Goal: Task Accomplishment & Management: Manage account settings

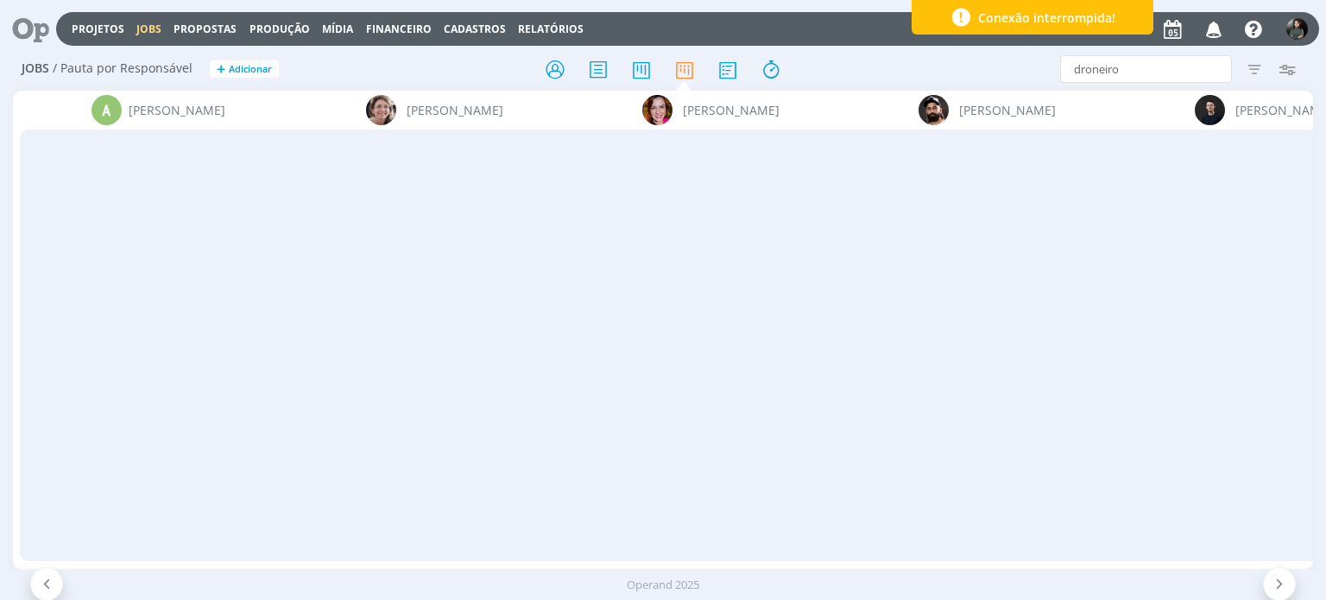
scroll to position [0, 3497]
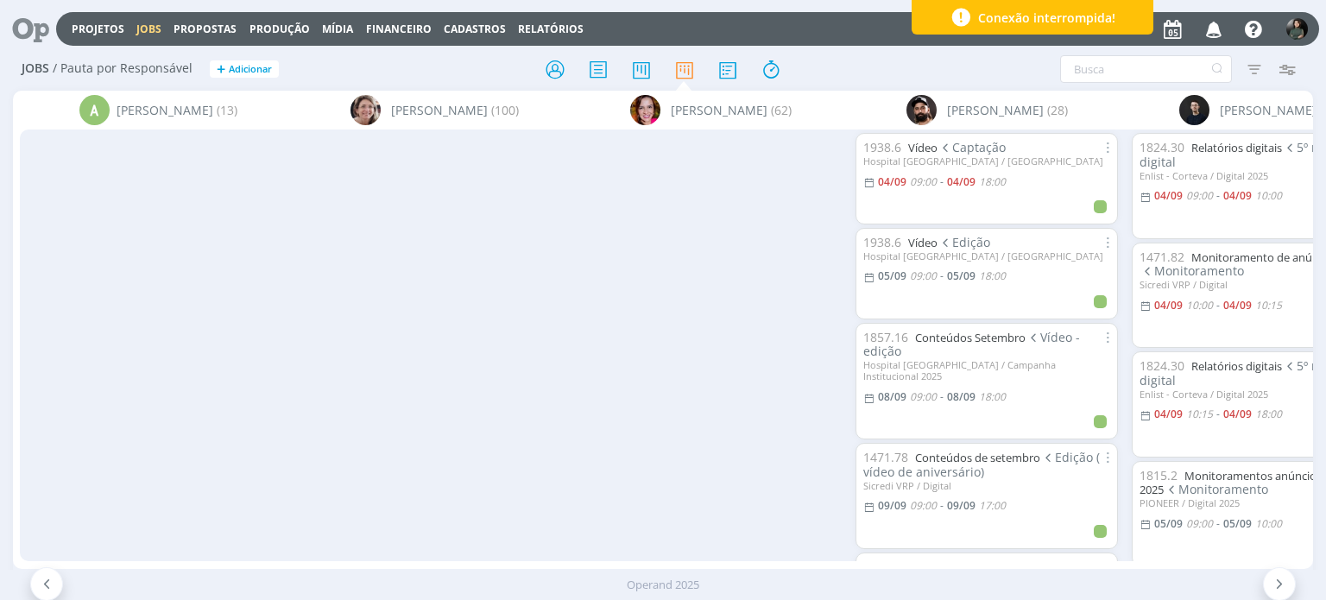
scroll to position [322, 0]
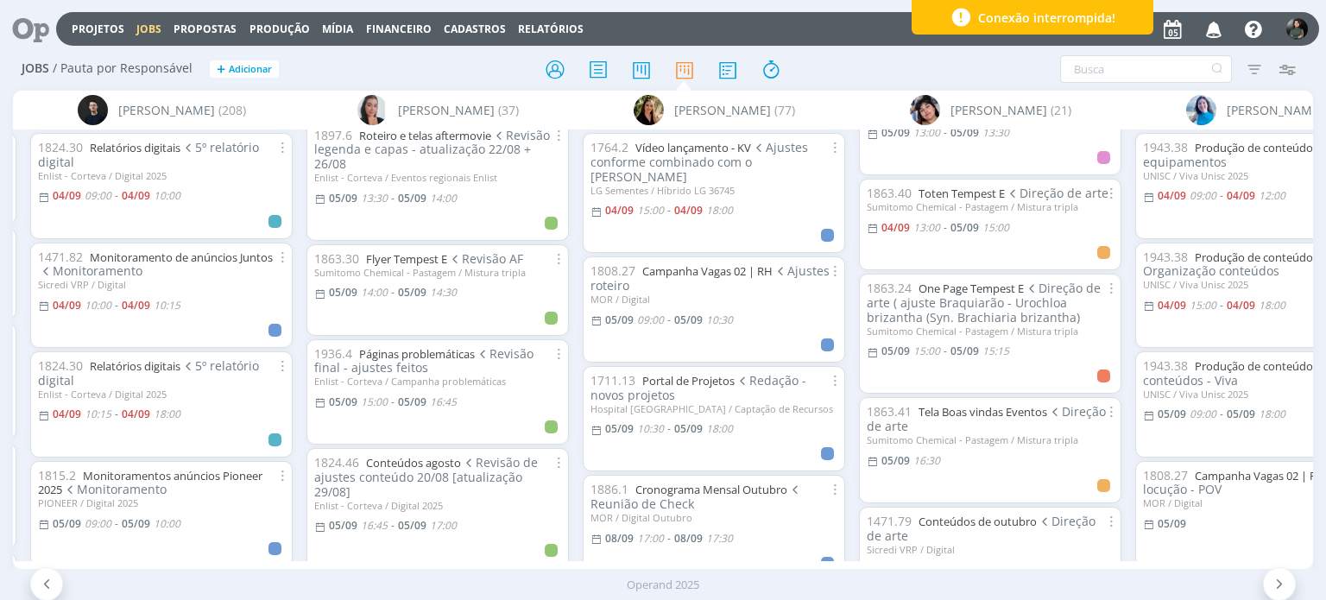
click at [1219, 27] on icon "button" at bounding box center [1214, 28] width 30 height 29
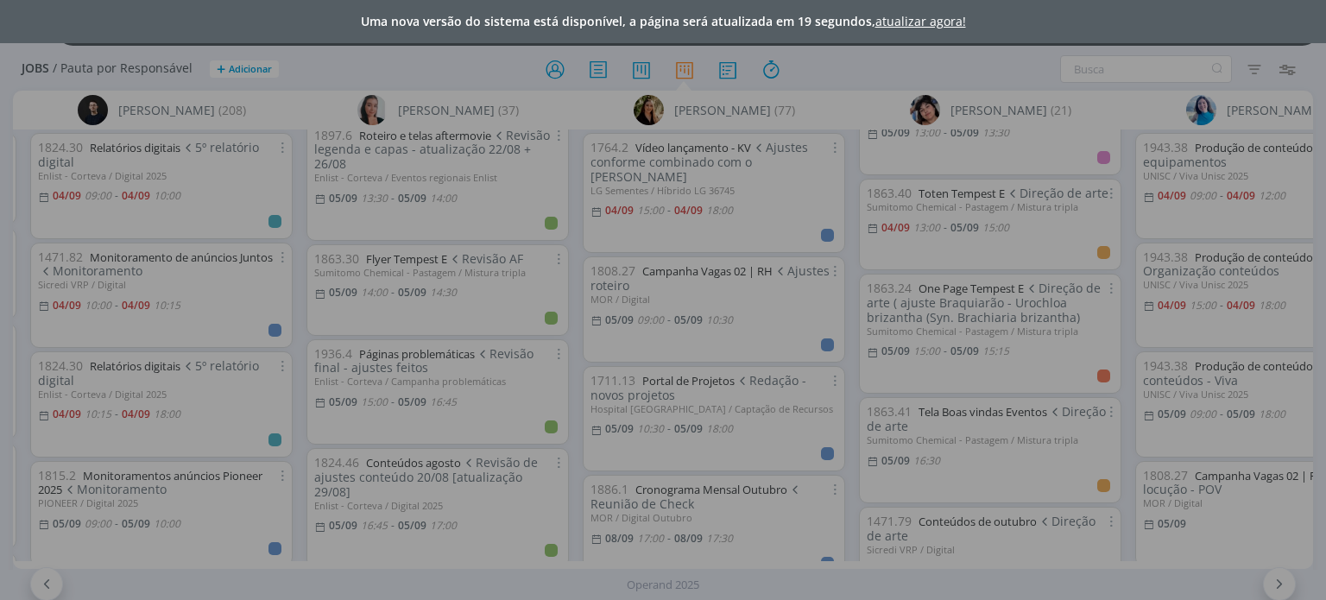
click at [915, 22] on link "atualizar agora!" at bounding box center [920, 21] width 91 height 16
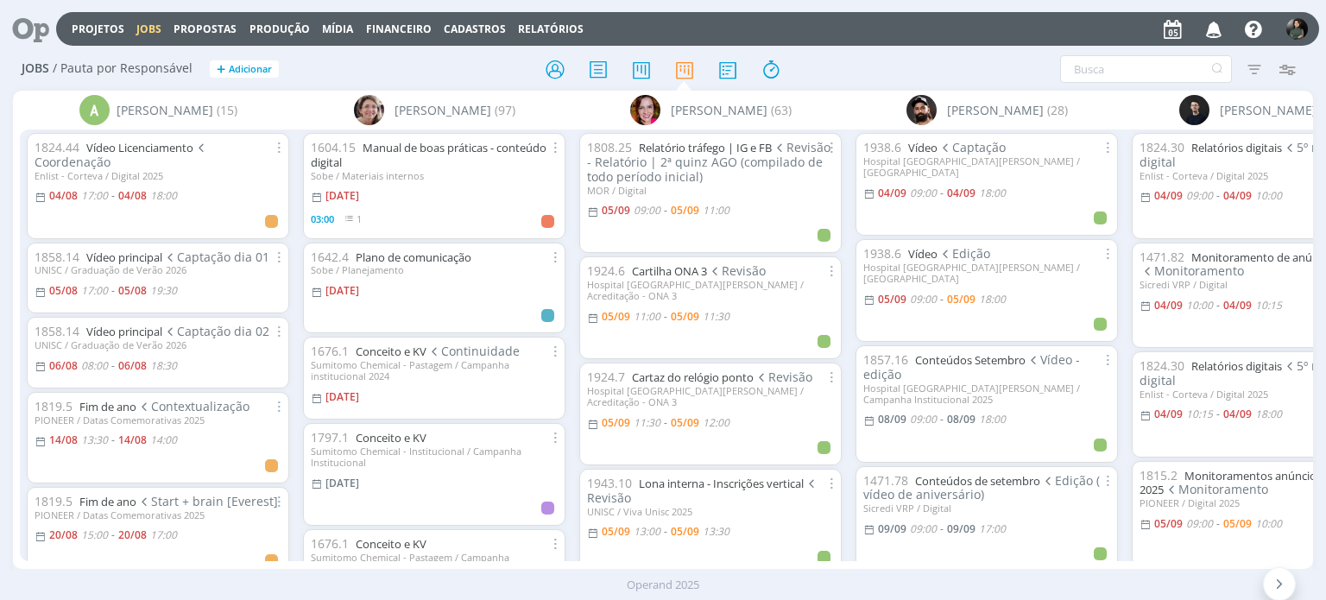
click at [1222, 31] on icon "button" at bounding box center [1214, 28] width 30 height 29
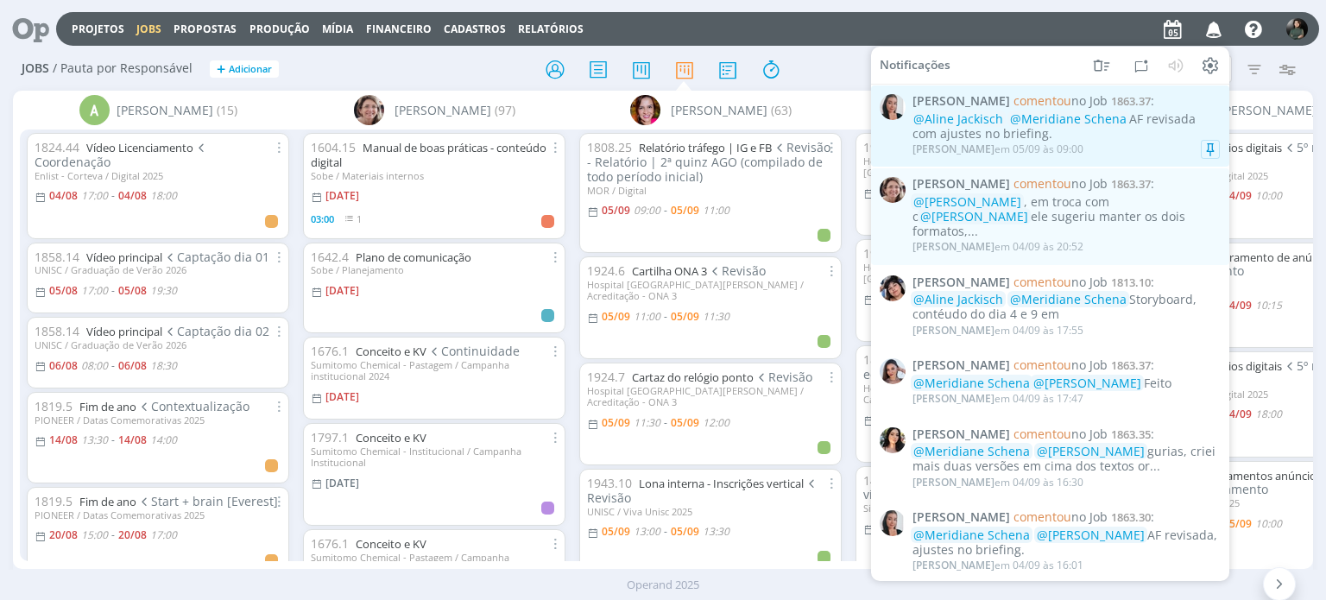
click at [1125, 143] on div "Caroline Pieczarka em 05/09 às 09:00" at bounding box center [1065, 149] width 307 height 17
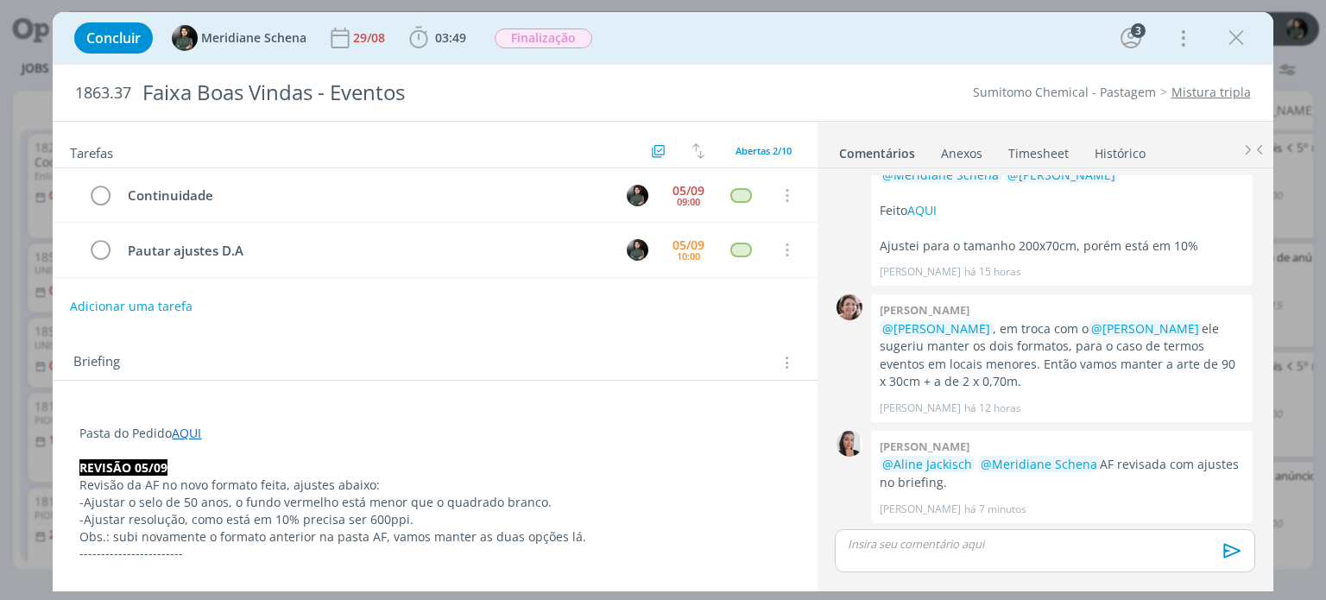
click at [169, 305] on button "Adicionar uma tarefa" at bounding box center [131, 306] width 123 height 29
click at [425, 30] on icon "dialog" at bounding box center [419, 38] width 26 height 26
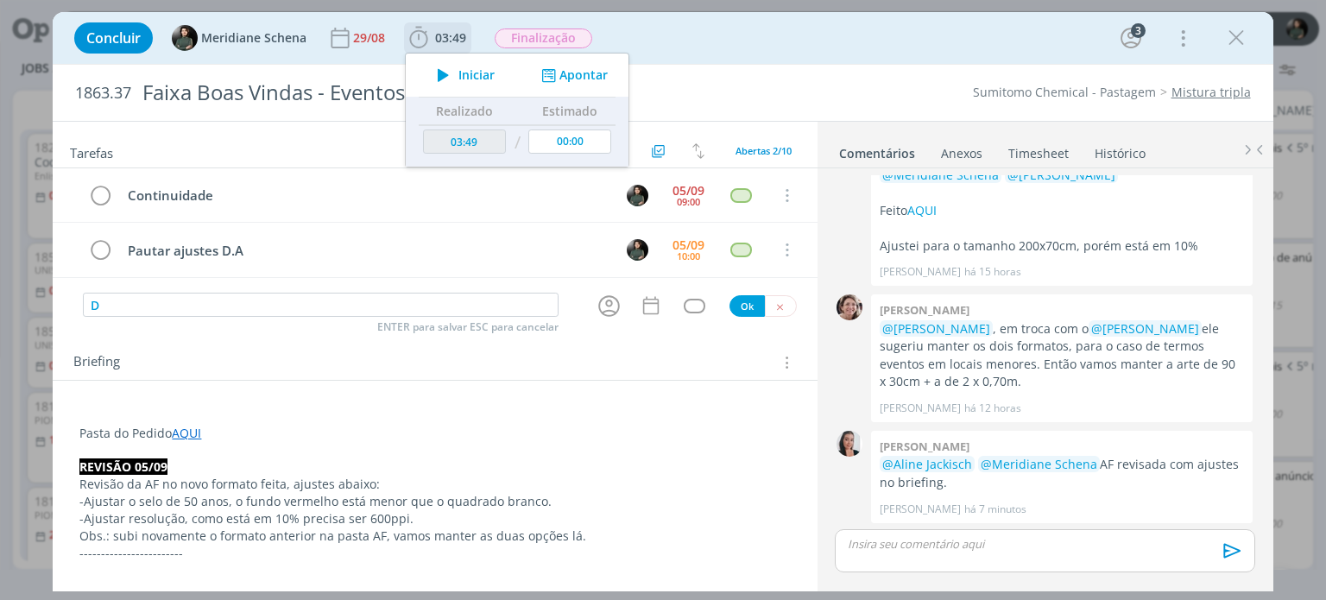
click at [447, 75] on icon "dialog" at bounding box center [443, 75] width 30 height 22
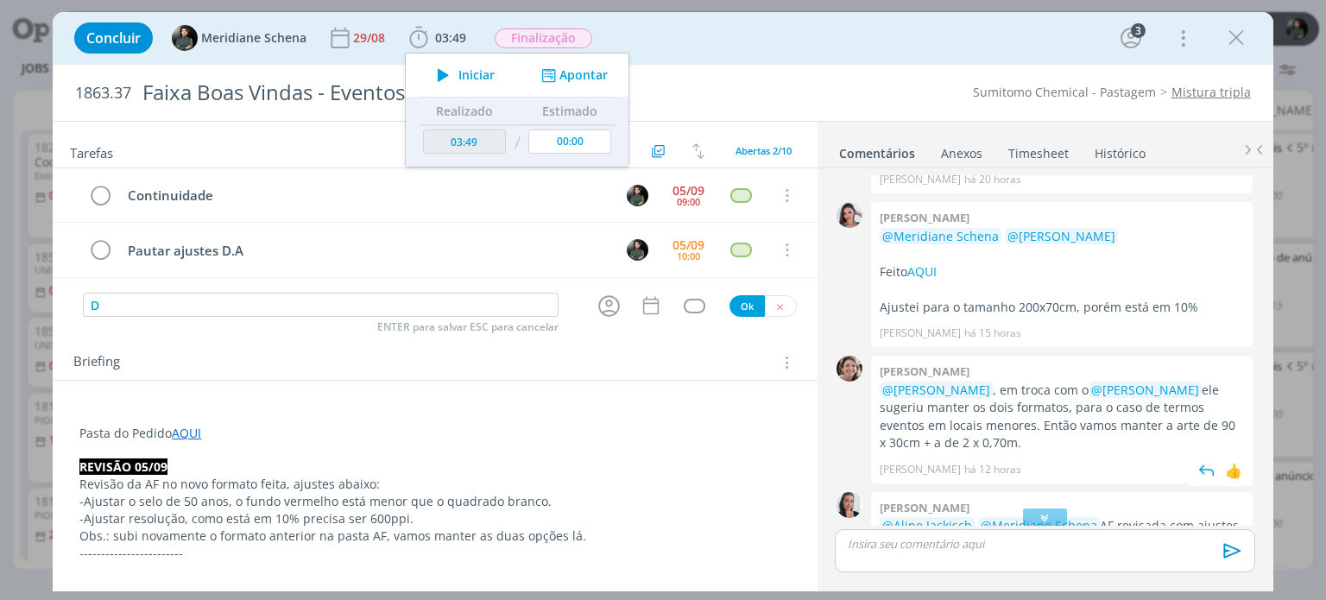
scroll to position [801, 0]
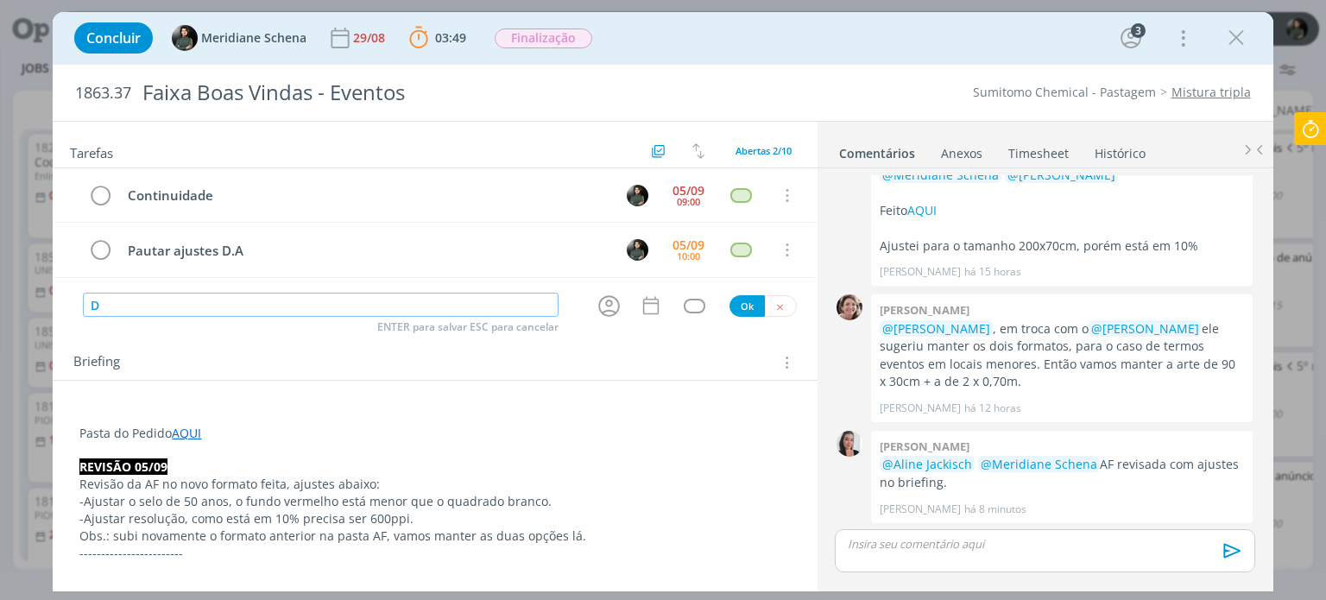
click at [146, 305] on input "D" at bounding box center [321, 305] width 476 height 24
type input "D"
click at [595, 294] on button "dialog" at bounding box center [609, 306] width 28 height 28
type input "Finalização (ajustes revisão)"
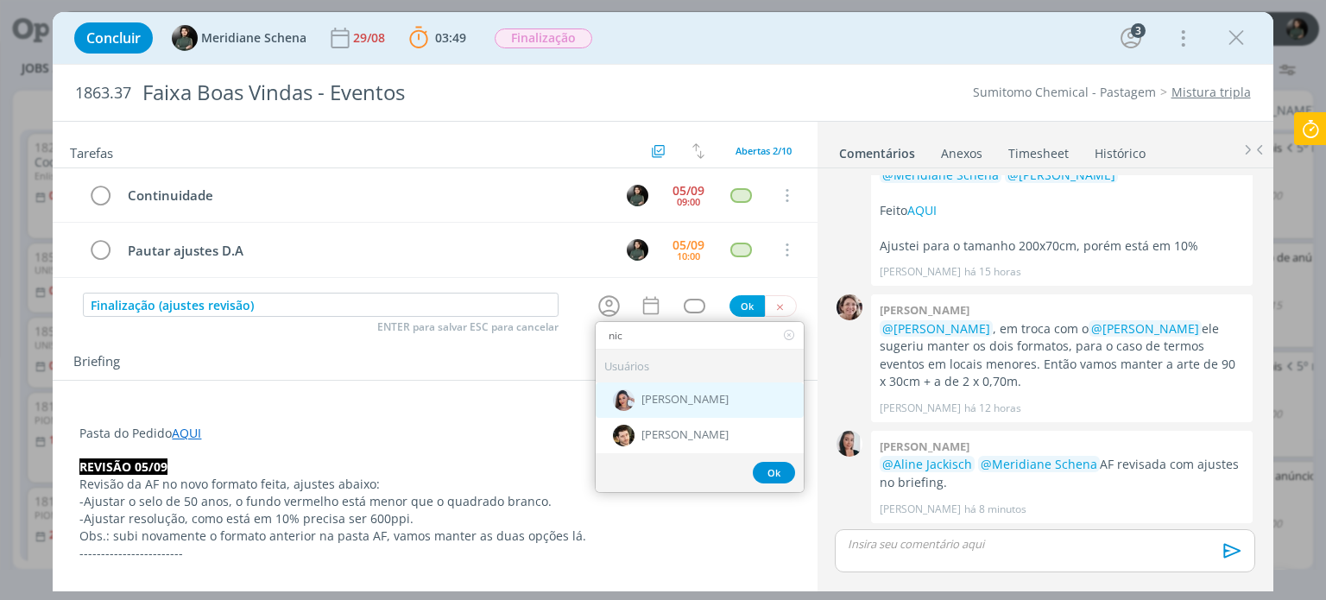
type input "nic"
click at [683, 386] on div "[PERSON_NAME]" at bounding box center [699, 398] width 208 height 35
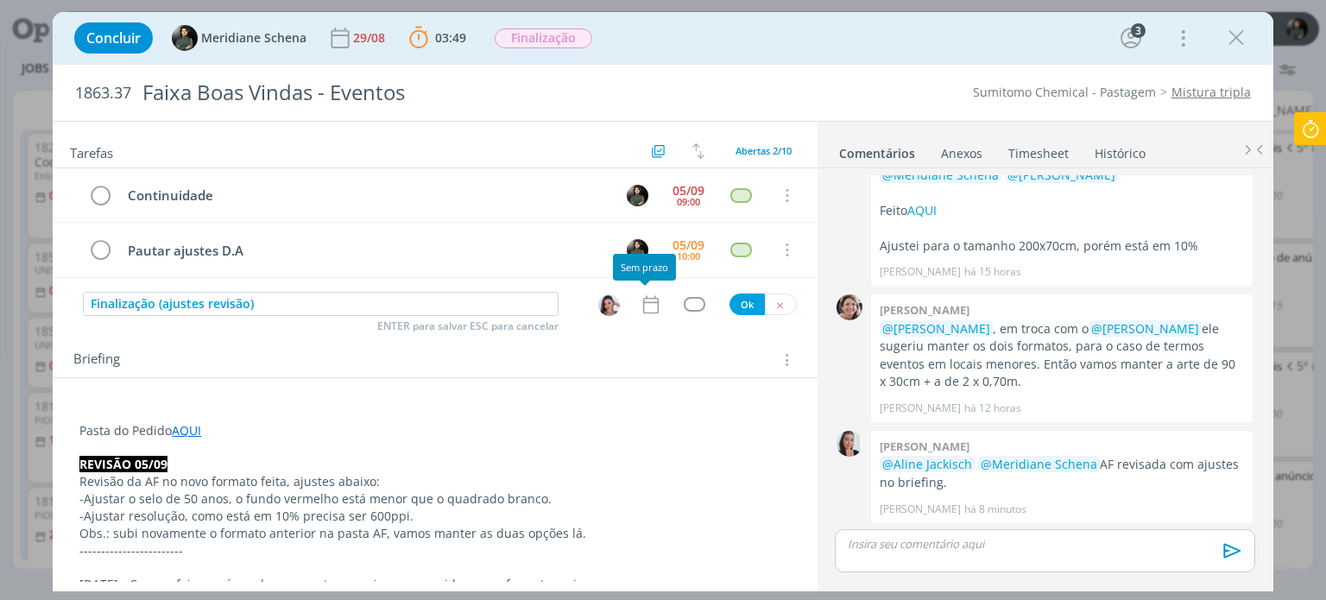
click at [644, 311] on icon "dialog" at bounding box center [650, 304] width 22 height 22
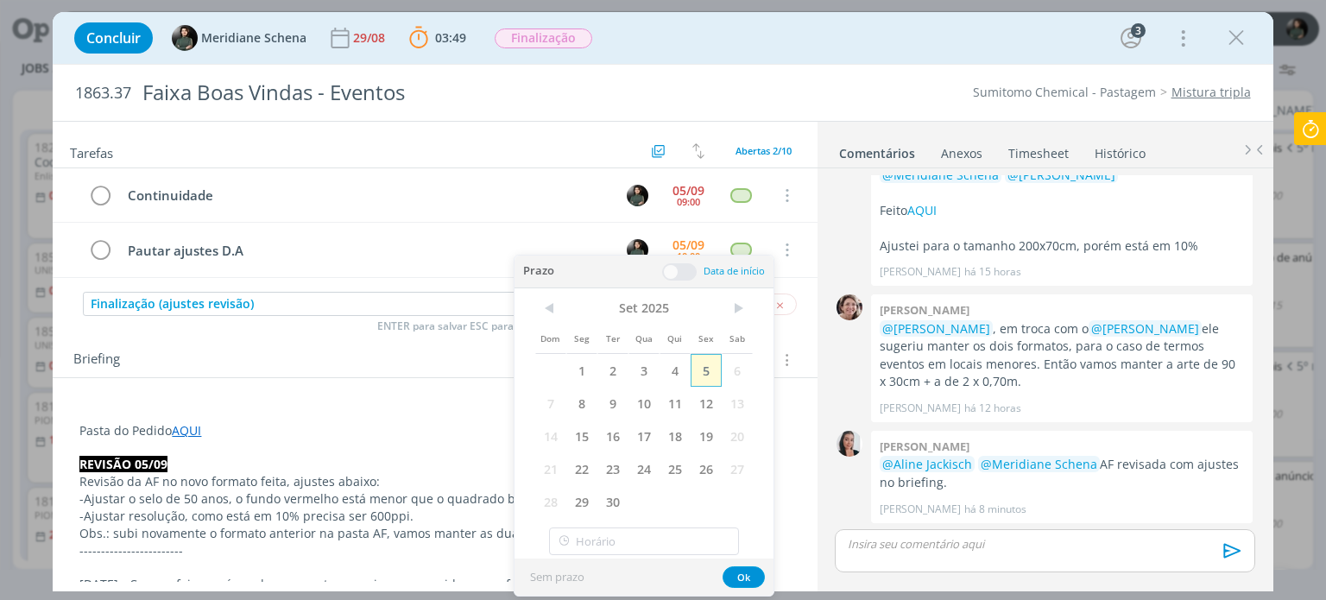
click at [708, 371] on span "5" at bounding box center [705, 370] width 31 height 33
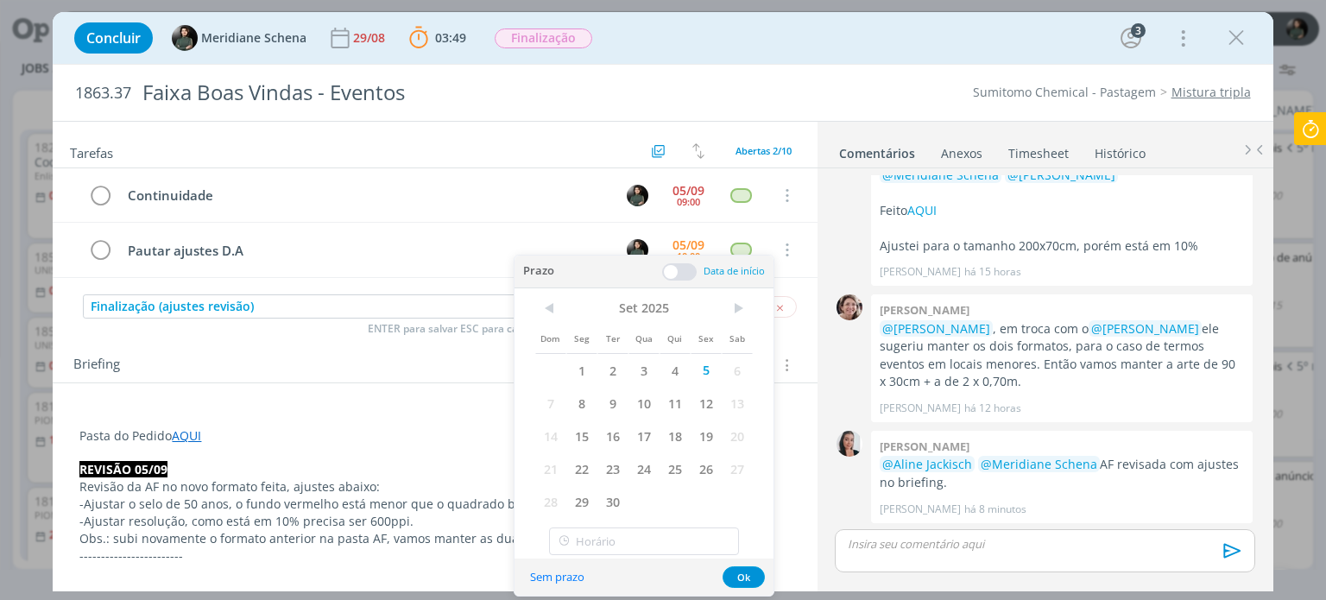
click at [690, 269] on span at bounding box center [679, 271] width 35 height 17
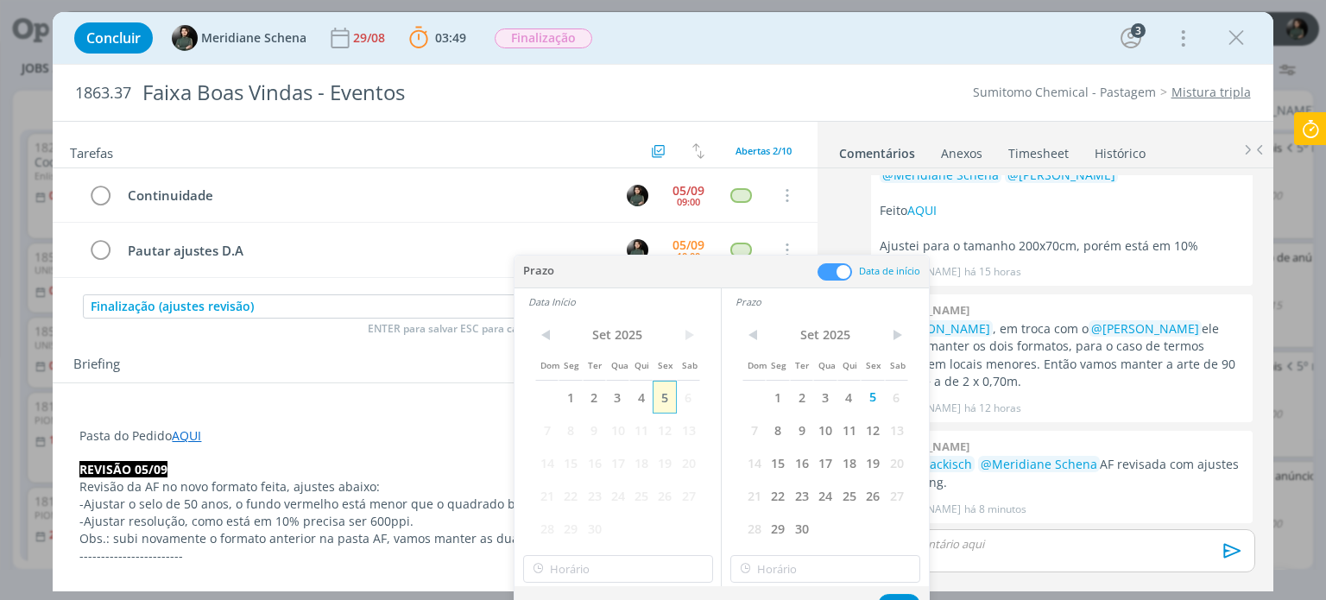
click at [664, 391] on span "5" at bounding box center [663, 397] width 23 height 33
click at [642, 582] on input "10:00" at bounding box center [618, 569] width 190 height 28
click at [587, 406] on div "09:00" at bounding box center [619, 397] width 193 height 31
type input "09:00"
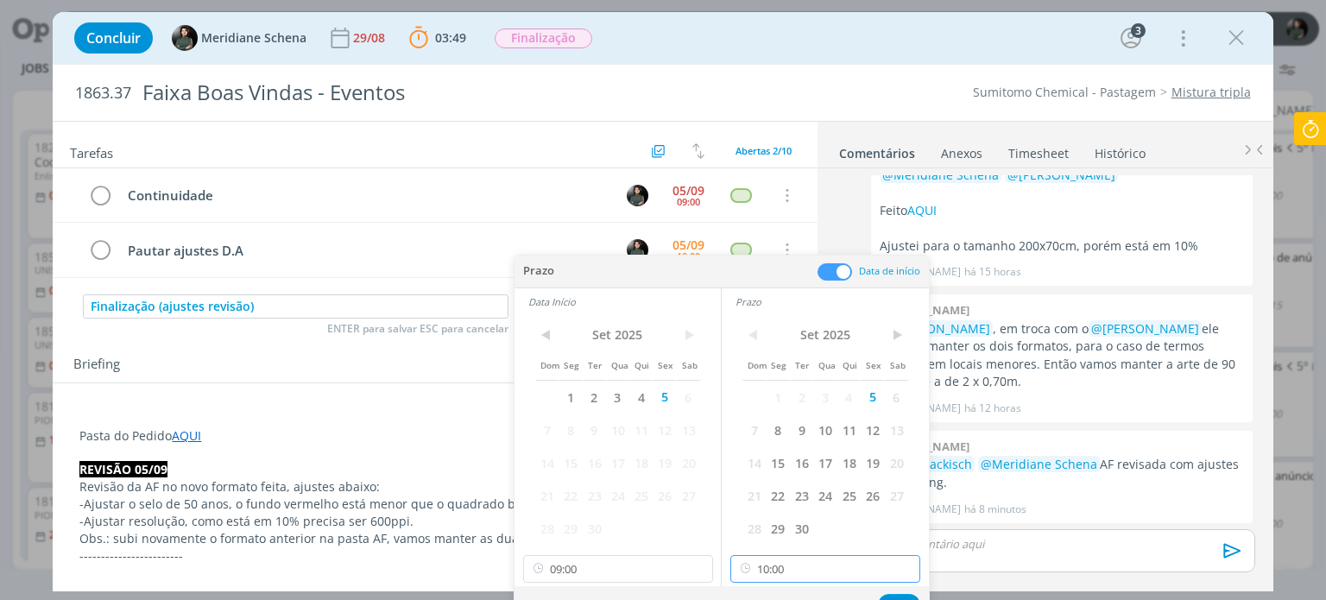
click at [804, 569] on input "10:00" at bounding box center [825, 569] width 190 height 28
click at [778, 462] on div "09:30" at bounding box center [827, 459] width 193 height 31
type input "09:30"
click at [901, 596] on button "Ok" at bounding box center [899, 605] width 42 height 22
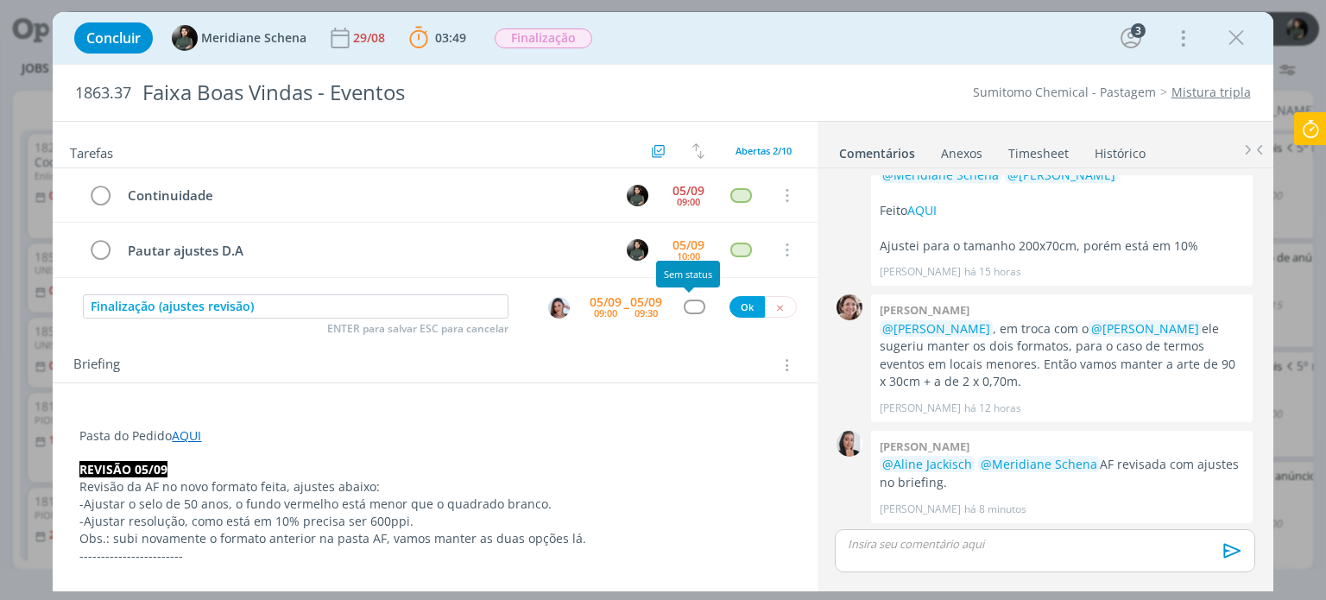
click at [688, 308] on div "dialog" at bounding box center [694, 306] width 22 height 15
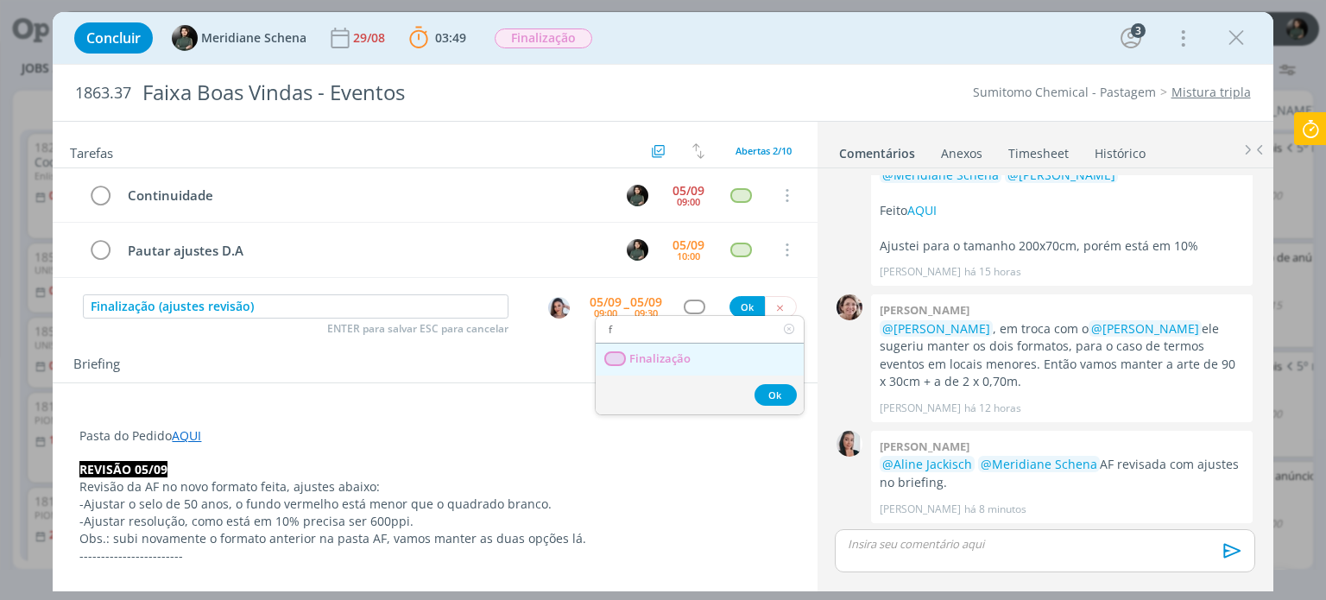
type input "f"
click at [686, 343] on link "Finalização" at bounding box center [699, 359] width 208 height 32
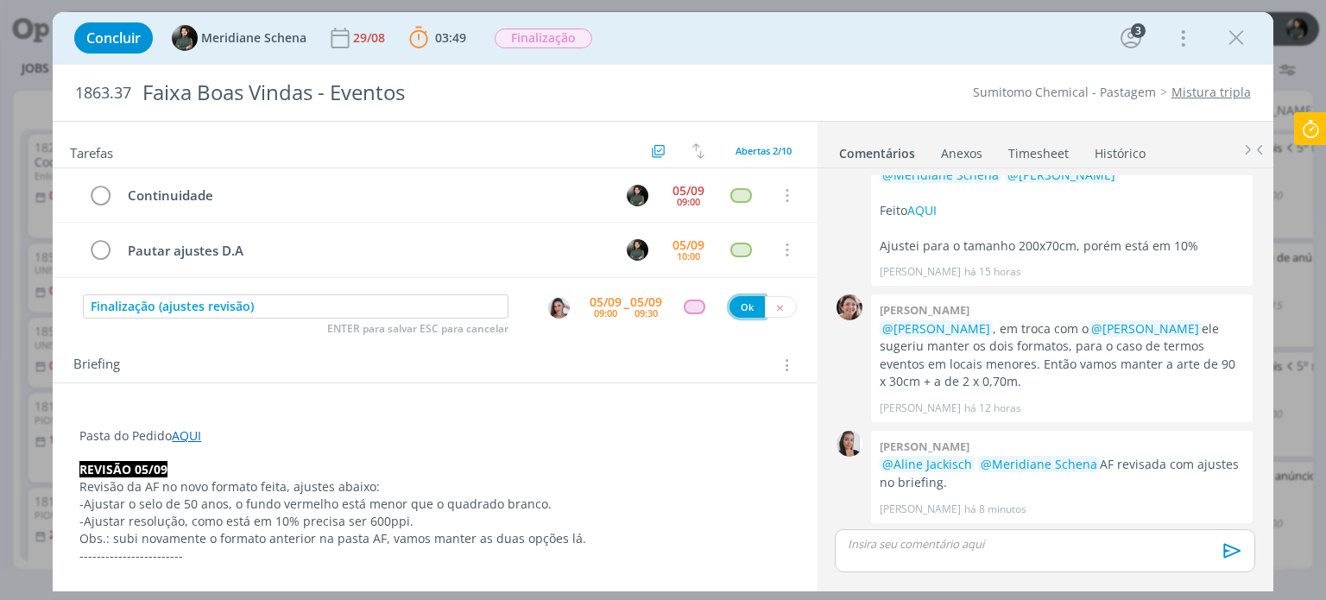
click at [740, 296] on button "Ok" at bounding box center [746, 307] width 35 height 22
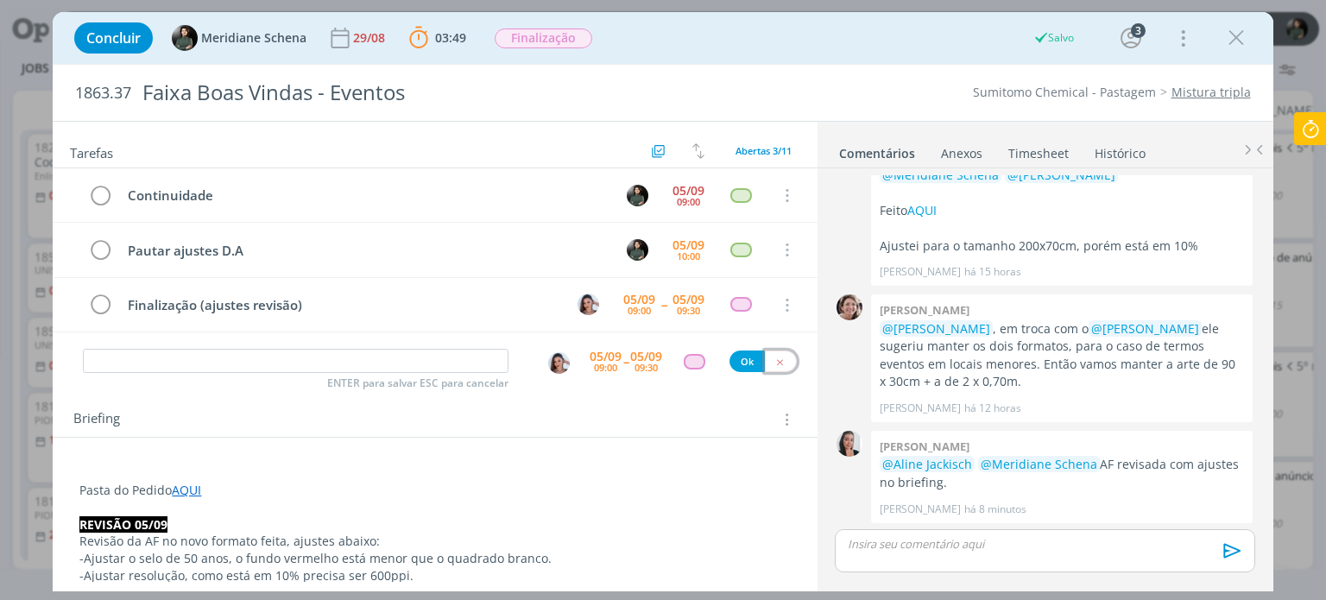
click at [774, 357] on icon "dialog" at bounding box center [779, 361] width 11 height 11
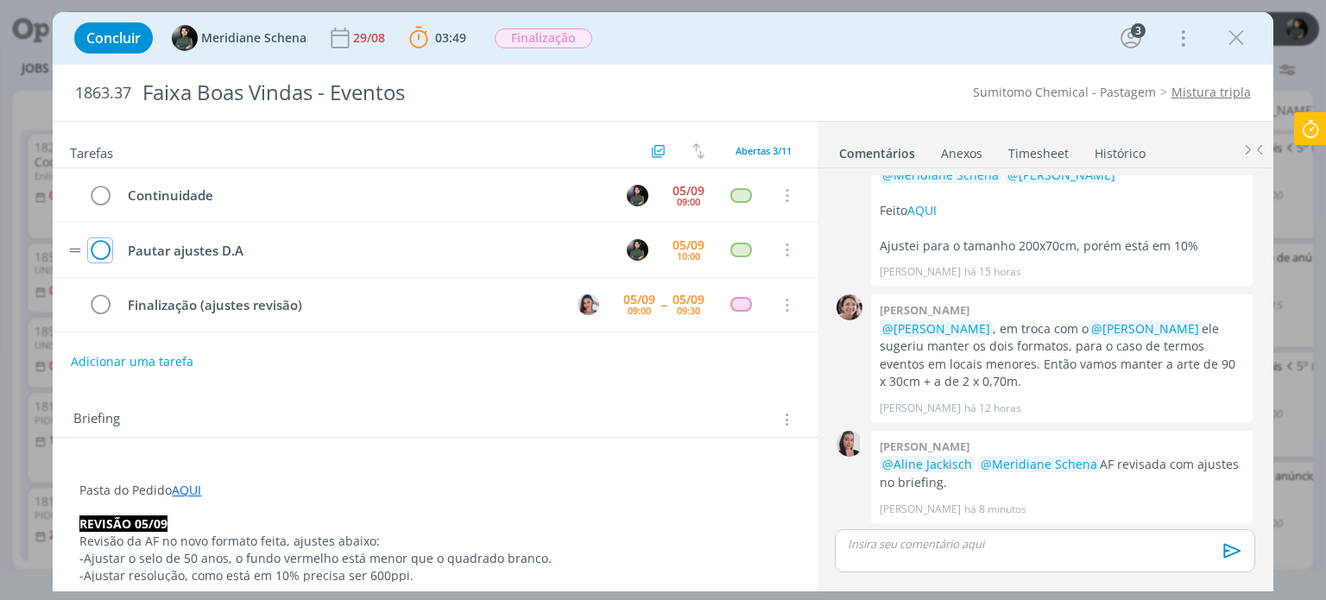
click at [102, 251] on icon "dialog" at bounding box center [100, 250] width 24 height 26
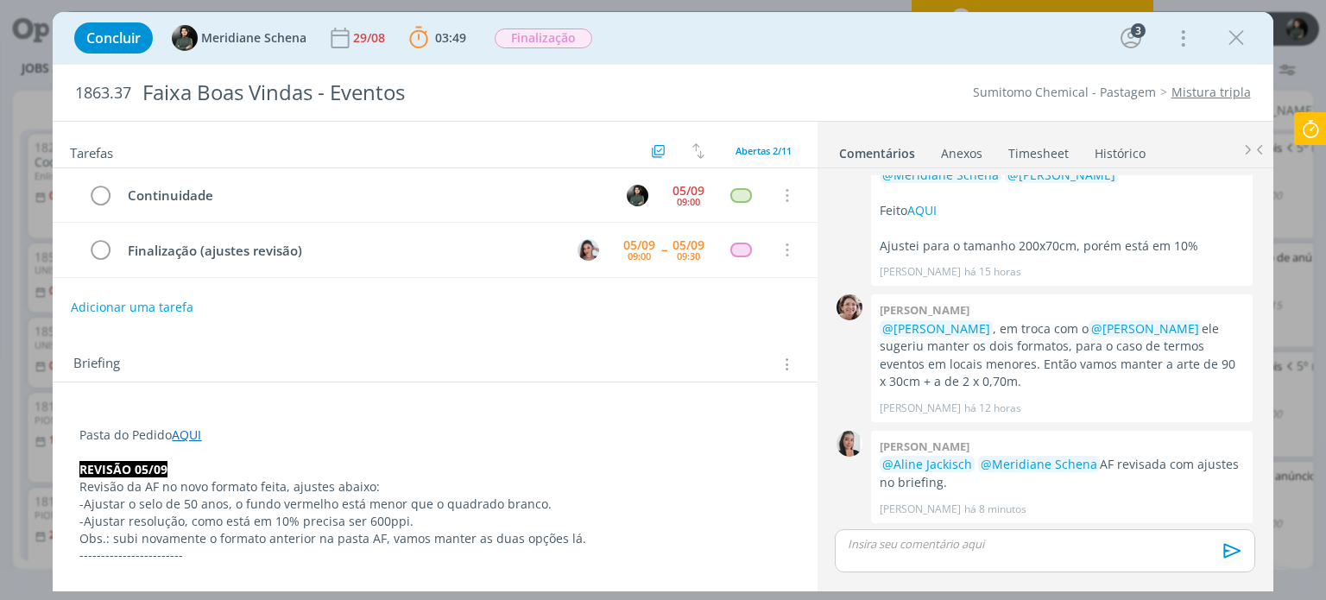
click at [1306, 137] on icon at bounding box center [1309, 129] width 31 height 34
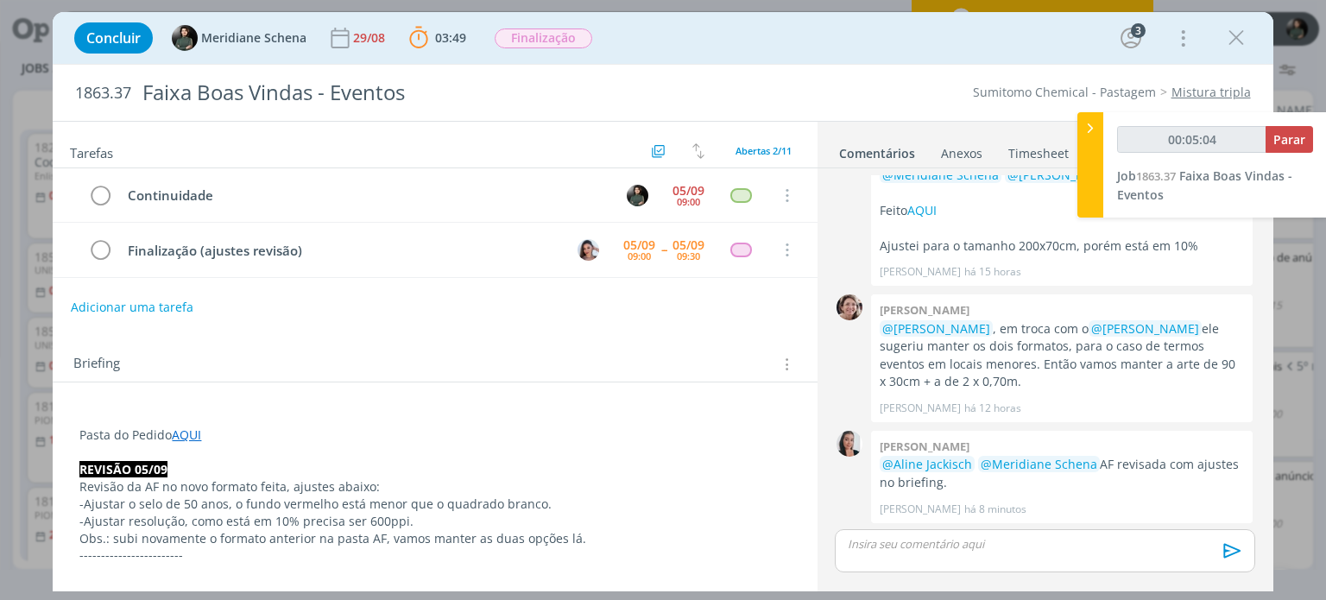
type input "00:05:05"
click at [1287, 135] on span "Parar" at bounding box center [1289, 139] width 32 height 16
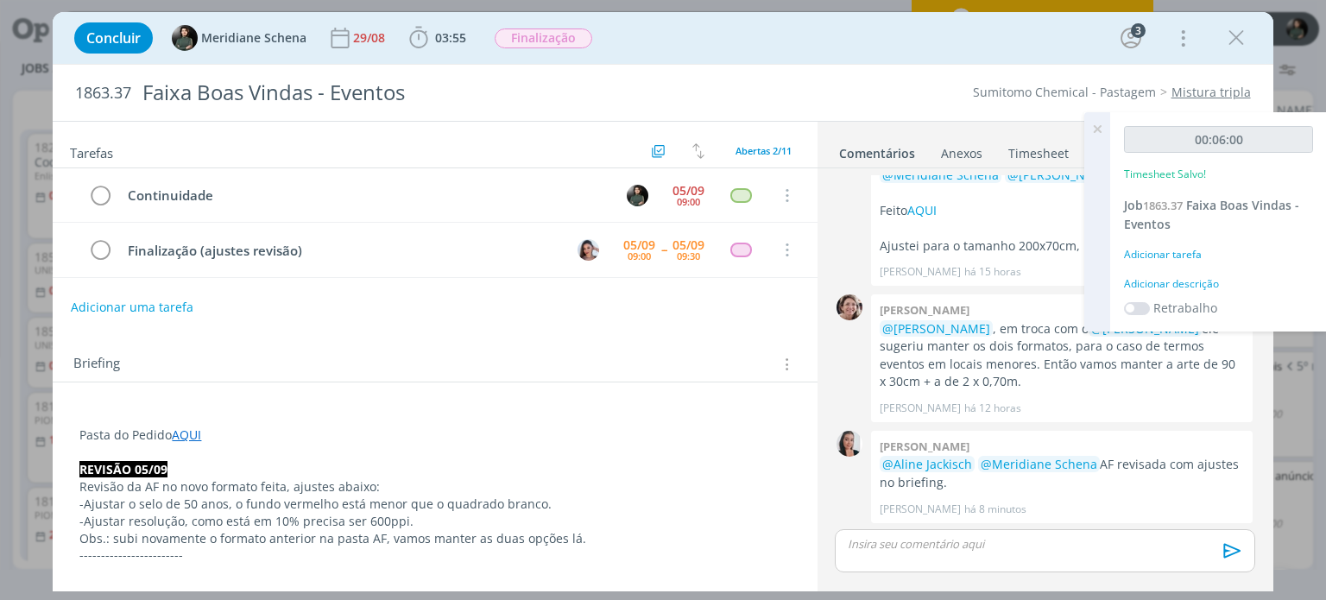
click at [1154, 282] on div "Adicionar descrição" at bounding box center [1218, 284] width 189 height 16
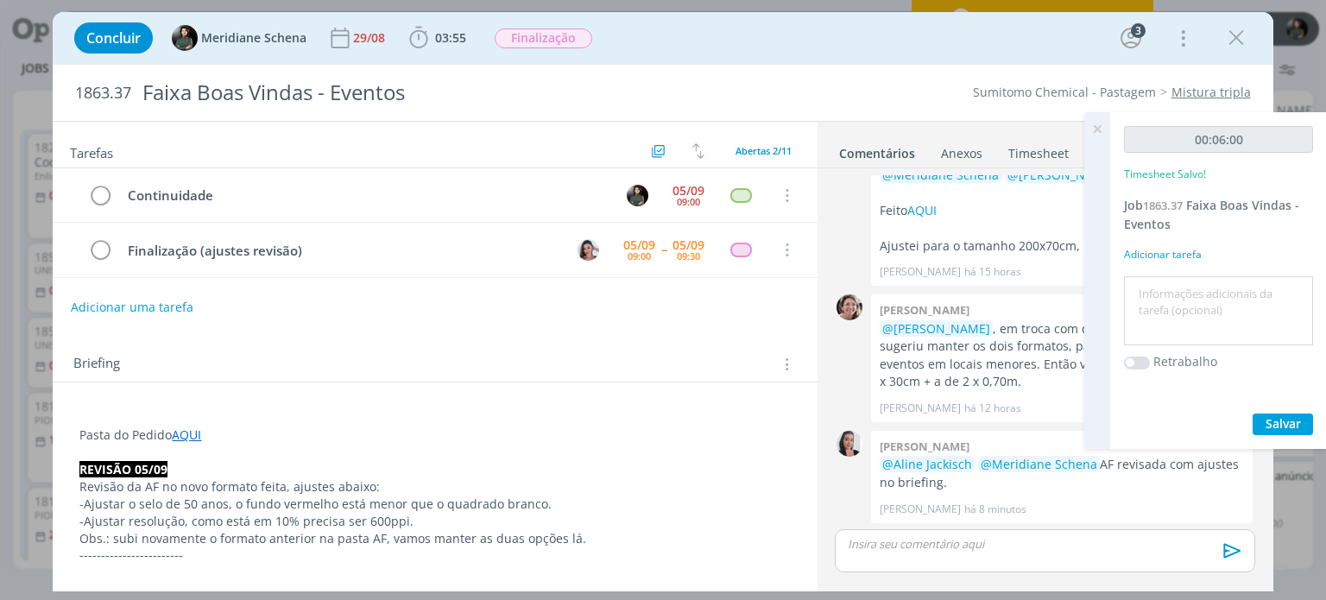
click at [1154, 282] on textarea at bounding box center [1218, 310] width 180 height 61
type textarea "organização para ajustes"
click at [1305, 419] on button "Salvar" at bounding box center [1282, 424] width 60 height 22
click at [1092, 130] on icon at bounding box center [1096, 129] width 31 height 34
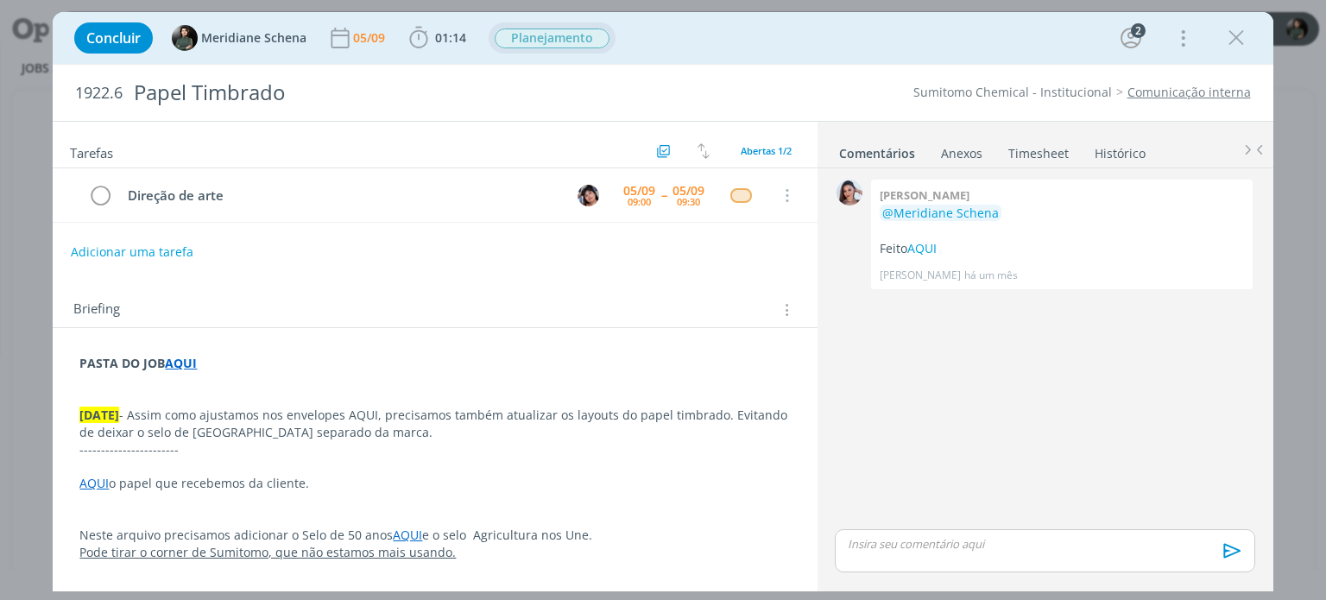
click at [583, 28] on span "Planejamento" at bounding box center [551, 38] width 115 height 20
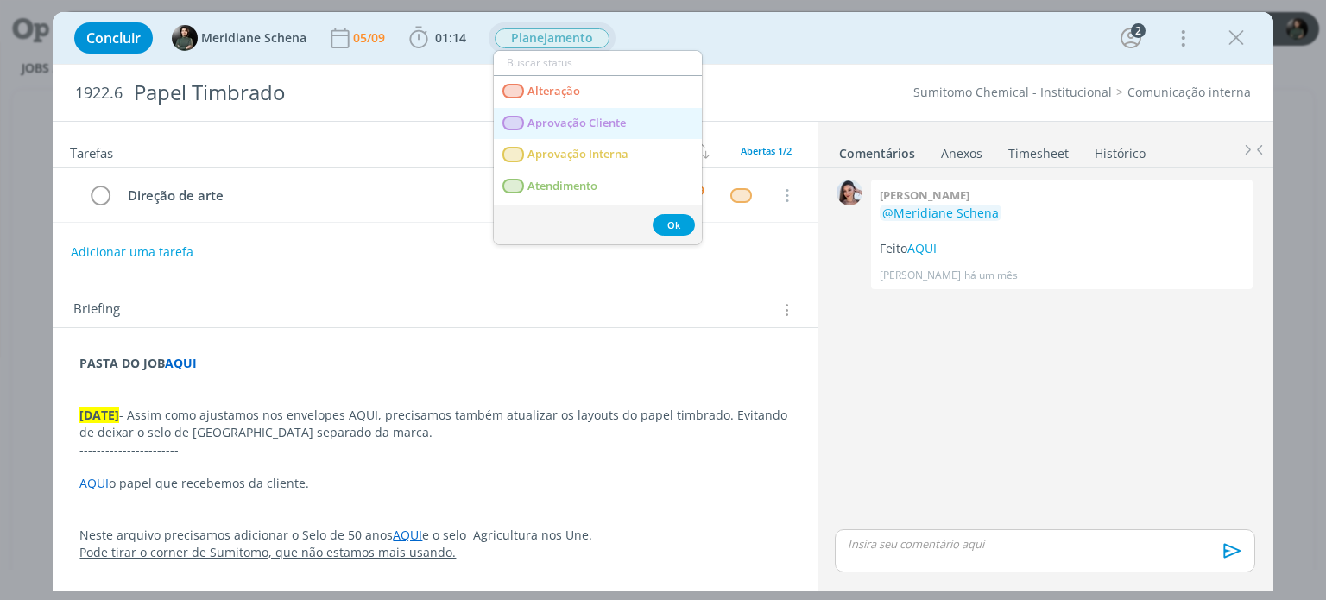
click at [575, 117] on span "Aprovação Cliente" at bounding box center [577, 124] width 98 height 14
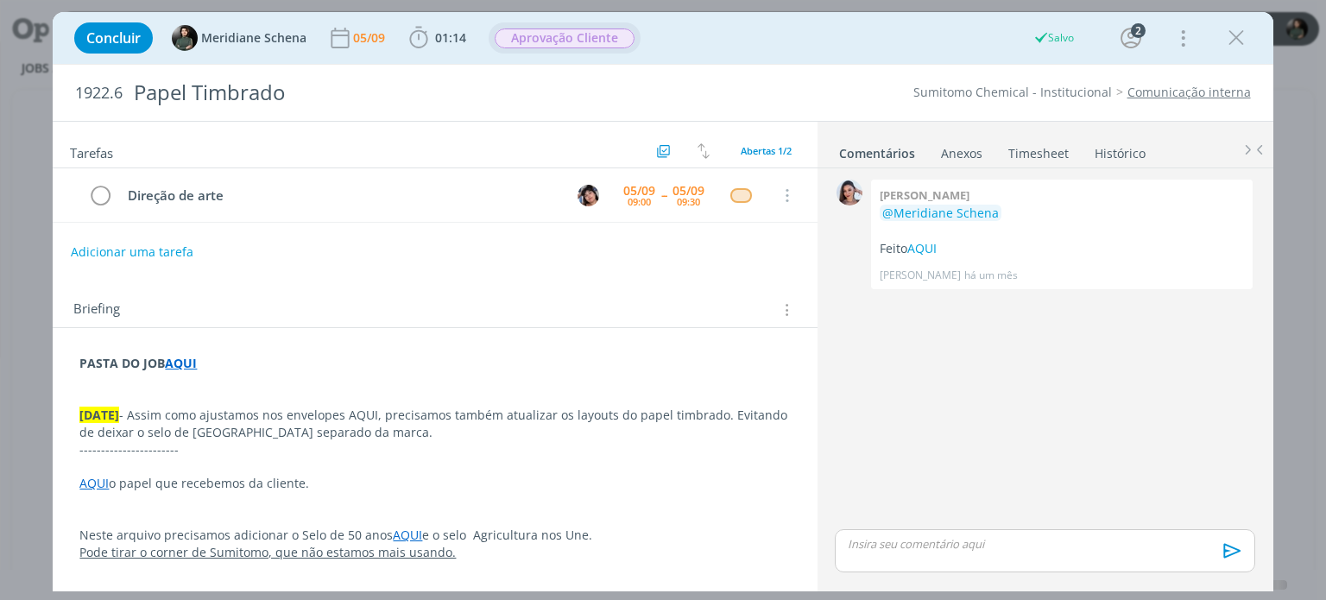
click at [925, 558] on div "dialog" at bounding box center [1044, 550] width 419 height 43
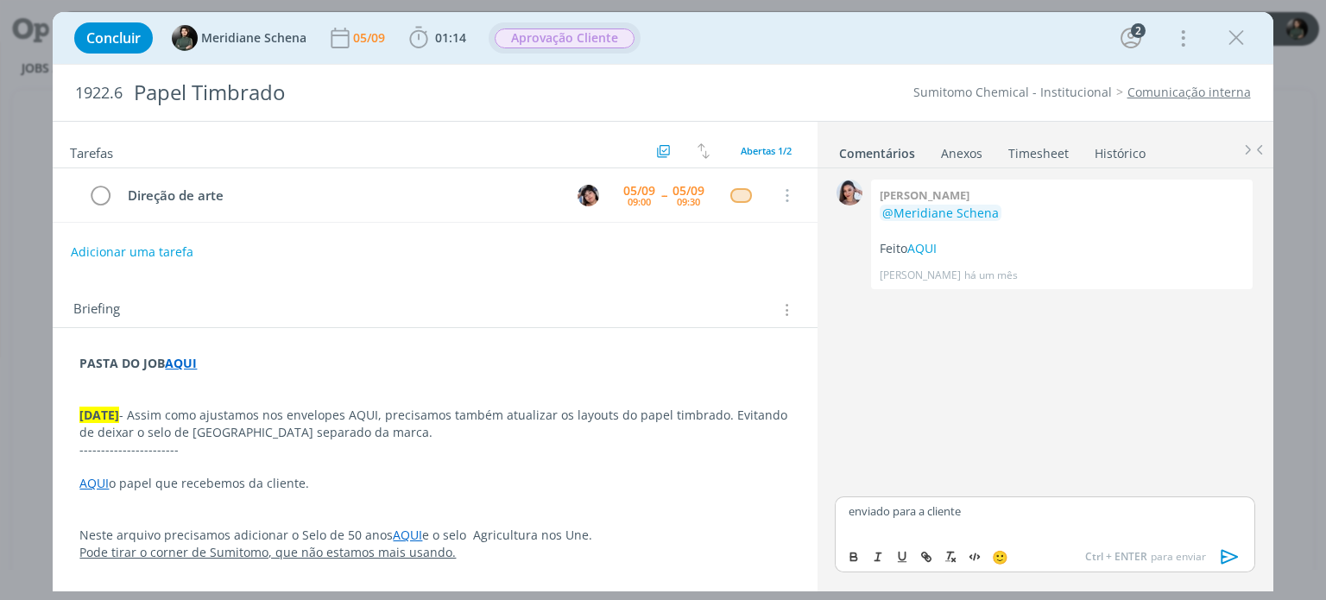
click at [1226, 562] on icon "dialog" at bounding box center [1230, 557] width 26 height 26
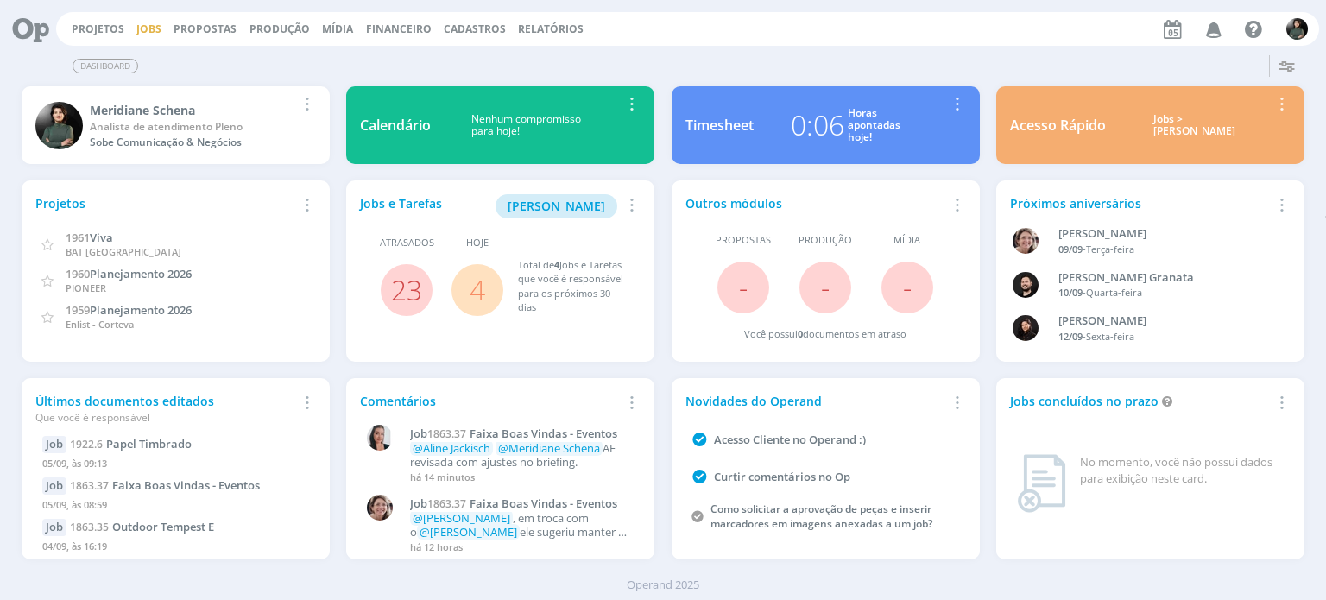
click at [138, 25] on link "Jobs" at bounding box center [148, 29] width 25 height 15
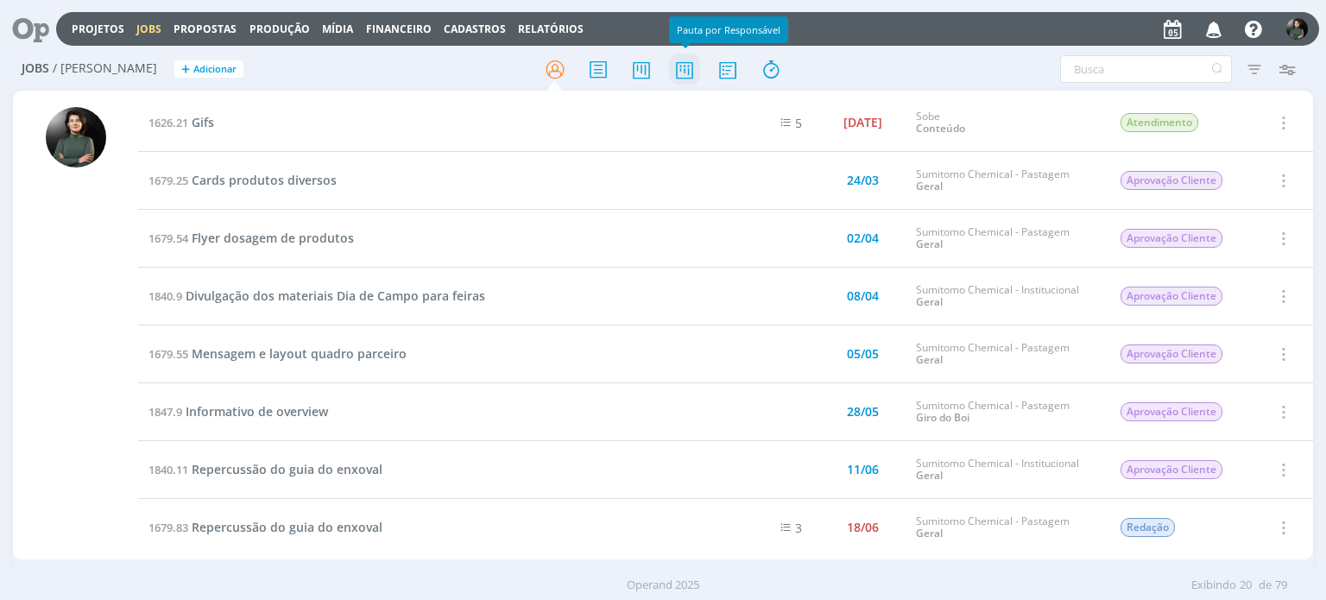
click at [680, 66] on icon at bounding box center [684, 70] width 31 height 34
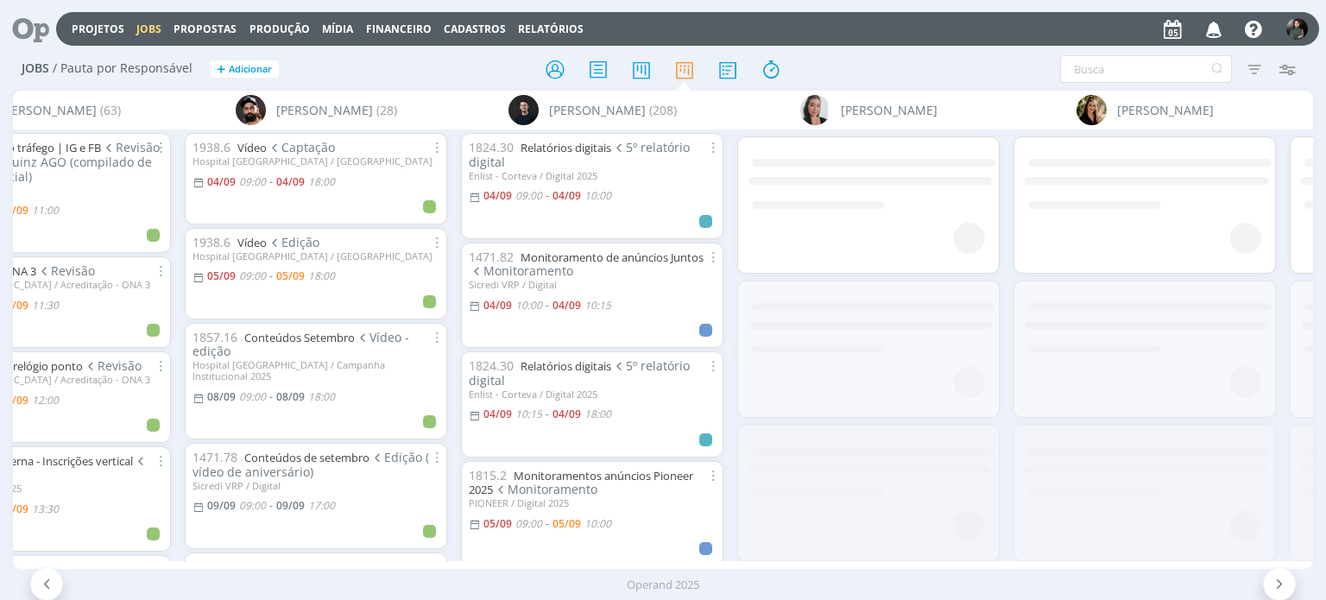
scroll to position [0, 709]
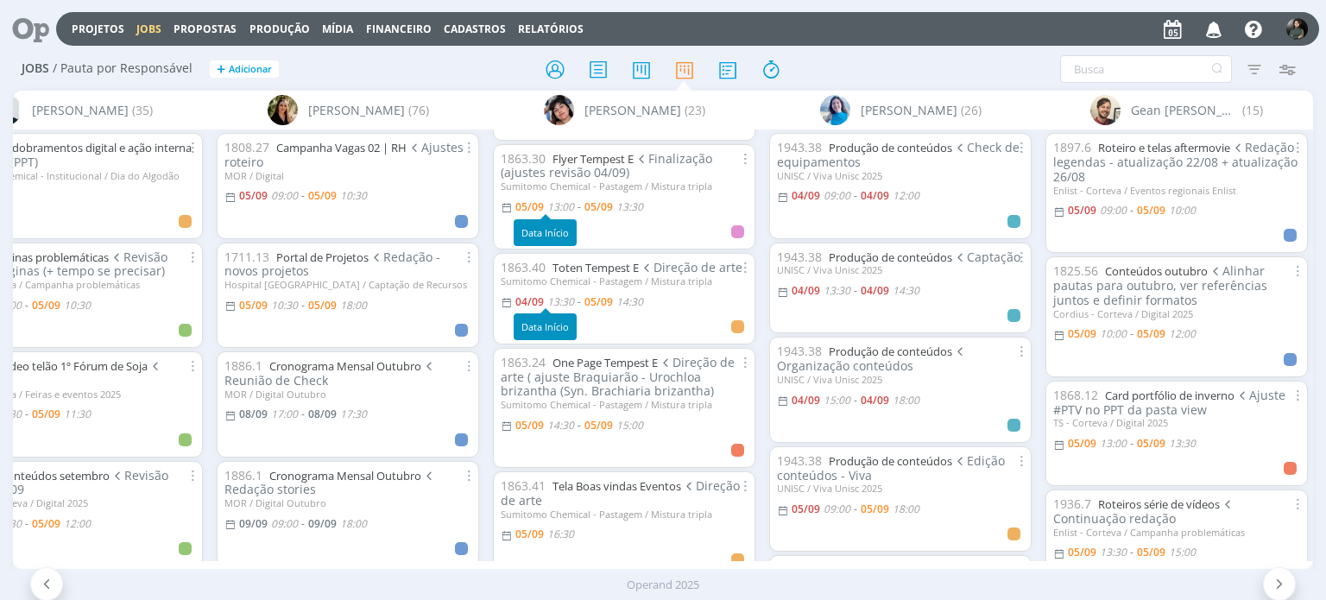
scroll to position [345, 0]
click at [585, 260] on link "Toten Tempest E" at bounding box center [595, 265] width 86 height 16
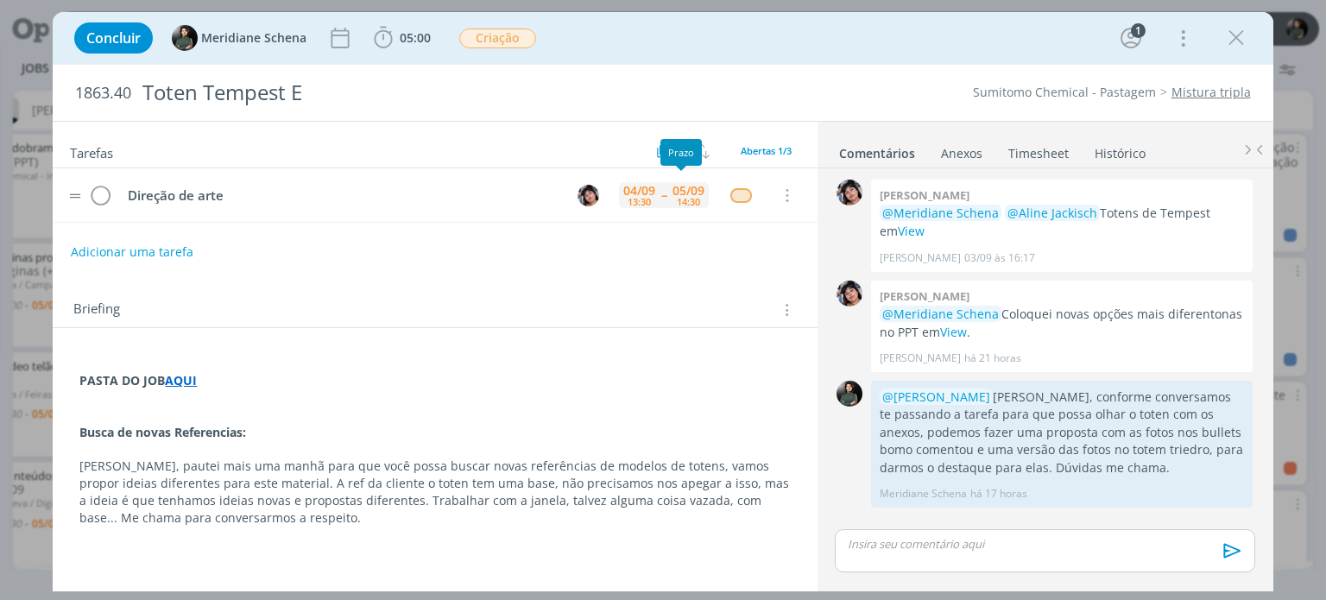
click at [690, 198] on div "14:30" at bounding box center [688, 201] width 23 height 9
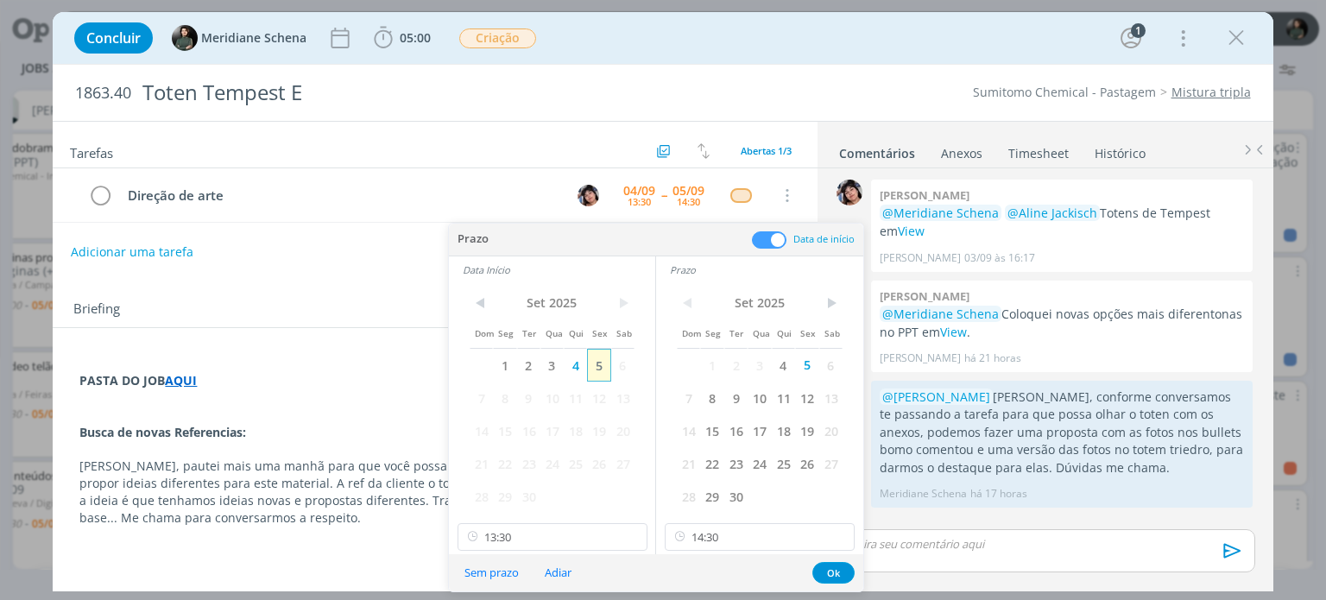
click at [595, 368] on span "5" at bounding box center [598, 365] width 23 height 33
click at [836, 562] on button "Ok" at bounding box center [833, 573] width 42 height 22
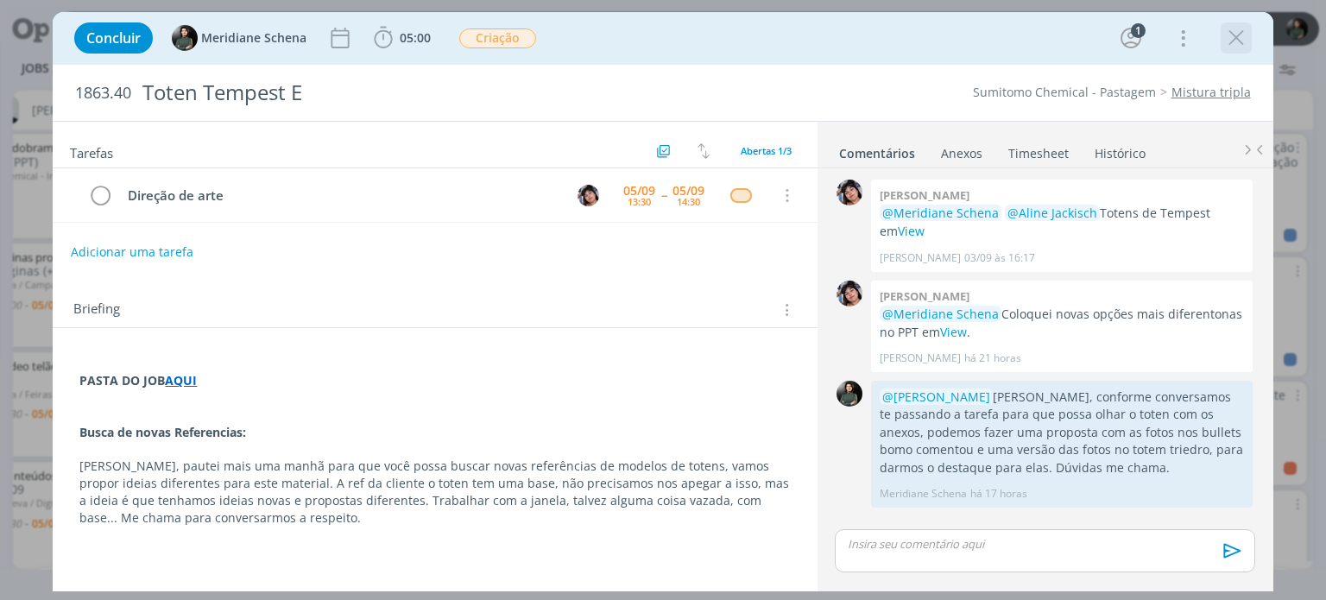
click at [1234, 30] on icon "dialog" at bounding box center [1236, 38] width 26 height 26
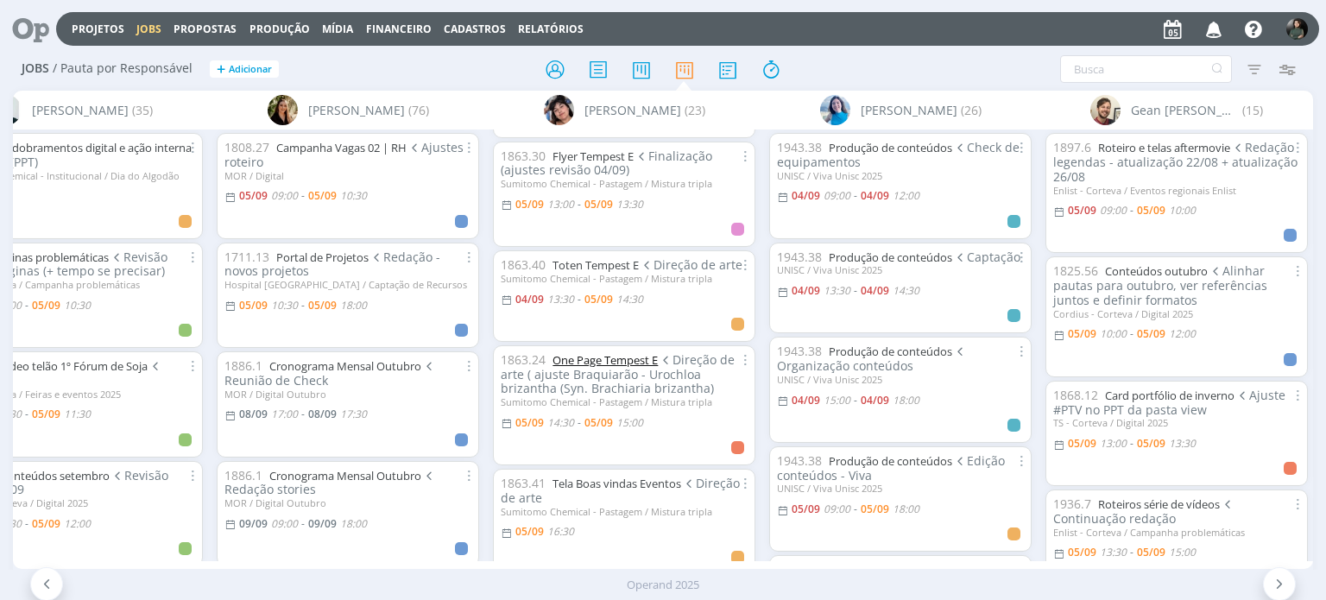
click at [638, 362] on link "One Page Tempest E" at bounding box center [604, 360] width 105 height 16
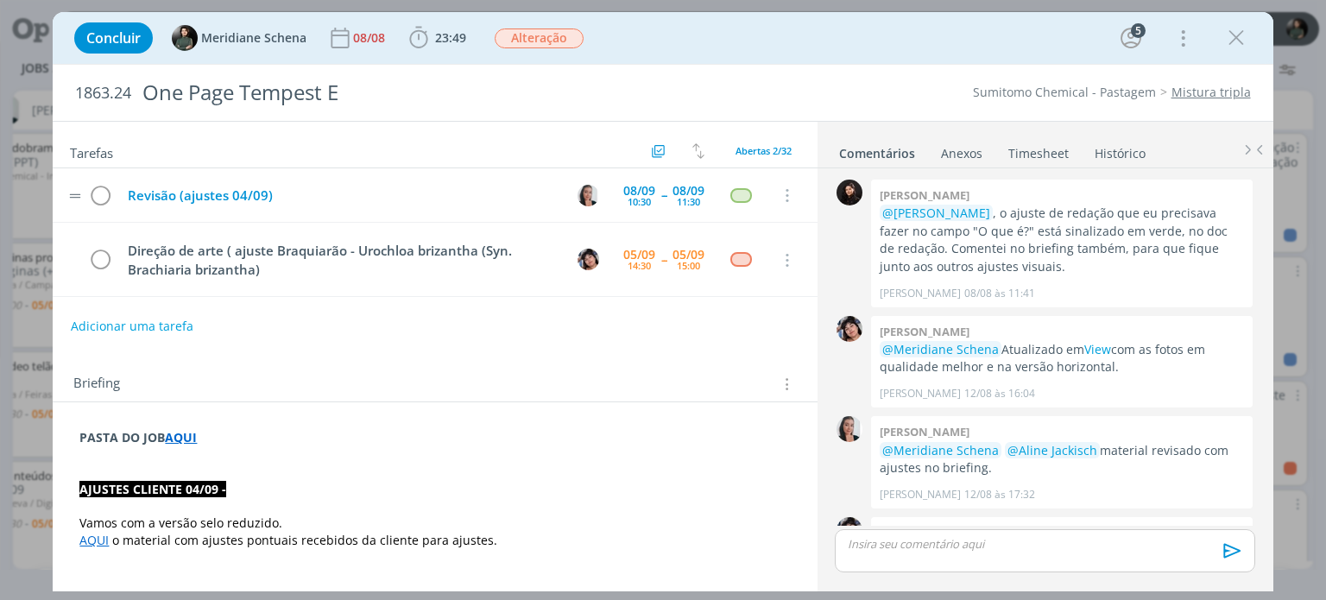
scroll to position [1888, 0]
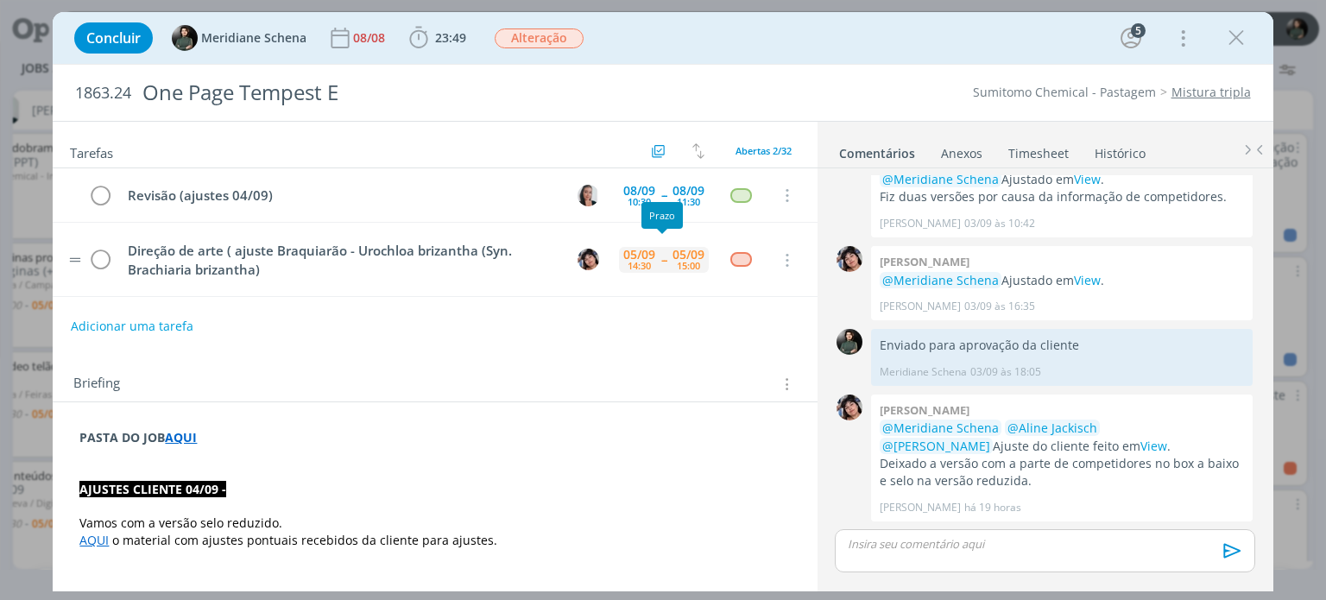
click at [668, 259] on div "05/09 15:00" at bounding box center [688, 259] width 41 height 37
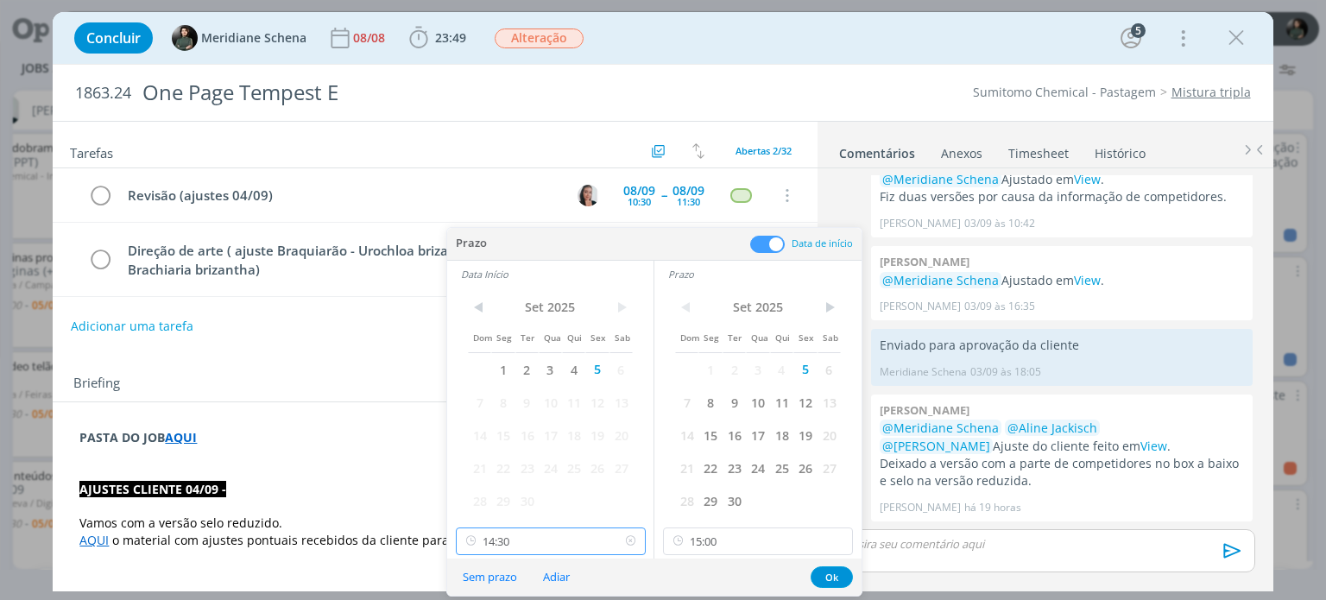
click at [537, 544] on input "14:30" at bounding box center [551, 541] width 190 height 28
click at [507, 397] on div "11:00" at bounding box center [552, 404] width 193 height 31
type input "11:00"
click at [753, 541] on input "15:00" at bounding box center [758, 541] width 190 height 28
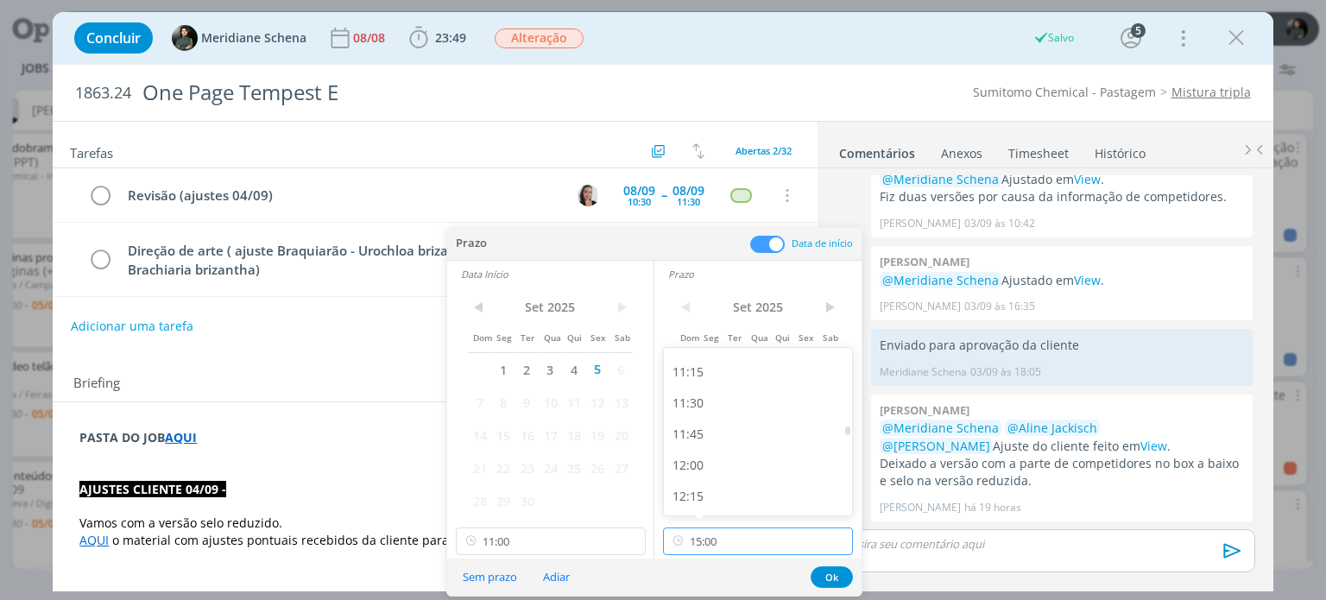
scroll to position [1388, 0]
click at [721, 407] on div "11:30" at bounding box center [760, 404] width 193 height 31
type input "11:30"
click at [828, 573] on button "Ok" at bounding box center [831, 577] width 42 height 22
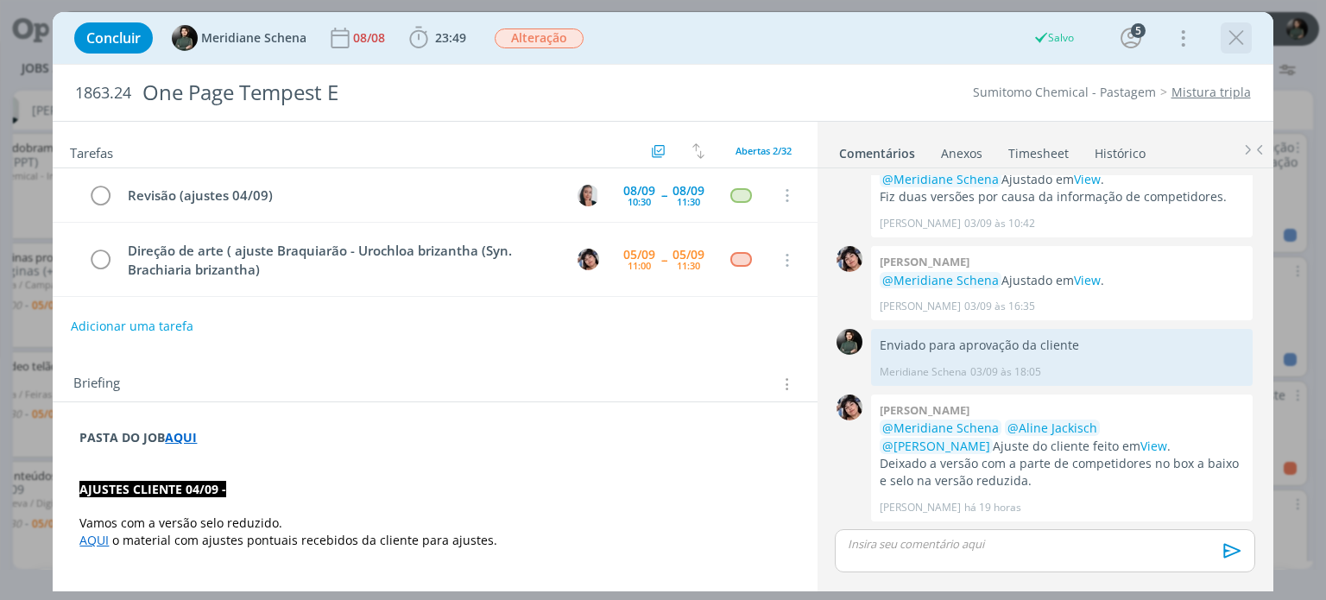
click at [1243, 37] on icon "dialog" at bounding box center [1236, 38] width 26 height 26
click at [1241, 37] on div at bounding box center [663, 300] width 1326 height 600
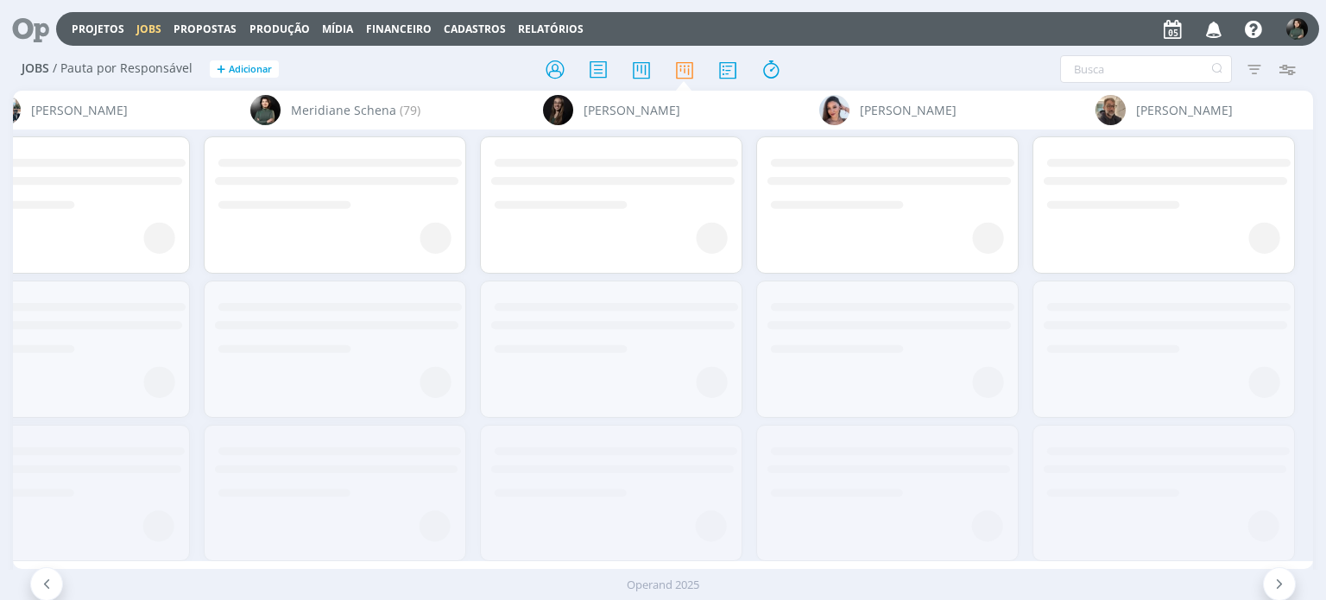
scroll to position [0, 3977]
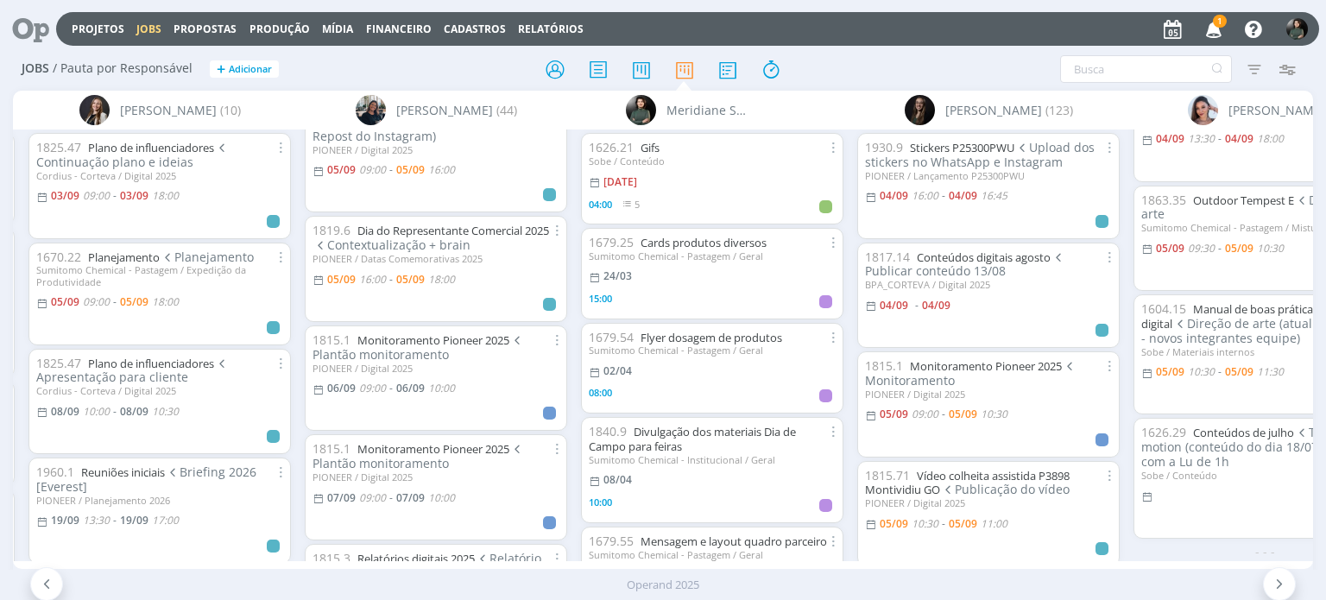
scroll to position [63, 0]
drag, startPoint x: 1220, startPoint y: 34, endPoint x: 1210, endPoint y: 41, distance: 12.4
click at [1220, 34] on icon "button" at bounding box center [1214, 28] width 30 height 29
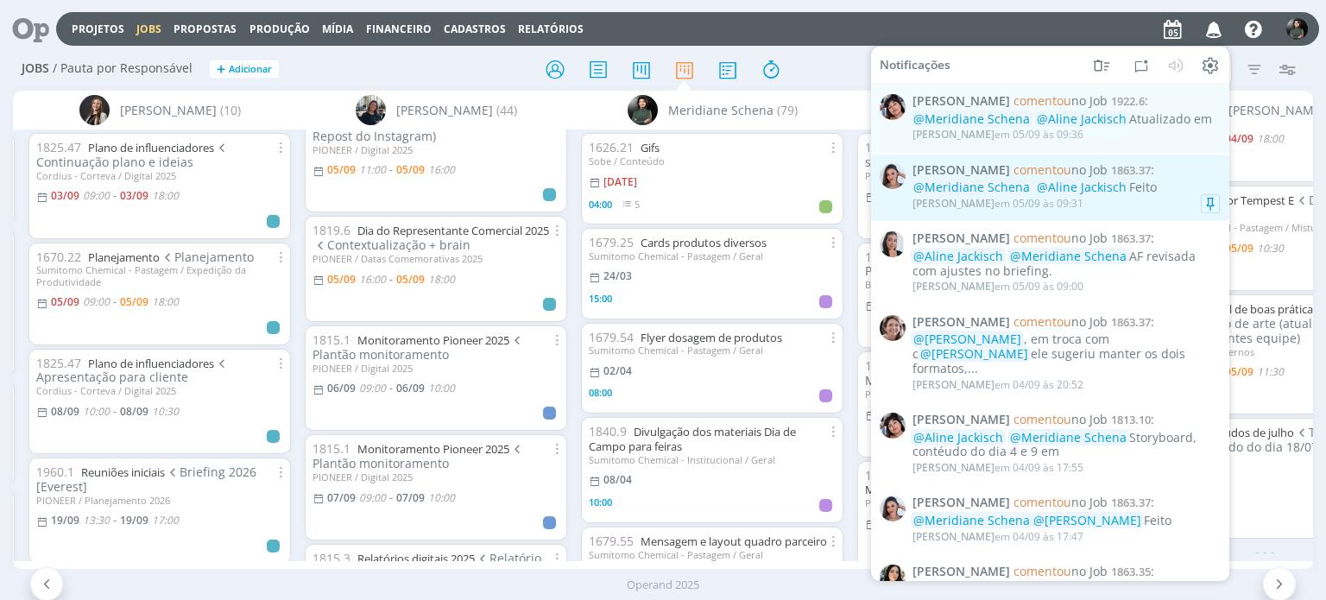
click at [1131, 210] on div "Nicole Bartz em 05/09 às 09:31" at bounding box center [1065, 203] width 307 height 17
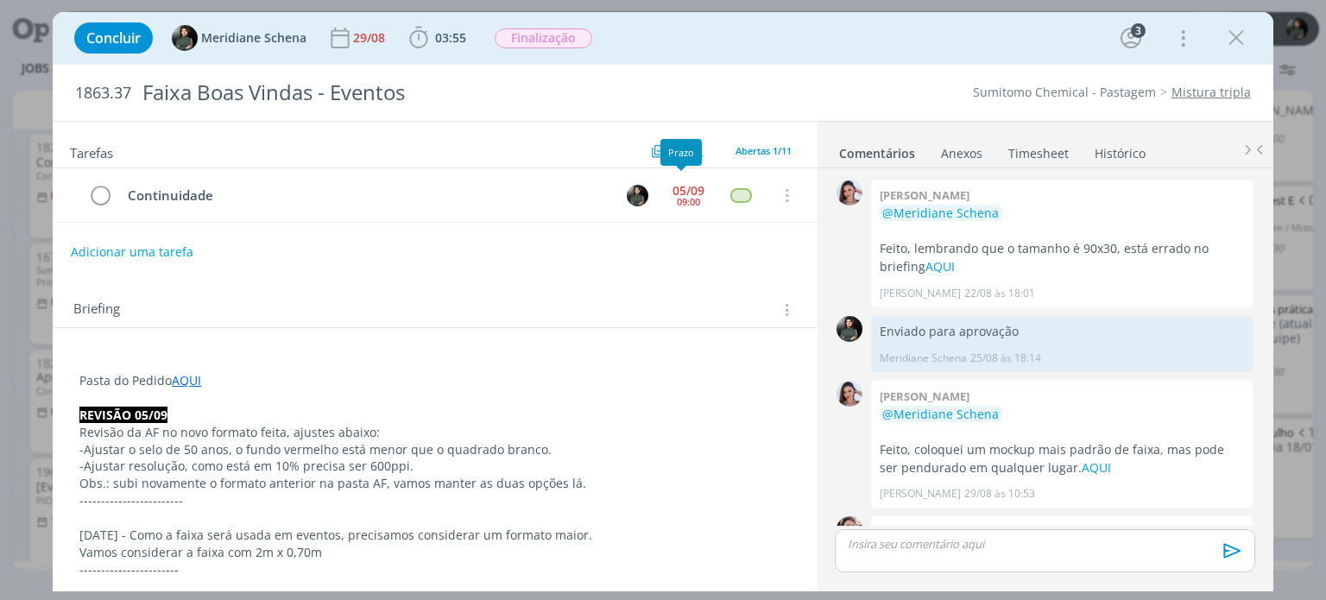
scroll to position [918, 0]
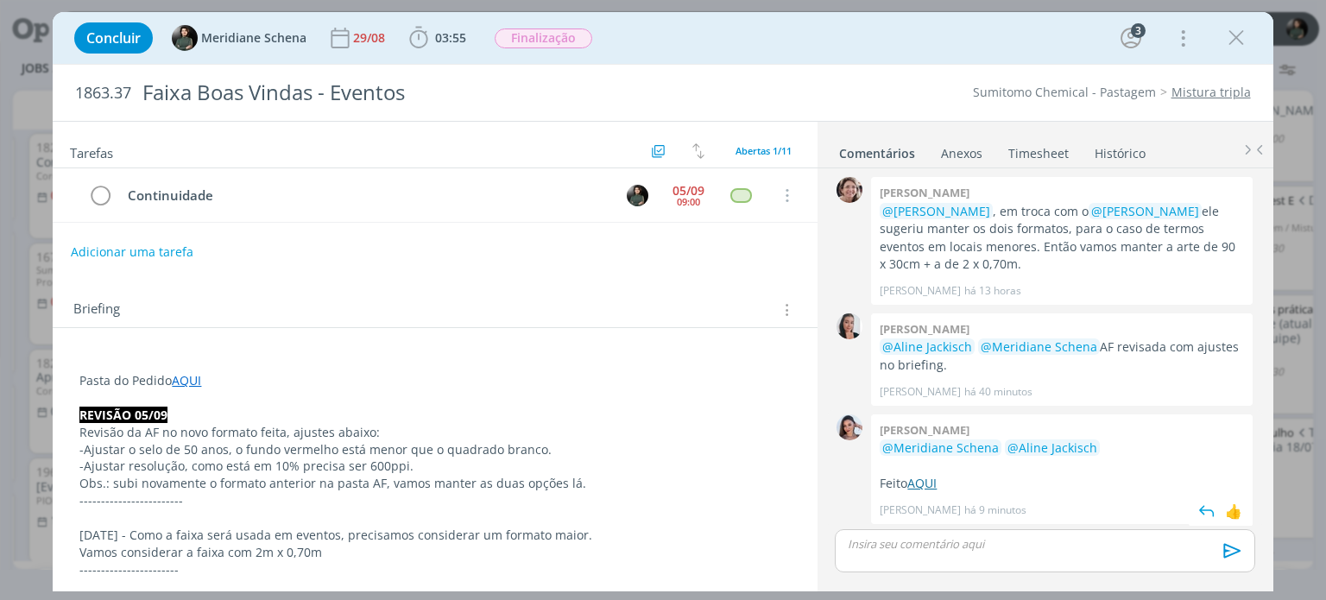
click at [927, 481] on link "AQUI" at bounding box center [921, 483] width 29 height 16
click at [161, 249] on button "Adicionar uma tarefa" at bounding box center [131, 250] width 123 height 29
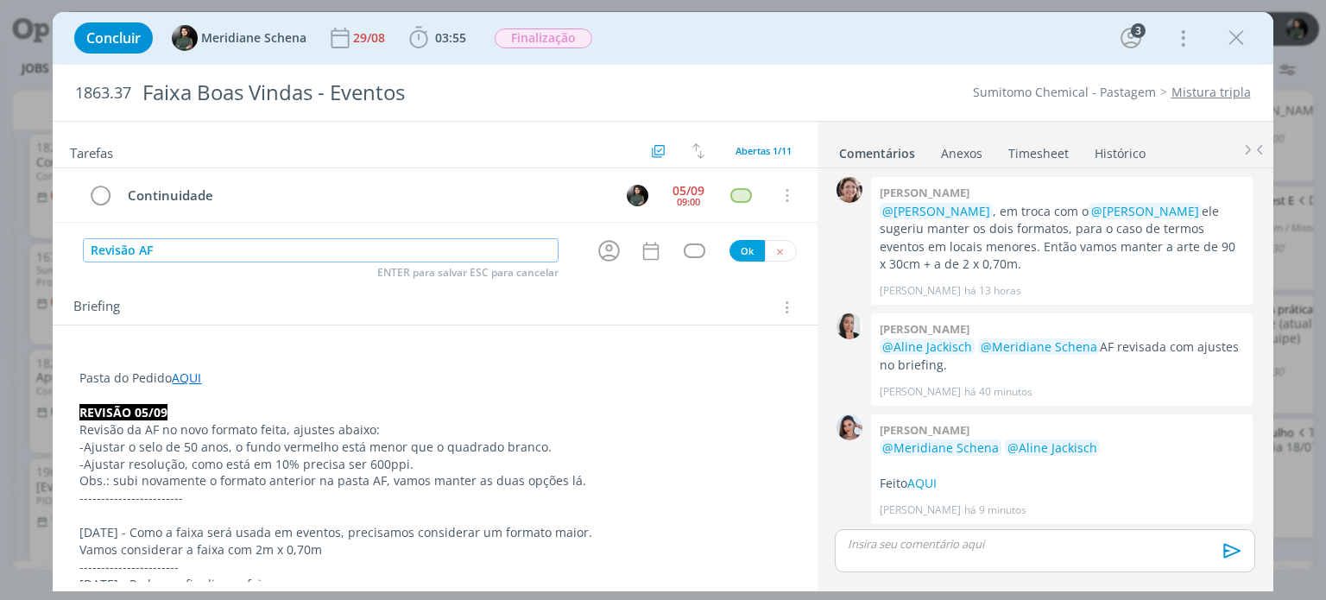
type input "Revisão AF"
click at [603, 249] on icon "dialog" at bounding box center [609, 252] width 22 height 22
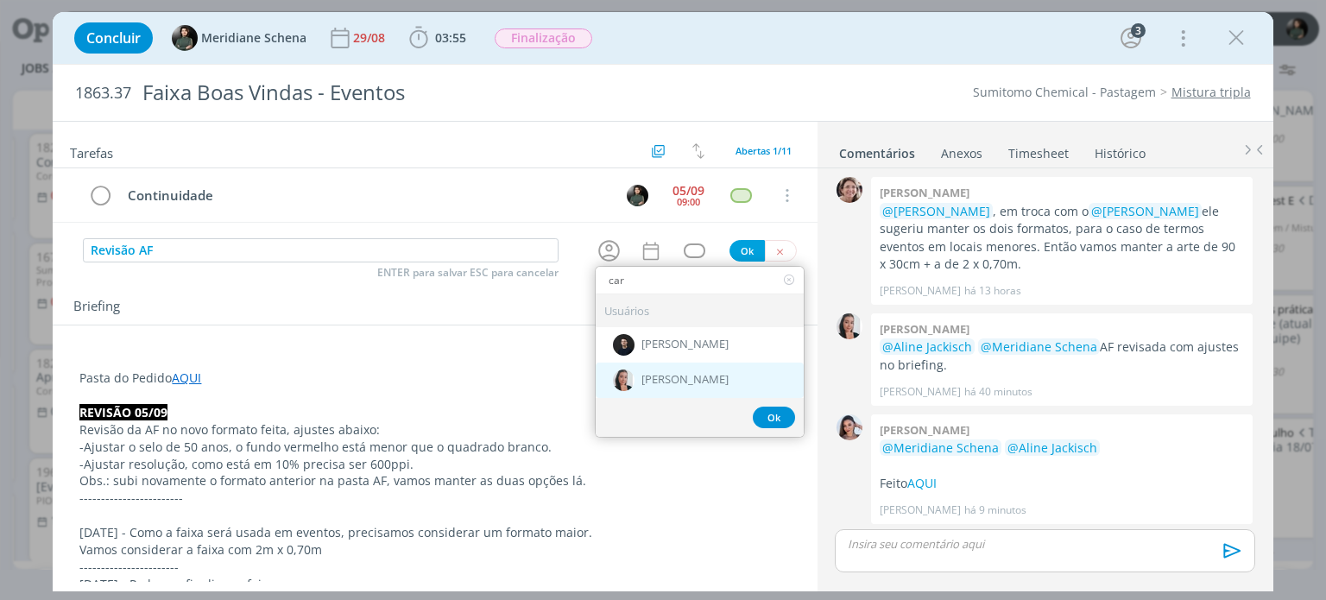
type input "car"
click at [683, 374] on span "[PERSON_NAME]" at bounding box center [684, 381] width 87 height 14
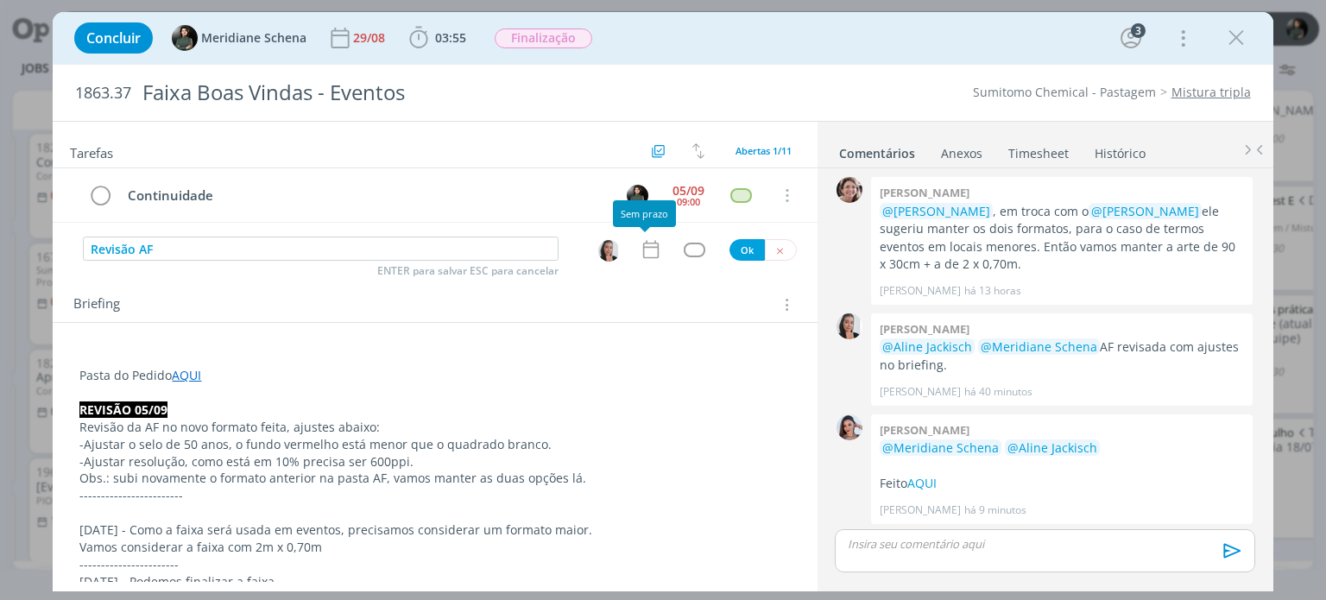
click at [646, 259] on icon "dialog" at bounding box center [650, 249] width 22 height 22
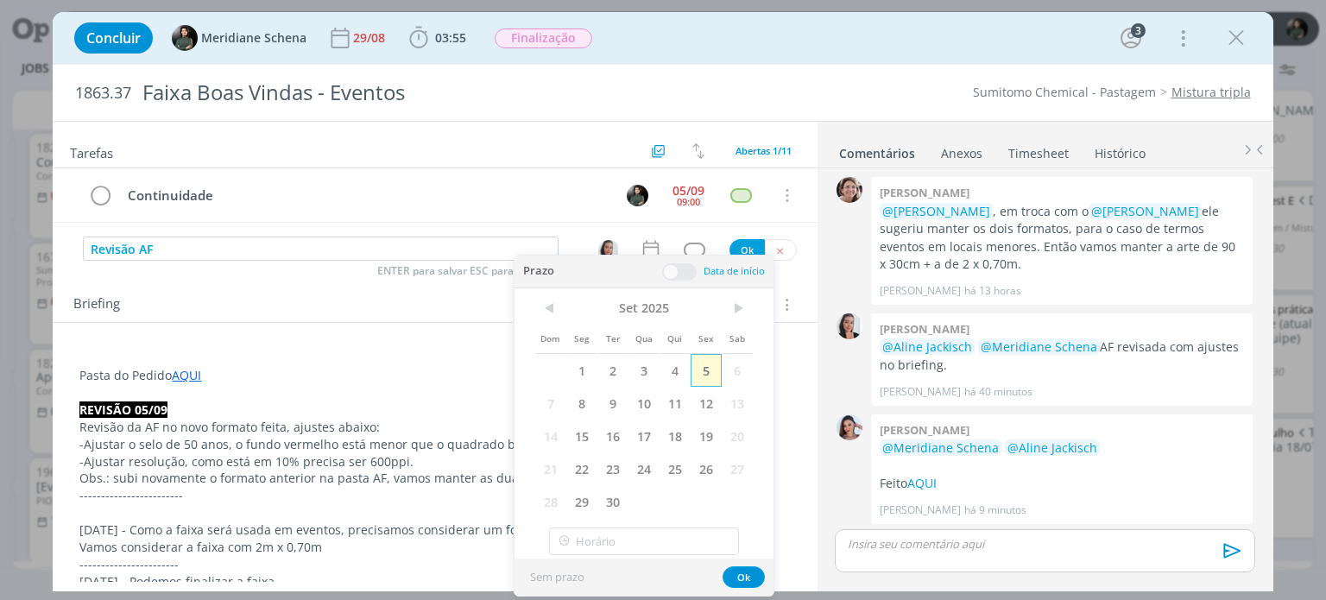
click at [691, 368] on span "5" at bounding box center [705, 370] width 31 height 33
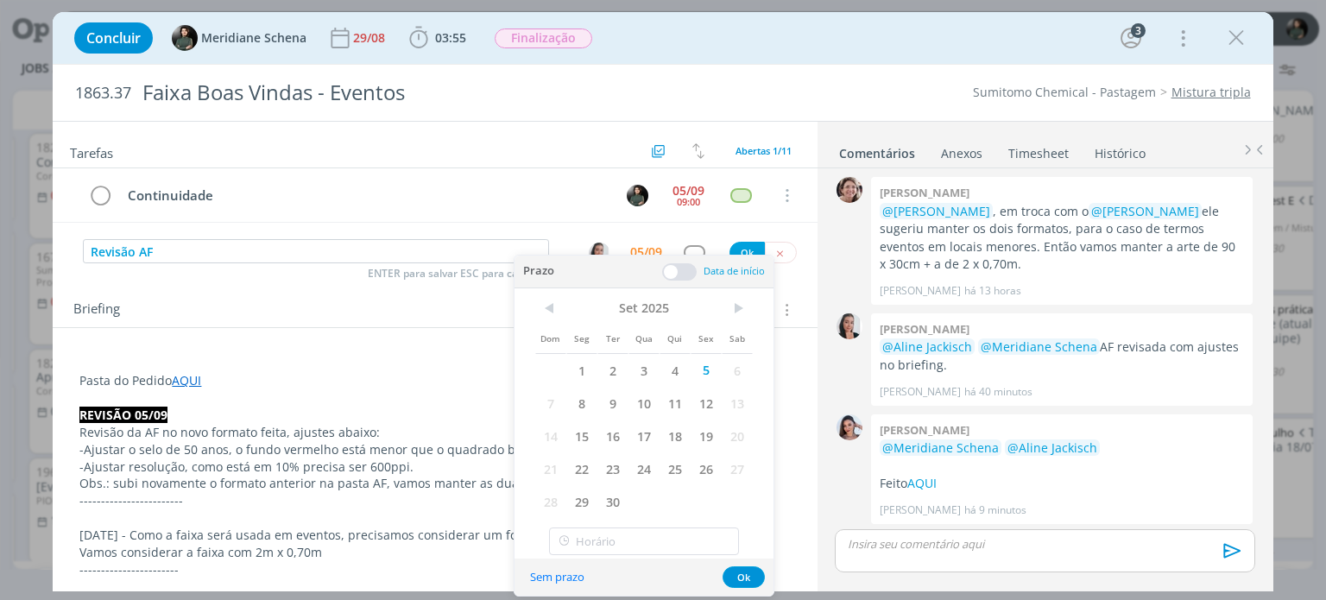
click at [683, 275] on span at bounding box center [679, 271] width 35 height 17
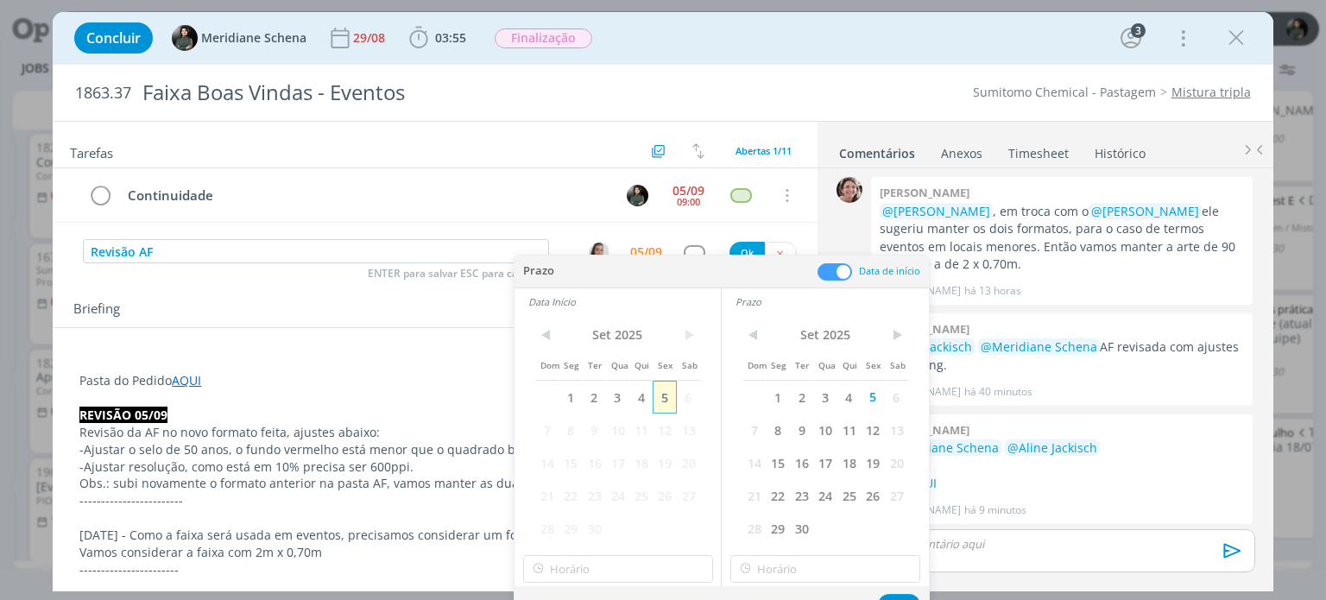
click at [673, 395] on span "5" at bounding box center [663, 397] width 23 height 33
click at [587, 558] on input "10:00" at bounding box center [618, 569] width 190 height 28
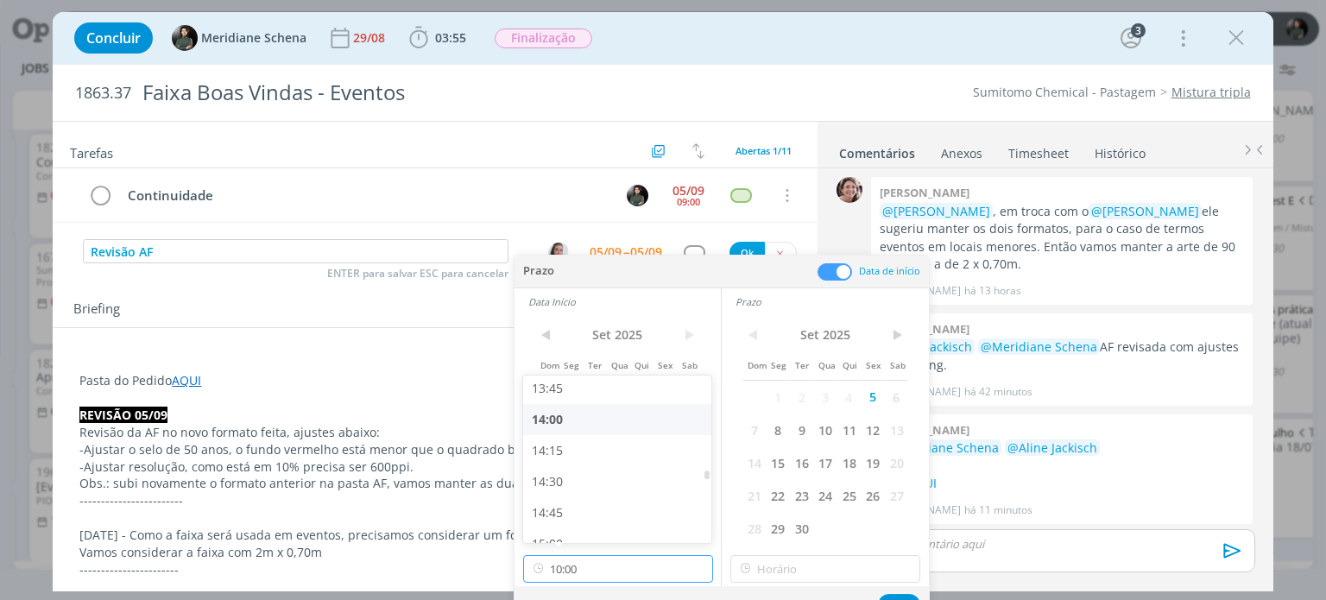
scroll to position [1716, 0]
click at [565, 479] on div "14:30" at bounding box center [619, 477] width 193 height 31
type input "14:30"
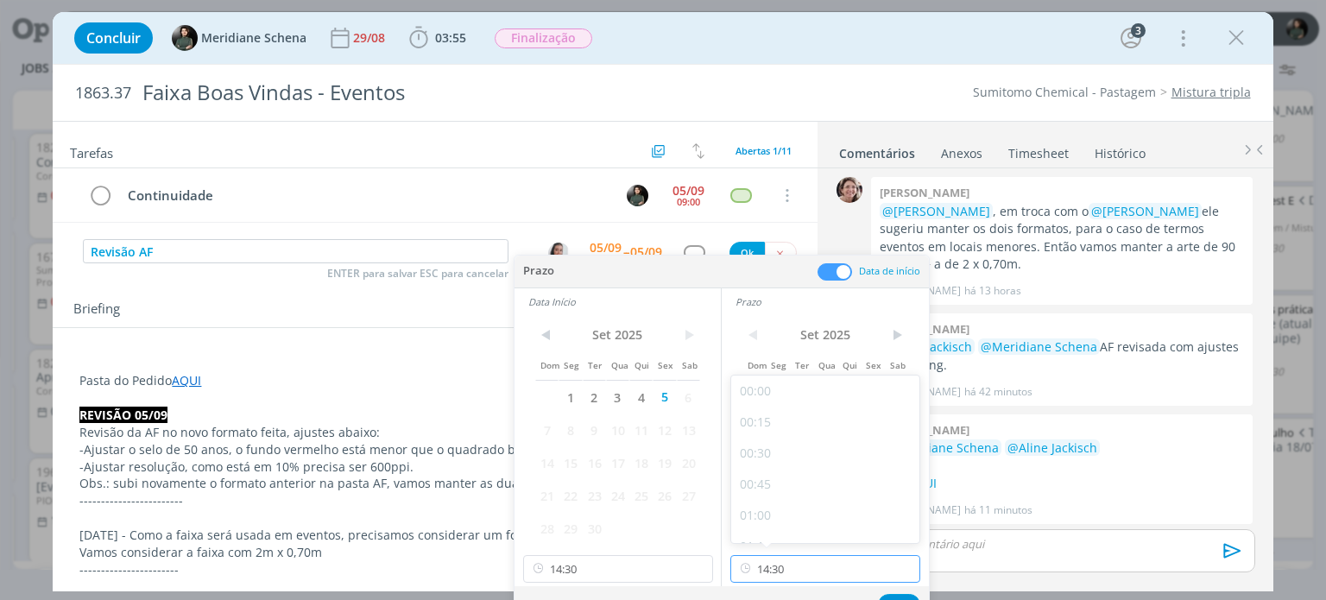
click at [791, 573] on input "14:30" at bounding box center [825, 569] width 190 height 28
click at [783, 496] on div "15:00" at bounding box center [827, 497] width 193 height 31
type input "15:00"
click at [887, 594] on button "Ok" at bounding box center [899, 605] width 42 height 22
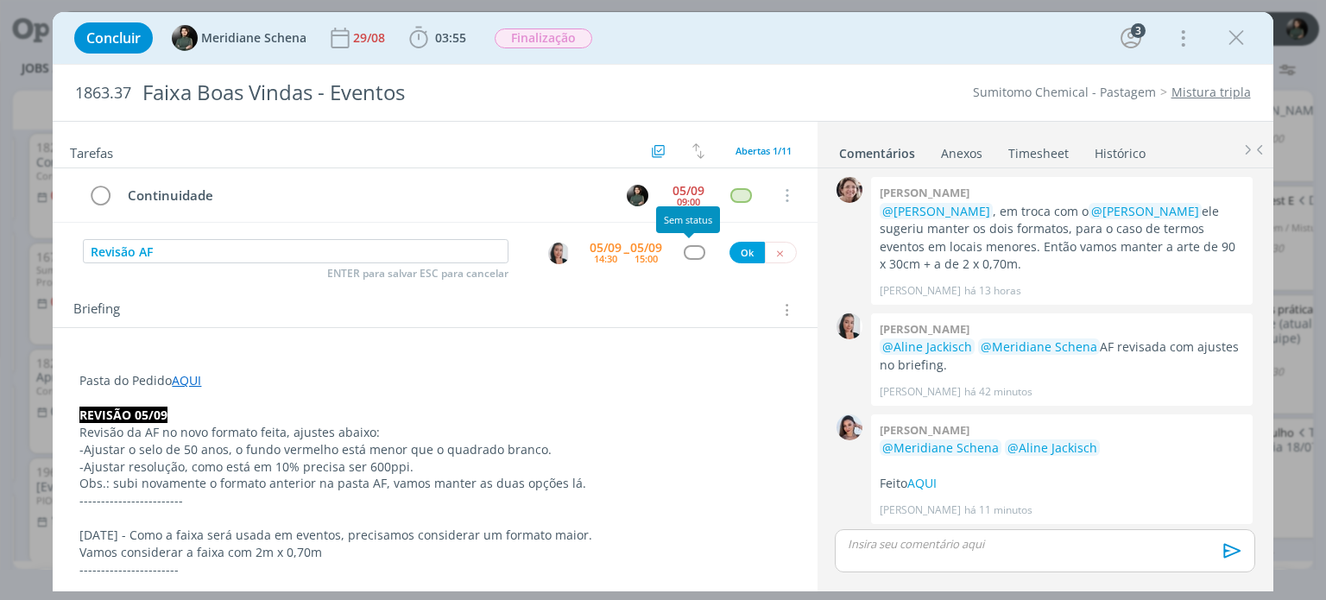
click at [694, 255] on div "dialog" at bounding box center [694, 252] width 22 height 15
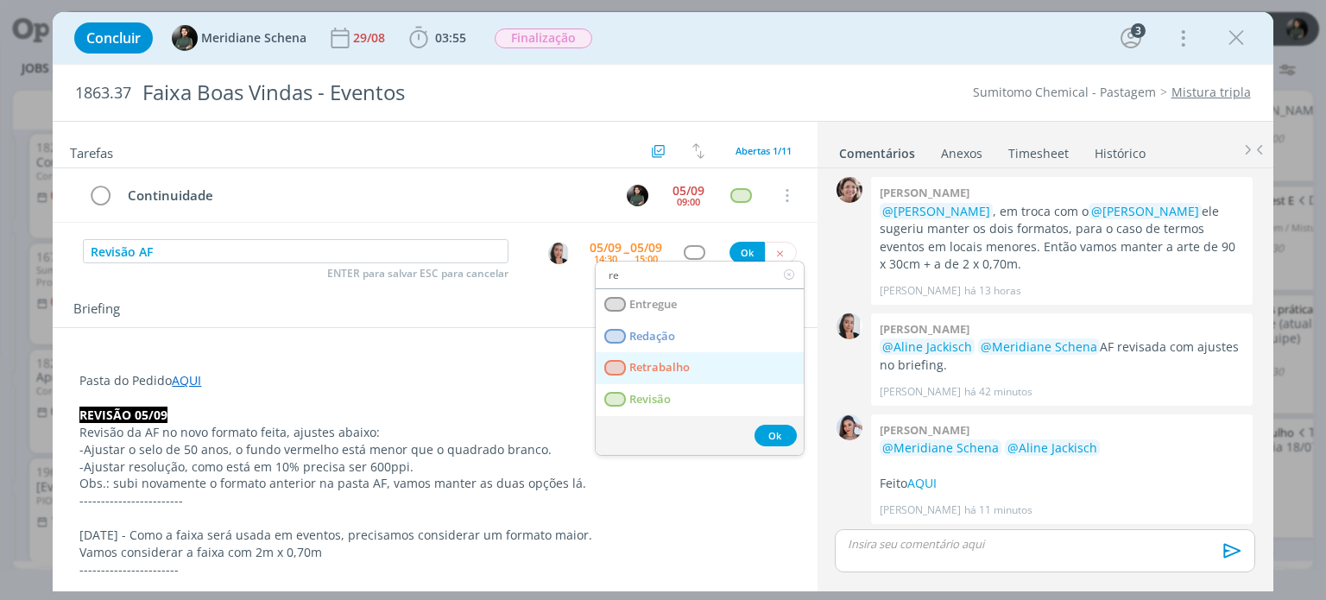
type input "re"
click at [659, 377] on link "Retrabalho" at bounding box center [699, 368] width 208 height 32
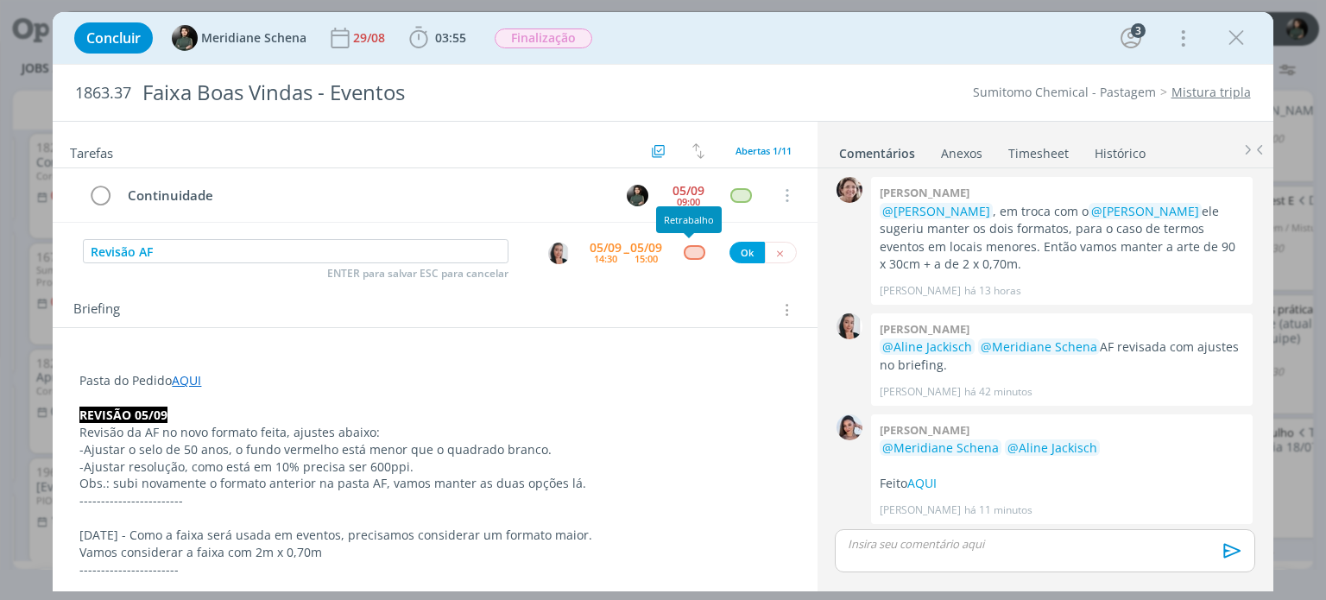
click at [683, 245] on div "dialog" at bounding box center [694, 252] width 22 height 15
click at [682, 261] on div "Revisão AF ENTER para salvar ESC para cancelar 05/09 14:30 -- 05/09 15:00 Ok" at bounding box center [435, 251] width 764 height 31
click at [686, 256] on div "dialog" at bounding box center [694, 252] width 22 height 15
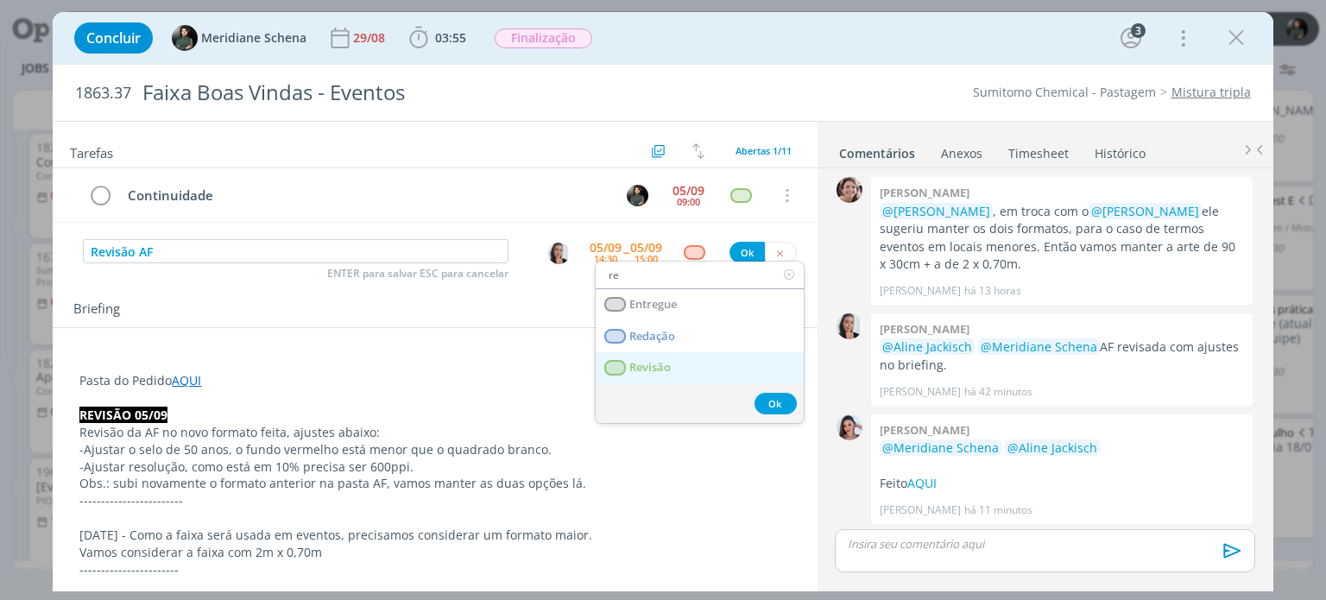
type input "re"
click at [668, 362] on span "Revisão" at bounding box center [650, 368] width 41 height 14
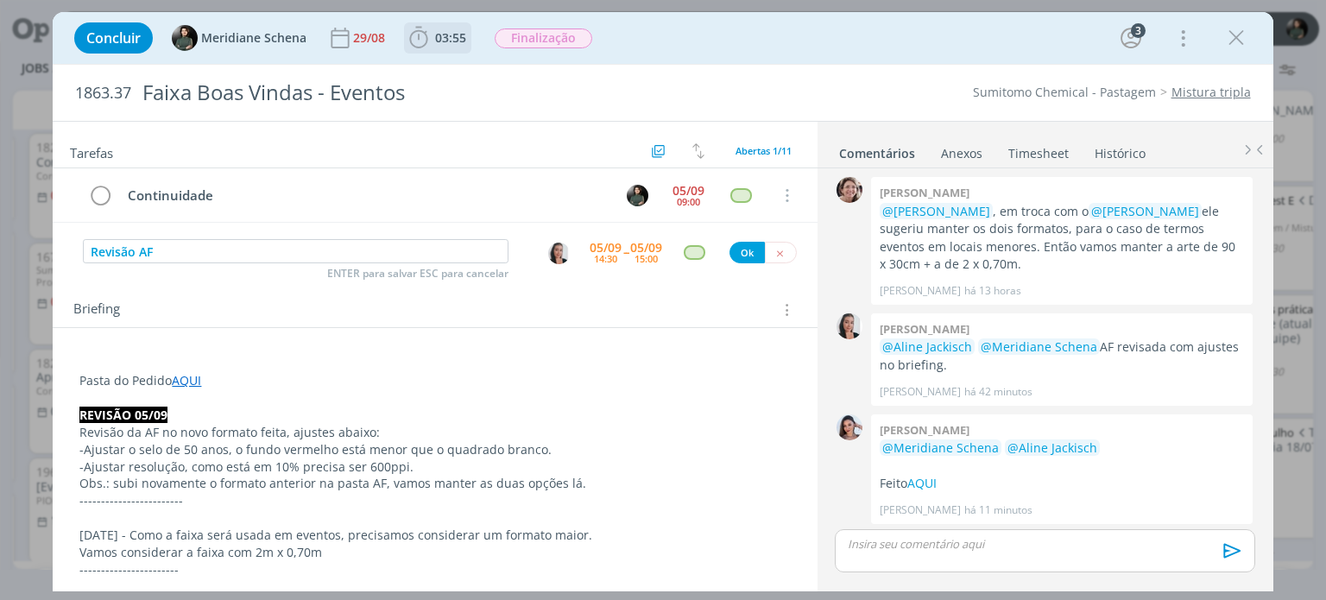
click at [425, 46] on icon "dialog" at bounding box center [419, 38] width 26 height 26
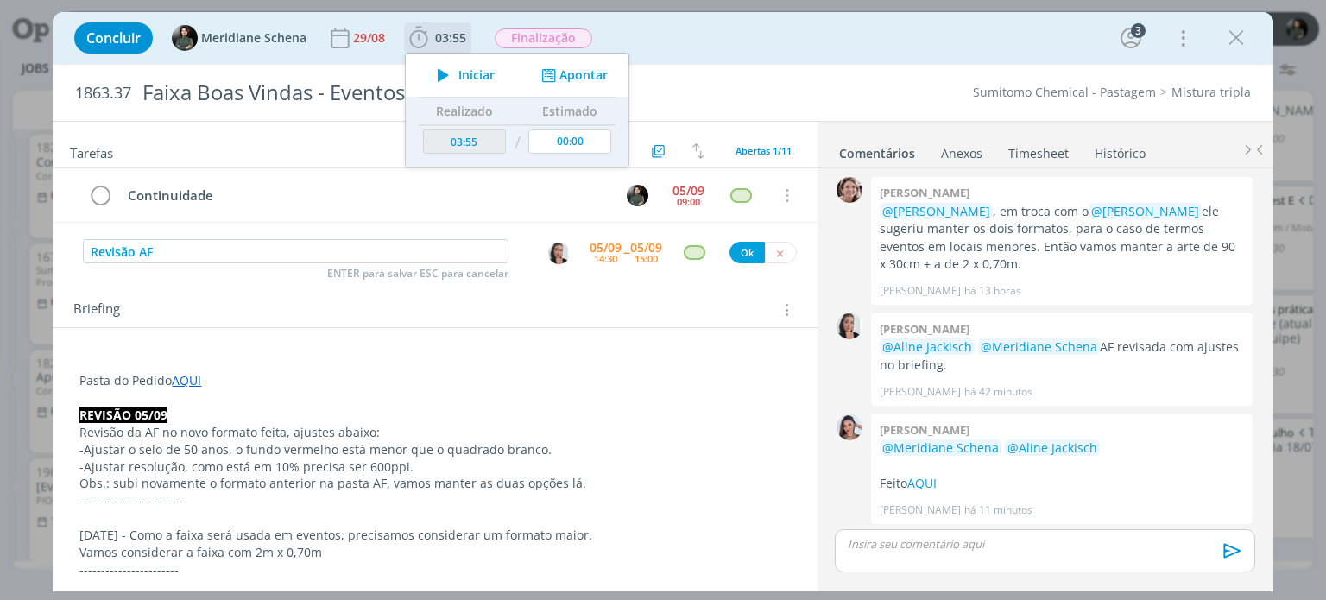
click at [474, 76] on span "Iniciar" at bounding box center [476, 75] width 36 height 12
click at [733, 248] on button "Ok" at bounding box center [746, 253] width 35 height 22
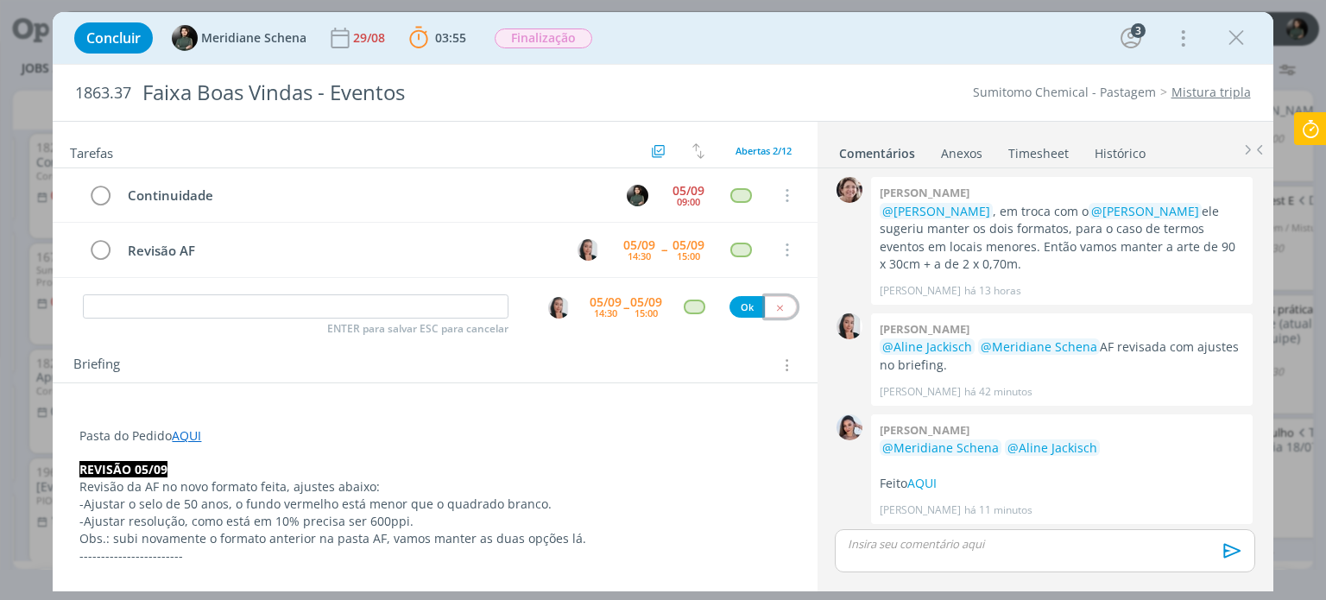
click at [775, 310] on button "dialog" at bounding box center [781, 307] width 32 height 22
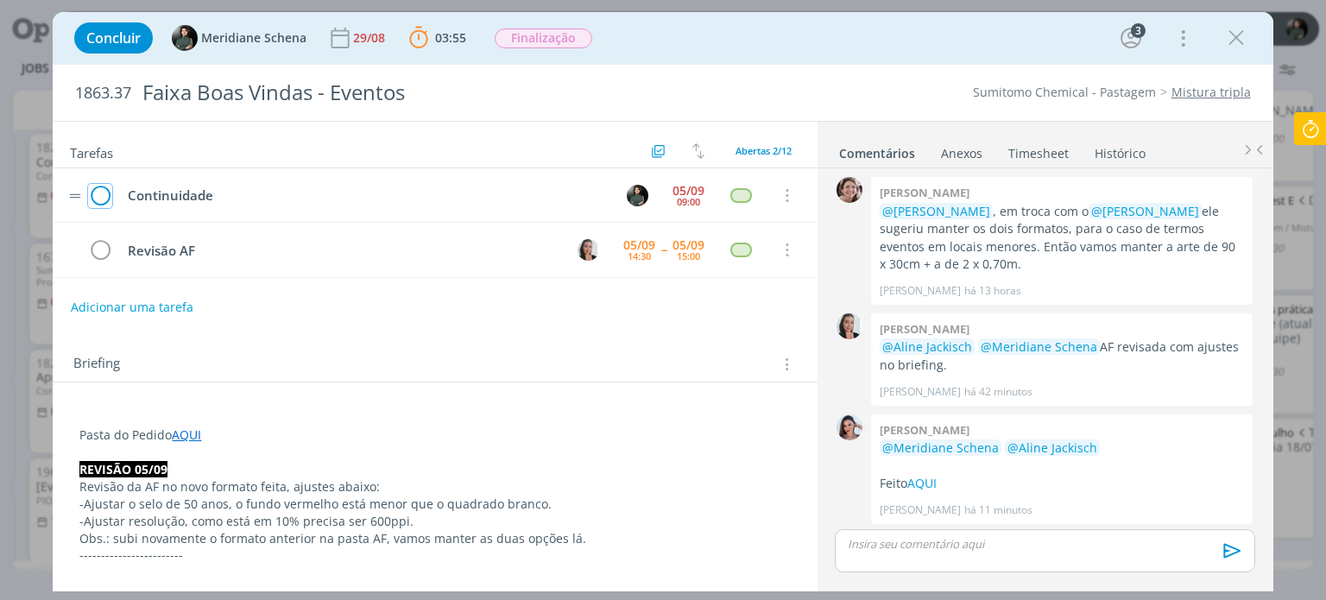
click at [110, 192] on icon "dialog" at bounding box center [100, 196] width 24 height 26
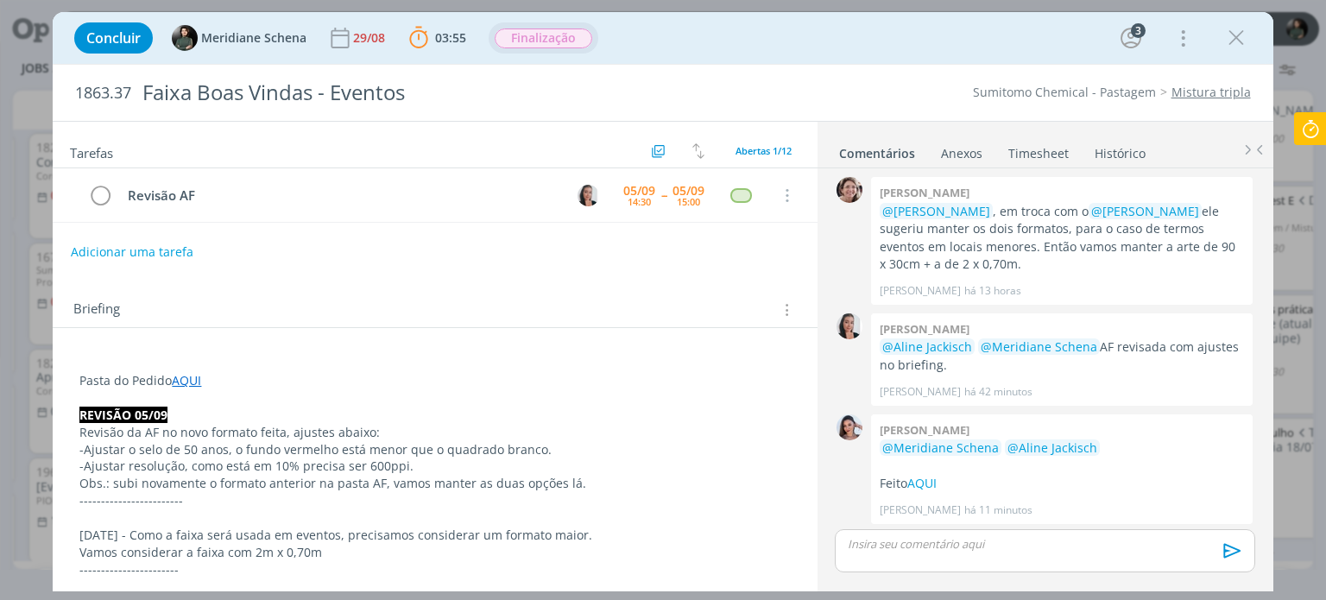
click at [564, 28] on div "Finalização" at bounding box center [543, 39] width 99 height 22
click at [561, 45] on span "Finalização" at bounding box center [543, 38] width 98 height 20
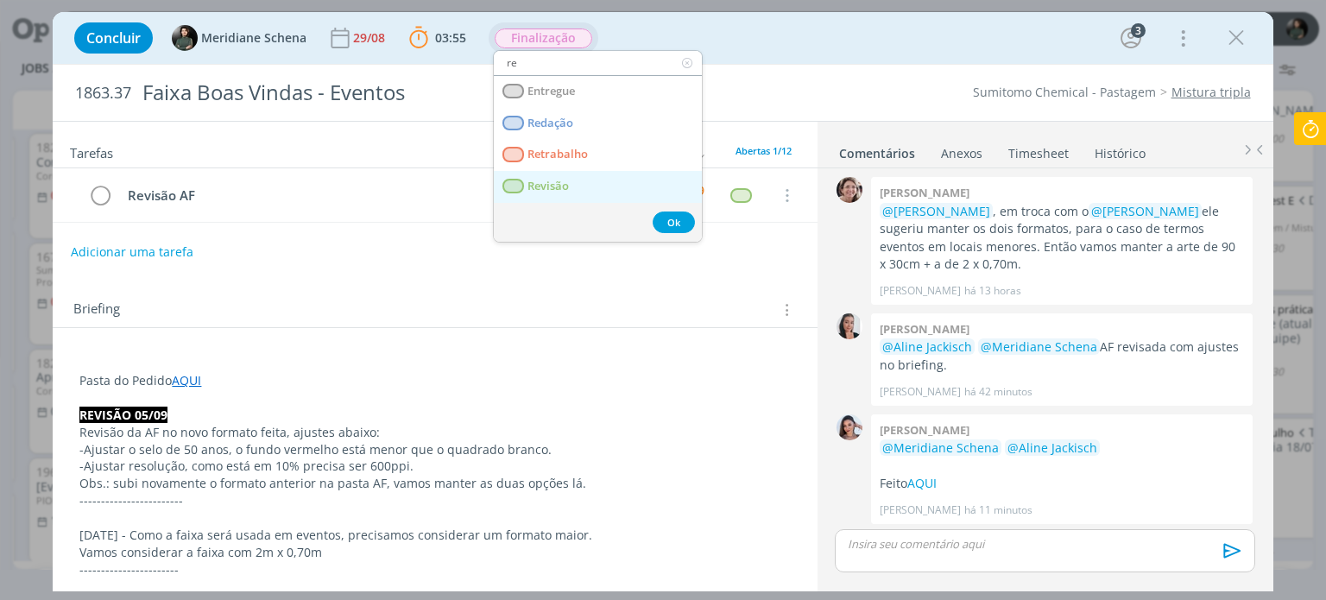
type input "re"
click at [559, 180] on span "Revisão" at bounding box center [548, 187] width 41 height 14
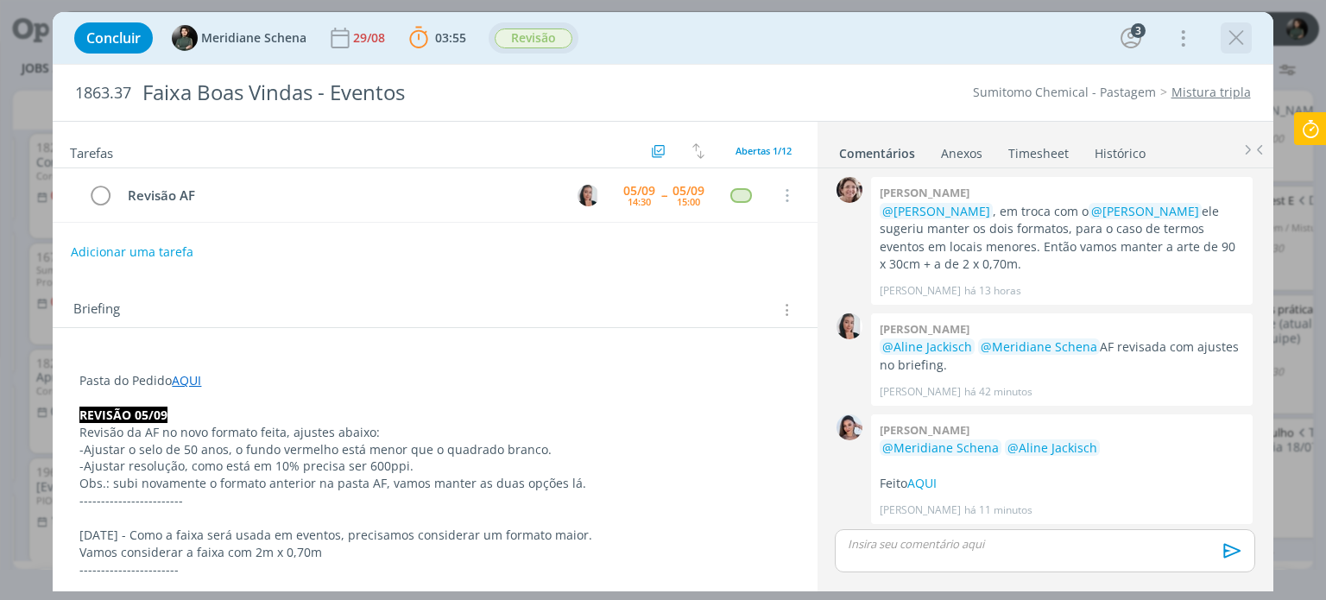
click at [1227, 35] on icon "dialog" at bounding box center [1236, 38] width 26 height 26
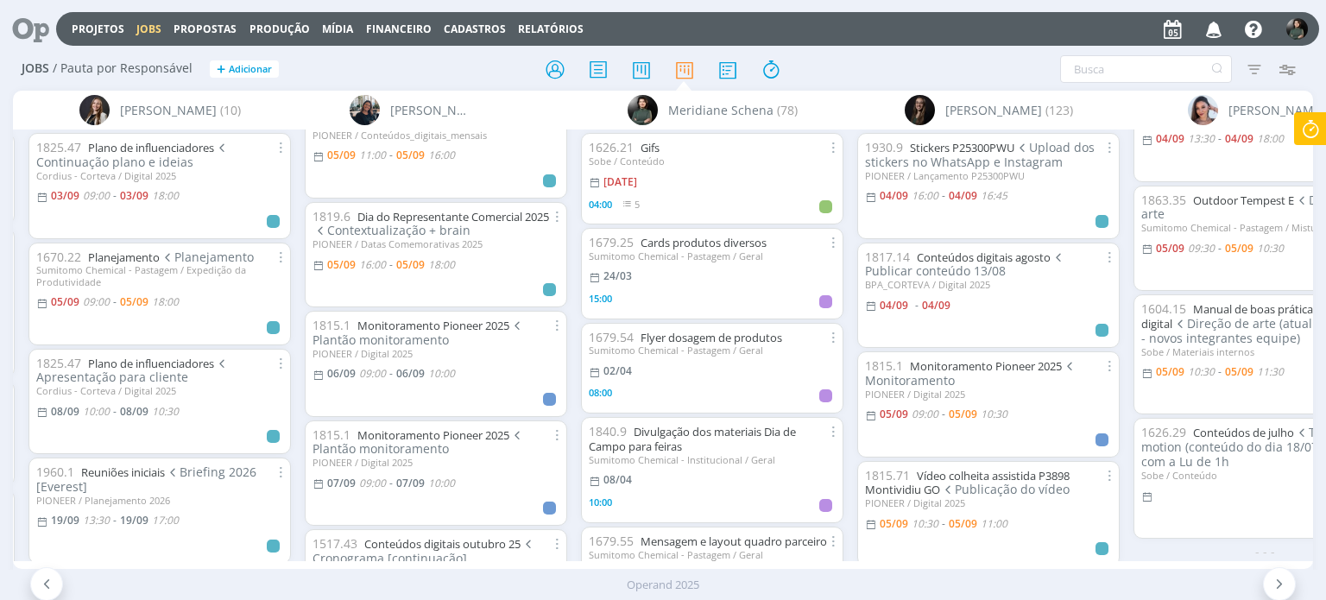
scroll to position [353, 0]
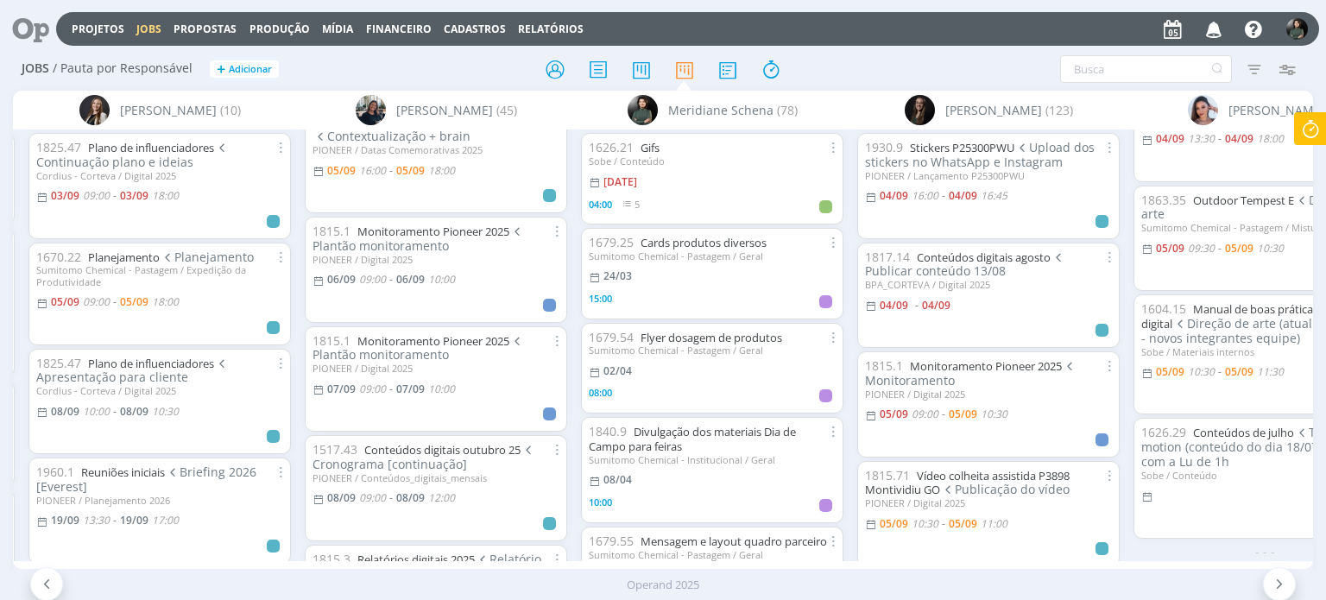
click at [1220, 28] on icon "button" at bounding box center [1214, 28] width 30 height 29
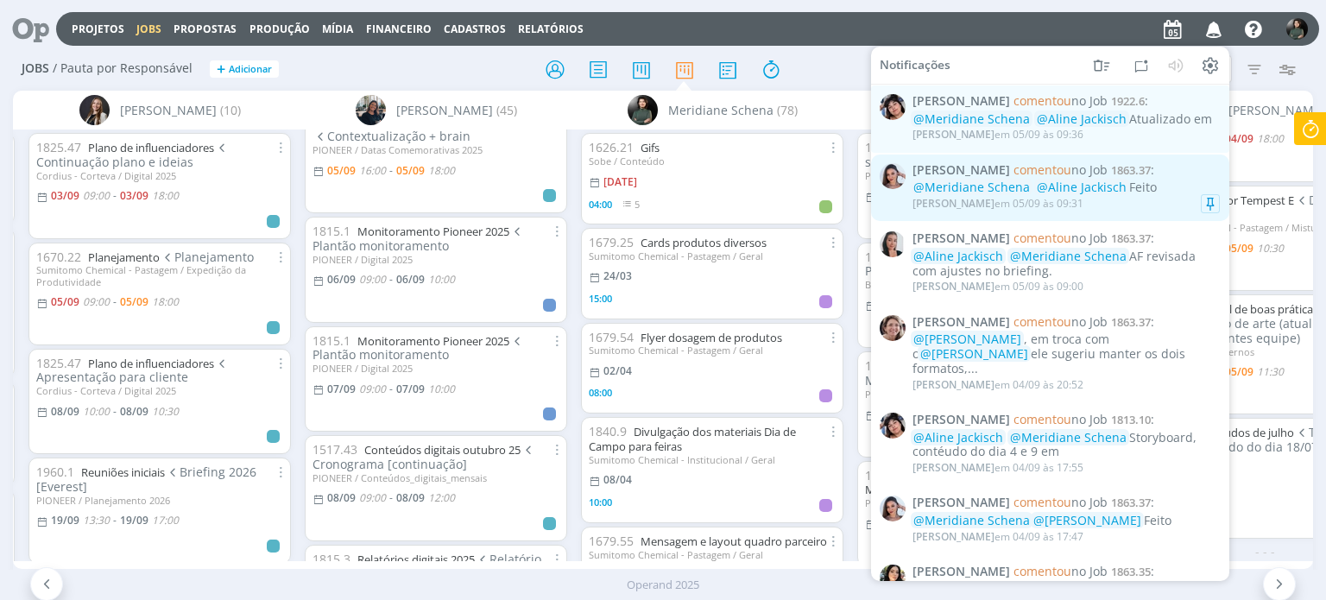
click at [1160, 180] on div "Nicole Bartz comentou no Job 1863.37 : @Meridiane Schena @Aline Jackisch Feito …" at bounding box center [1065, 187] width 307 height 50
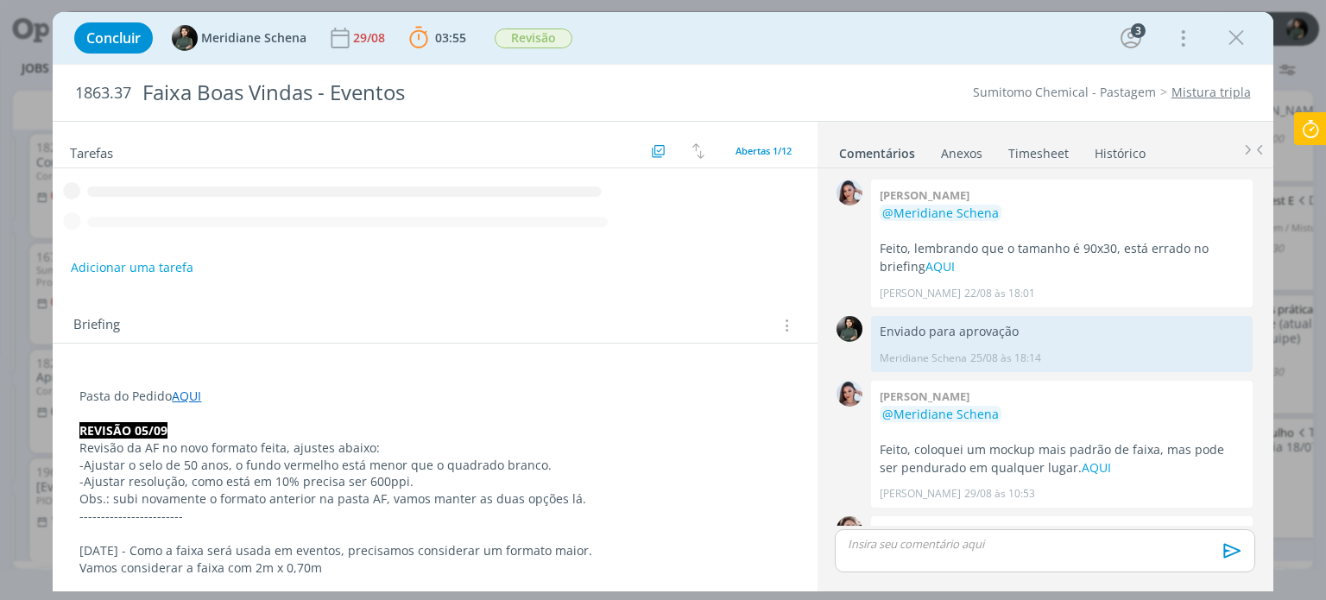
scroll to position [918, 0]
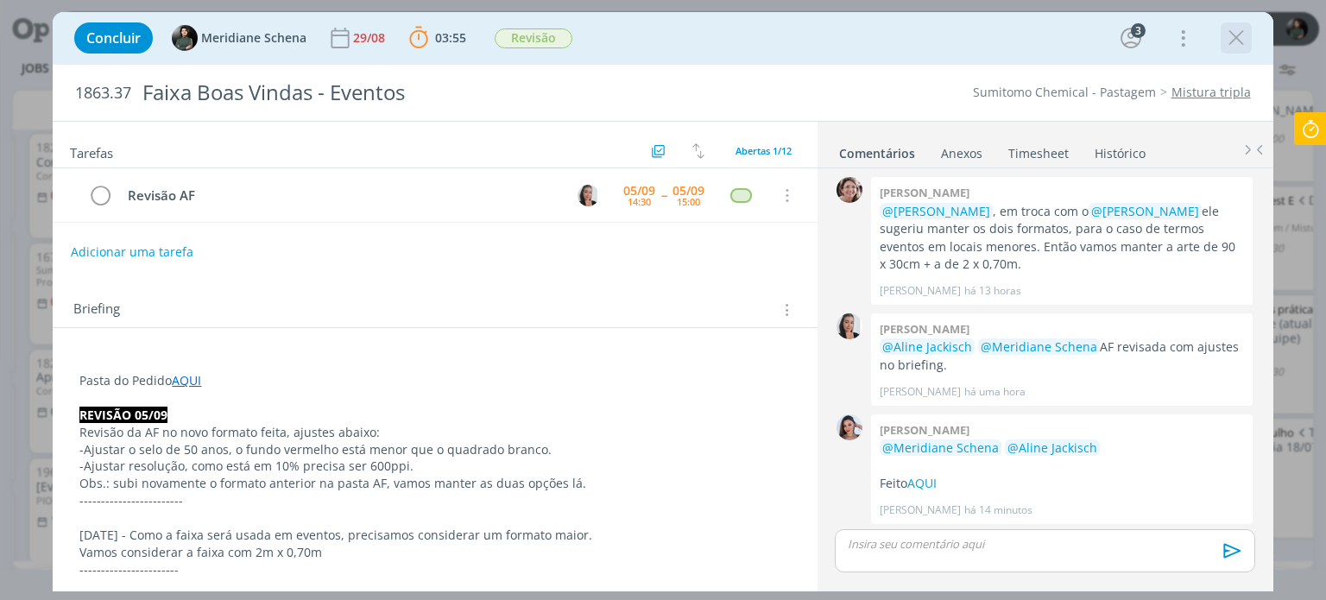
click at [1242, 40] on icon "dialog" at bounding box center [1236, 38] width 26 height 26
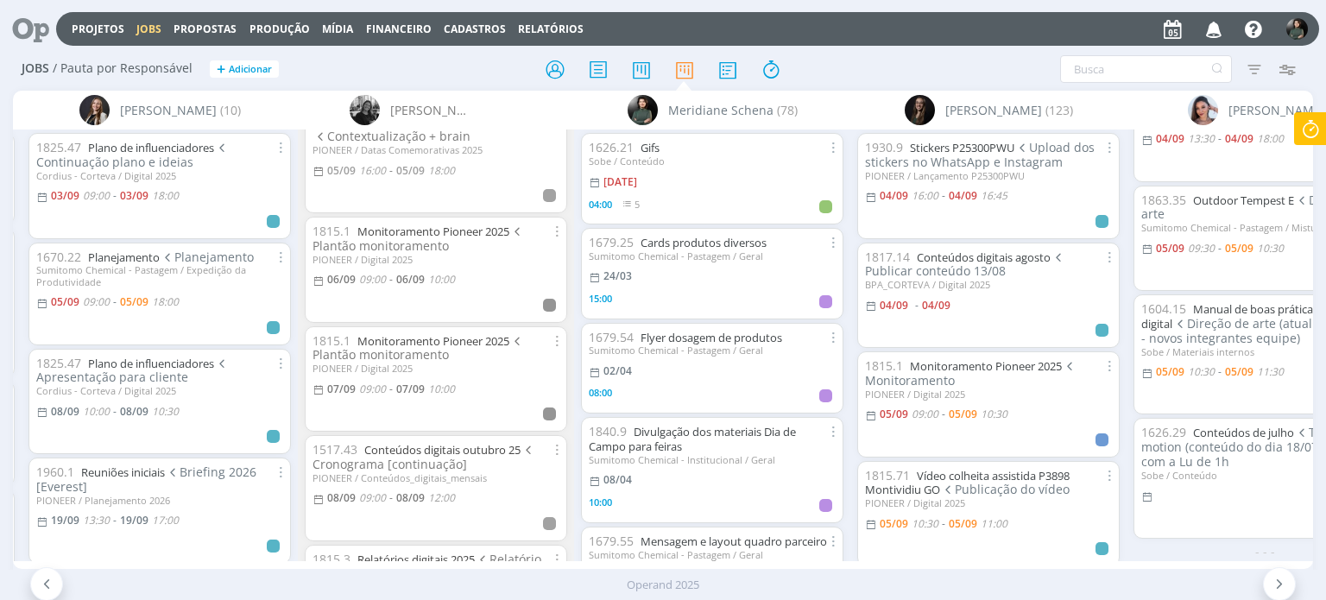
click at [1218, 35] on icon "button" at bounding box center [1214, 28] width 30 height 29
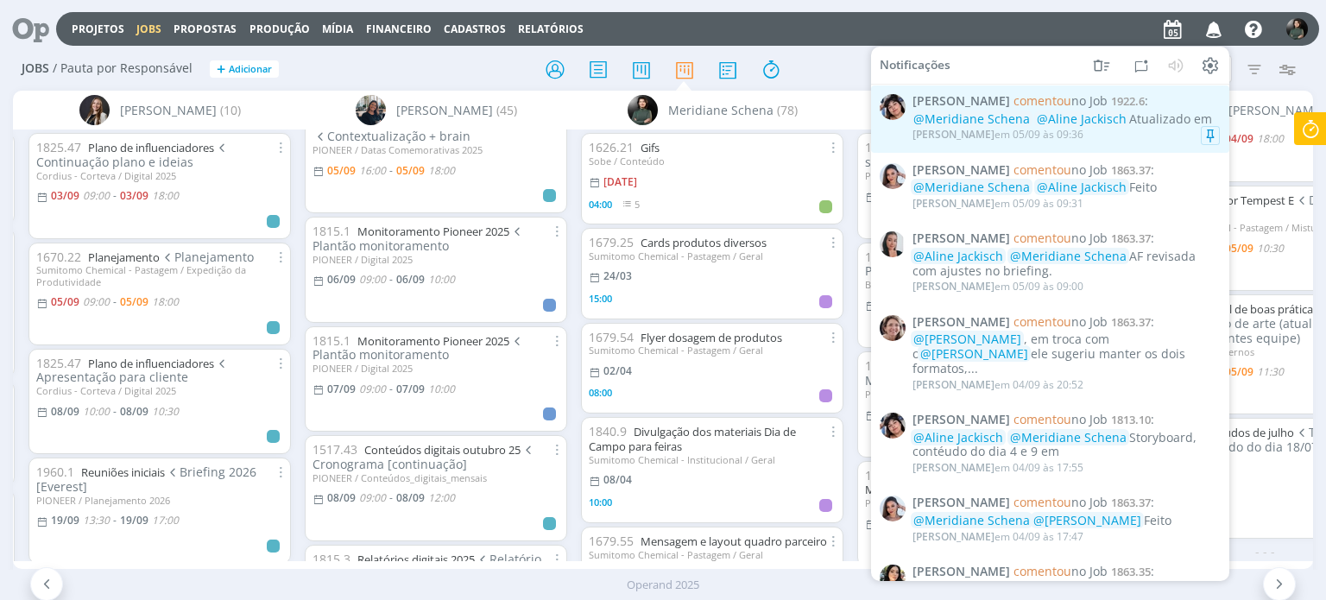
click at [1129, 123] on div "@Meridiane Schena @Aline Jackisch Atualizado em" at bounding box center [1065, 119] width 307 height 15
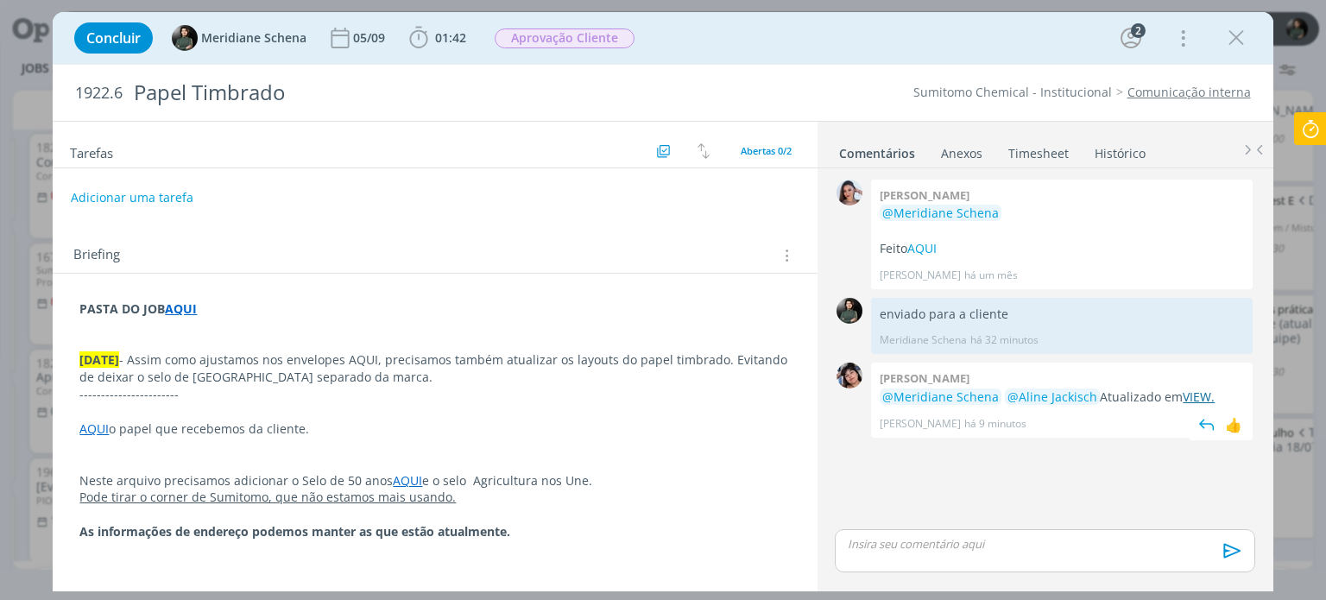
click at [1203, 395] on link "VIEW." at bounding box center [1198, 396] width 32 height 16
click at [432, 42] on b "01:42" at bounding box center [450, 38] width 38 height 12
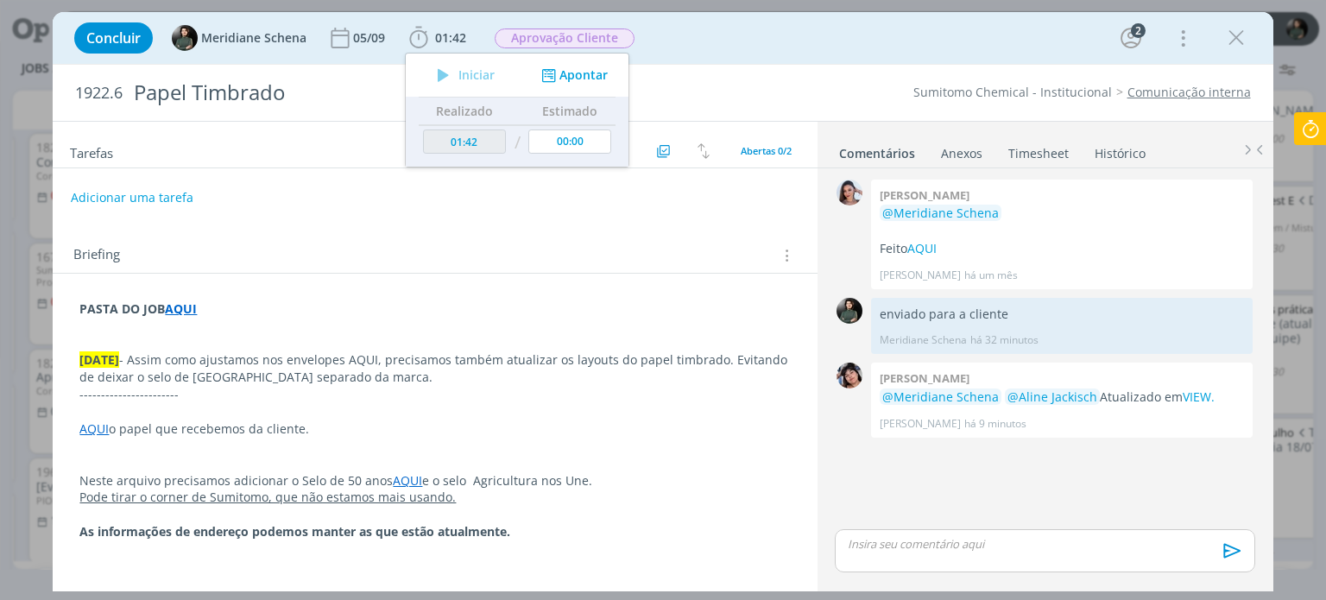
click at [1307, 126] on icon at bounding box center [1309, 129] width 31 height 34
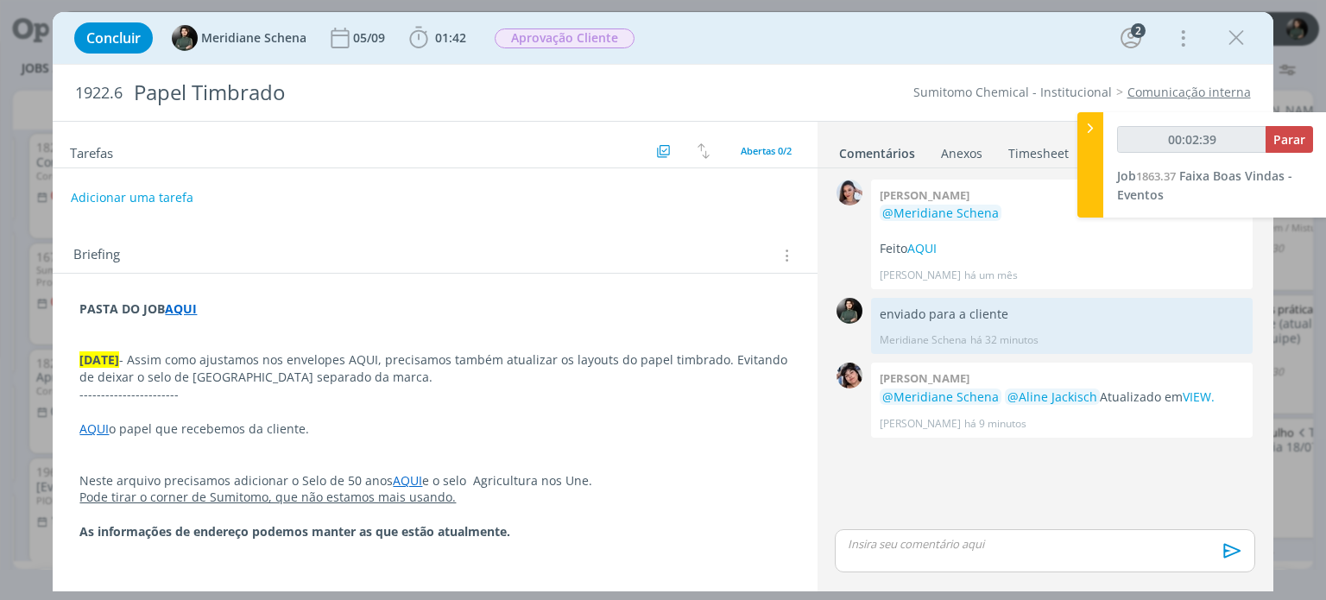
type input "00:02:40"
click at [1284, 137] on span "Parar" at bounding box center [1289, 139] width 32 height 16
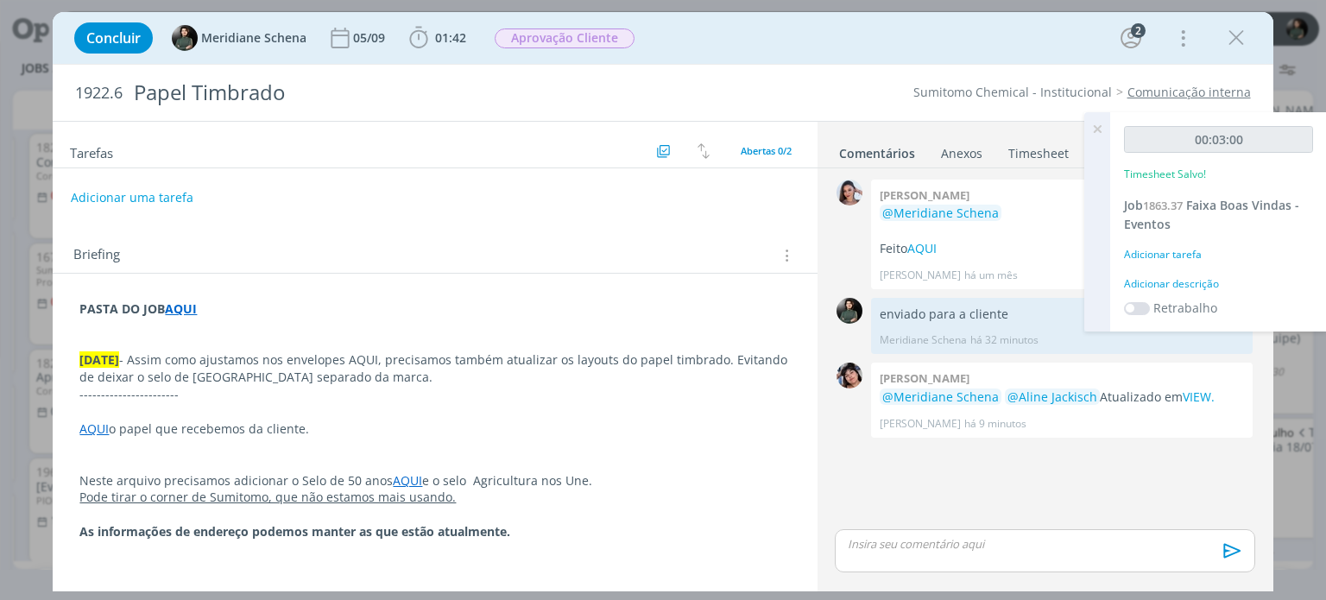
click at [1174, 282] on div "Adicionar descrição" at bounding box center [1218, 284] width 189 height 16
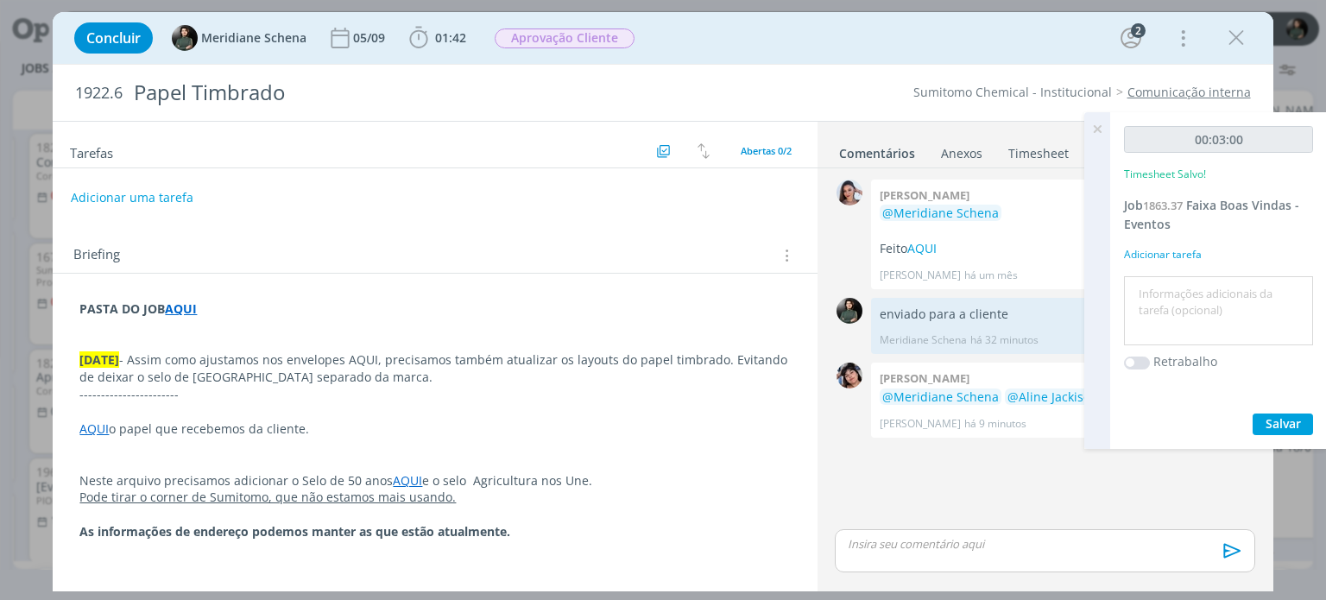
click at [1163, 304] on textarea at bounding box center [1218, 310] width 180 height 61
type textarea "pauta para revisão de AF"
click at [1292, 420] on span "Salvar" at bounding box center [1282, 423] width 35 height 16
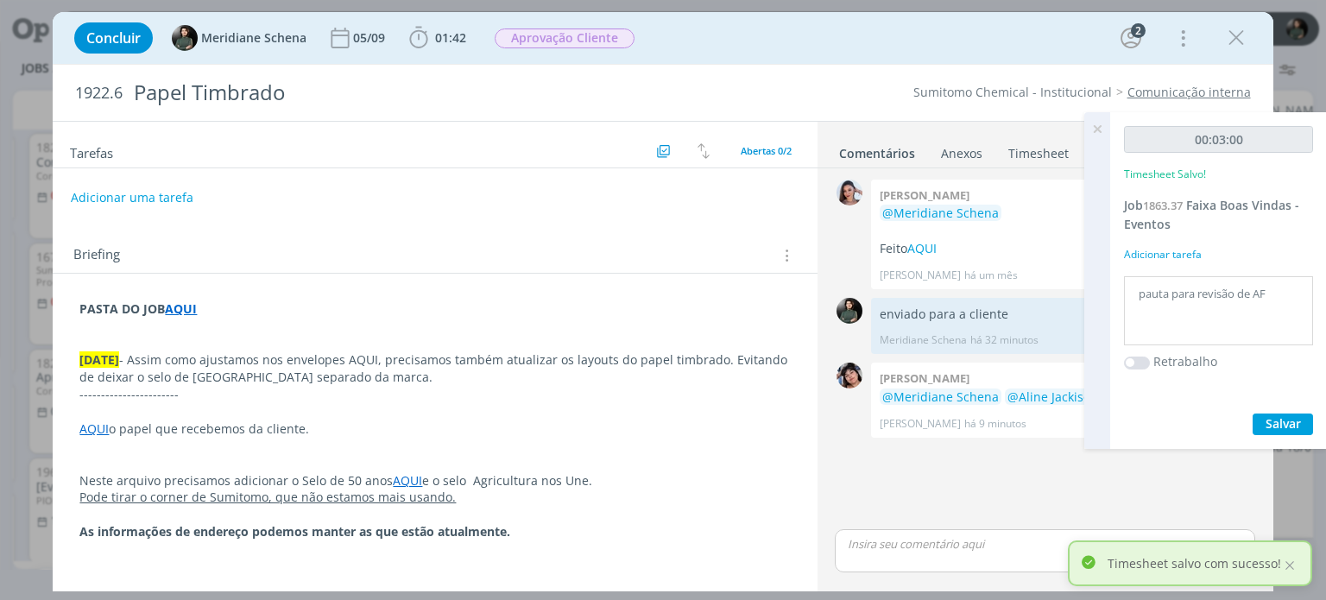
click at [1098, 127] on icon at bounding box center [1096, 129] width 31 height 34
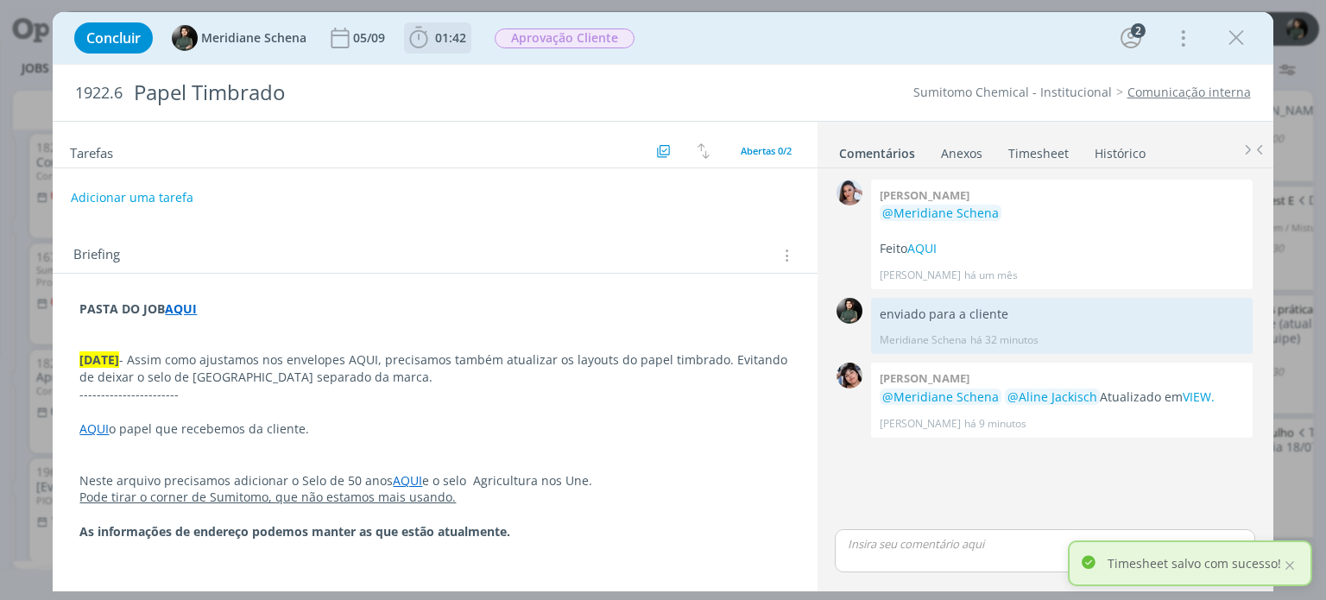
click at [462, 34] on span "01:42" at bounding box center [450, 37] width 31 height 16
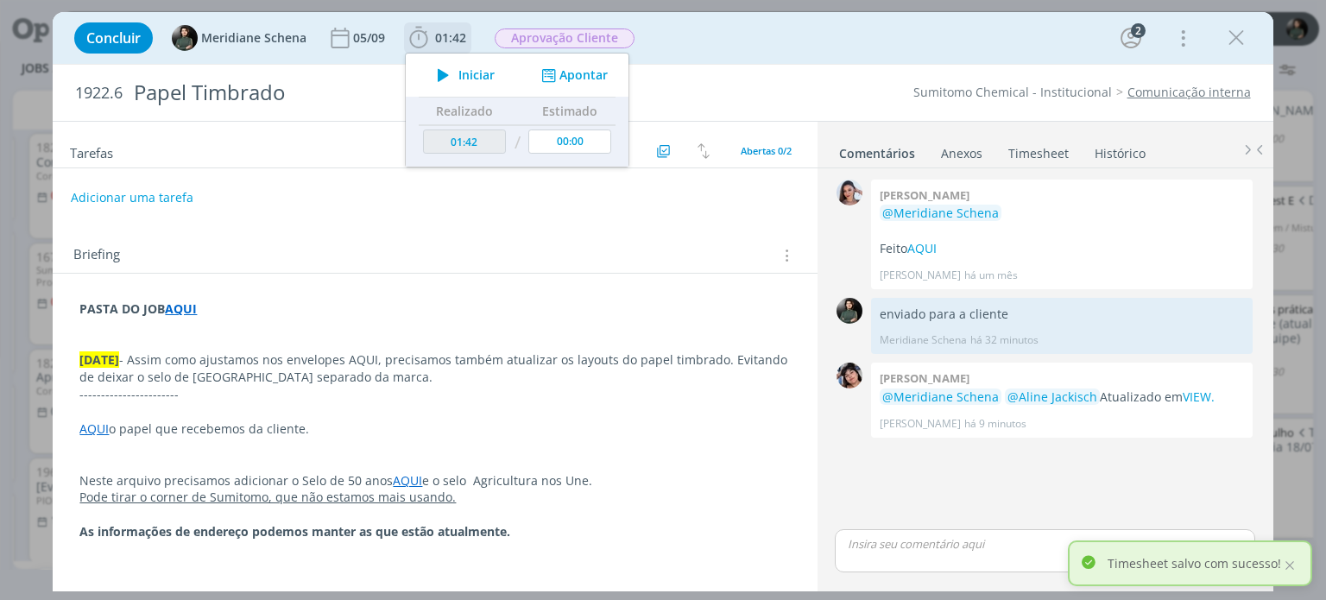
click at [479, 80] on span "Iniciar" at bounding box center [476, 75] width 36 height 12
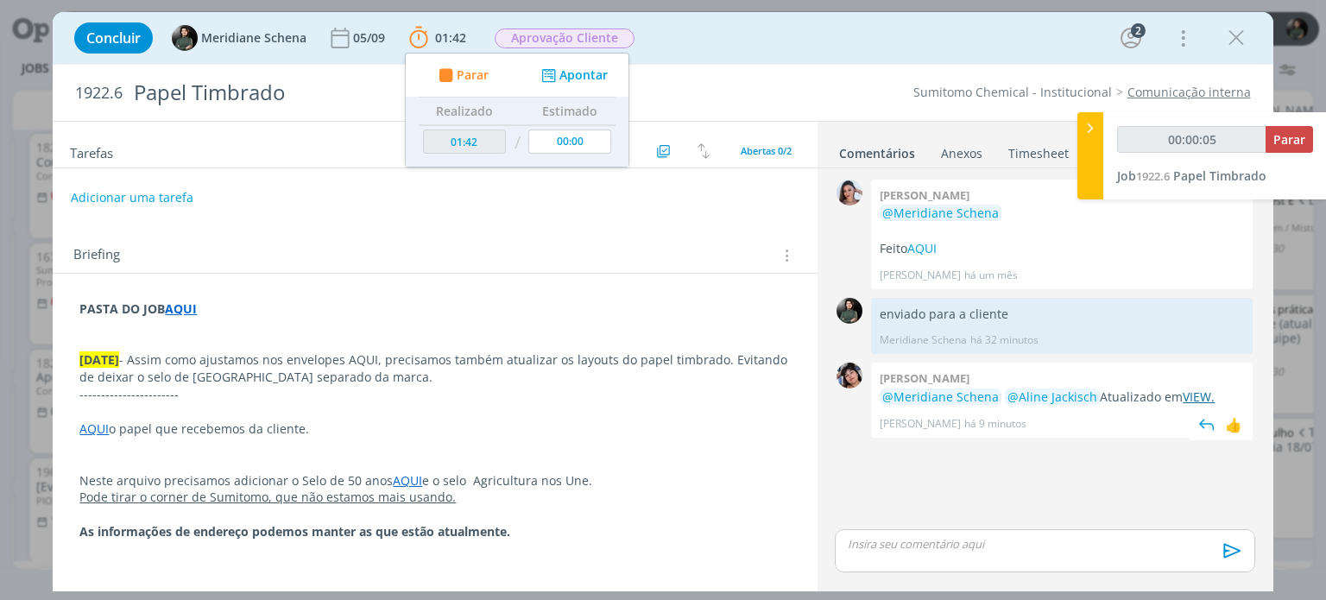
click at [1189, 395] on link "VIEW." at bounding box center [1198, 396] width 32 height 16
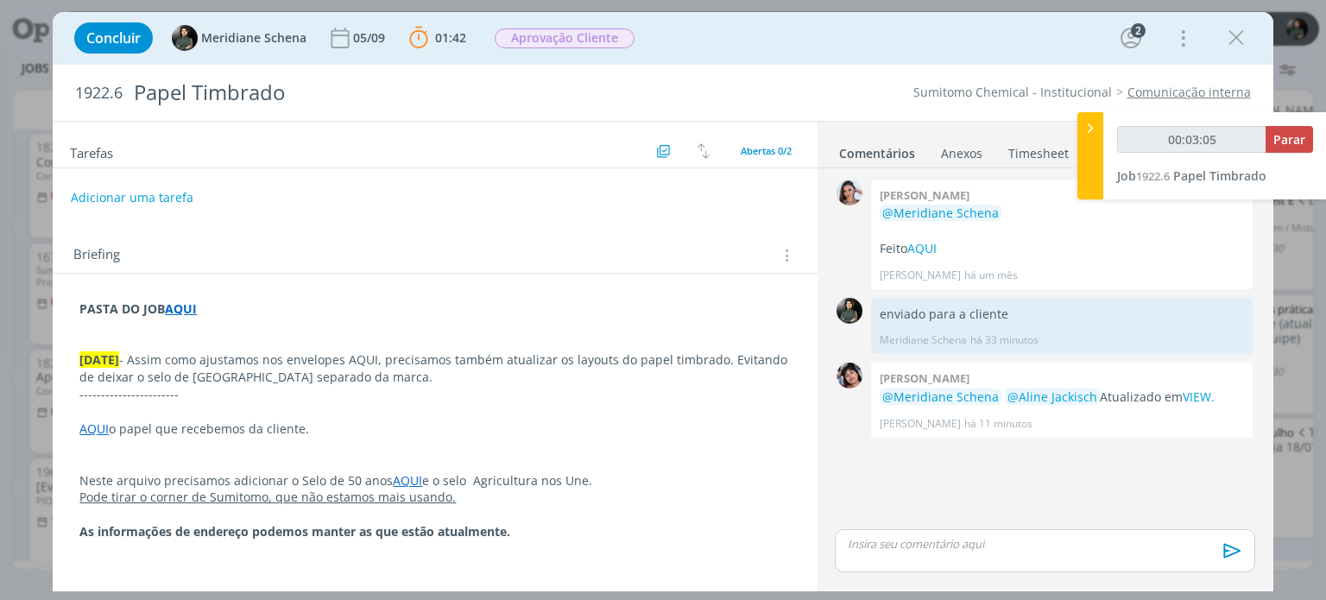
click at [948, 551] on p "dialog" at bounding box center [1044, 544] width 392 height 16
type input "00:03:07"
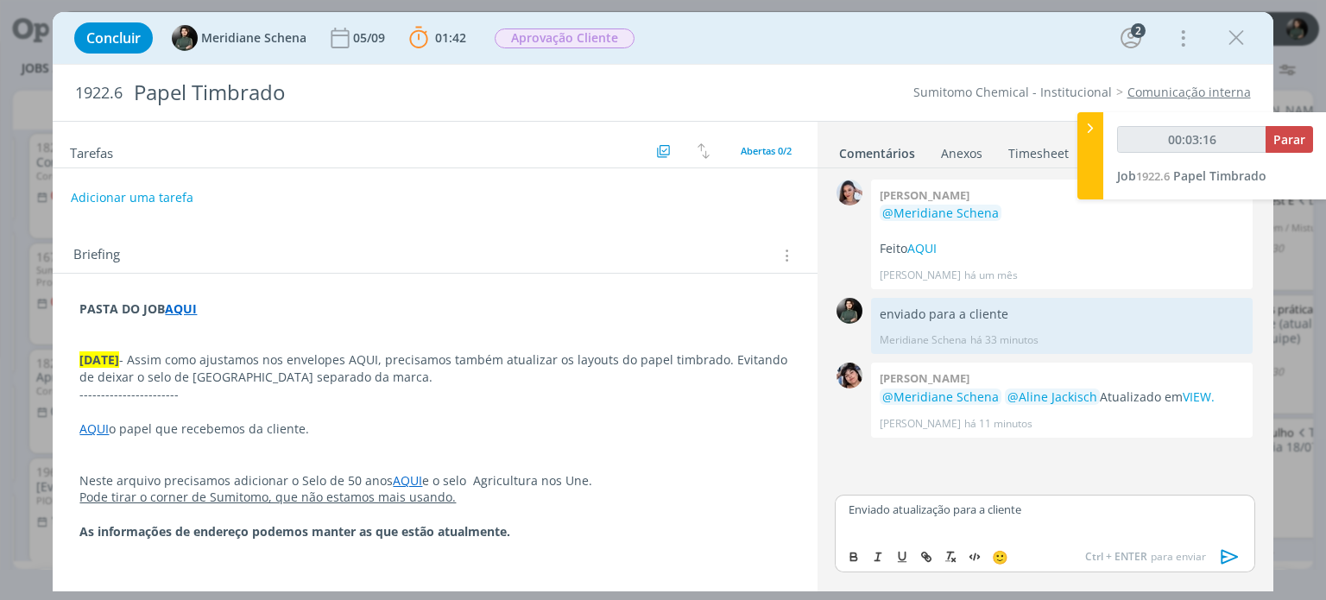
click at [1224, 555] on icon "dialog" at bounding box center [1230, 557] width 26 height 26
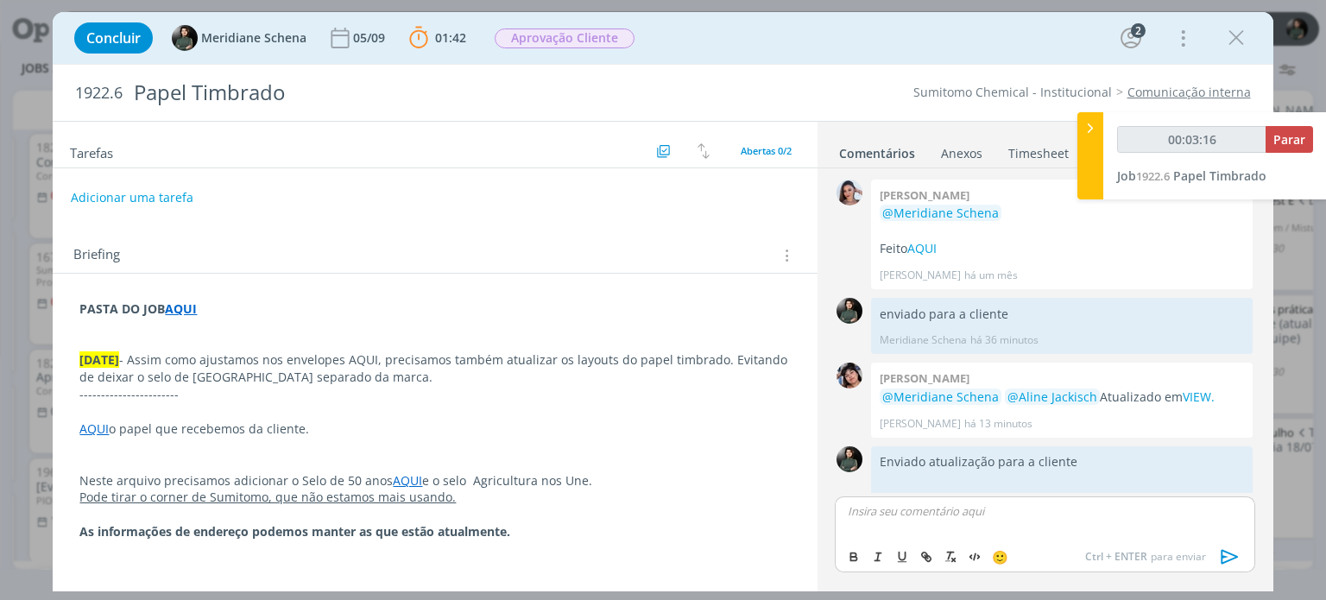
scroll to position [30, 0]
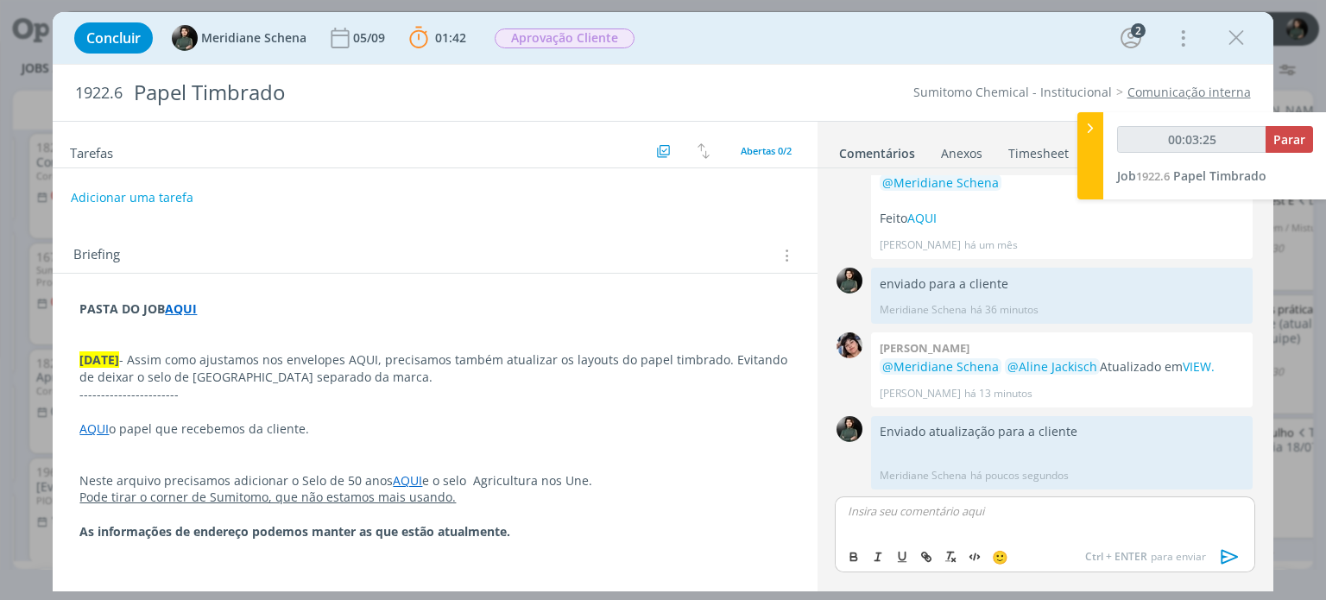
type input "00:03:26"
click at [1295, 136] on span "Parar" at bounding box center [1289, 139] width 32 height 16
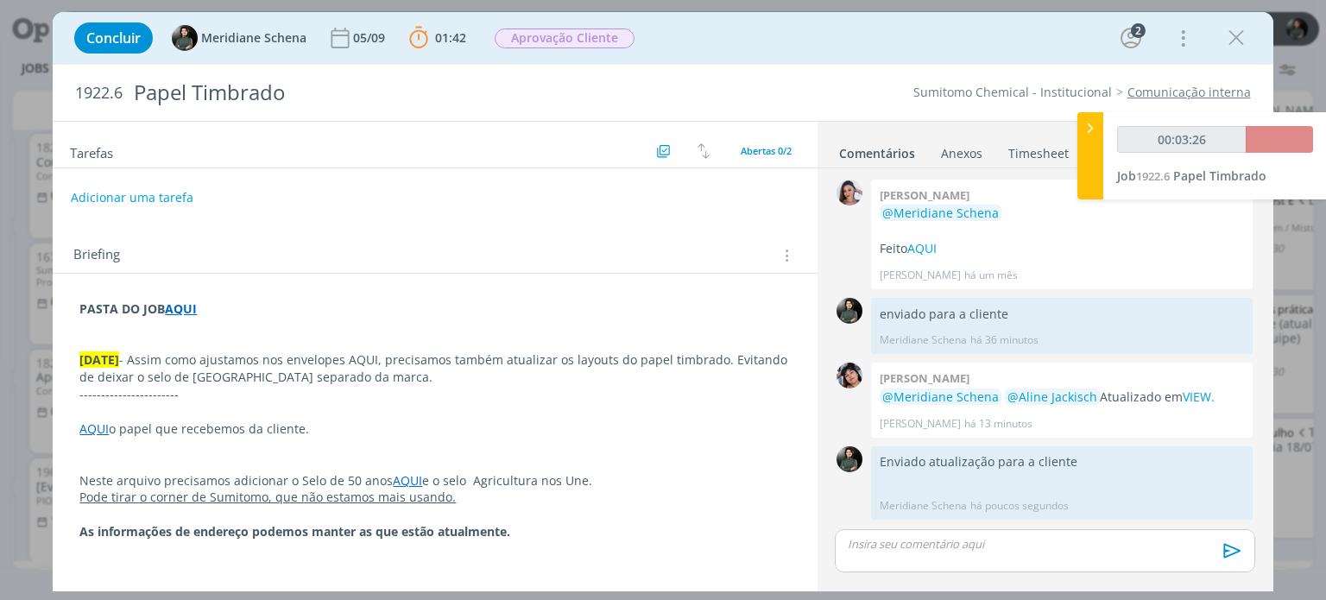
scroll to position [0, 0]
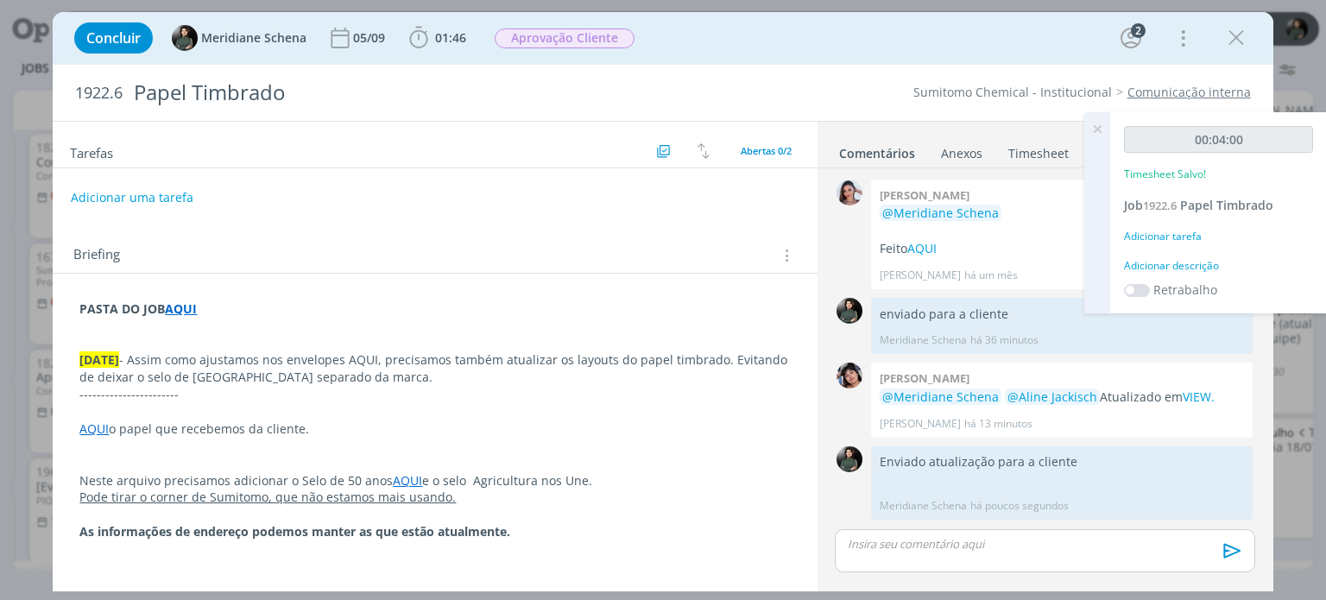
click at [1173, 268] on div "Adicionar descrição" at bounding box center [1218, 266] width 189 height 16
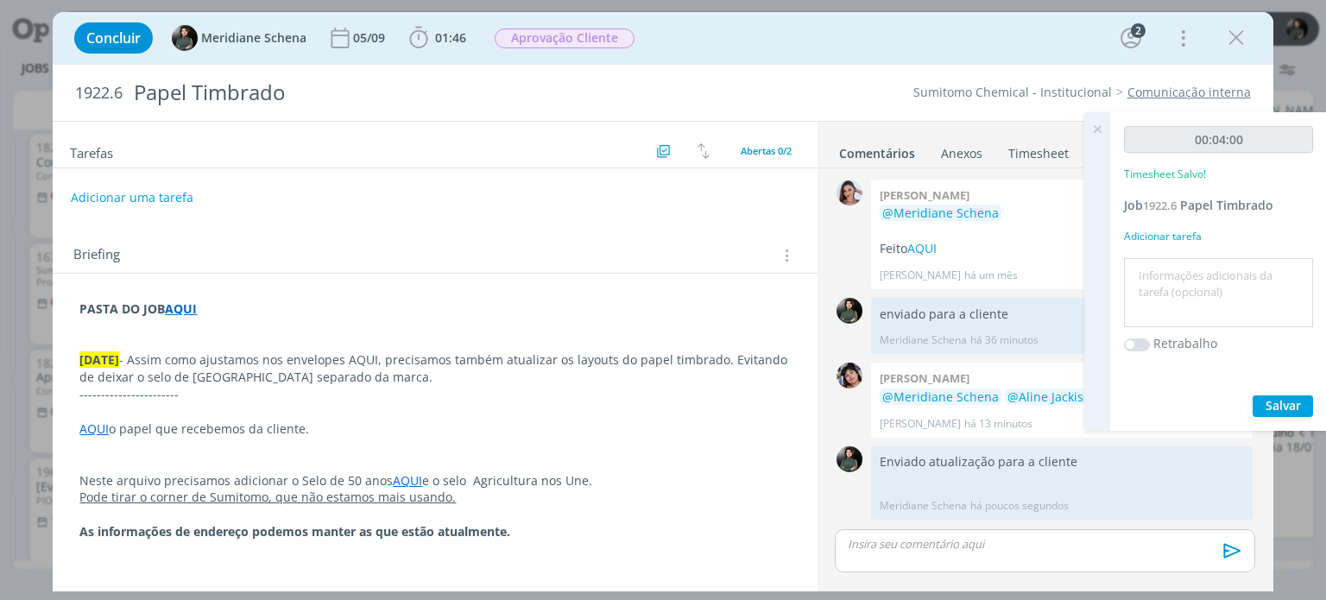
click at [1173, 268] on textarea at bounding box center [1218, 292] width 180 height 61
type textarea "envio do material atualizado para a cliente"
click at [1267, 405] on span "Salvar" at bounding box center [1282, 405] width 35 height 16
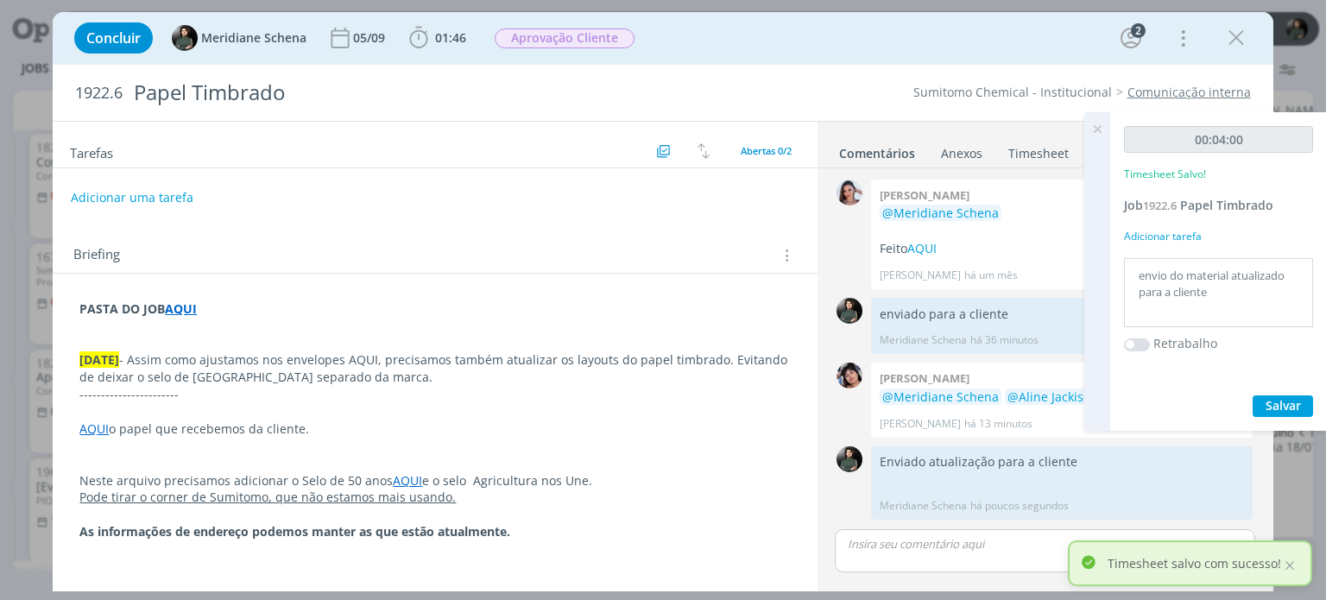
click at [1098, 132] on icon at bounding box center [1096, 129] width 31 height 34
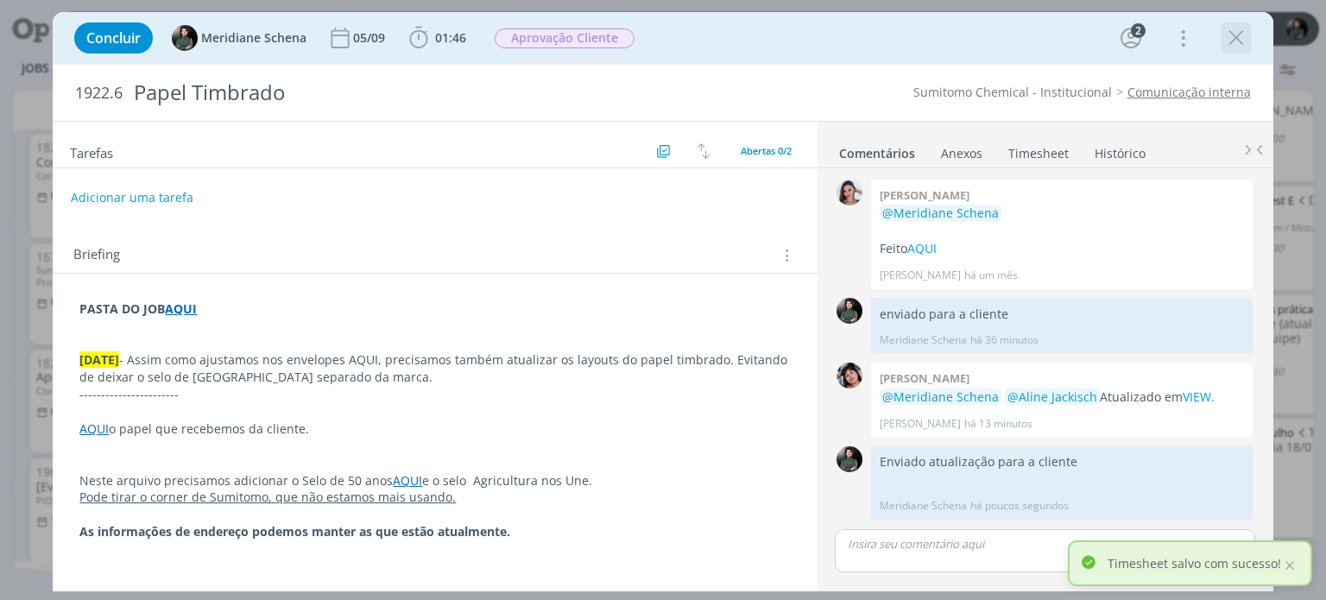
click at [1235, 30] on icon "dialog" at bounding box center [1236, 38] width 26 height 26
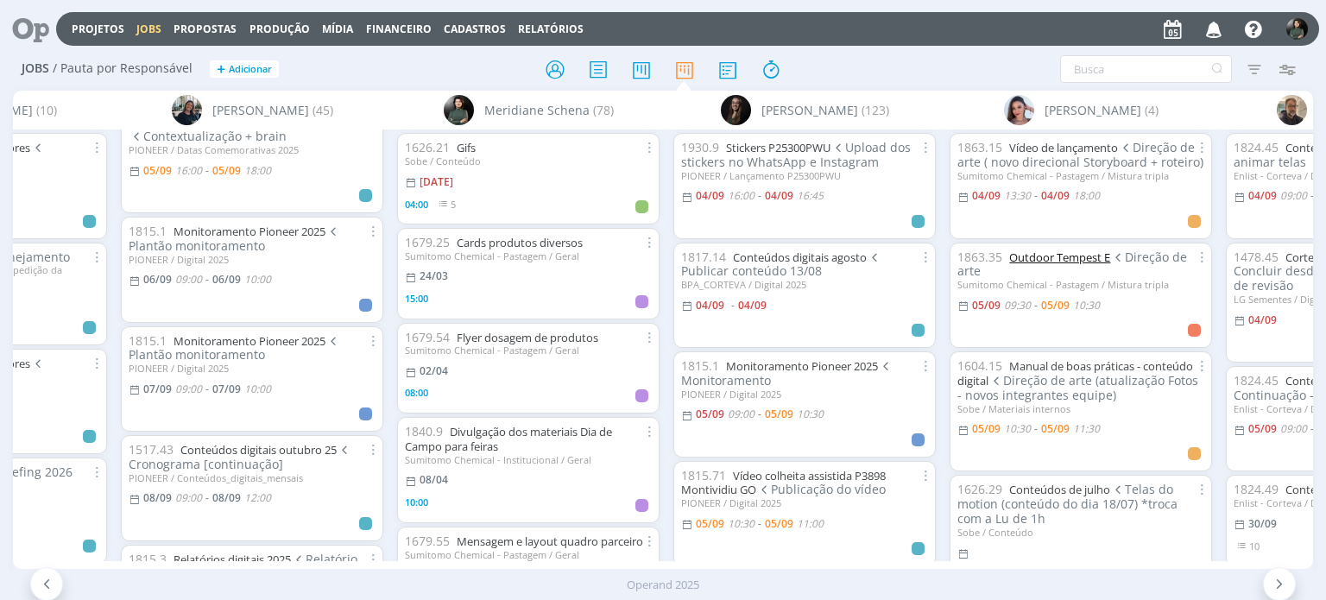
click at [1043, 255] on link "Outdoor Tempest E" at bounding box center [1059, 257] width 101 height 16
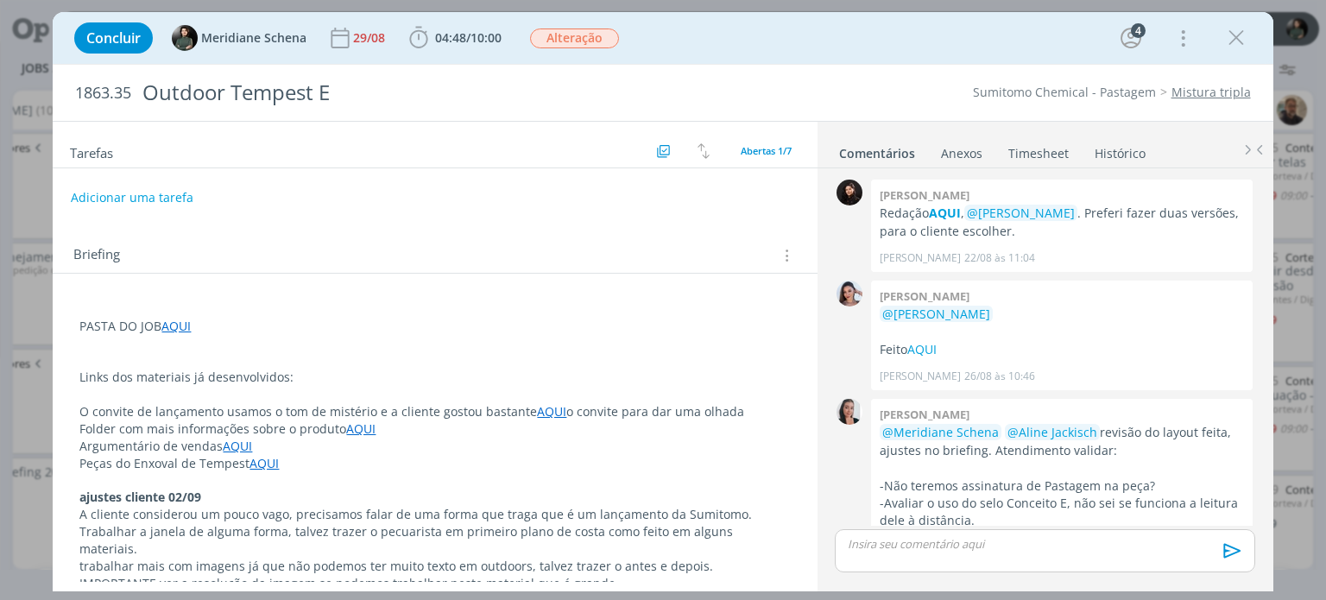
scroll to position [381, 0]
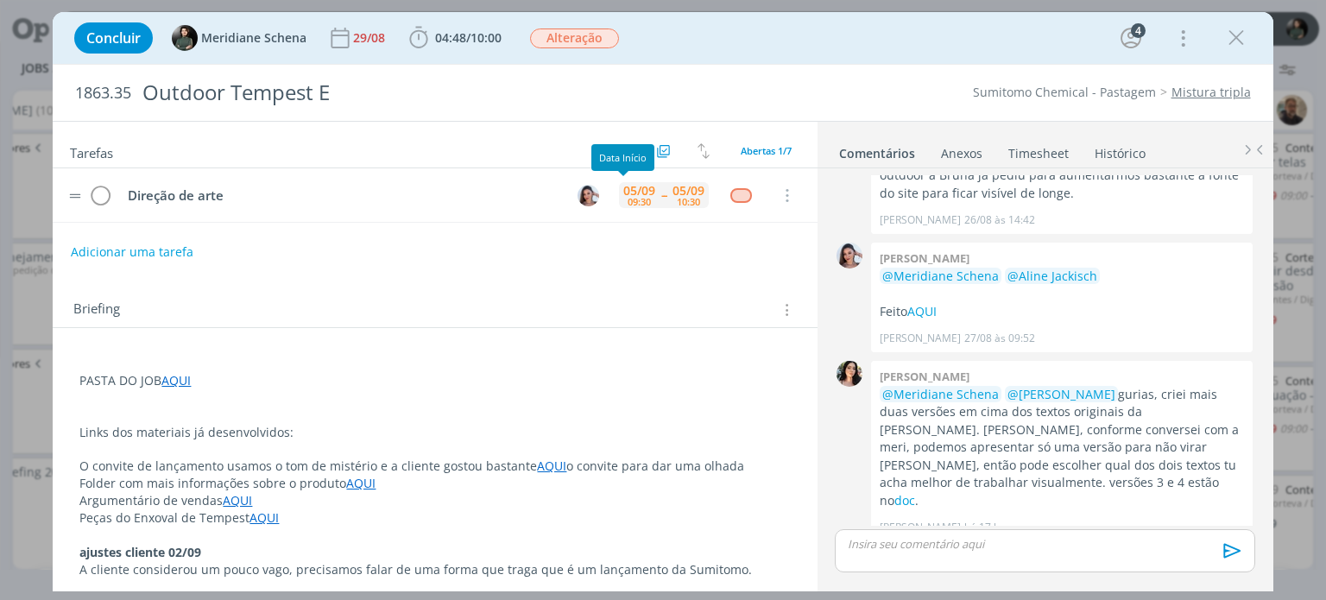
click at [642, 196] on div "05/09 09:30" at bounding box center [639, 195] width 41 height 26
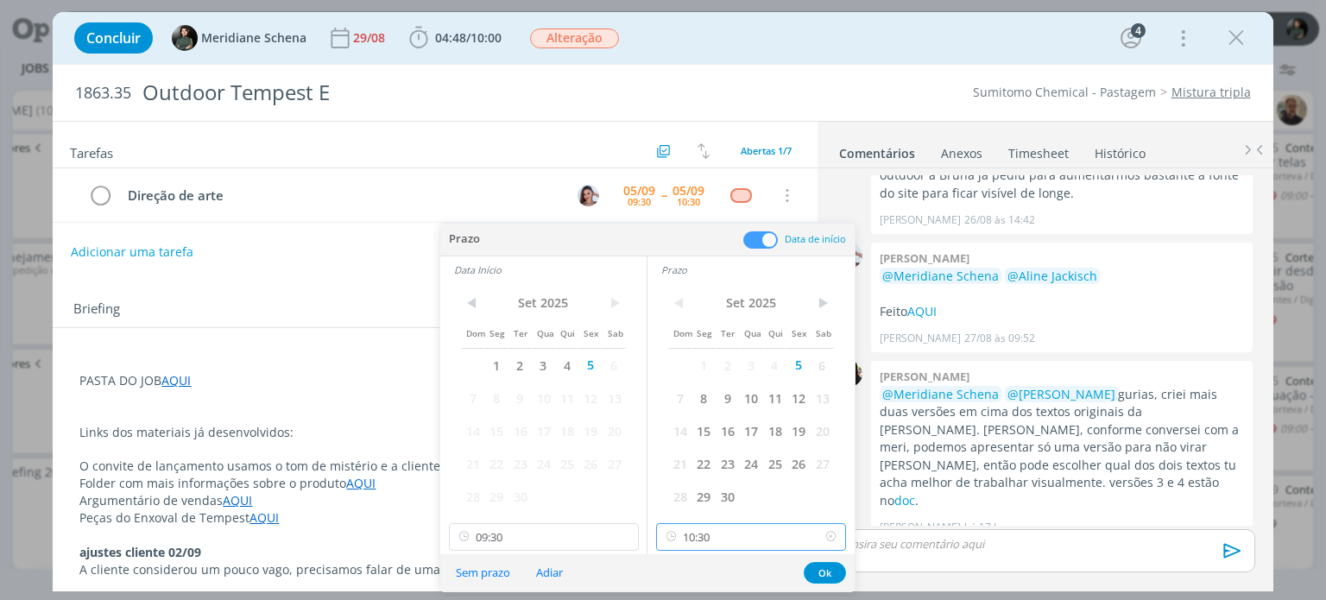
click at [709, 539] on input "10:30" at bounding box center [751, 537] width 190 height 28
drag, startPoint x: 695, startPoint y: 459, endPoint x: 621, endPoint y: 469, distance: 74.0
click at [694, 459] on div "14:30" at bounding box center [753, 469] width 193 height 31
type input "14:30"
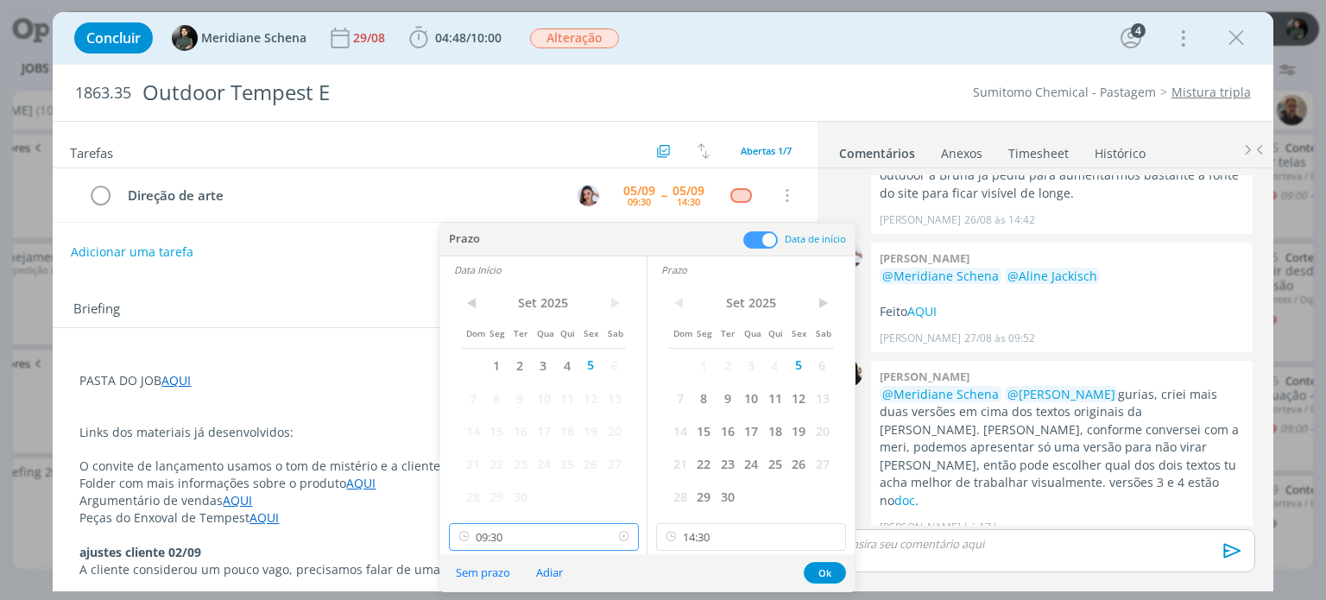
click at [496, 536] on input "09:30" at bounding box center [544, 537] width 190 height 28
click at [494, 410] on div "13:00" at bounding box center [545, 407] width 193 height 31
type input "13:00"
click at [822, 569] on button "Ok" at bounding box center [824, 573] width 42 height 22
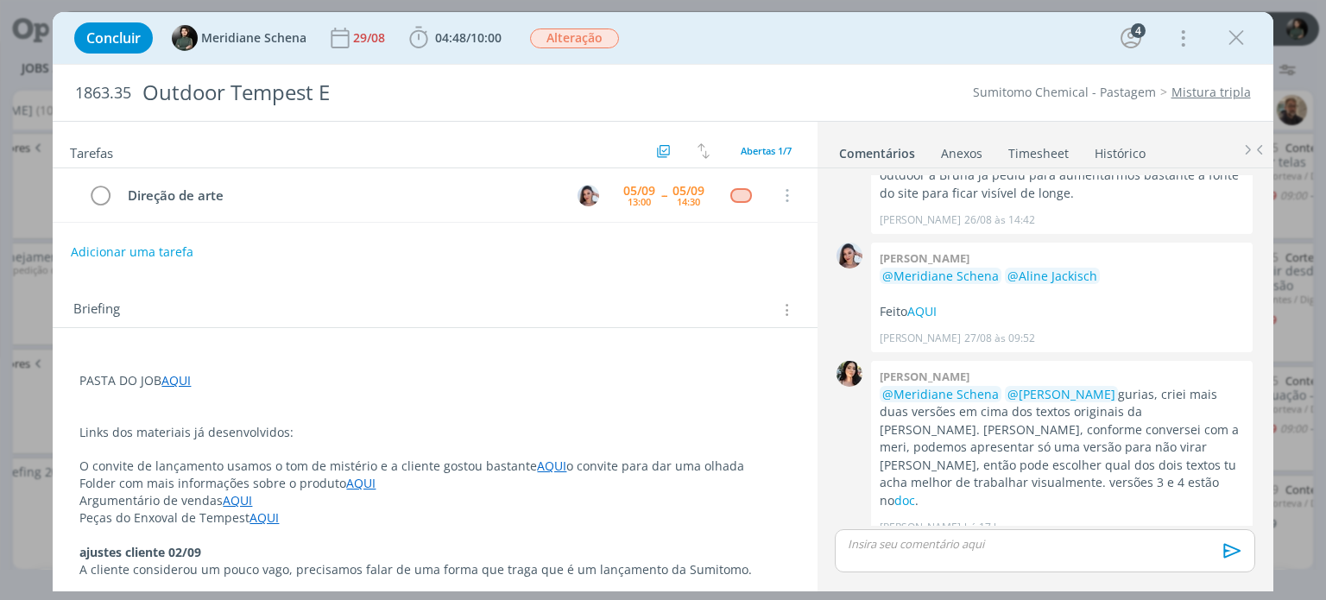
drag, startPoint x: 1236, startPoint y: 37, endPoint x: 977, endPoint y: 278, distance: 353.6
click at [1236, 37] on icon "dialog" at bounding box center [1236, 38] width 26 height 26
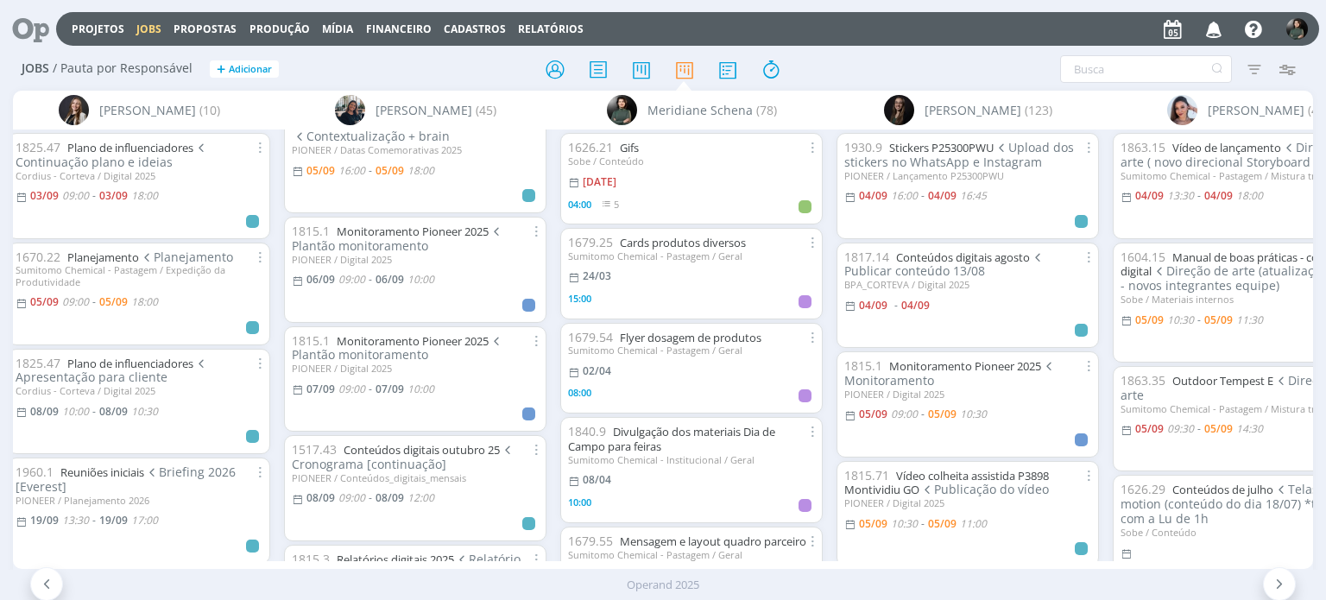
scroll to position [0, 3560]
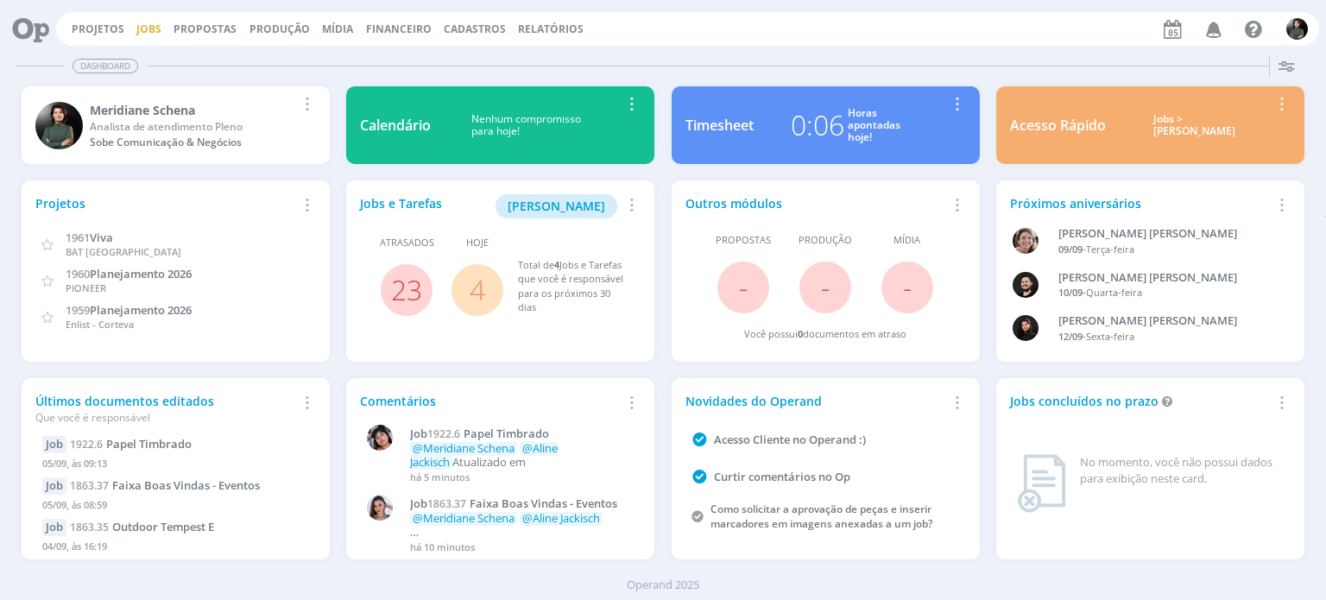
click at [155, 32] on link "Jobs" at bounding box center [148, 29] width 25 height 15
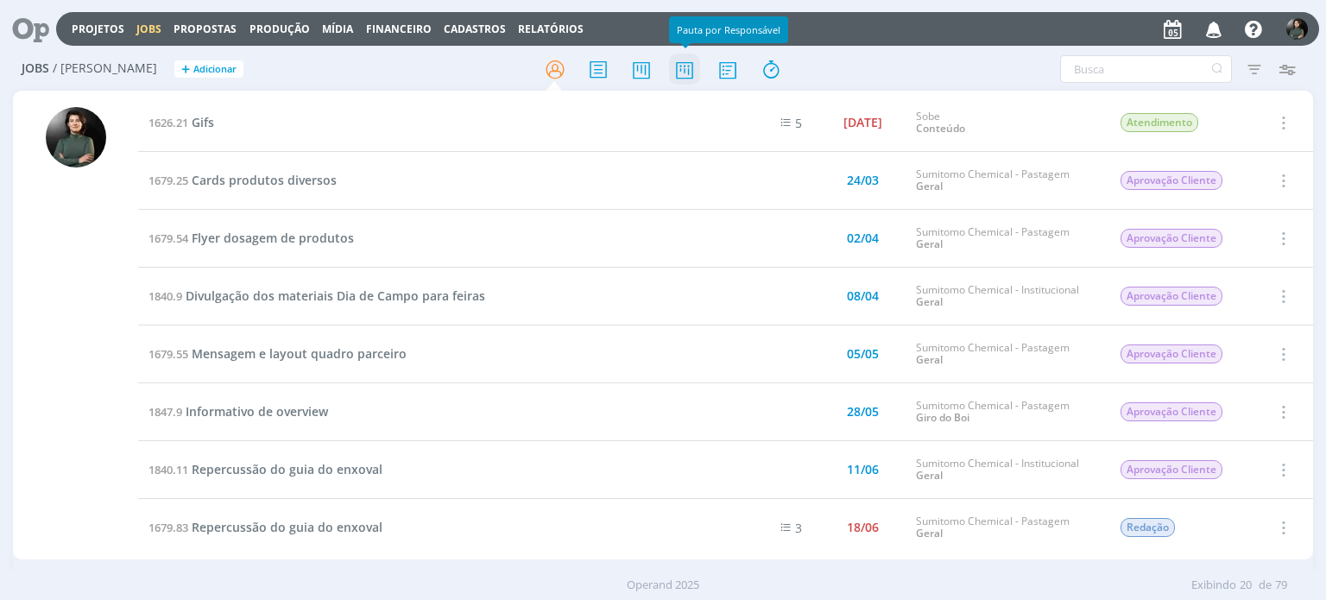
click at [689, 75] on icon at bounding box center [684, 70] width 31 height 34
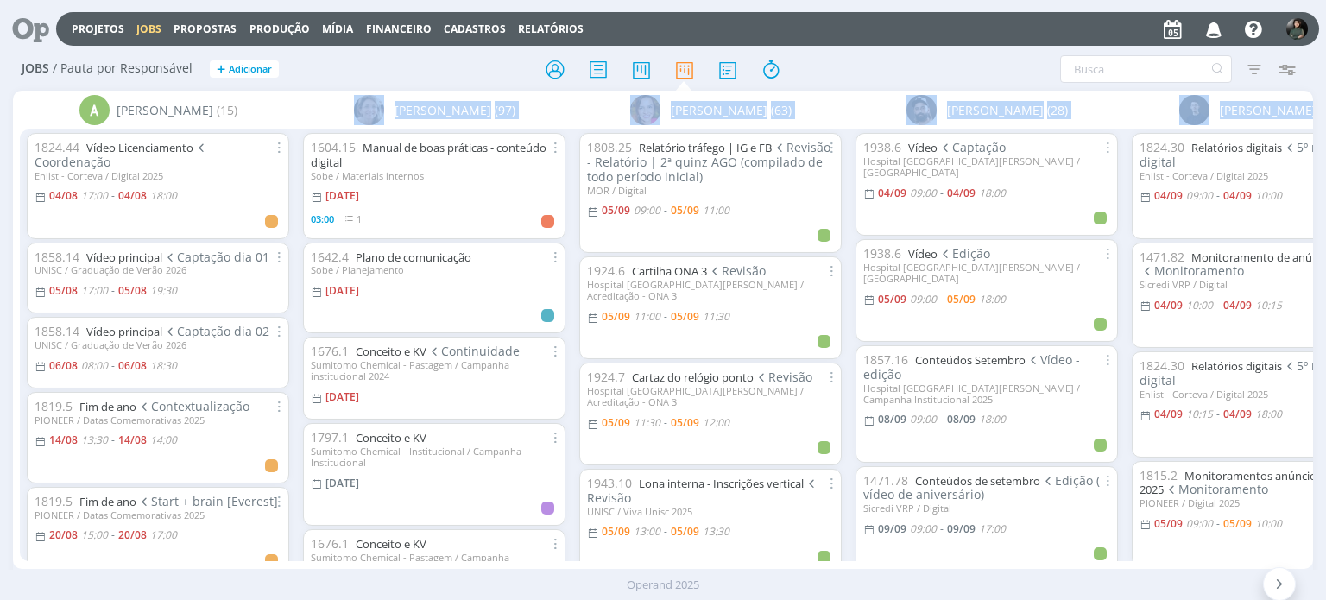
drag, startPoint x: 242, startPoint y: 558, endPoint x: 319, endPoint y: 579, distance: 80.4
click at [319, 579] on div "Projetos Jobs Propostas Produção [GEOGRAPHIC_DATA] Financeiro Cadastros Relatór…" at bounding box center [663, 300] width 1326 height 600
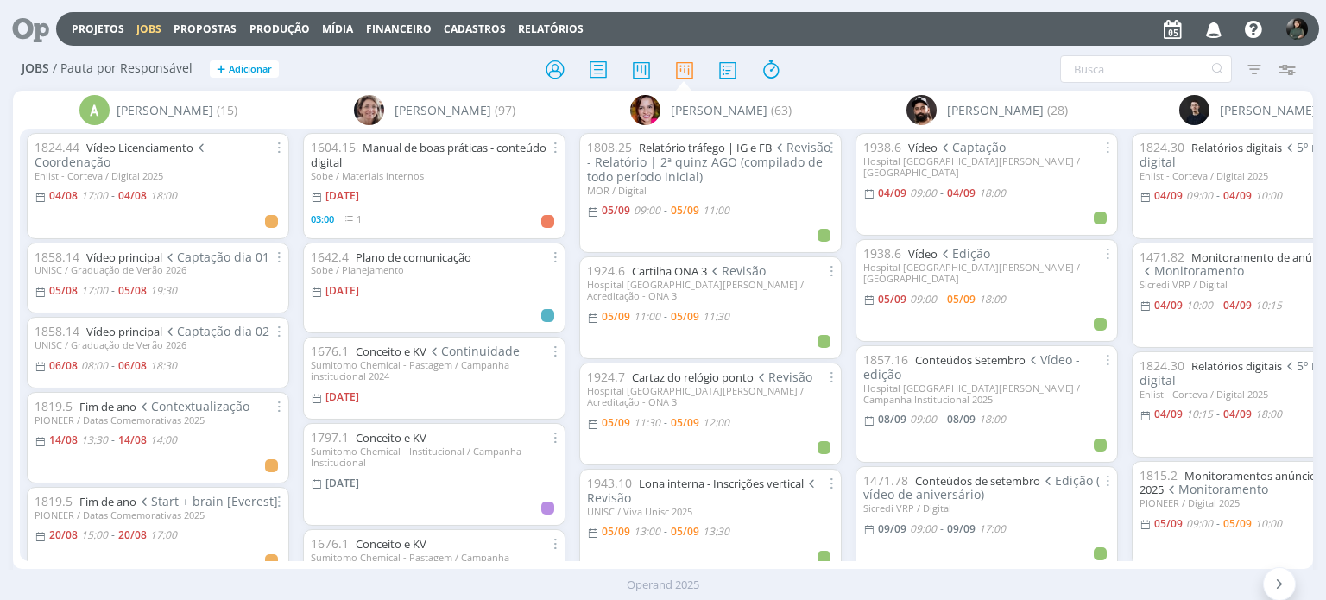
click at [881, 60] on div "Filtrar Filtrar [GEOGRAPHIC_DATA] Tipo Jobs e Tarefas Data Personalizado a Situ…" at bounding box center [1095, 69] width 433 height 28
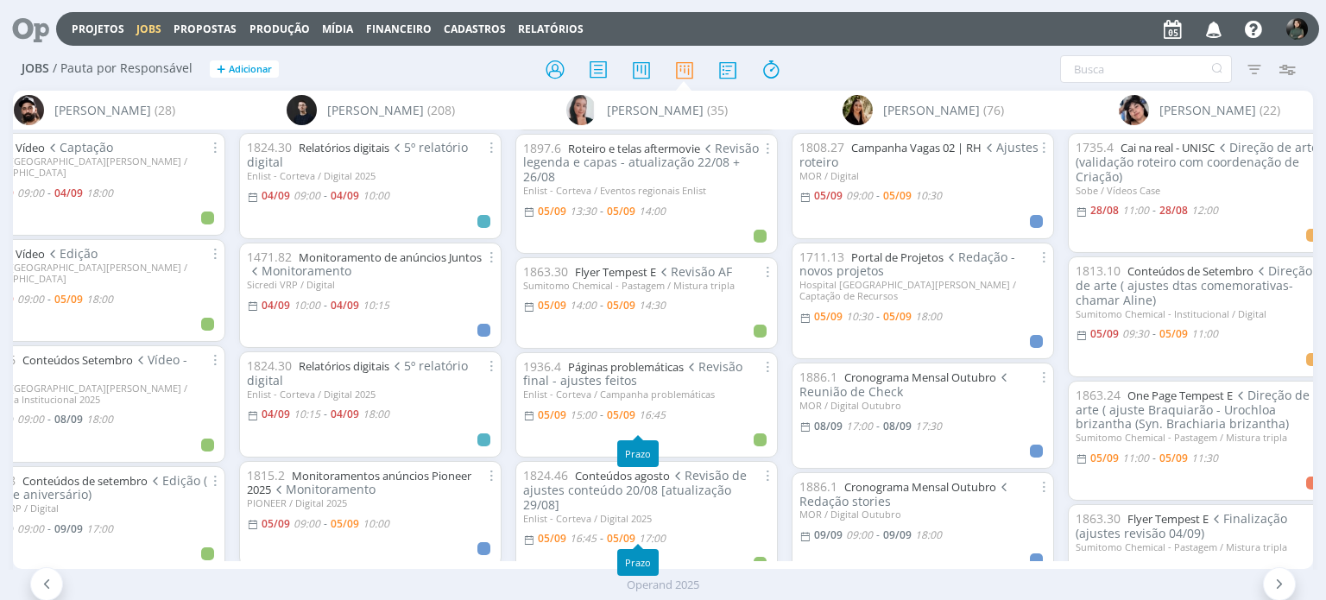
scroll to position [518, 0]
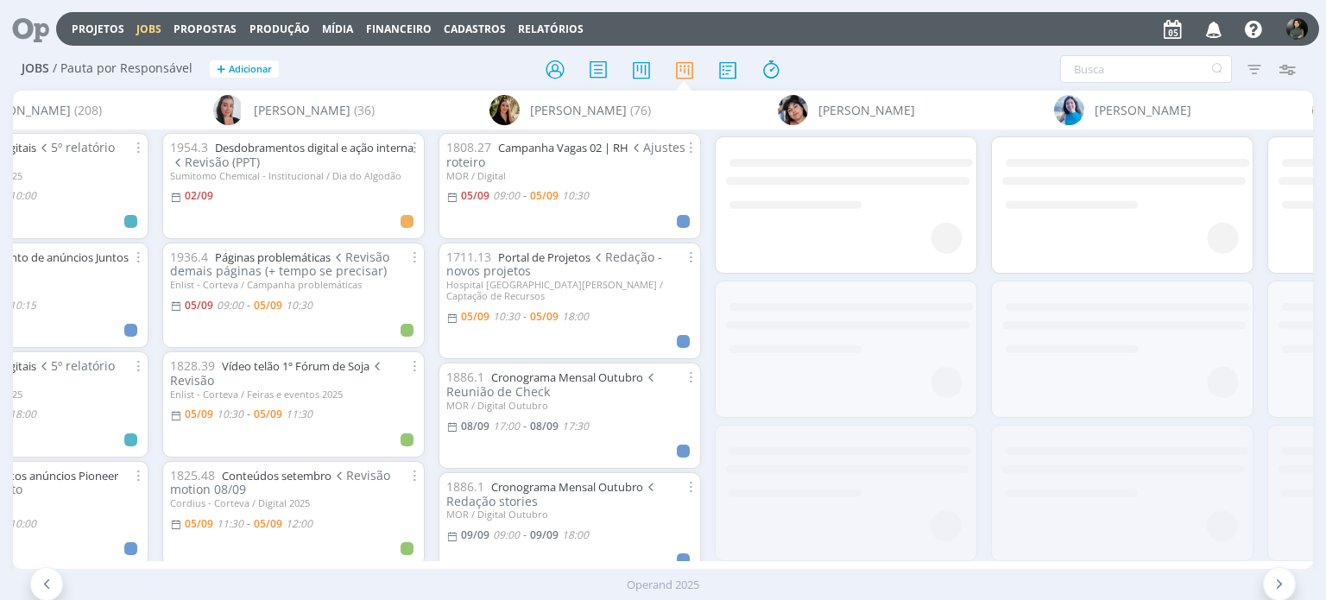
scroll to position [0, 1563]
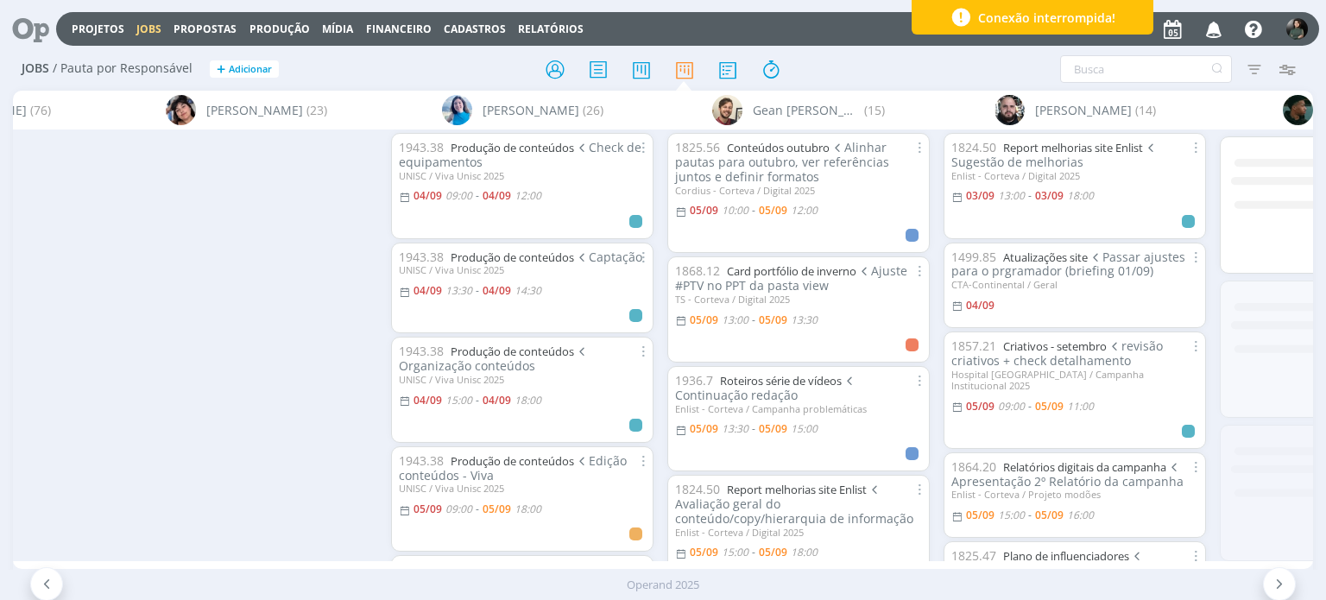
scroll to position [0, 2935]
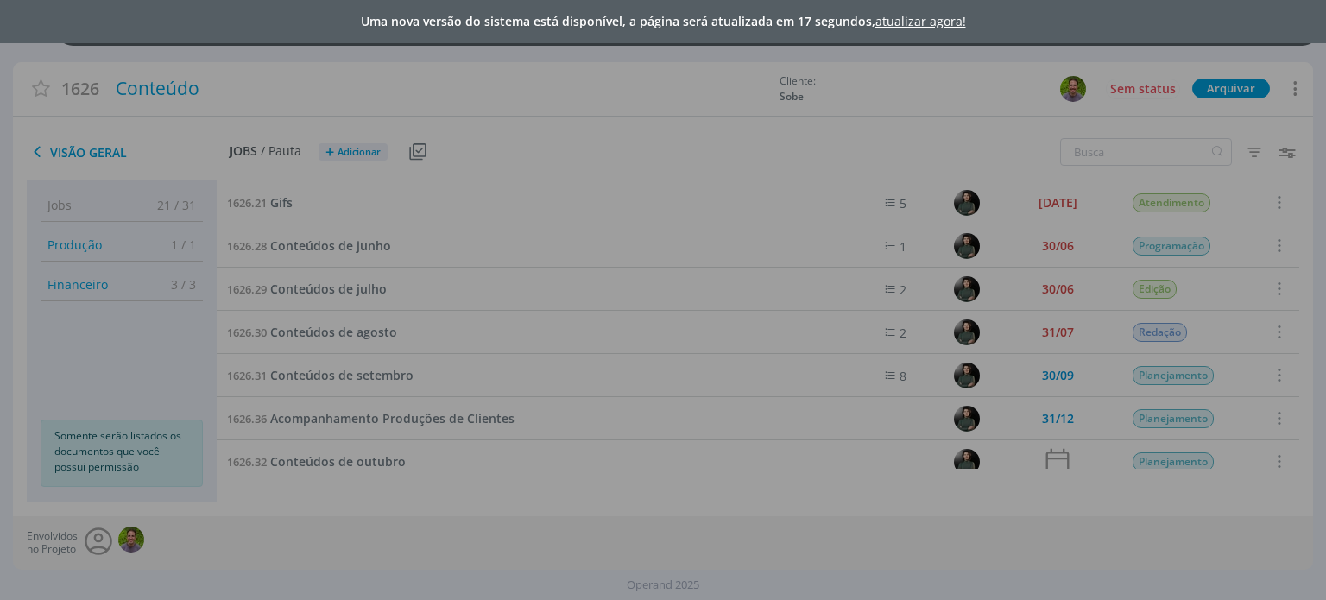
click at [950, 11] on div "Uma nova versão do sistema está disponível, a página será atualizada em 17 segu…" at bounding box center [663, 21] width 1326 height 43
click at [935, 19] on link "atualizar agora!" at bounding box center [920, 21] width 91 height 16
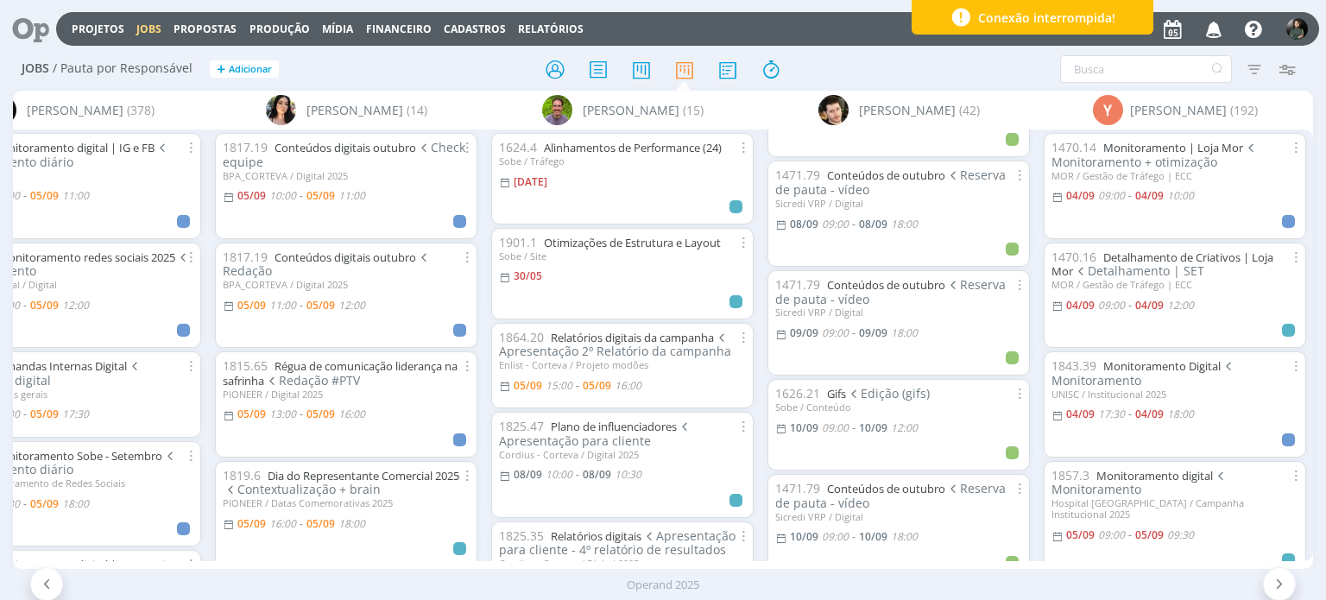
scroll to position [173, 0]
click at [761, 389] on div "1471.78 Conteúdos de setembro Sicredi VRP / Digital 29/08 3 1885.1 Cronograma M…" at bounding box center [898, 344] width 276 height 431
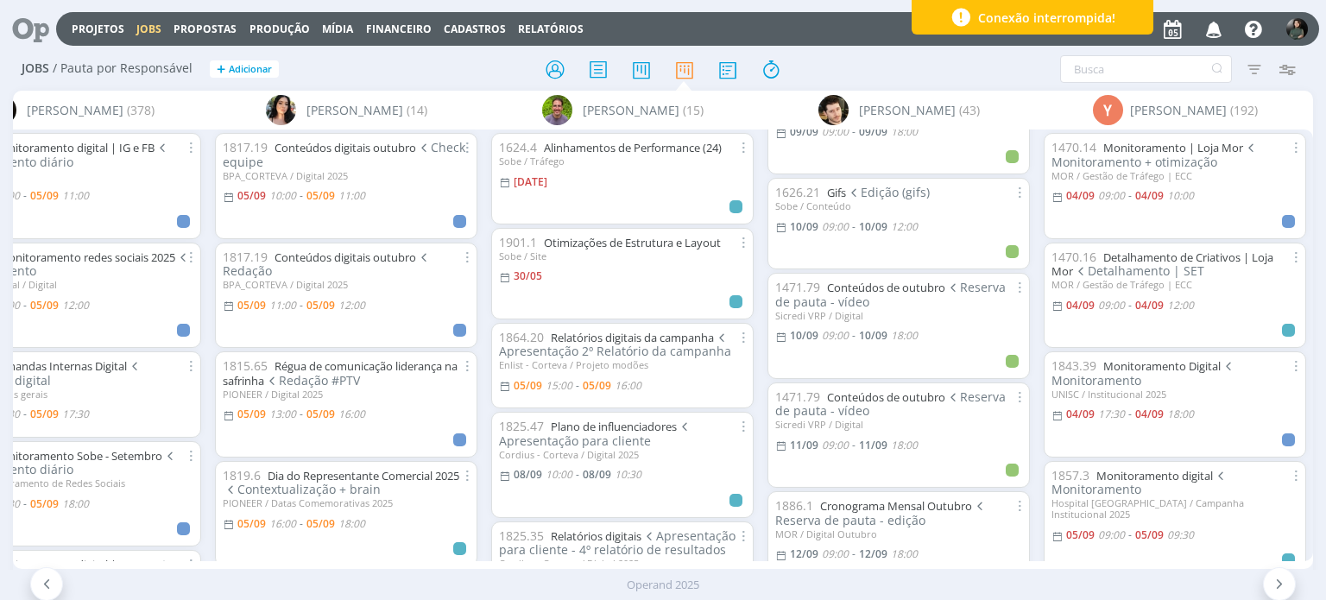
scroll to position [518, 0]
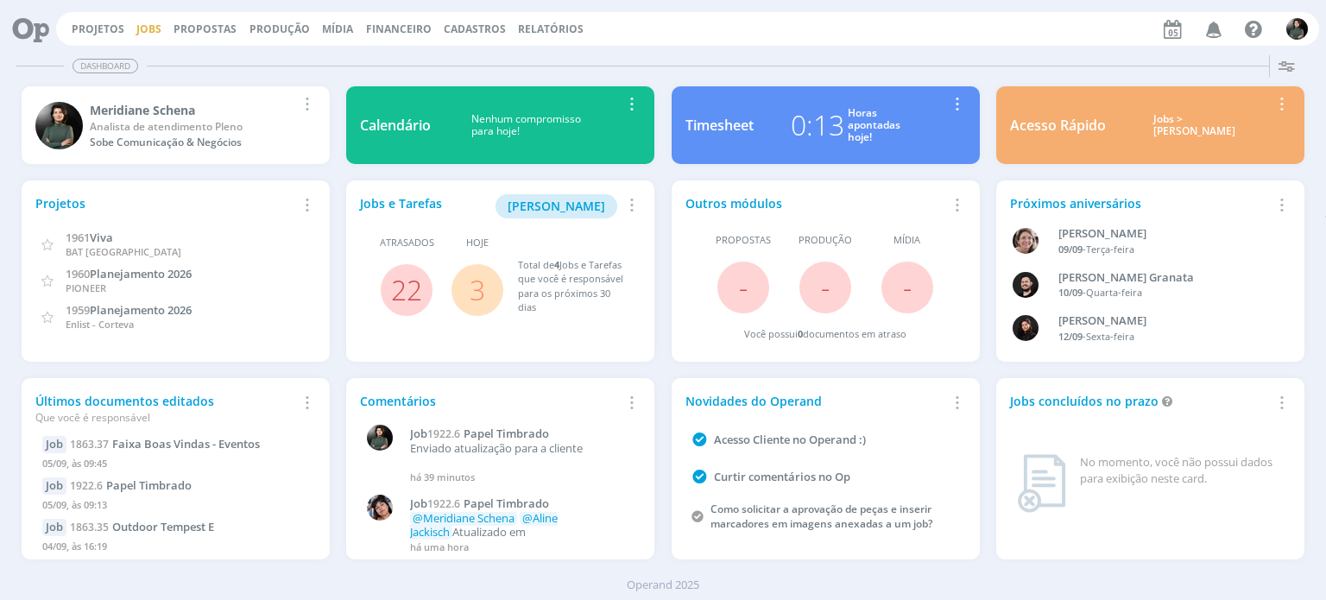
click at [141, 28] on link "Jobs" at bounding box center [148, 29] width 25 height 15
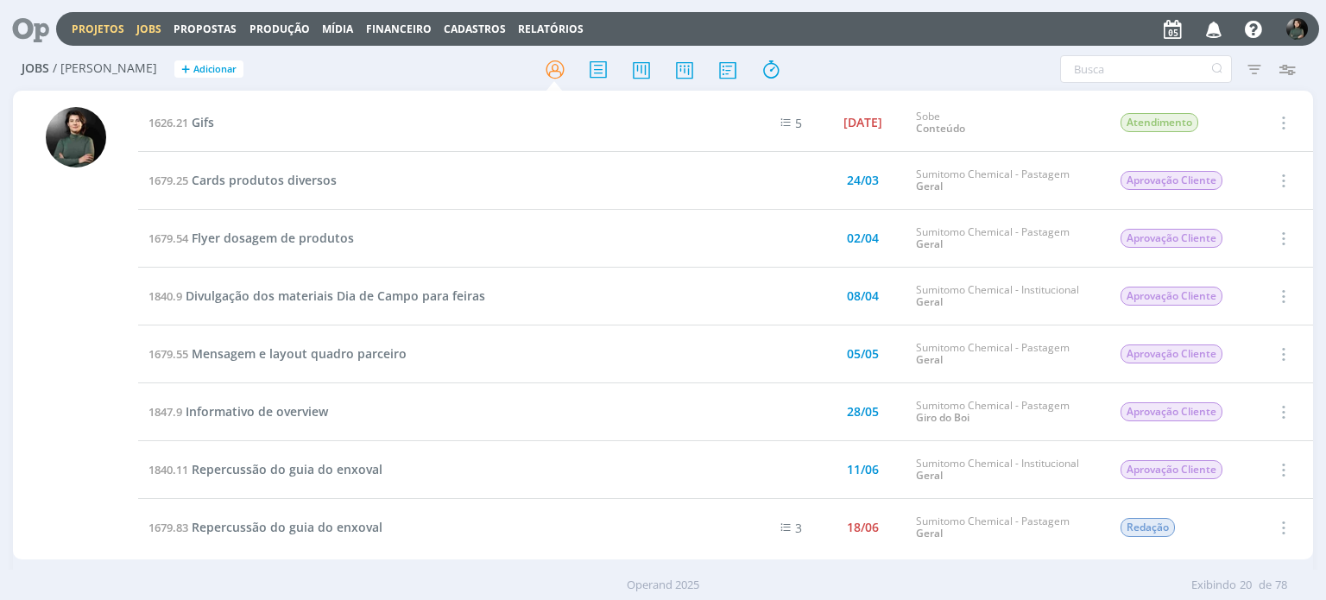
click at [89, 24] on link "Projetos" at bounding box center [98, 29] width 53 height 15
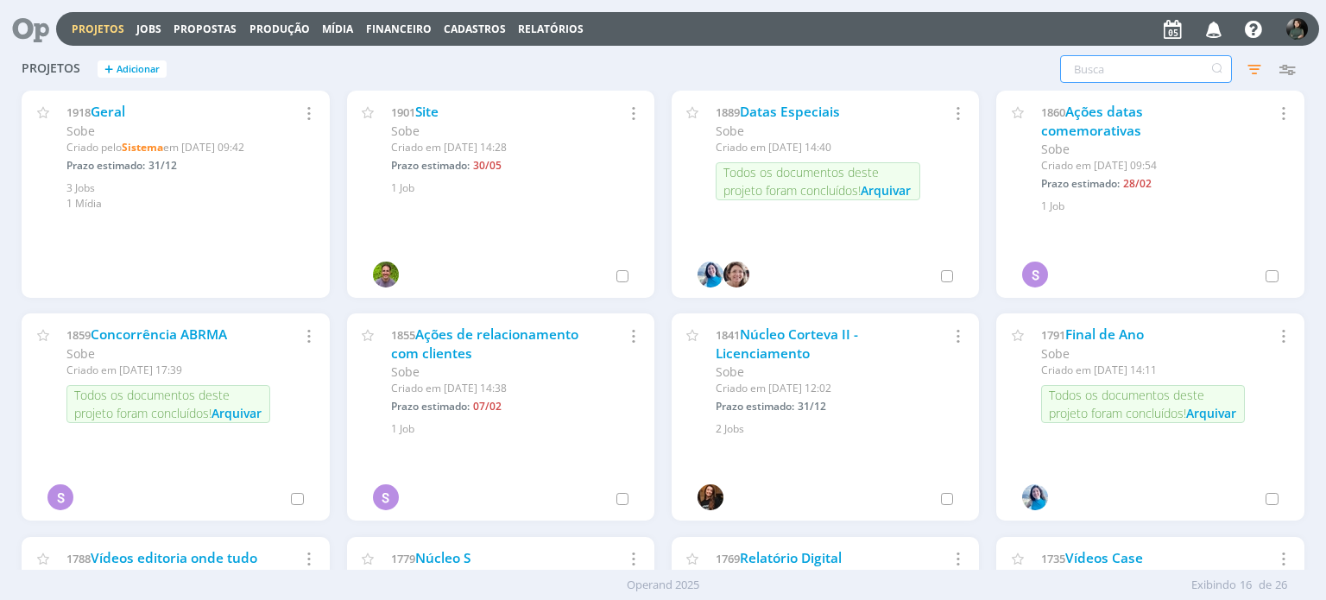
click at [1078, 60] on input "text" at bounding box center [1146, 69] width 172 height 28
click at [1244, 67] on icon "button" at bounding box center [1253, 69] width 31 height 31
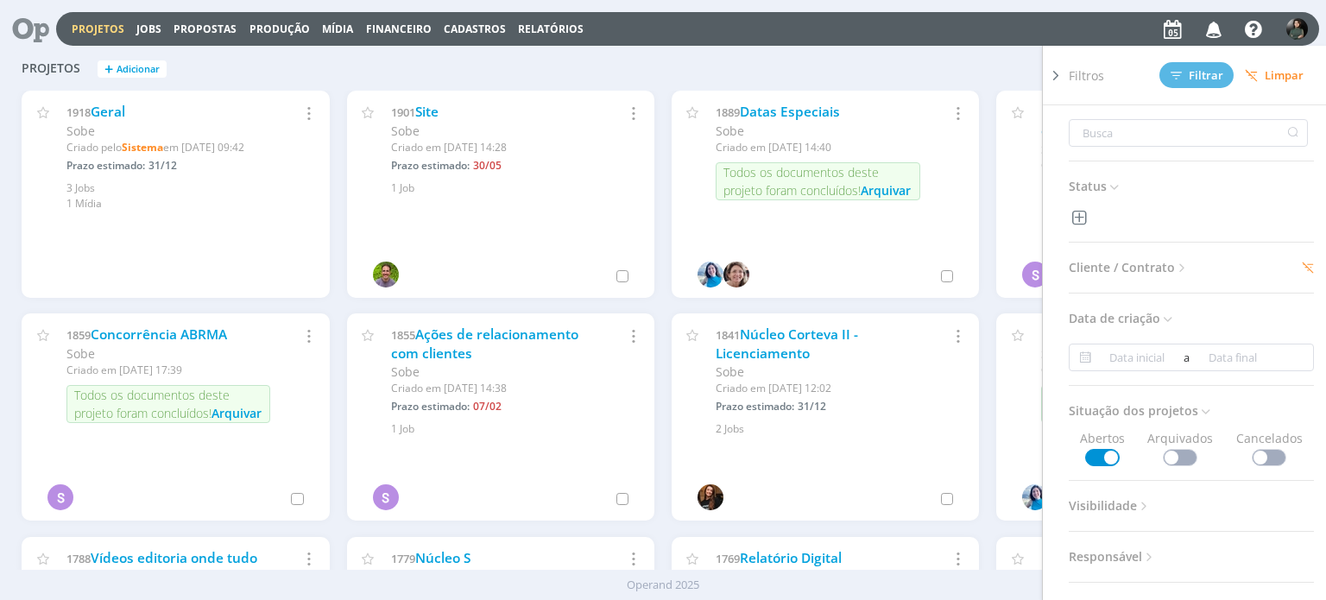
click at [1146, 280] on div "Status Cliente / Contrato Cliente 1 selecionado Contrato Selecione Data de cria…" at bounding box center [1197, 376] width 259 height 542
click at [1146, 268] on span "Cliente / Contrato" at bounding box center [1128, 267] width 121 height 22
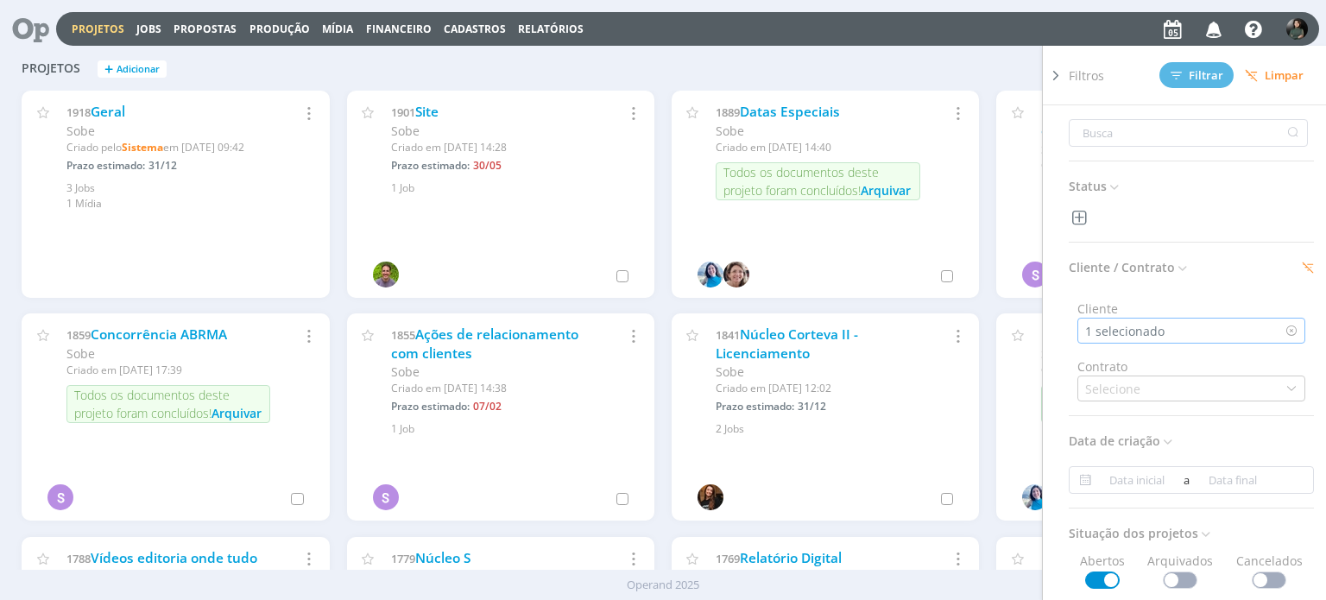
click at [1146, 327] on div "1 selecionado" at bounding box center [1126, 331] width 83 height 18
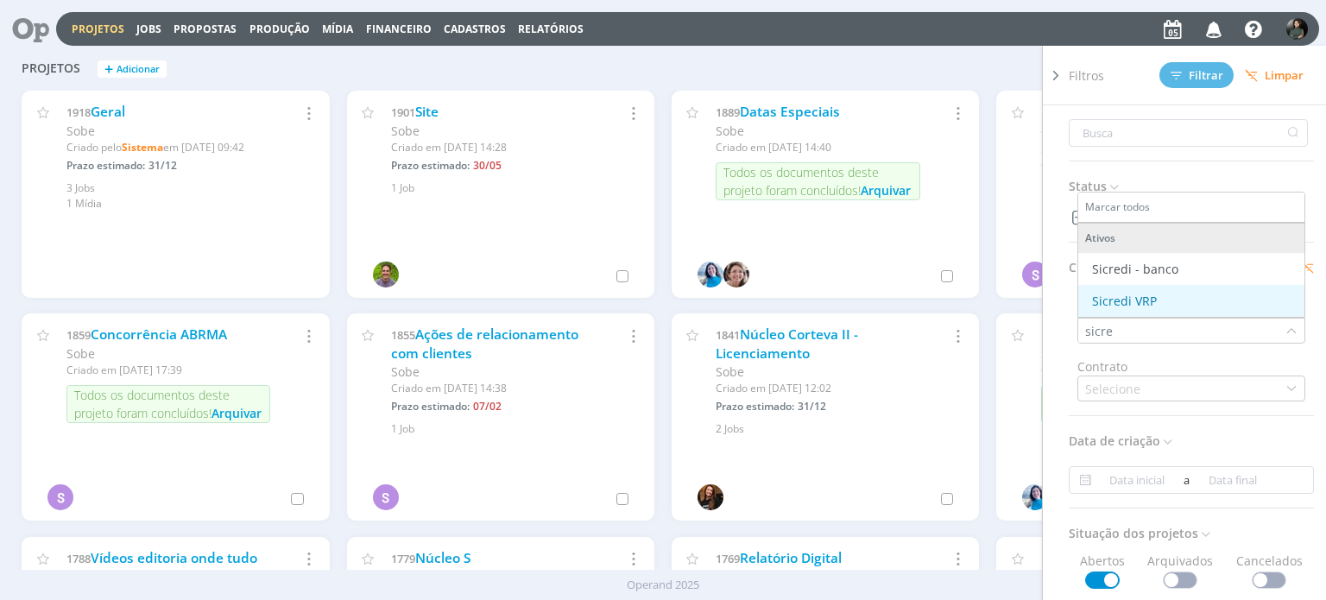
type input "sicre"
click at [1154, 296] on div "Sicredi VRP" at bounding box center [1191, 301] width 212 height 18
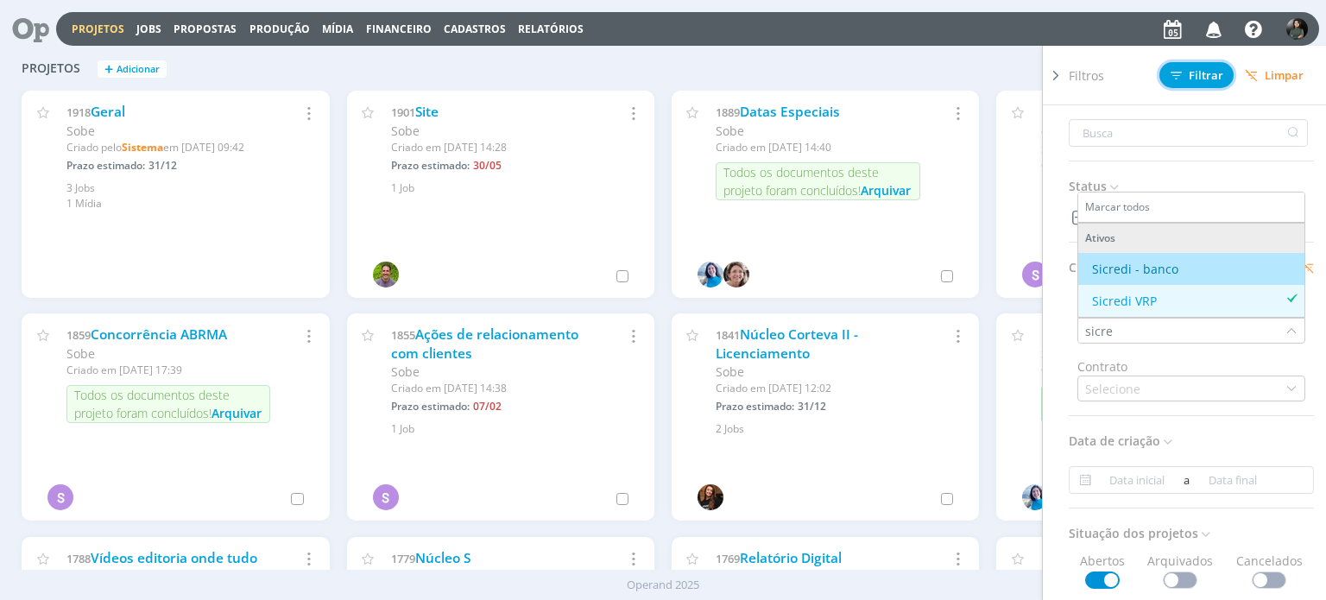
click at [1195, 78] on span "Filtrar" at bounding box center [1196, 75] width 53 height 11
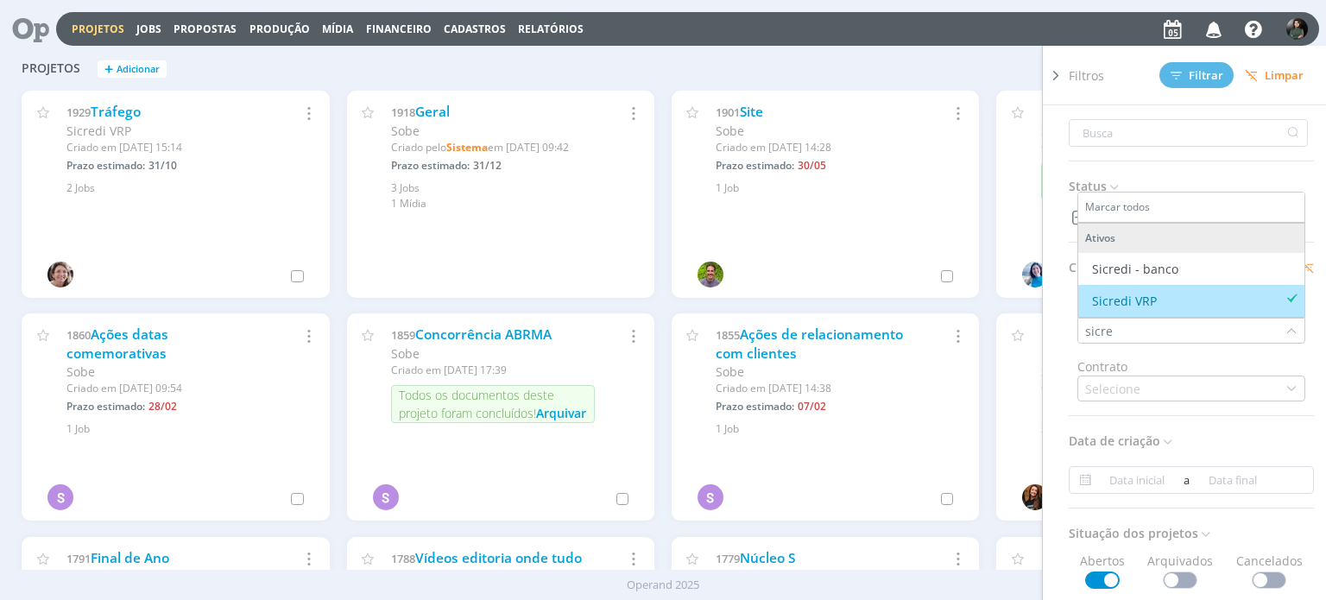
click at [757, 73] on div "Projetos + Adicionar Filtros Filtrar [GEOGRAPHIC_DATA] Status Cliente / Contrat…" at bounding box center [662, 69] width 1299 height 43
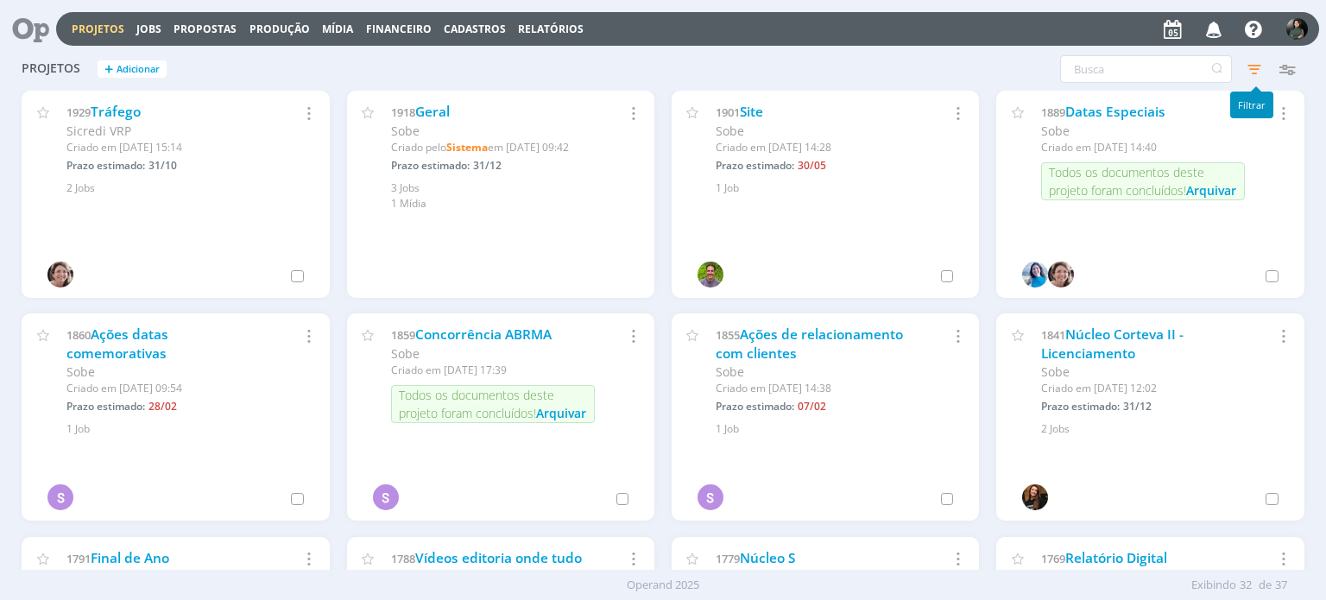
click at [1251, 76] on icon "button" at bounding box center [1253, 69] width 31 height 31
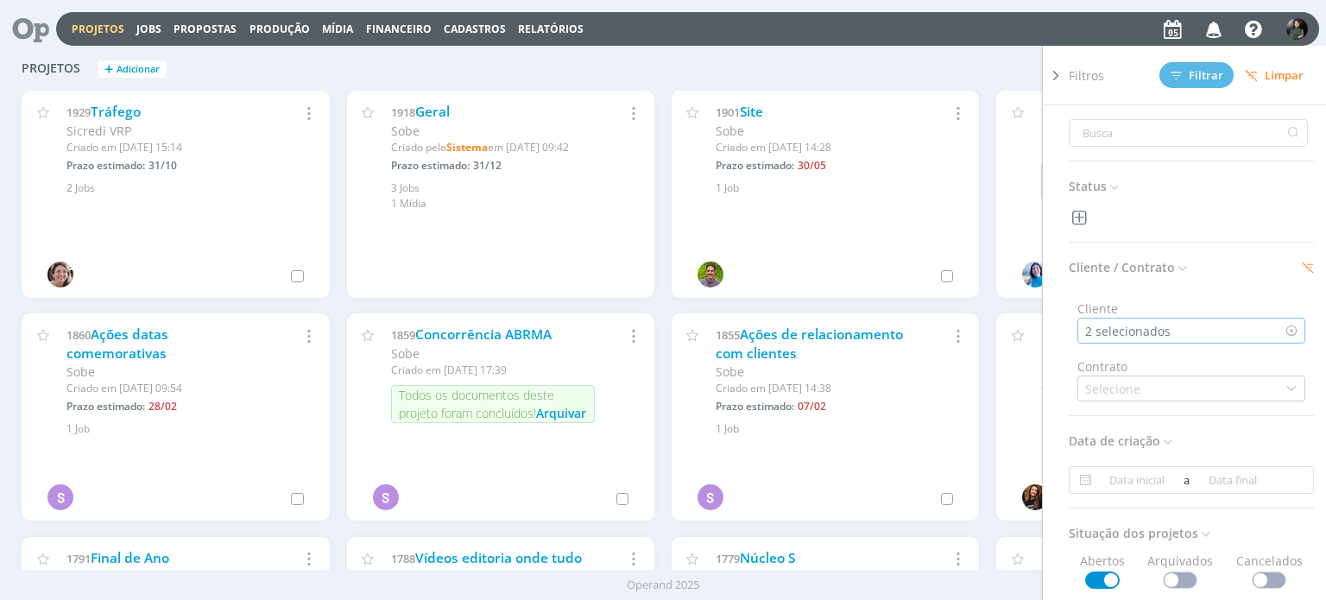
click at [1160, 330] on div "2 selecionados" at bounding box center [1129, 331] width 89 height 18
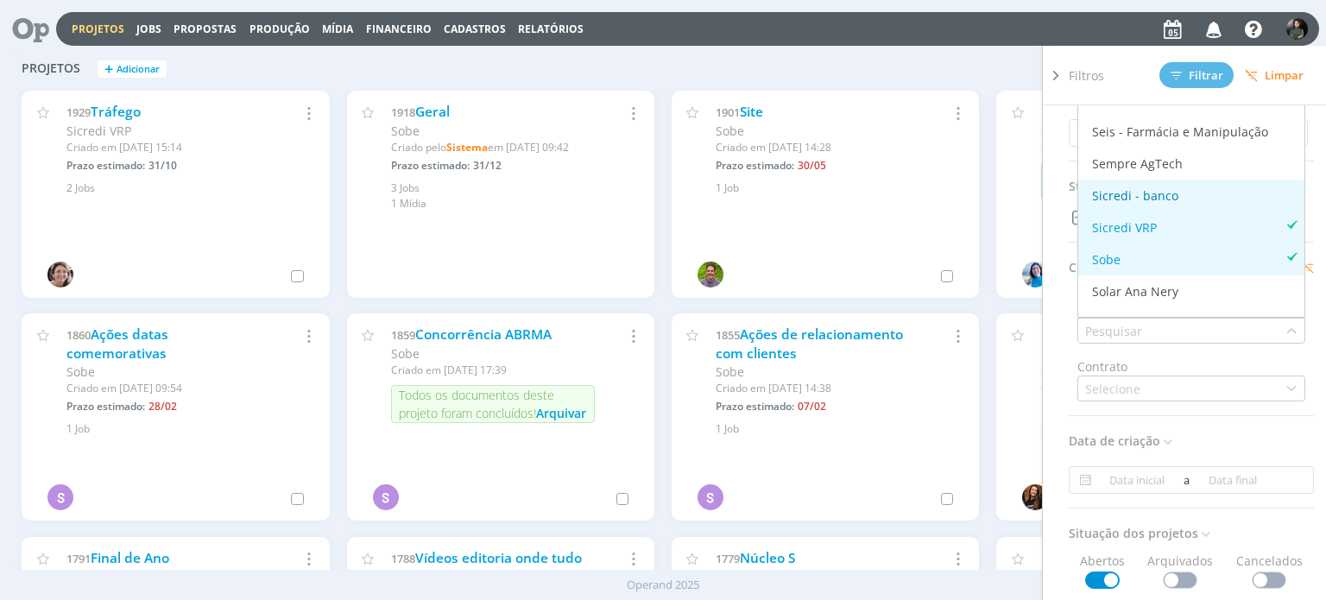
scroll to position [2762, 0]
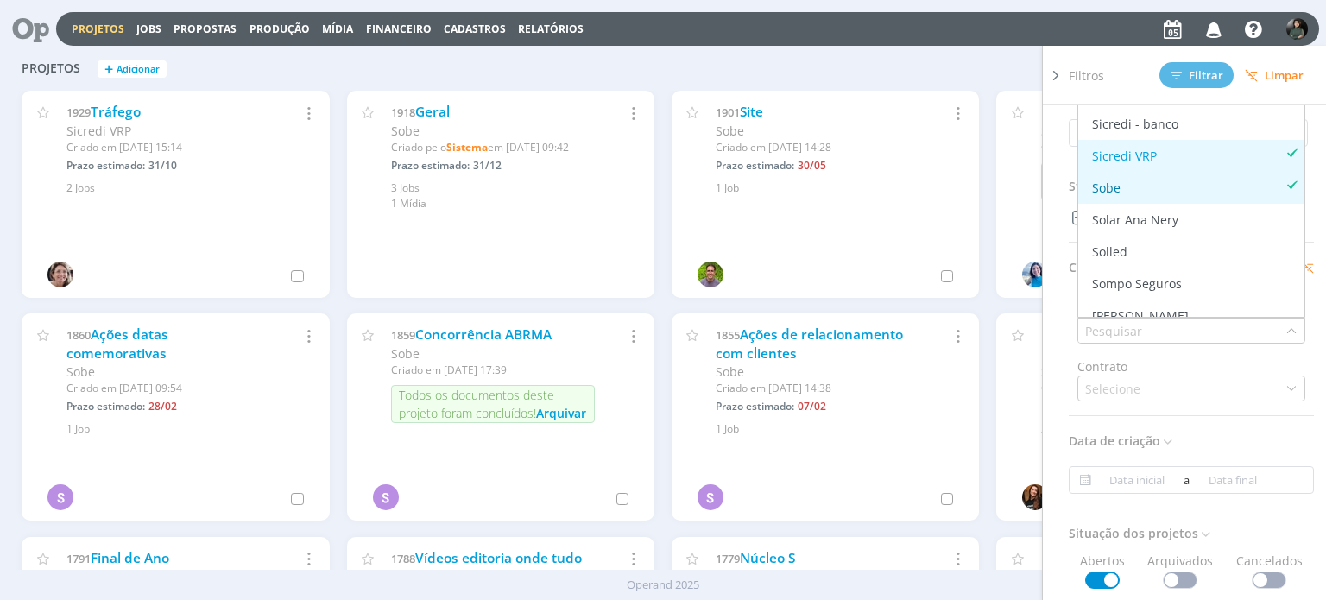
click at [1156, 190] on div "Sobe" at bounding box center [1191, 188] width 212 height 18
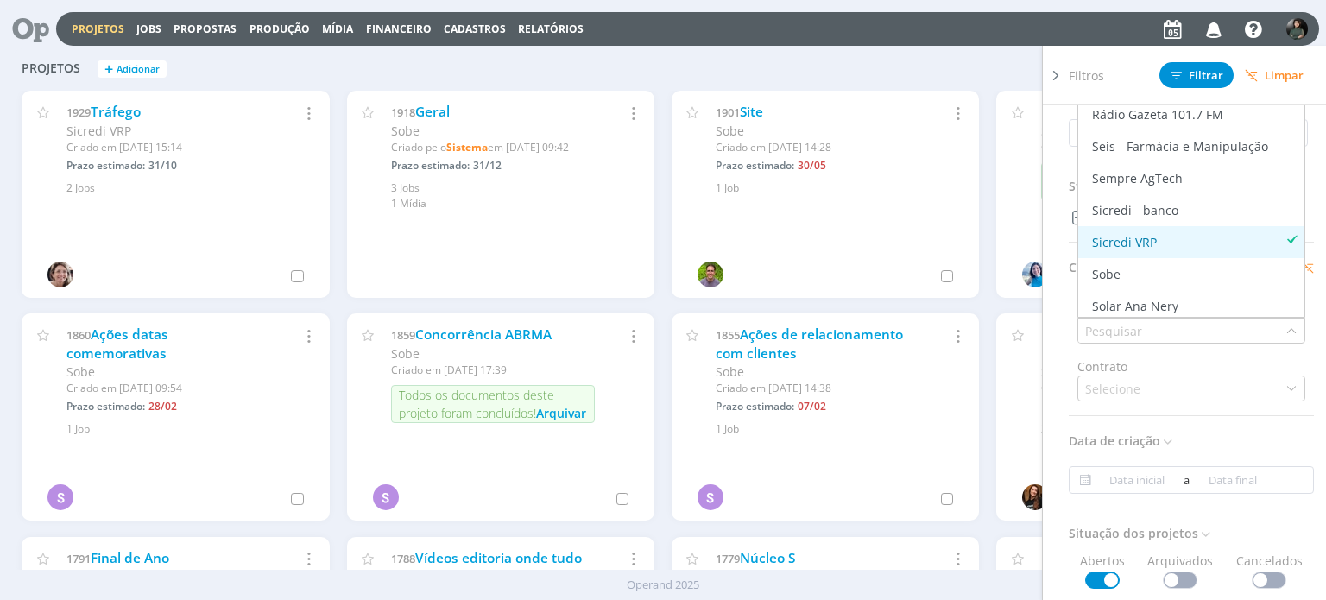
scroll to position [2675, 0]
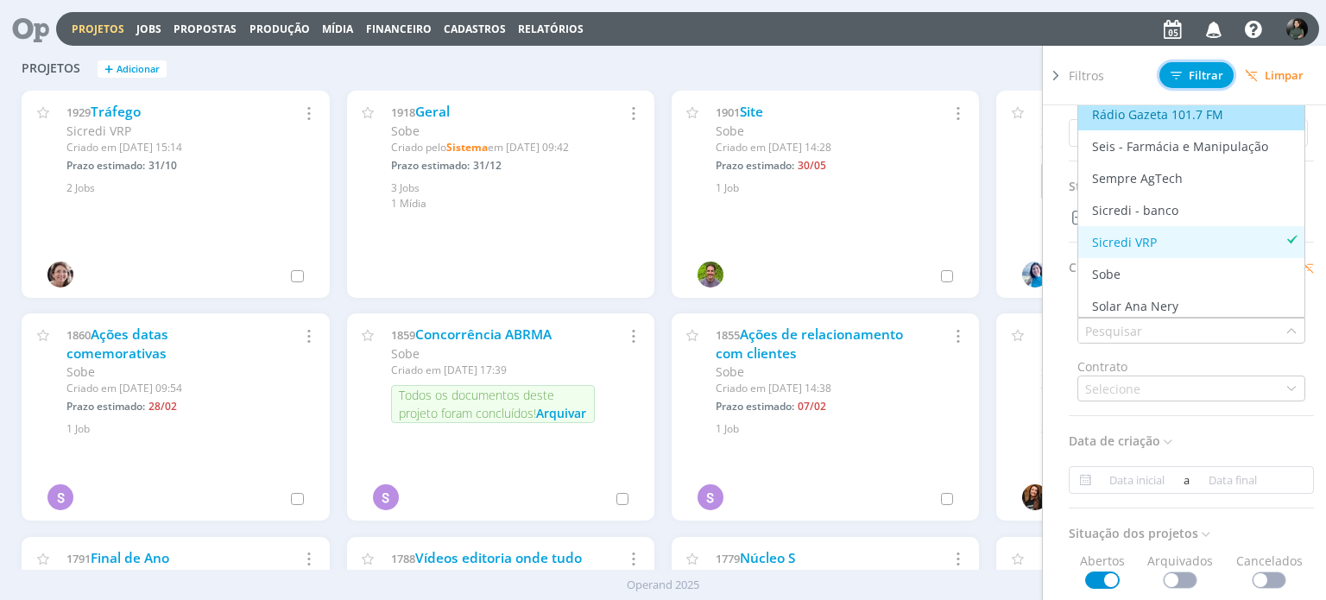
click at [1199, 70] on span "Filtrar" at bounding box center [1196, 75] width 53 height 11
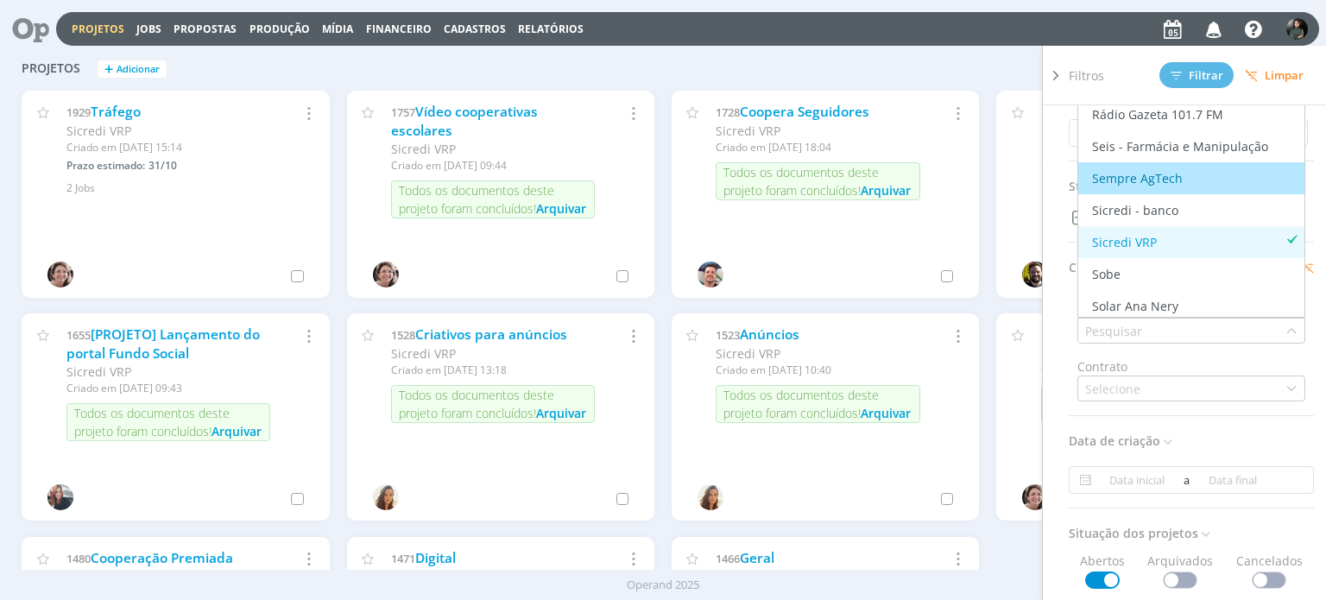
click at [923, 68] on div "Filtros Filtrar [GEOGRAPHIC_DATA] Status Cliente / Contrato Cliente Marcar todo…" at bounding box center [1068, 69] width 469 height 28
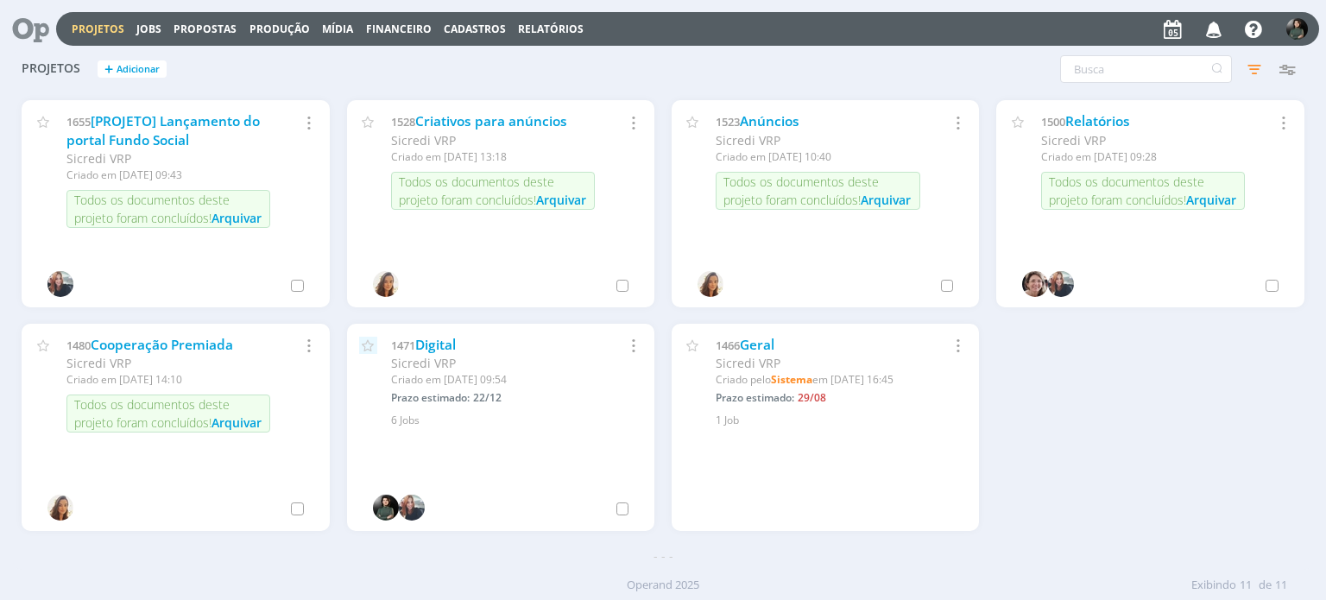
scroll to position [214, 0]
click at [442, 346] on link "Digital" at bounding box center [435, 344] width 41 height 18
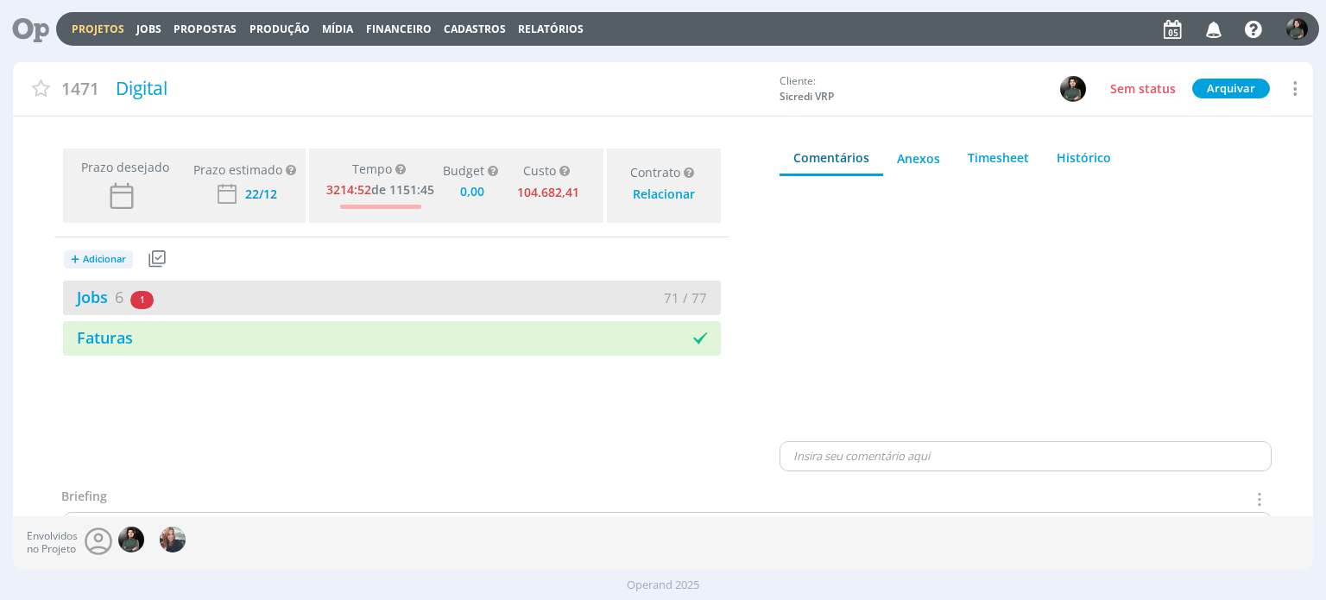
type input "0,00"
click at [100, 293] on link "Jobs 6" at bounding box center [93, 297] width 60 height 21
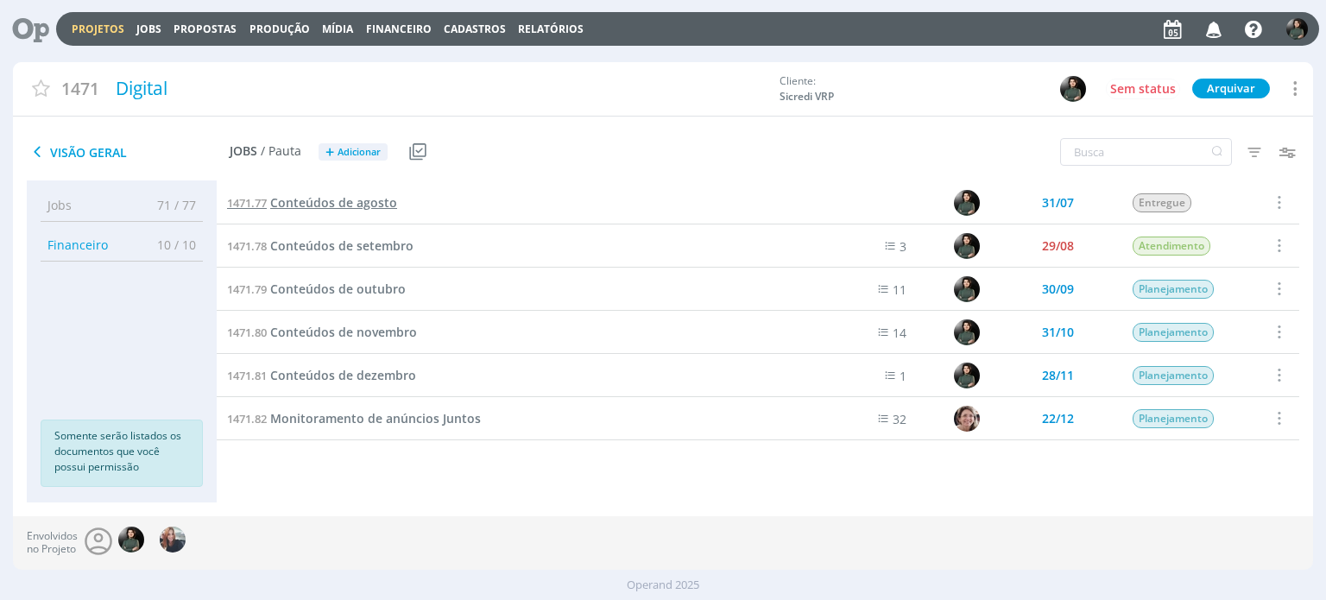
click at [369, 206] on span "Conteúdos de agosto" at bounding box center [333, 202] width 127 height 16
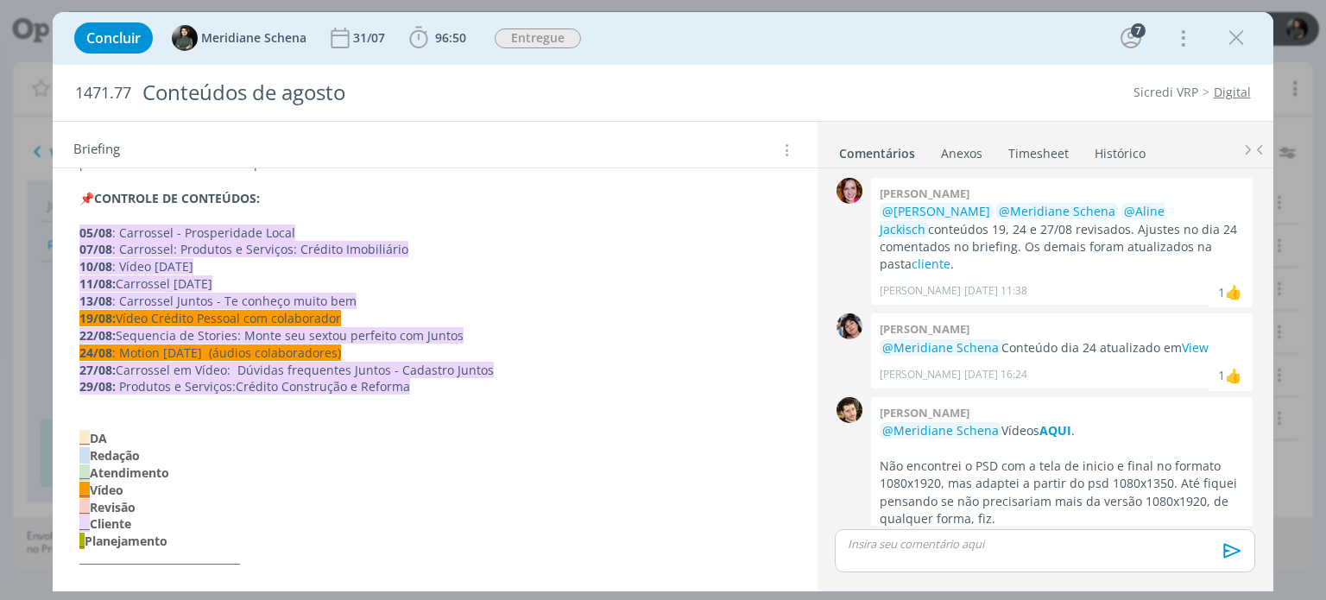
scroll to position [259, 0]
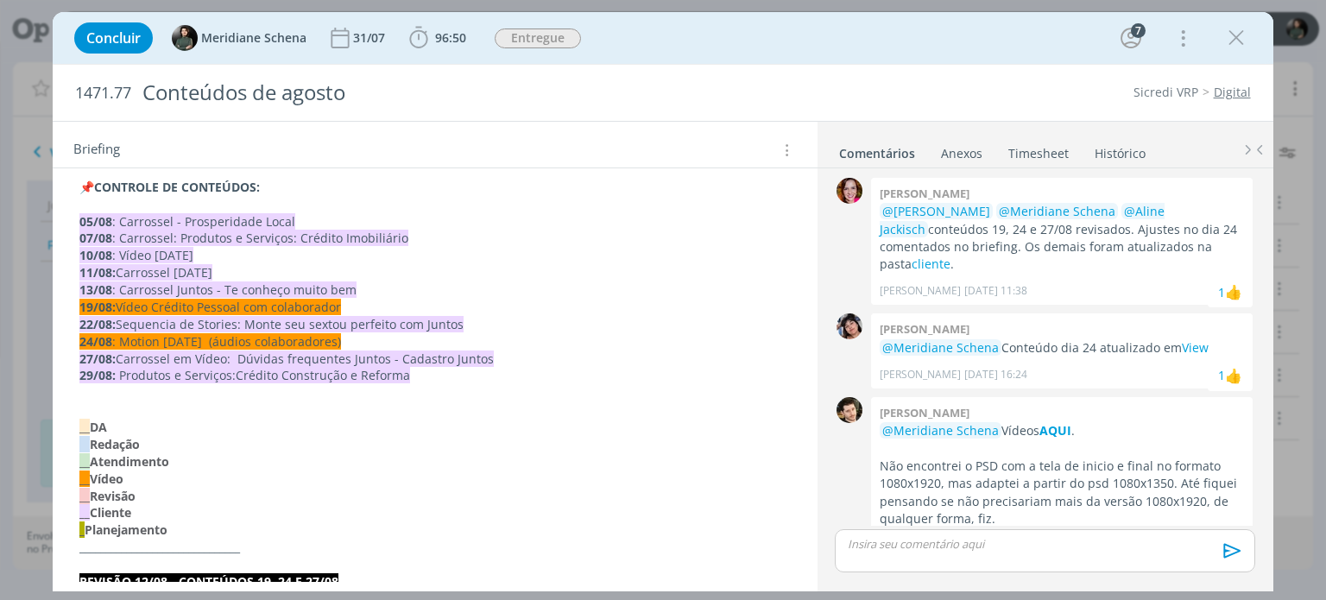
drag, startPoint x: 399, startPoint y: 348, endPoint x: 65, endPoint y: 347, distance: 334.0
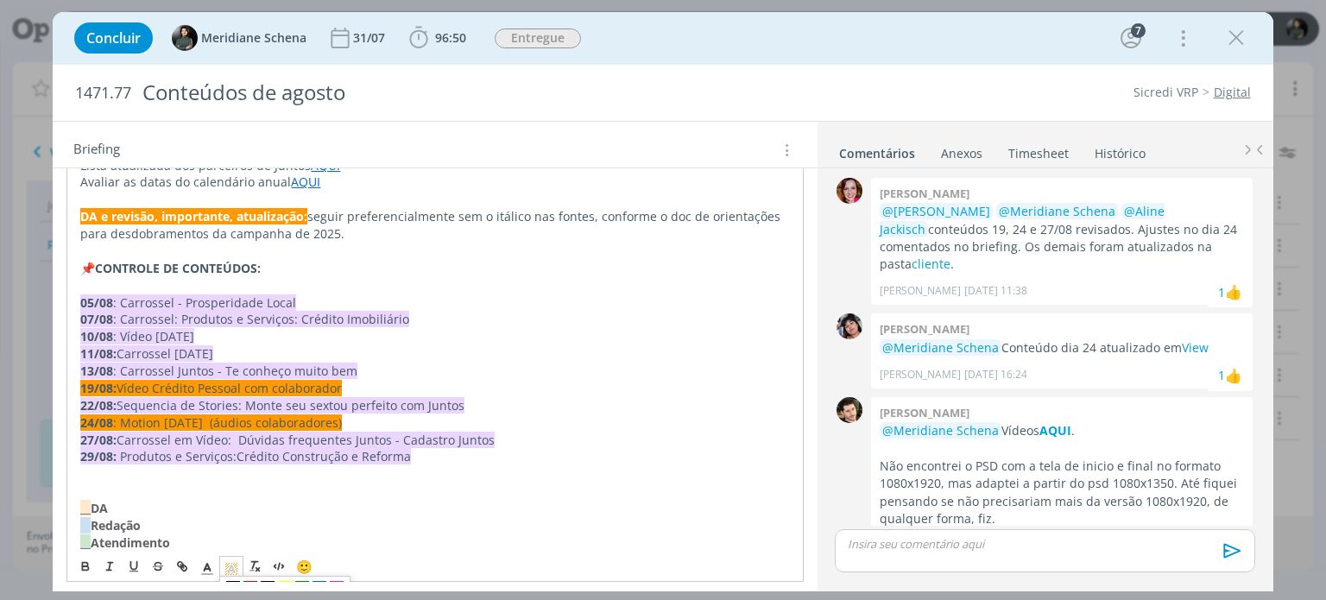
click at [224, 562] on icon "dialog" at bounding box center [232, 569] width 16 height 16
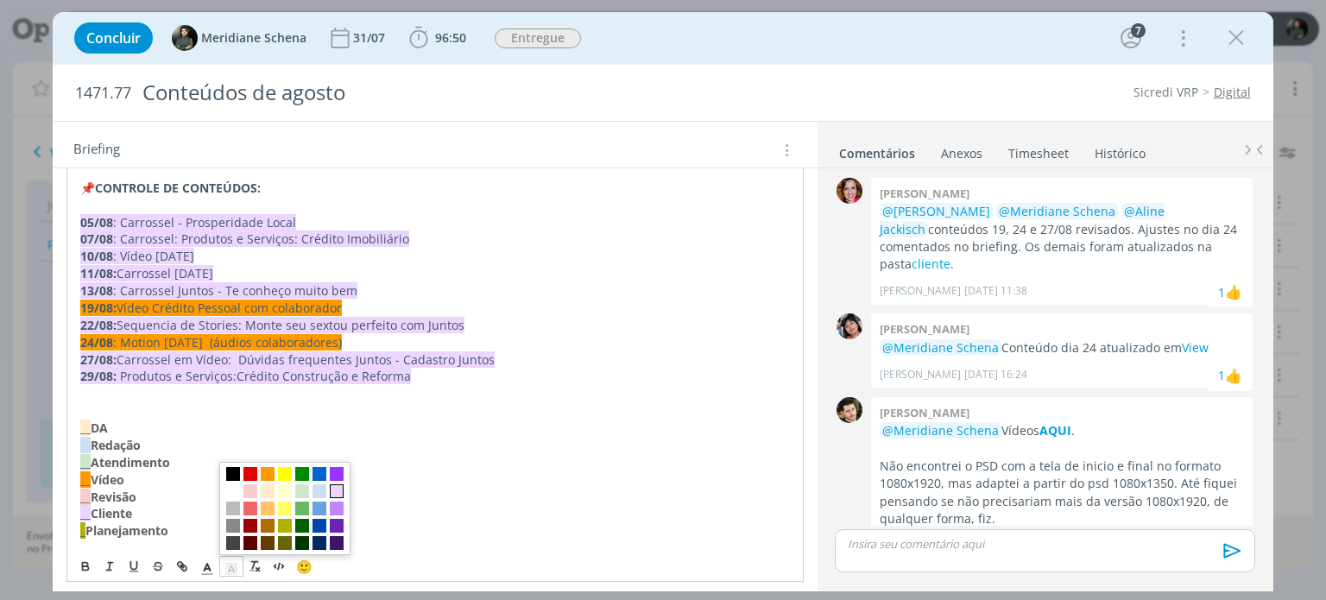
click at [340, 489] on span "dialog" at bounding box center [337, 491] width 14 height 14
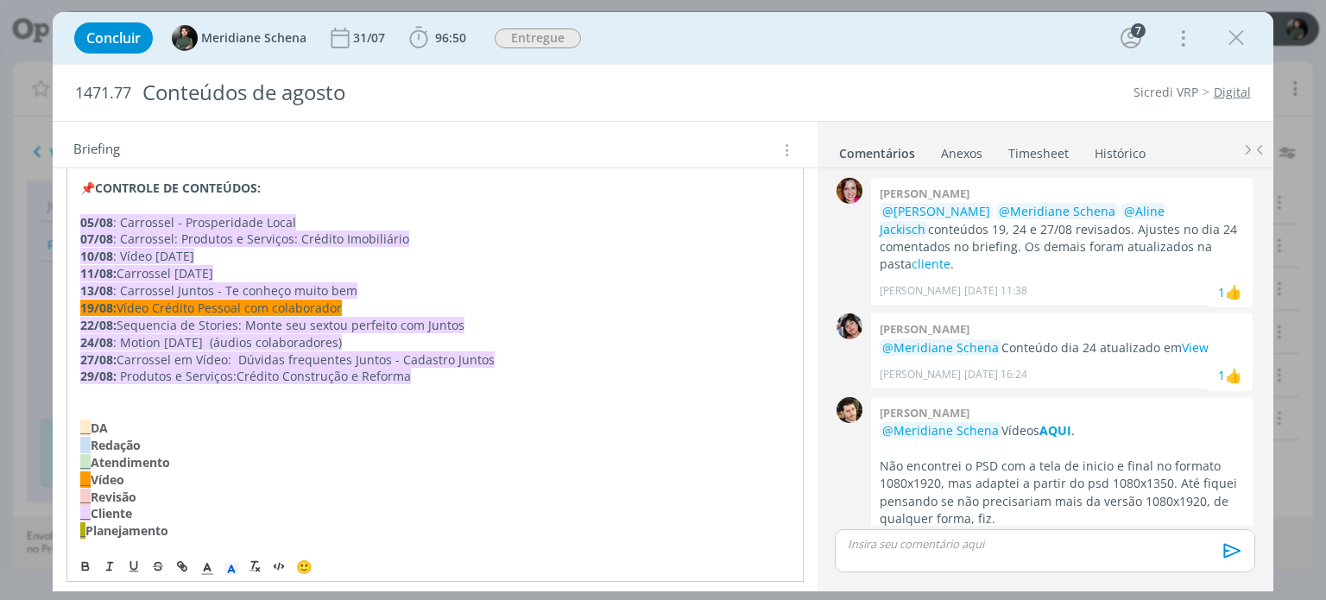
click at [375, 296] on p "13/08 : Carrossel Juntos - Te conheço muito bem" at bounding box center [434, 290] width 709 height 17
drag, startPoint x: 345, startPoint y: 312, endPoint x: 82, endPoint y: 300, distance: 263.5
click at [82, 300] on p "19/08: Vídeo Crédito Pessoal com colaborador" at bounding box center [434, 307] width 709 height 17
click at [232, 562] on icon "dialog" at bounding box center [232, 569] width 16 height 16
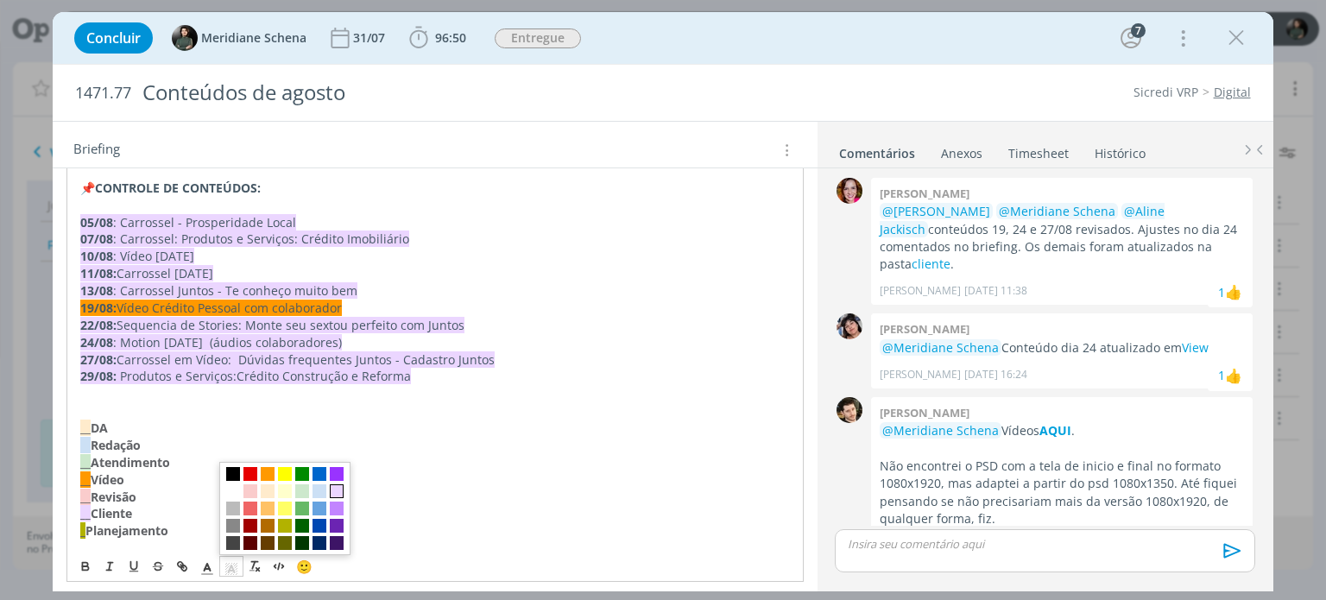
click at [332, 490] on span "dialog" at bounding box center [337, 491] width 14 height 14
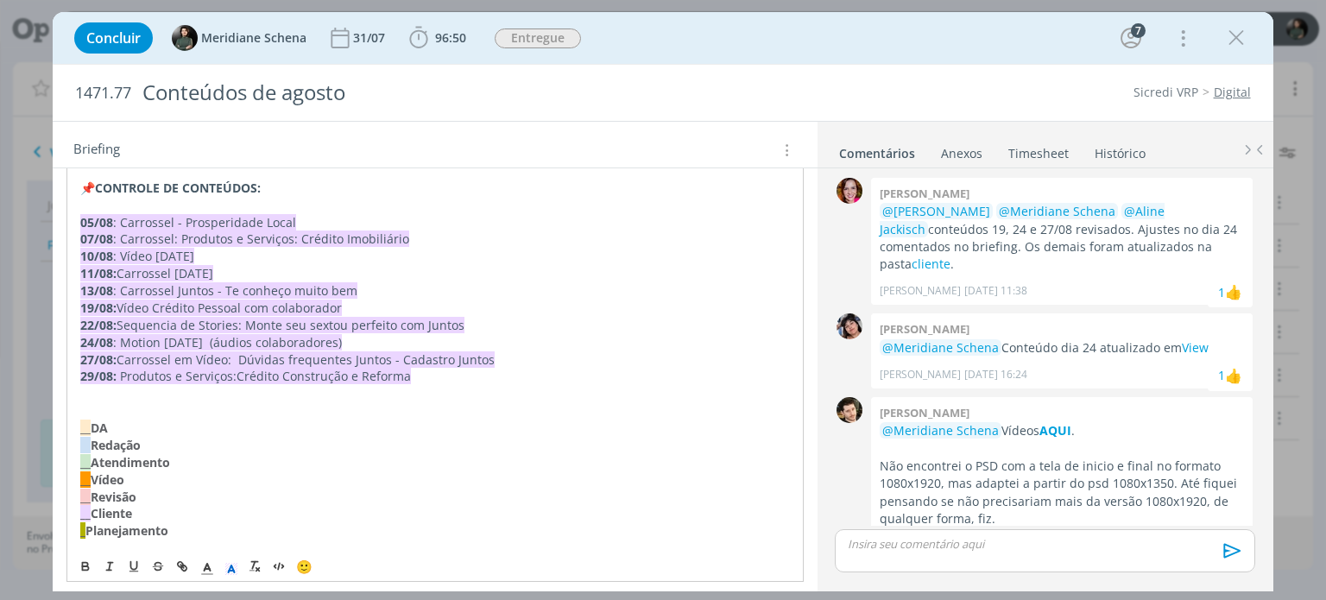
click at [363, 466] on p "__ Atendimento" at bounding box center [434, 462] width 709 height 17
click at [449, 43] on span "96:50" at bounding box center [450, 37] width 31 height 16
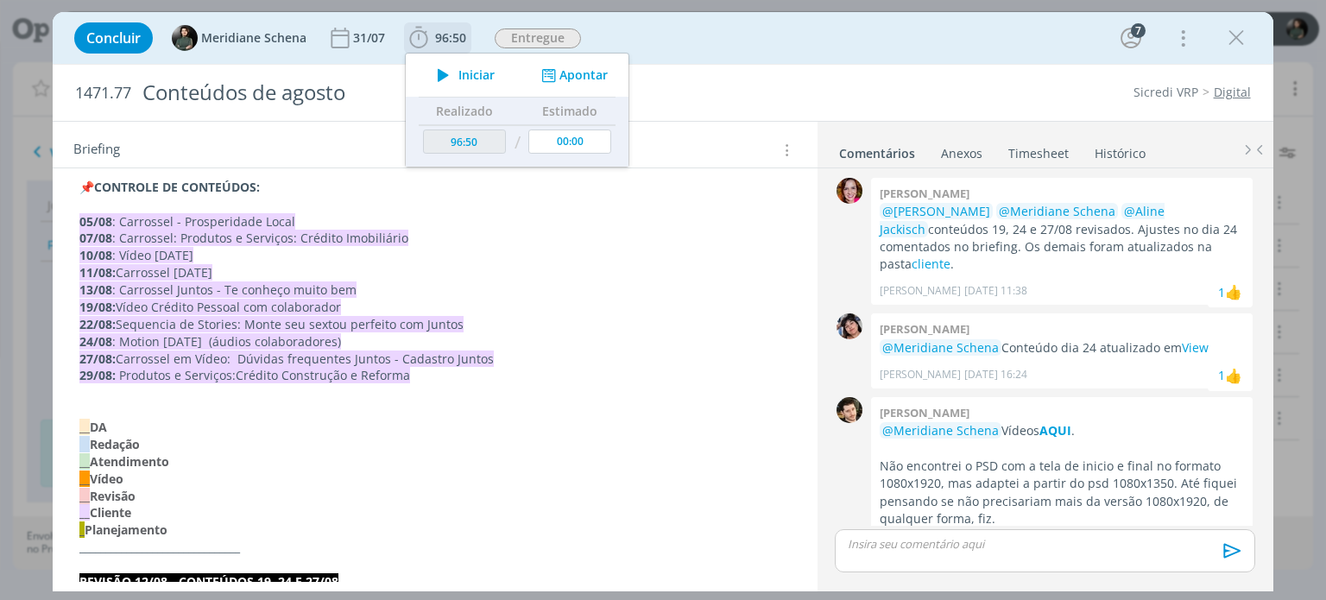
click at [469, 79] on span "Iniciar" at bounding box center [476, 75] width 36 height 12
click at [469, 76] on span "Parar" at bounding box center [473, 75] width 32 height 12
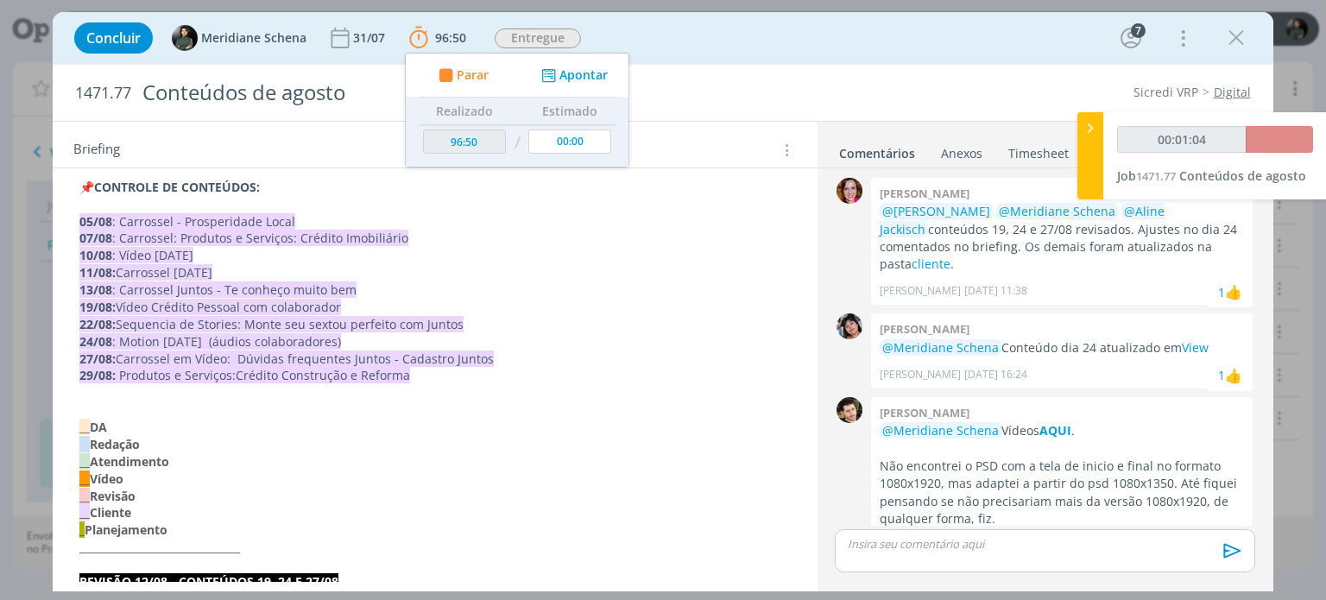
type input "96:52"
type input "00:02:00"
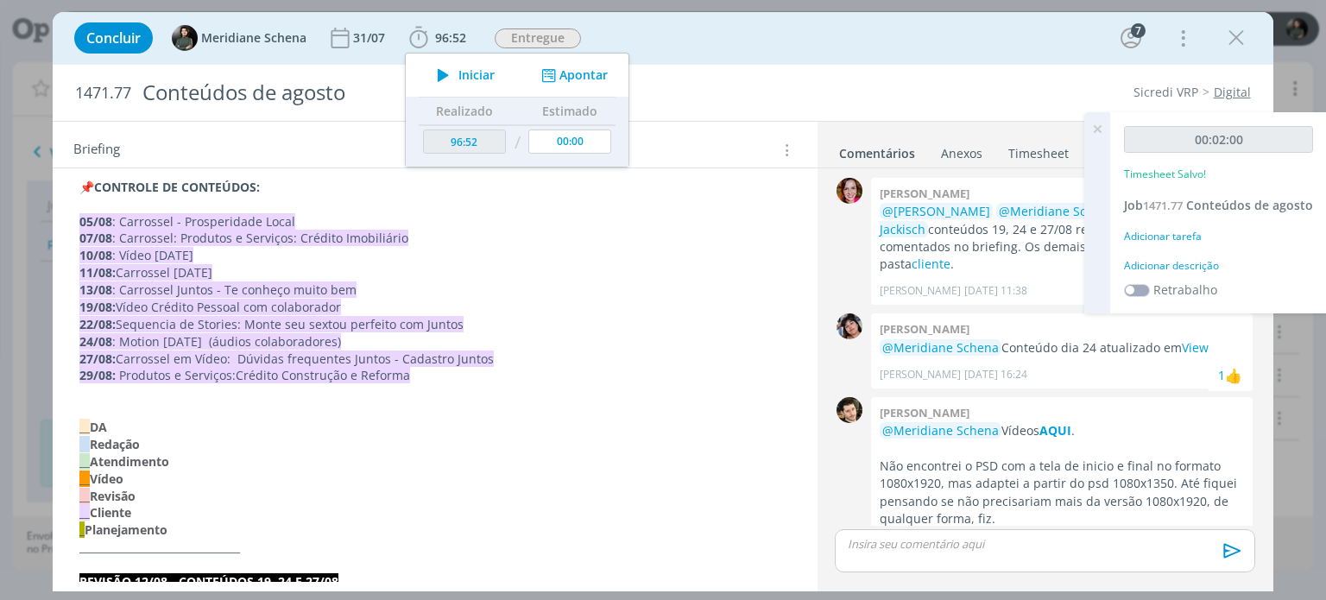
click at [1174, 274] on div "Adicionar descrição" at bounding box center [1218, 266] width 189 height 16
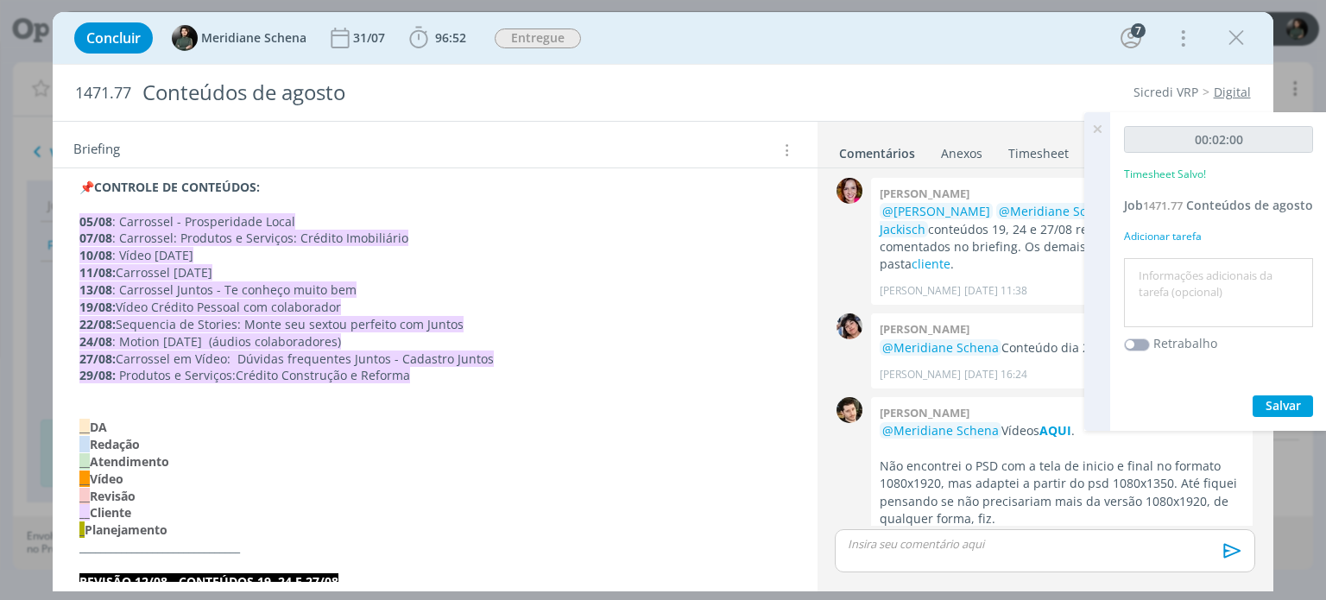
click at [1173, 285] on textarea at bounding box center [1218, 292] width 180 height 61
type textarea "finalização da demanda"
click at [1296, 413] on span "Salvar" at bounding box center [1282, 405] width 35 height 16
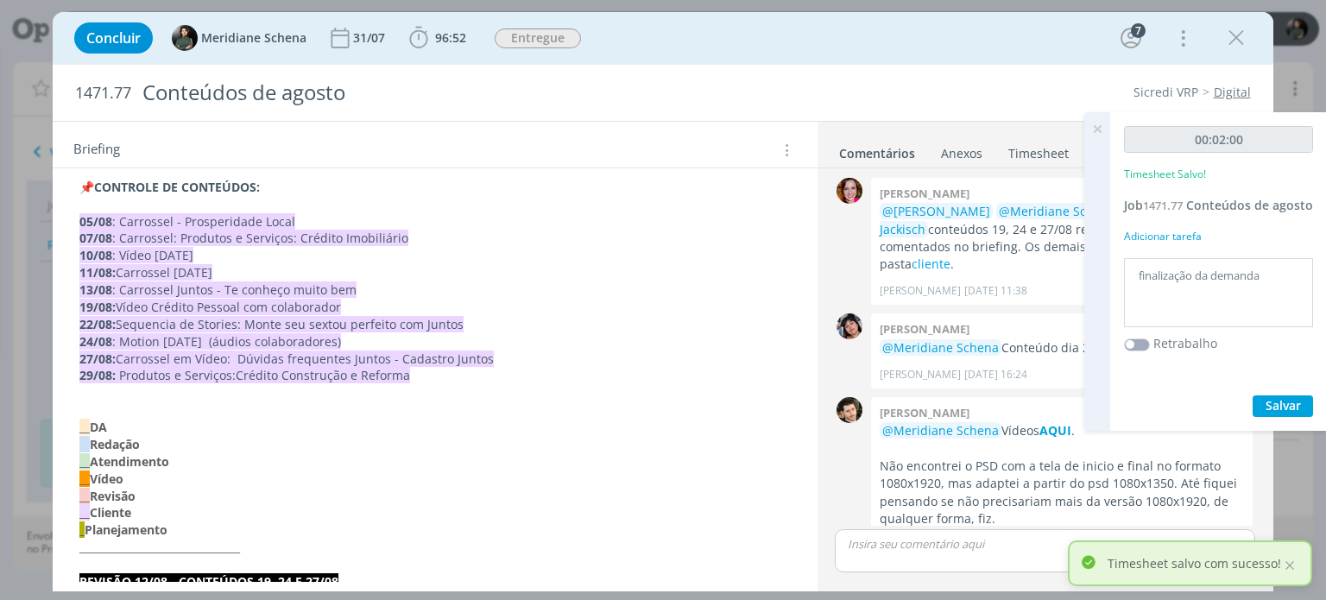
click at [987, 537] on p "dialog" at bounding box center [1044, 544] width 392 height 16
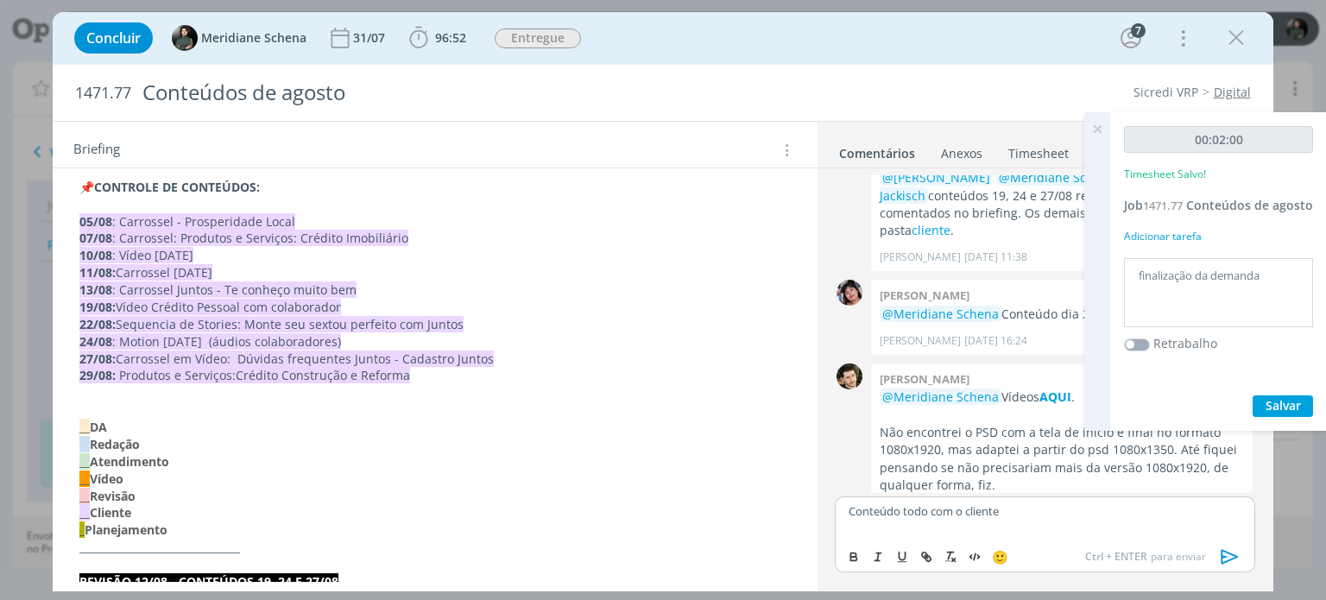
click at [1225, 562] on icon "dialog" at bounding box center [1228, 556] width 17 height 15
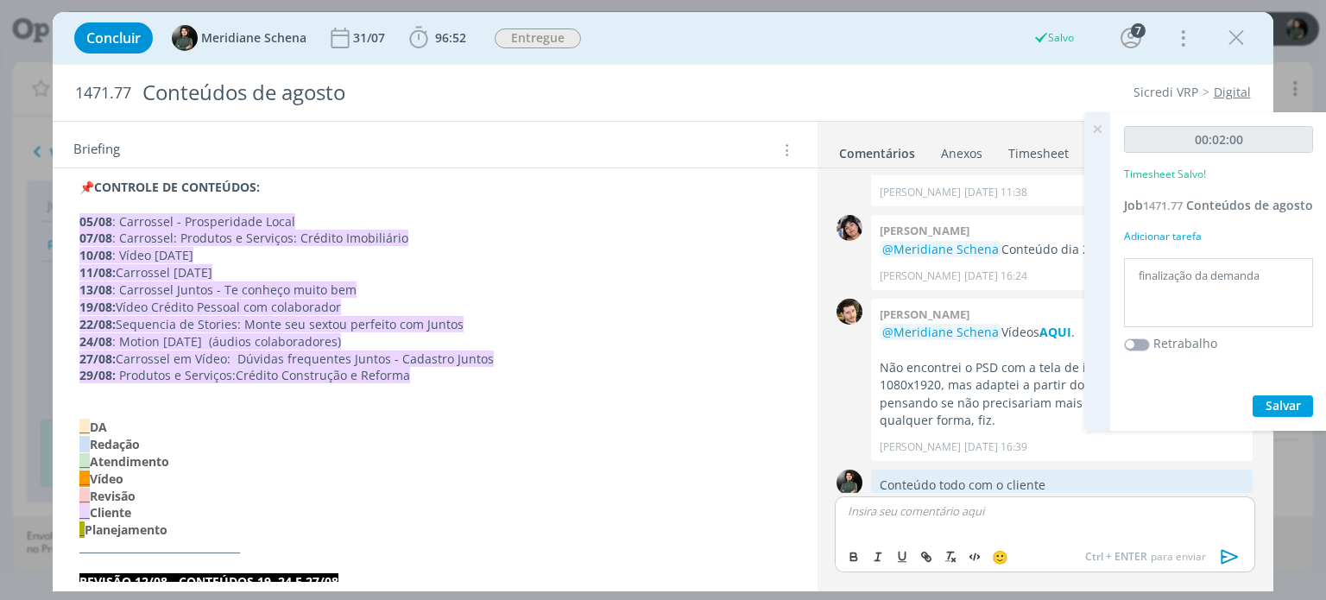
click at [1099, 127] on icon at bounding box center [1096, 129] width 31 height 34
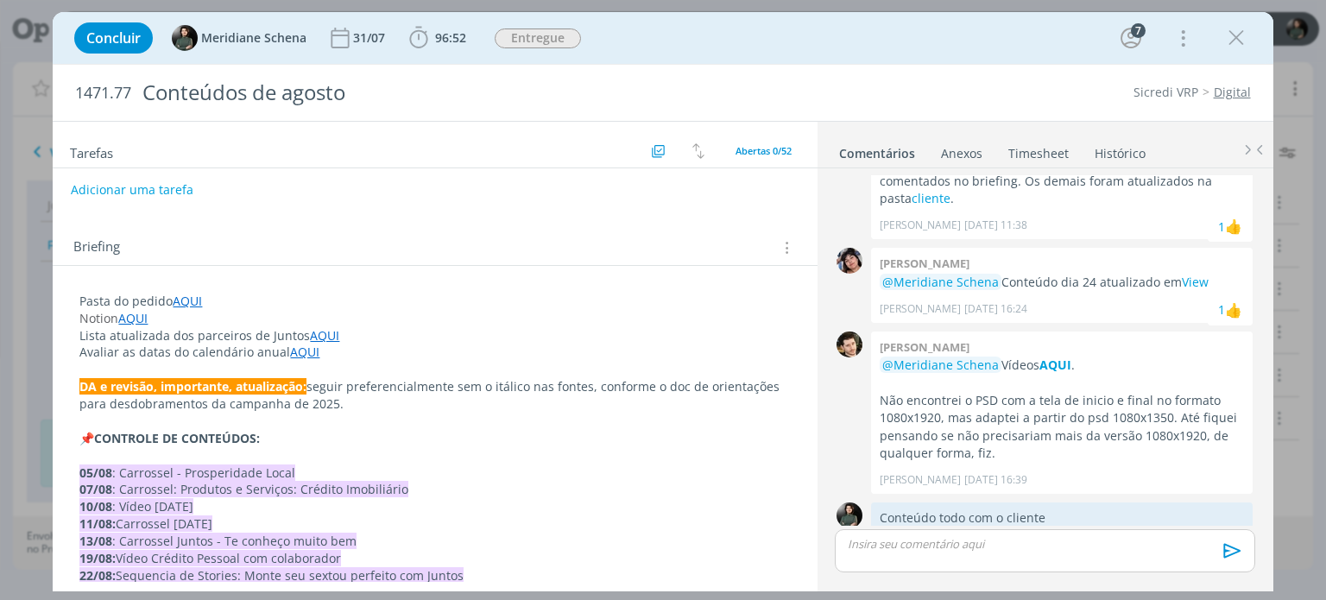
scroll to position [0, 0]
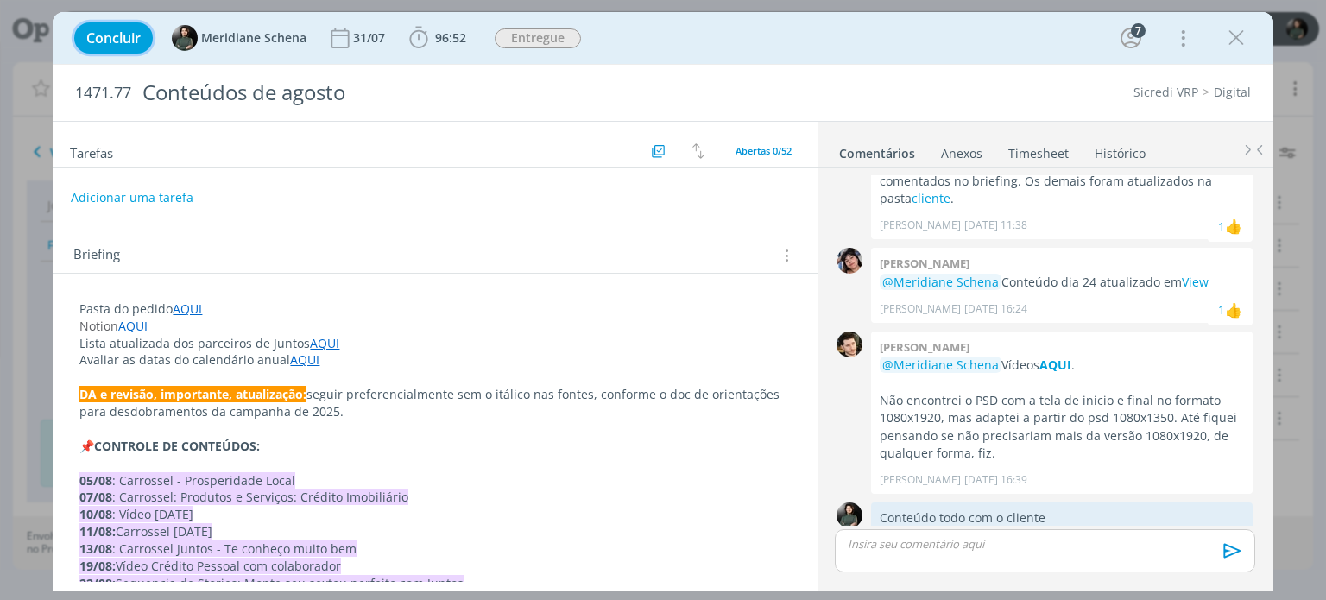
click at [123, 31] on span "Concluir" at bounding box center [113, 38] width 54 height 14
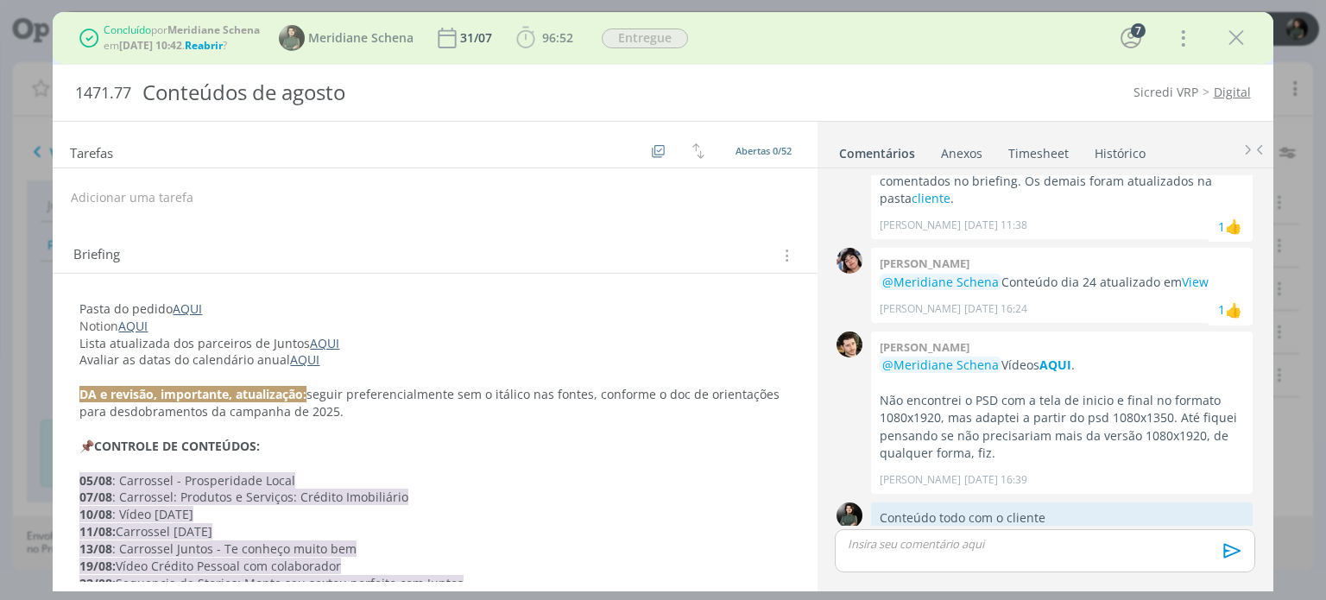
drag, startPoint x: 1236, startPoint y: 38, endPoint x: 924, endPoint y: 230, distance: 366.2
click at [1236, 38] on icon "dialog" at bounding box center [1236, 38] width 26 height 26
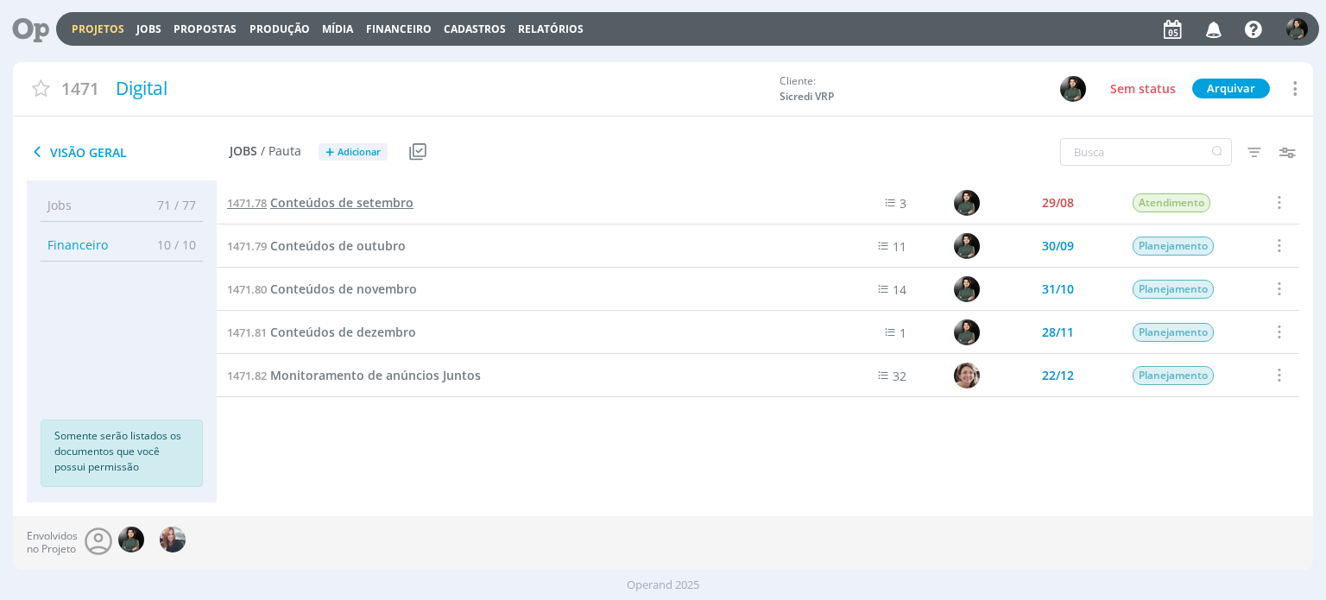
click at [387, 202] on span "Conteúdos de setembro" at bounding box center [341, 202] width 143 height 16
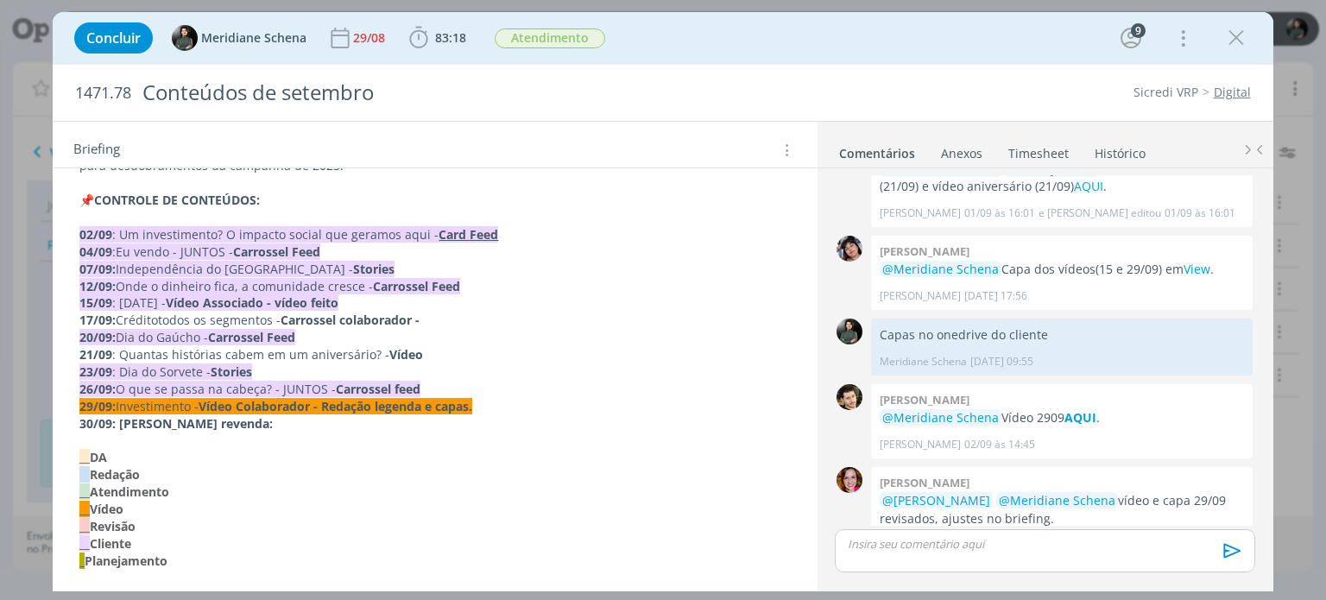
scroll to position [431, 0]
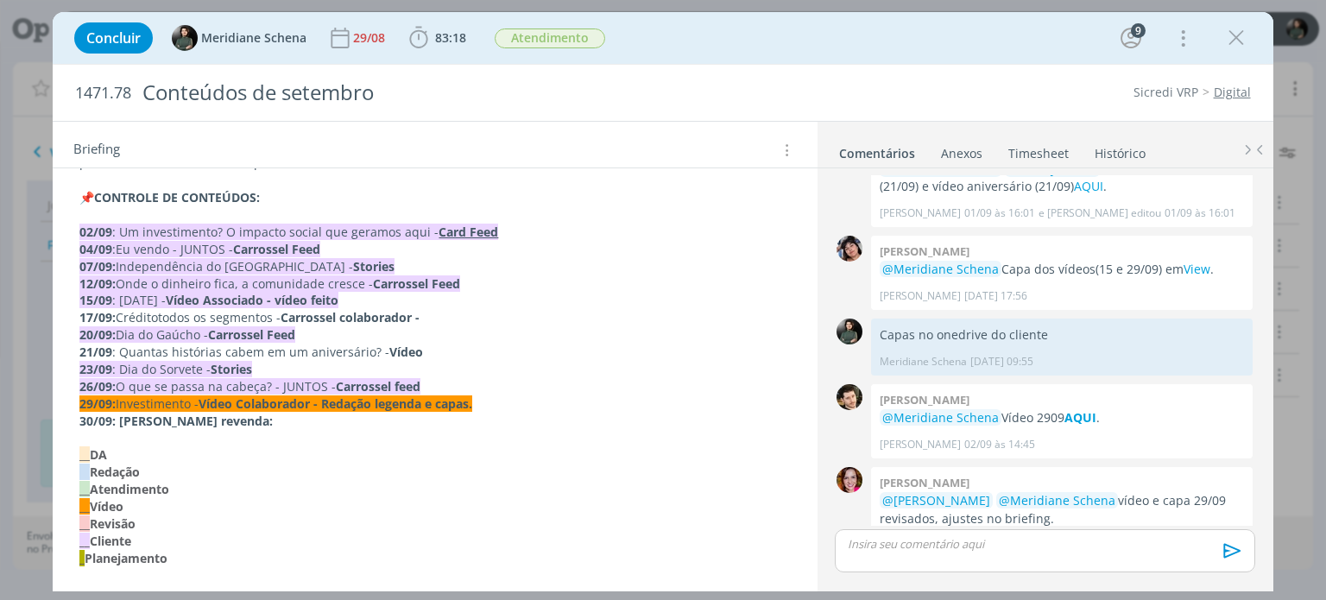
drag, startPoint x: 303, startPoint y: 423, endPoint x: 61, endPoint y: 414, distance: 241.8
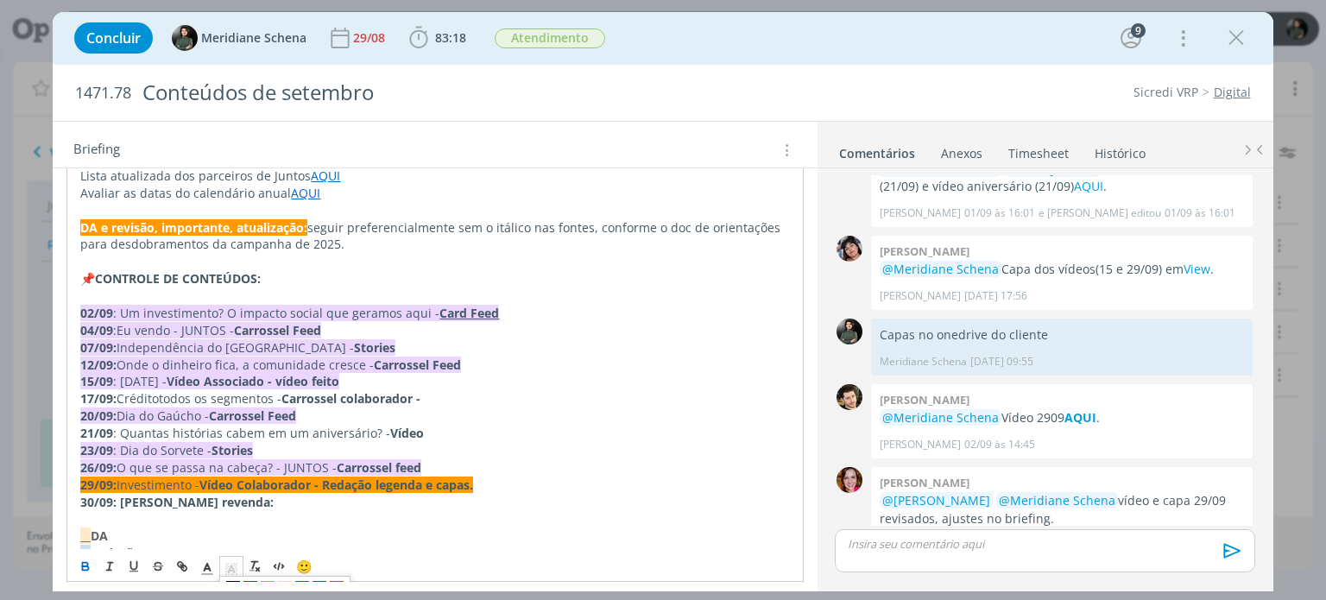
click at [238, 565] on icon "dialog" at bounding box center [232, 569] width 16 height 16
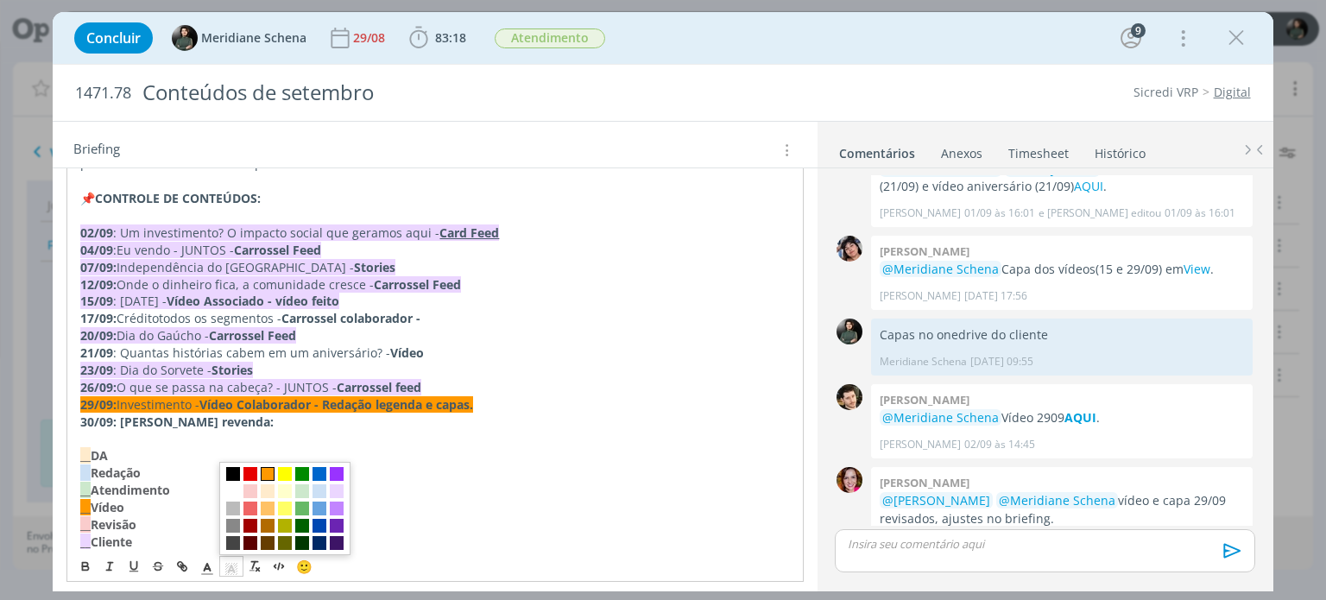
click at [263, 476] on span "dialog" at bounding box center [268, 474] width 14 height 14
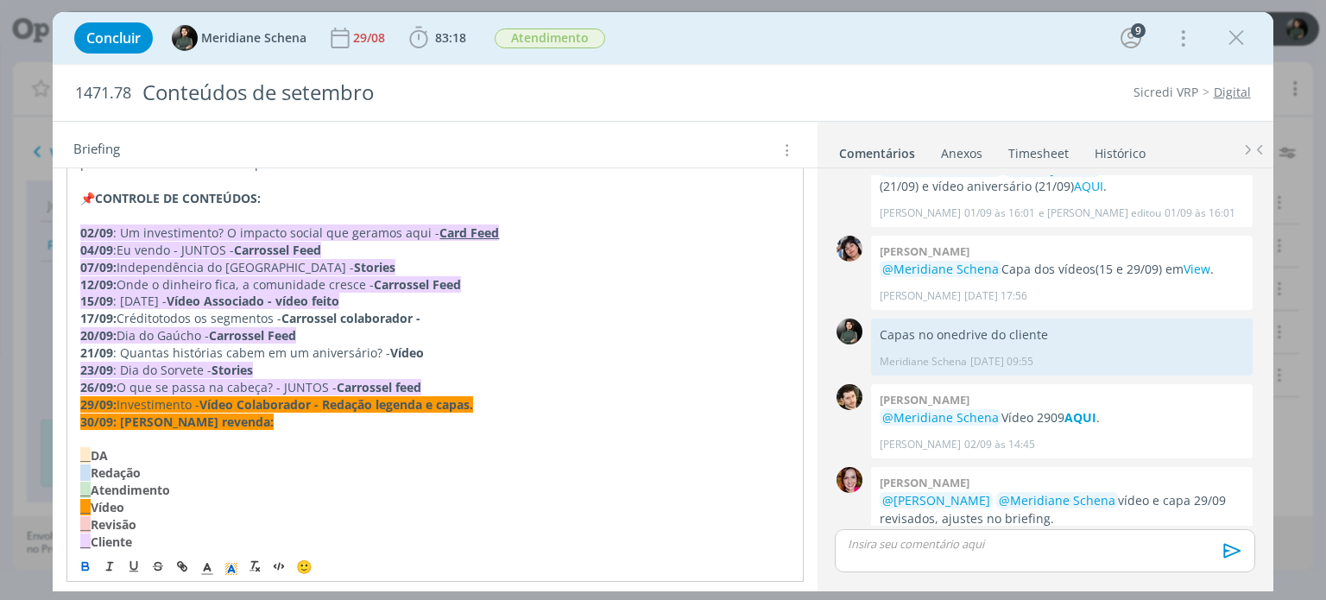
click at [271, 464] on p "__ Redação" at bounding box center [434, 472] width 709 height 17
drag, startPoint x: 425, startPoint y: 349, endPoint x: 75, endPoint y: 351, distance: 350.4
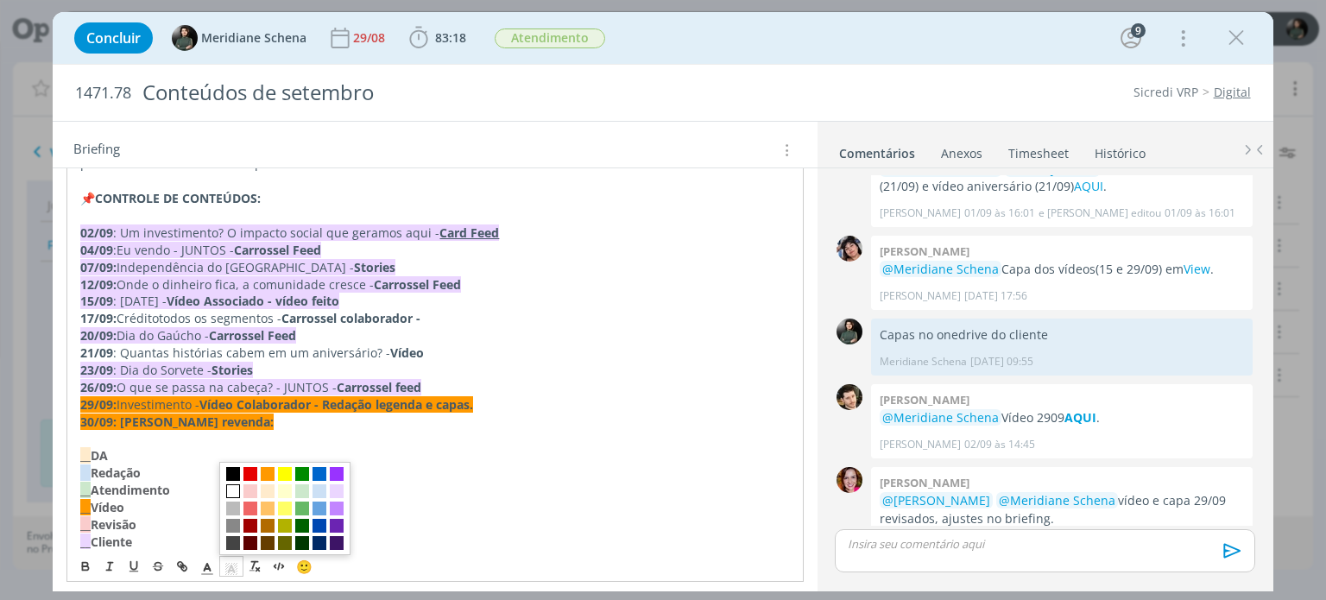
click at [231, 564] on icon "dialog" at bounding box center [232, 569] width 16 height 16
click at [269, 476] on span "dialog" at bounding box center [268, 474] width 14 height 14
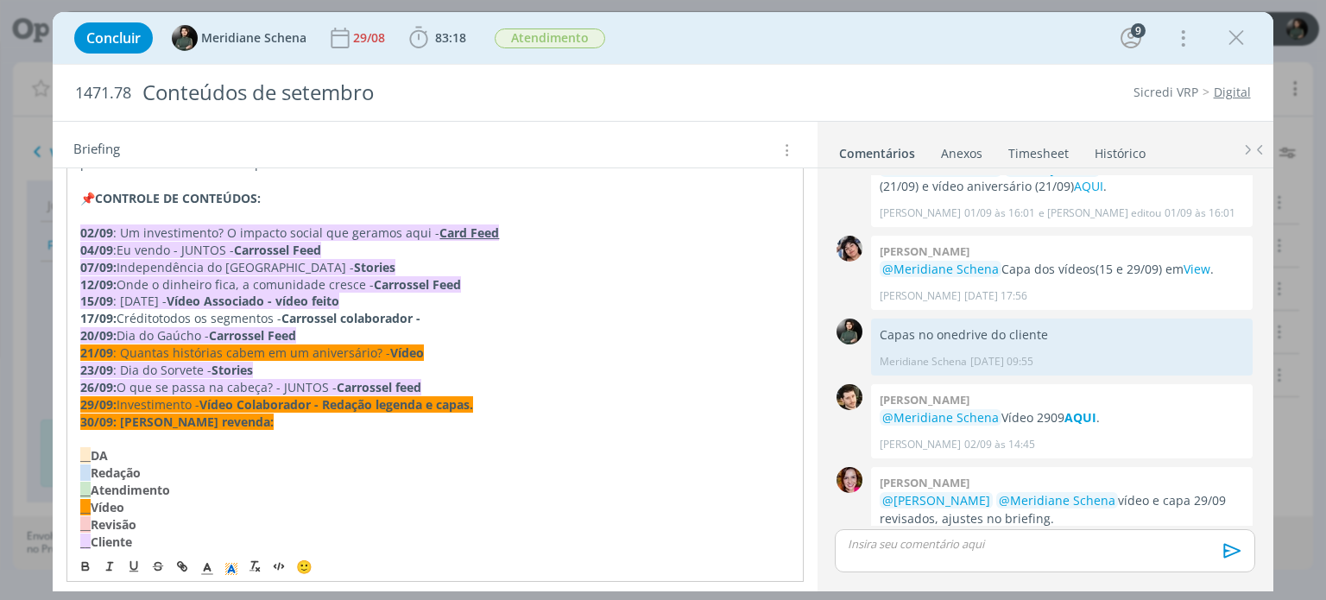
click at [390, 468] on p "__ Redação" at bounding box center [434, 472] width 709 height 17
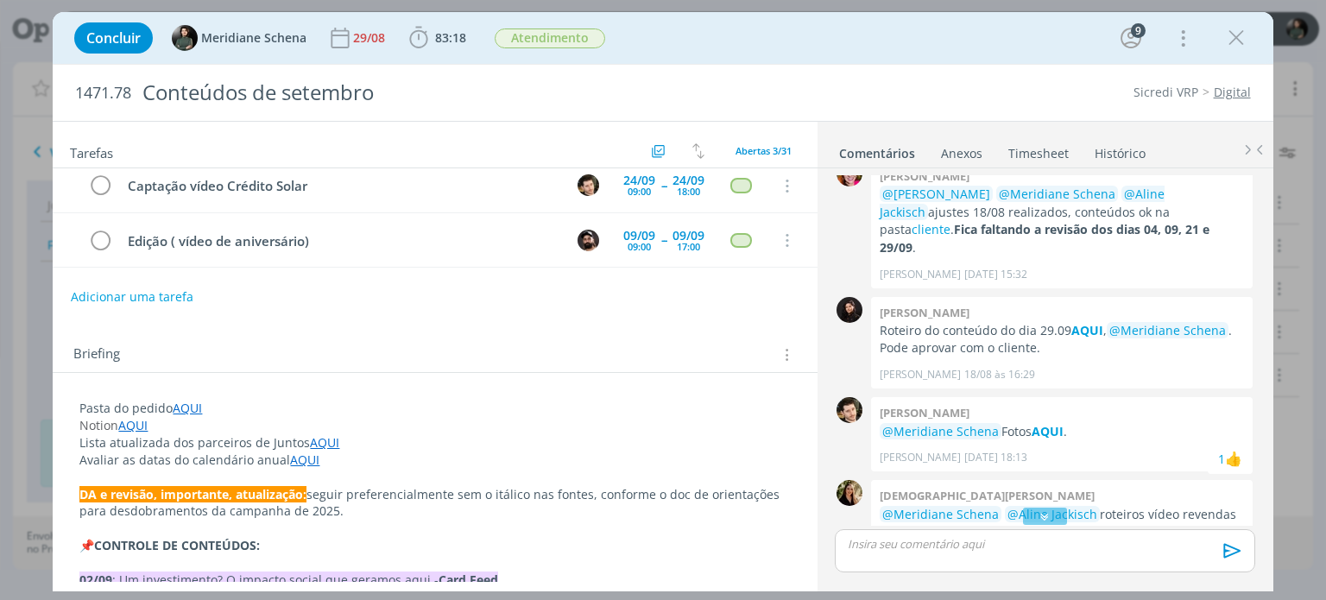
scroll to position [86, 0]
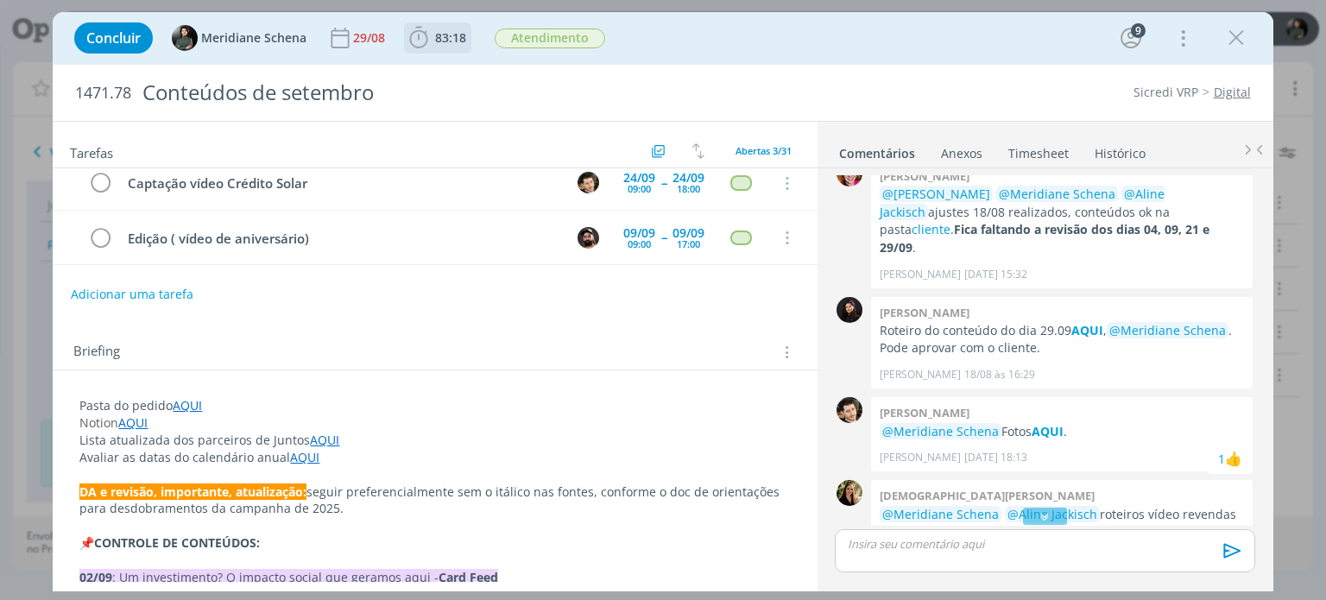
click at [436, 42] on span "83:18" at bounding box center [450, 37] width 31 height 16
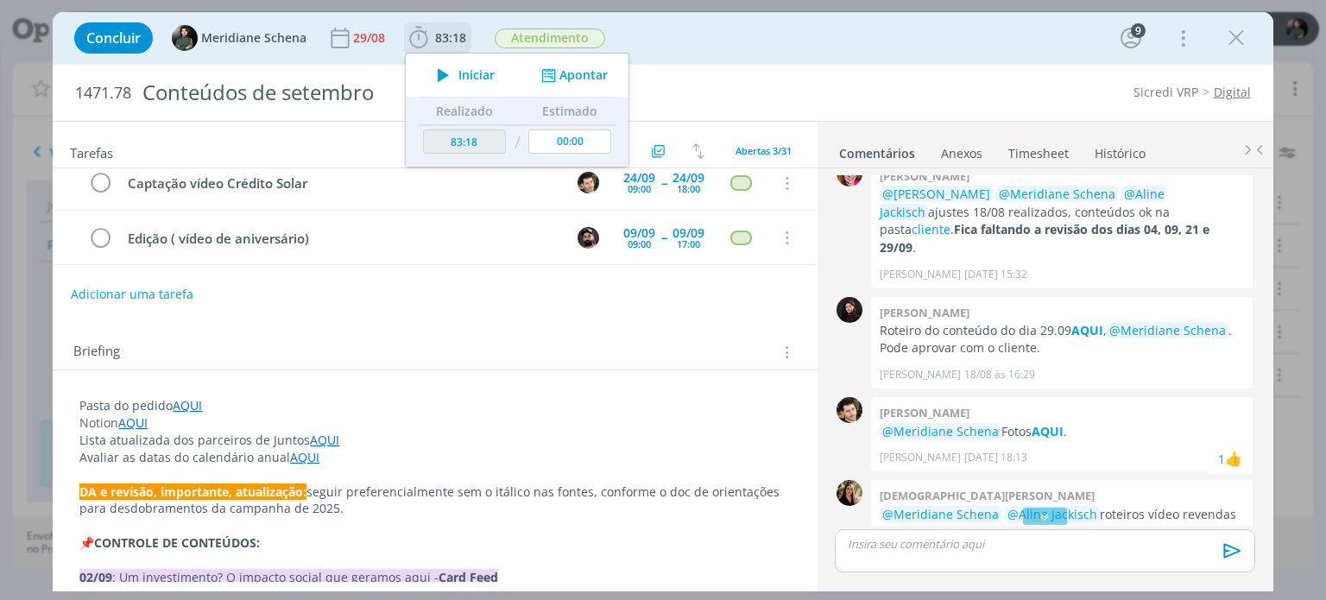
click at [473, 72] on span "Iniciar" at bounding box center [476, 75] width 36 height 12
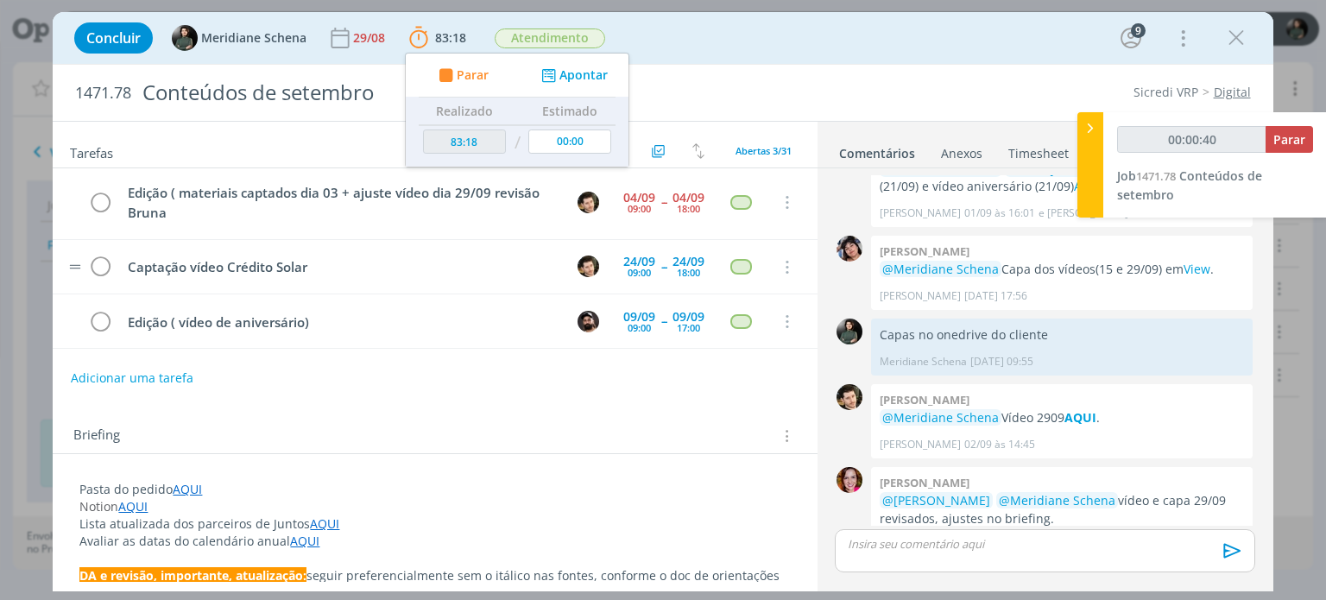
scroll to position [0, 0]
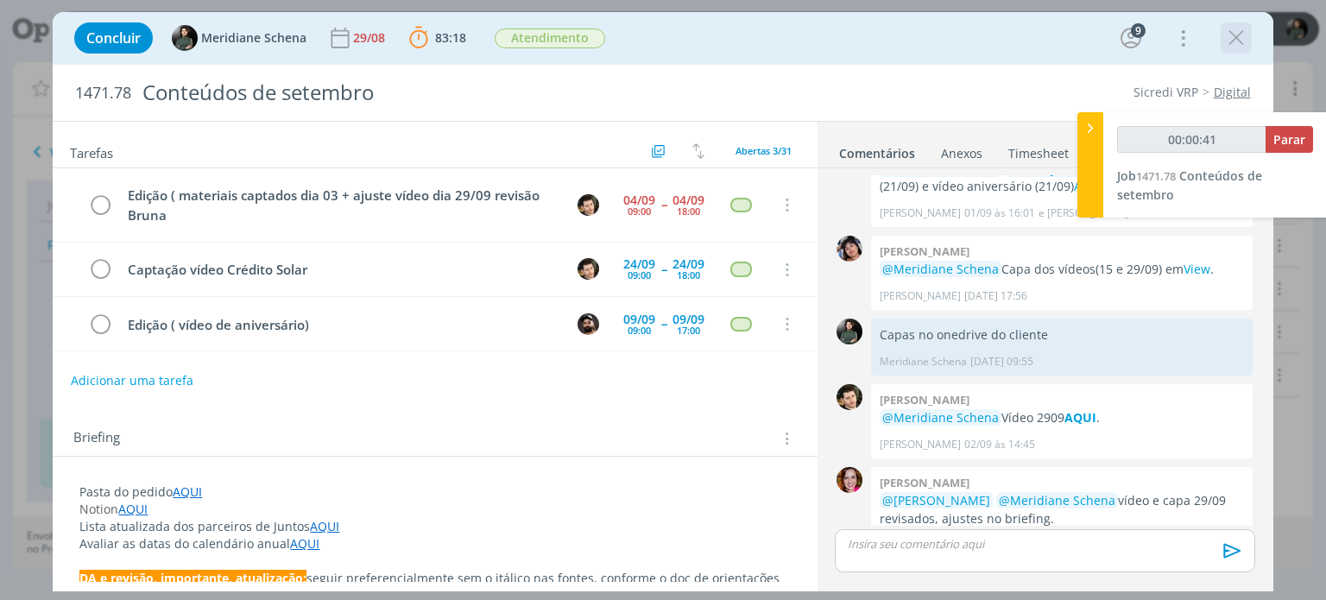
click at [1236, 37] on icon "dialog" at bounding box center [1236, 38] width 26 height 26
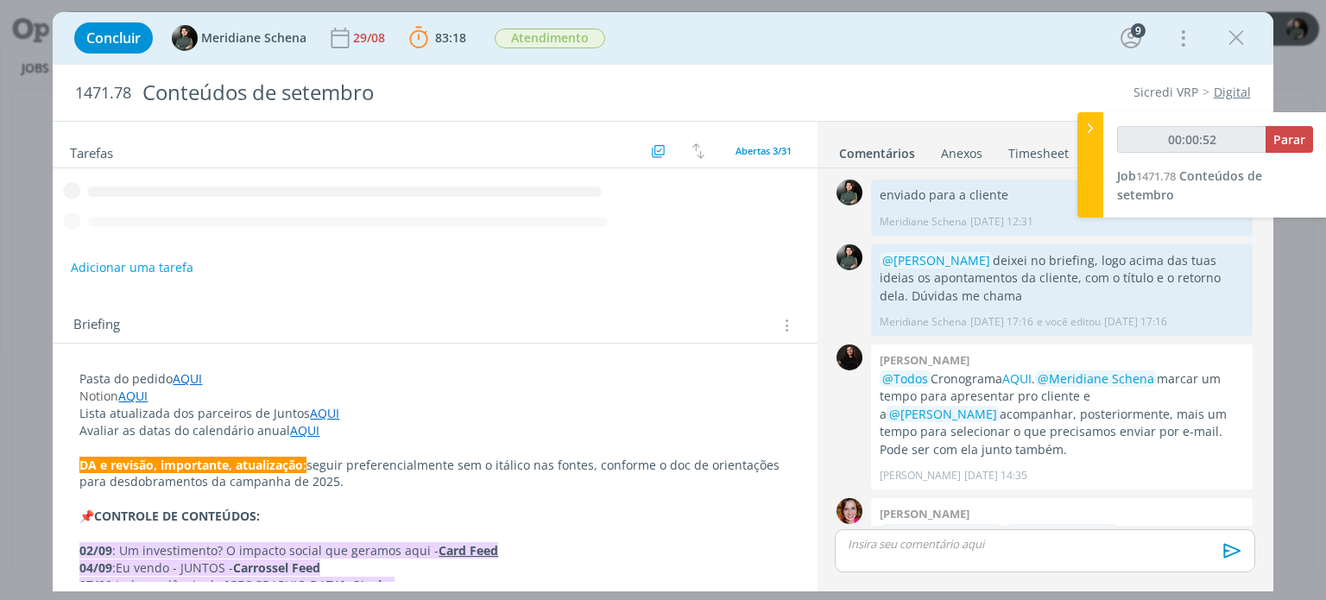
scroll to position [2488, 0]
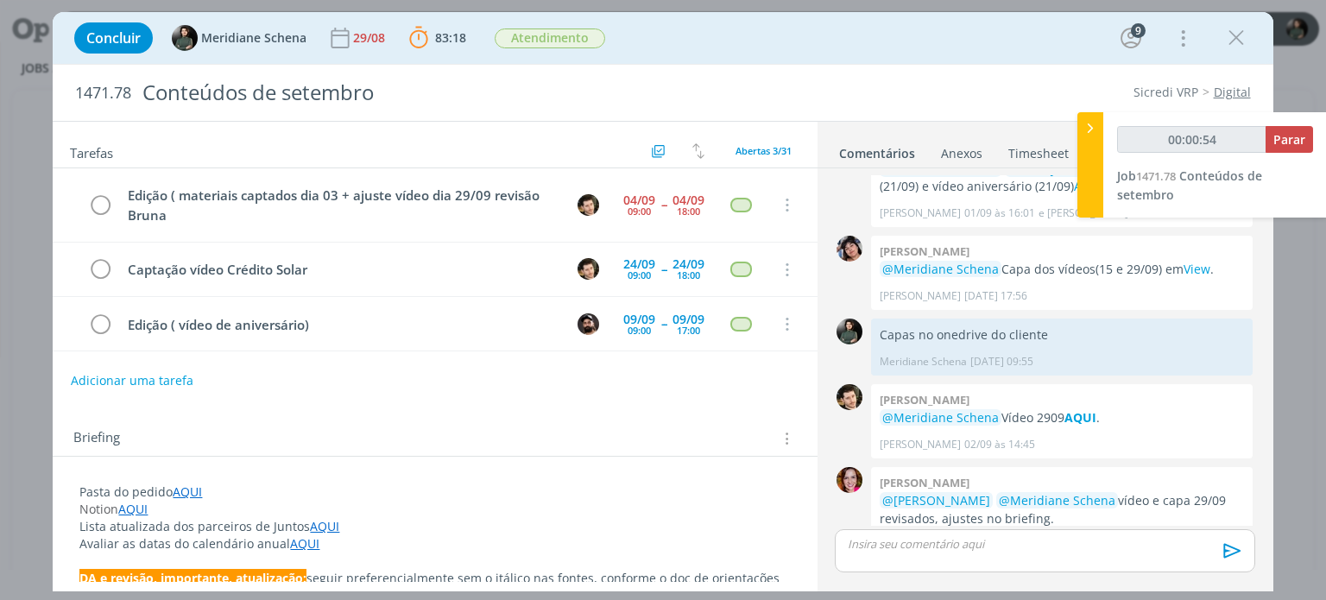
click at [1232, 44] on icon "dialog" at bounding box center [1236, 38] width 26 height 26
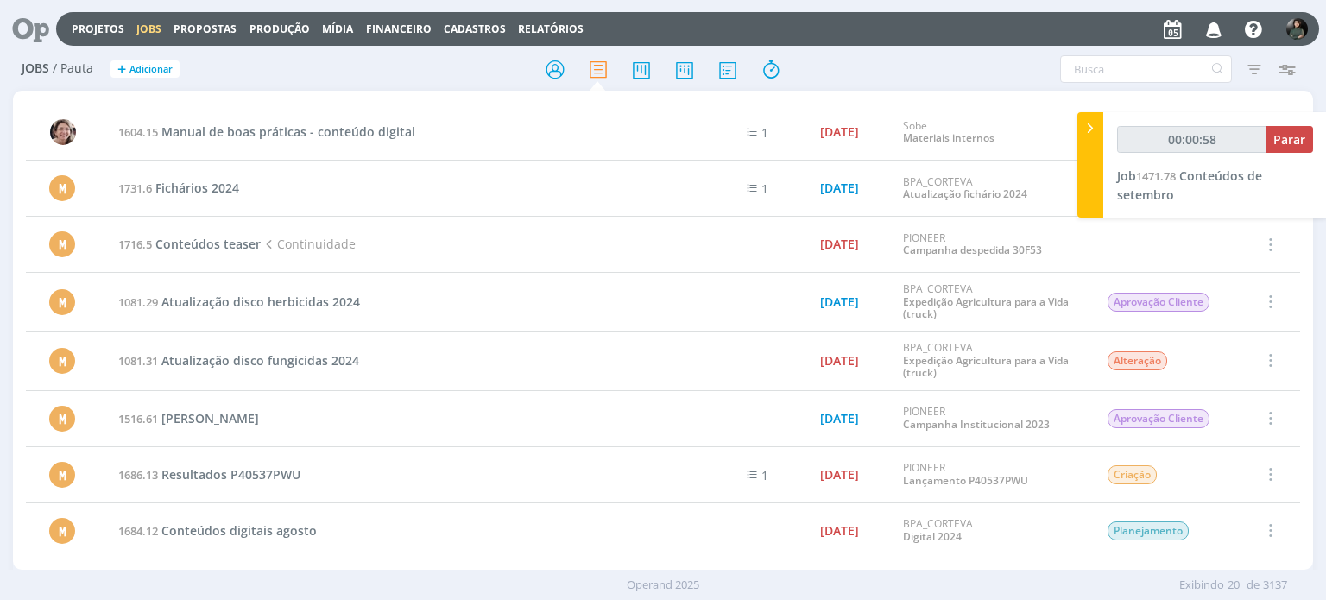
click at [84, 29] on link "Projetos" at bounding box center [98, 29] width 53 height 15
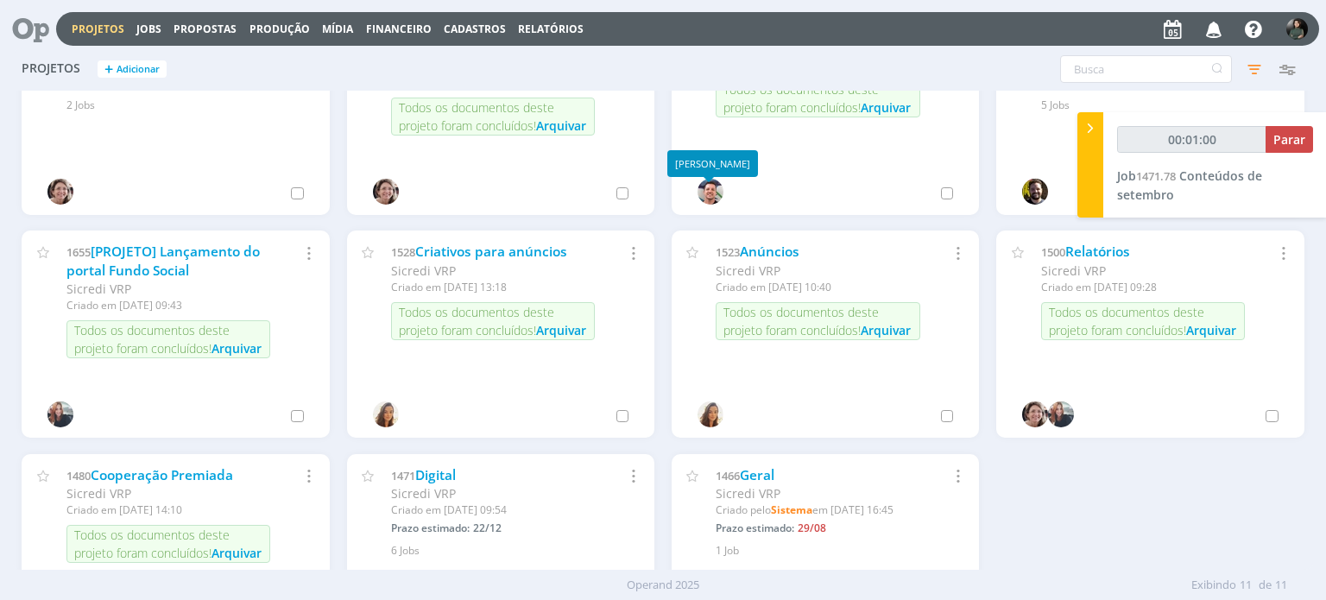
scroll to position [86, 0]
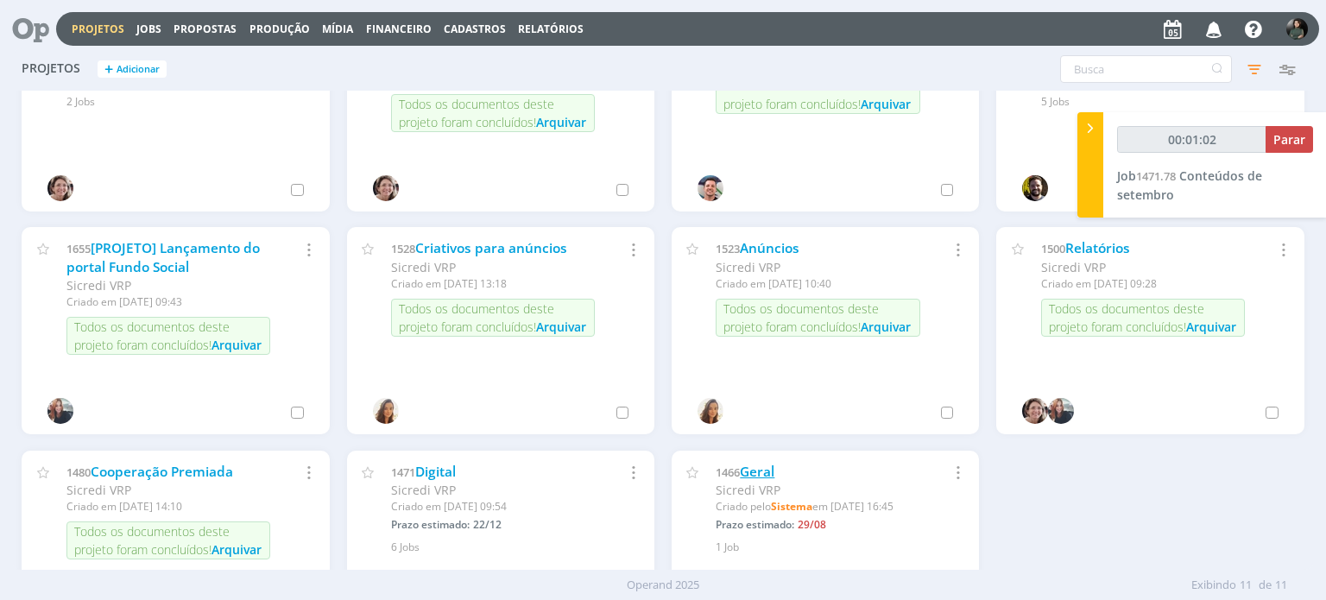
click at [755, 470] on link "Geral" at bounding box center [757, 472] width 35 height 18
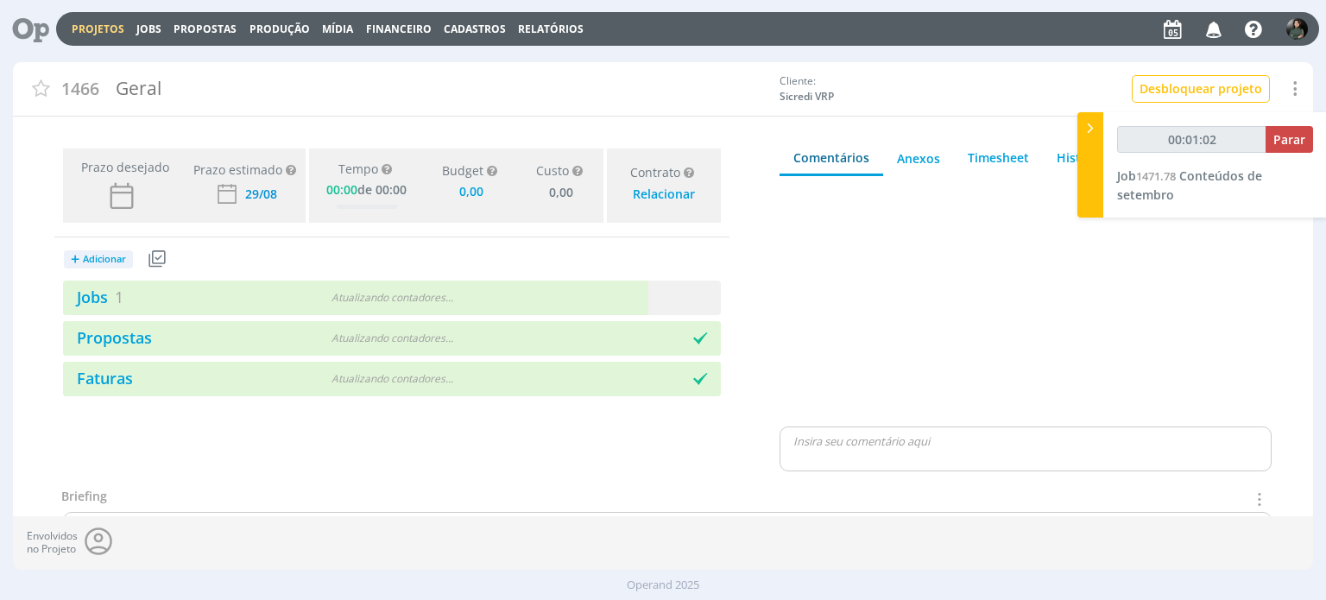
type input "00:01:03"
type input "0,00"
type input "00:01:04"
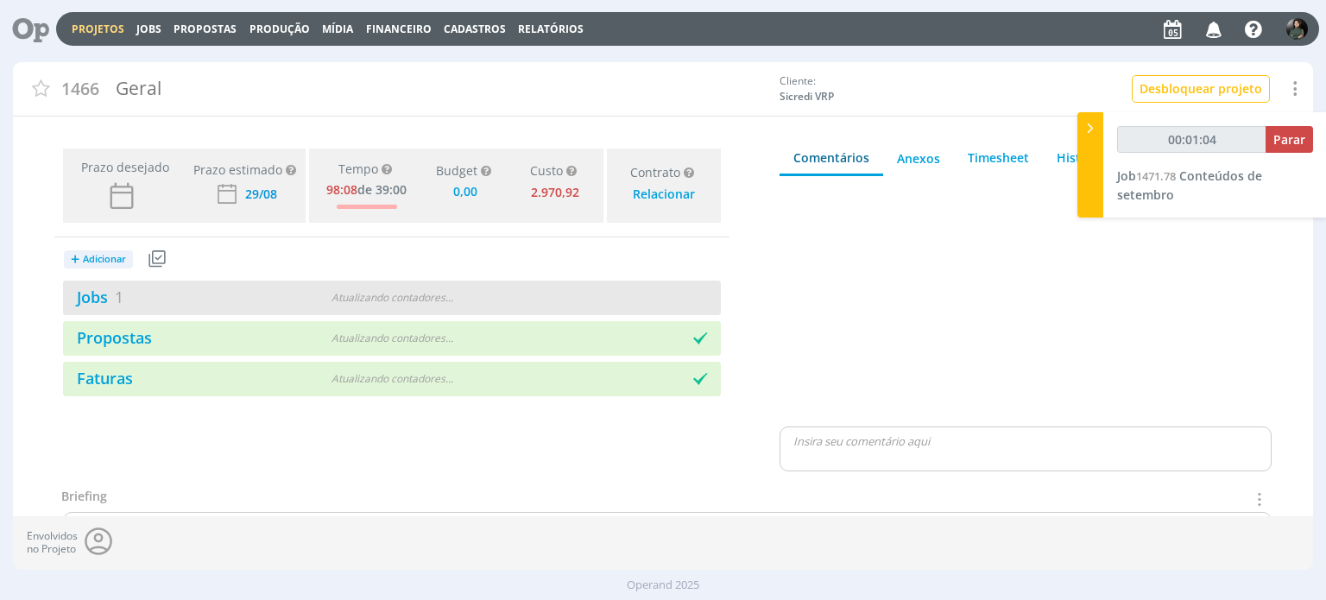
type input "0,00"
click at [100, 293] on link "Jobs 1" at bounding box center [93, 297] width 60 height 21
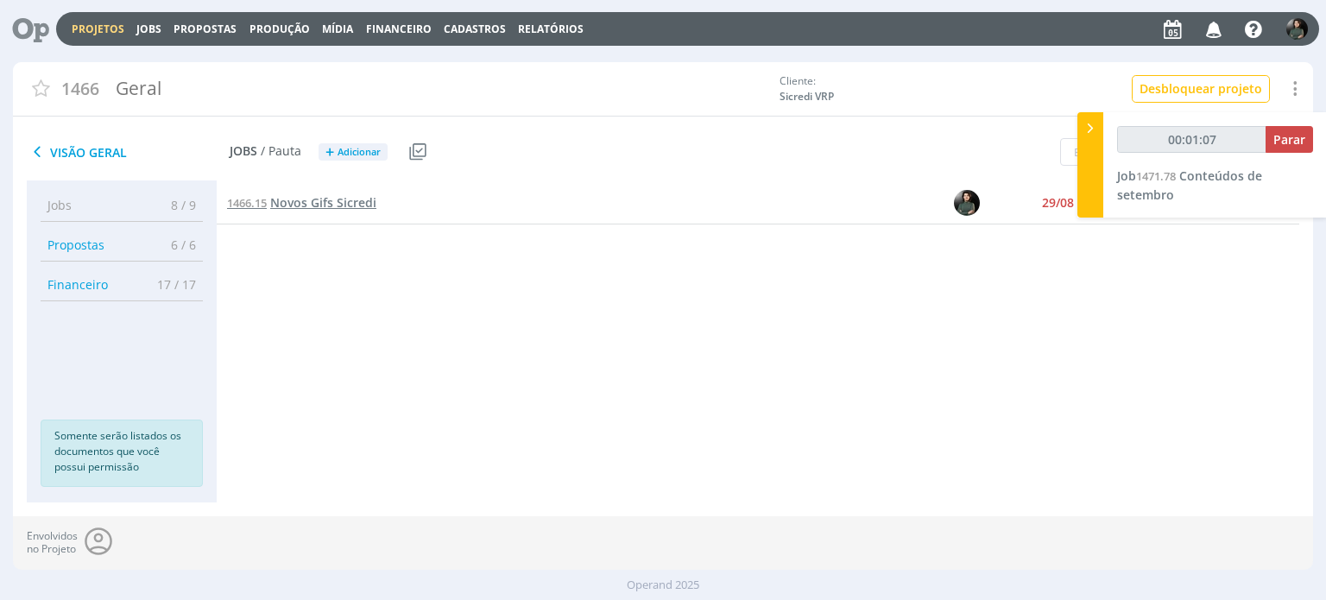
click at [356, 206] on span "Novos Gifs Sicredi" at bounding box center [323, 202] width 106 height 16
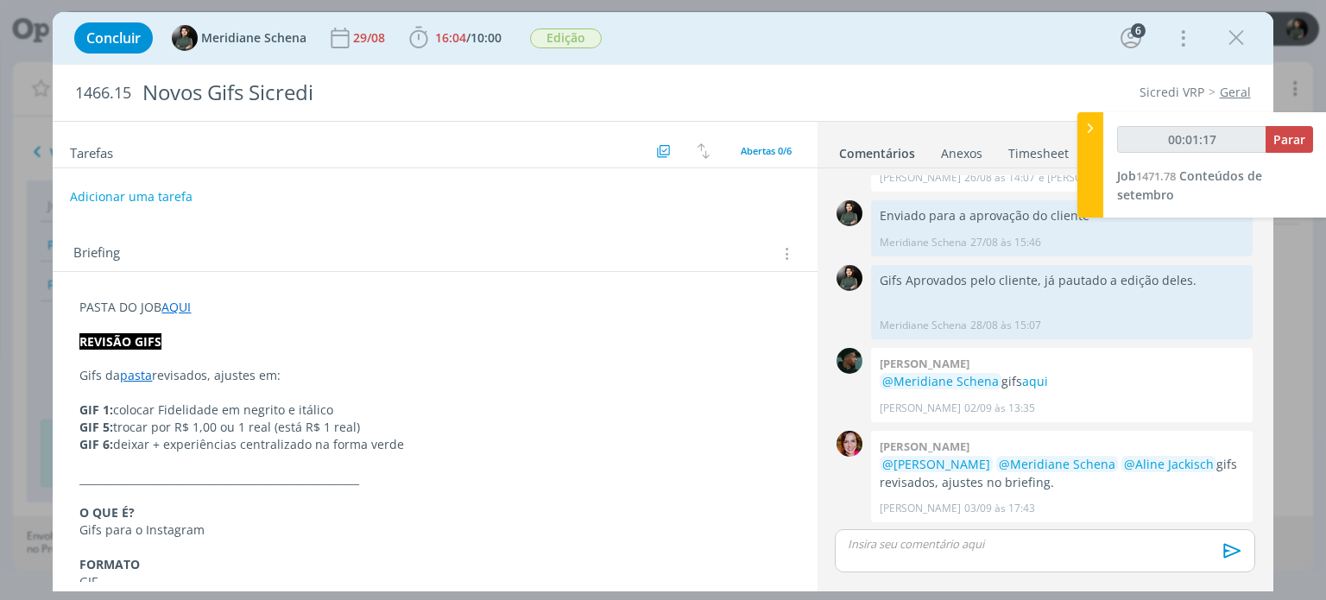
click at [173, 199] on button "Adicionar uma tarefa" at bounding box center [131, 196] width 123 height 29
click at [1177, 34] on icon "dialog" at bounding box center [1181, 38] width 24 height 28
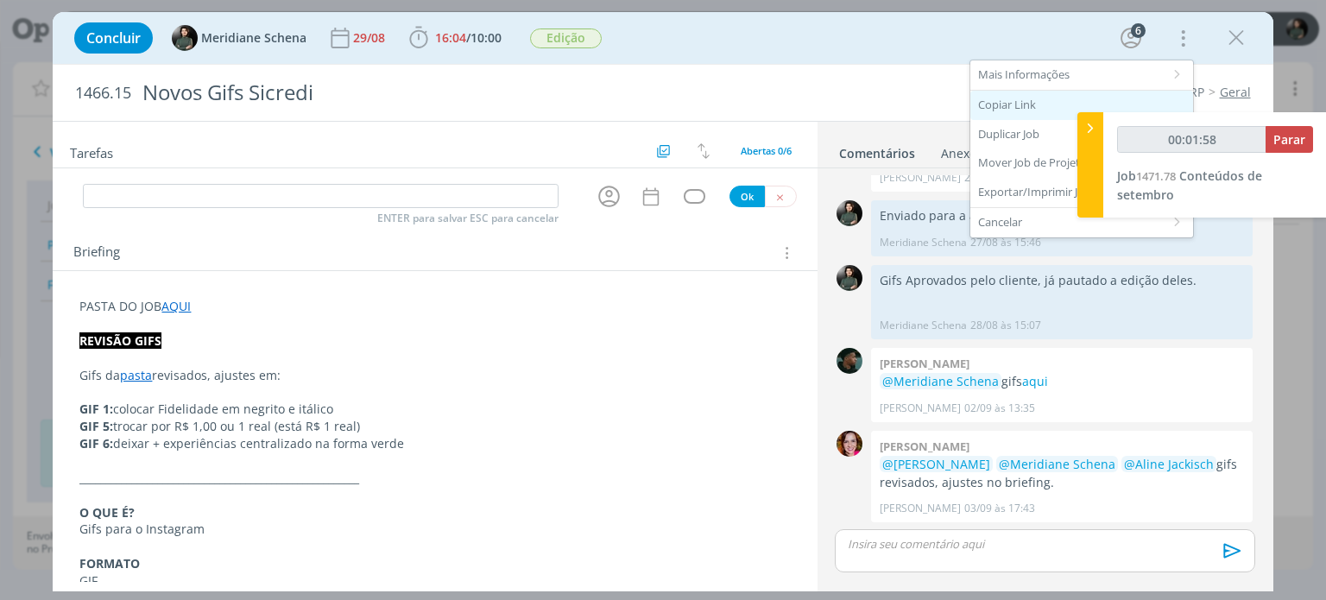
click at [1039, 96] on div "Copiar Link" at bounding box center [1081, 105] width 223 height 29
click at [381, 203] on input "dialog" at bounding box center [321, 196] width 476 height 24
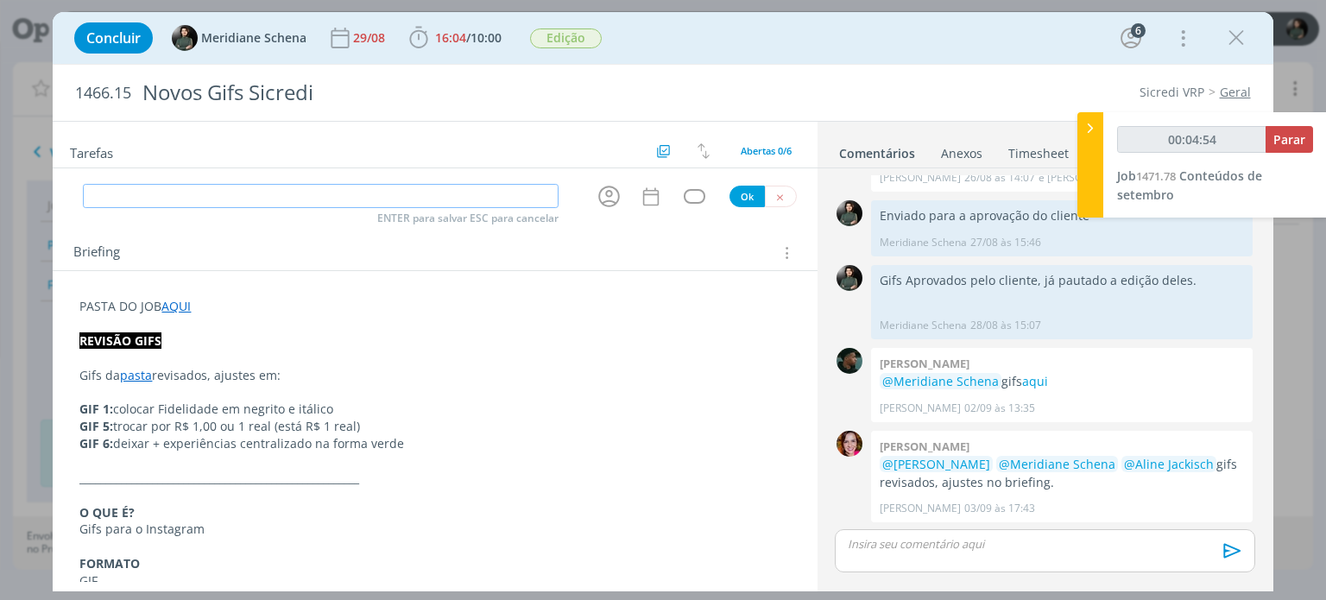
type input "00:04:55"
type input "Edi"
type input "00:04:56"
type input "Edição"
type input "00:04:57"
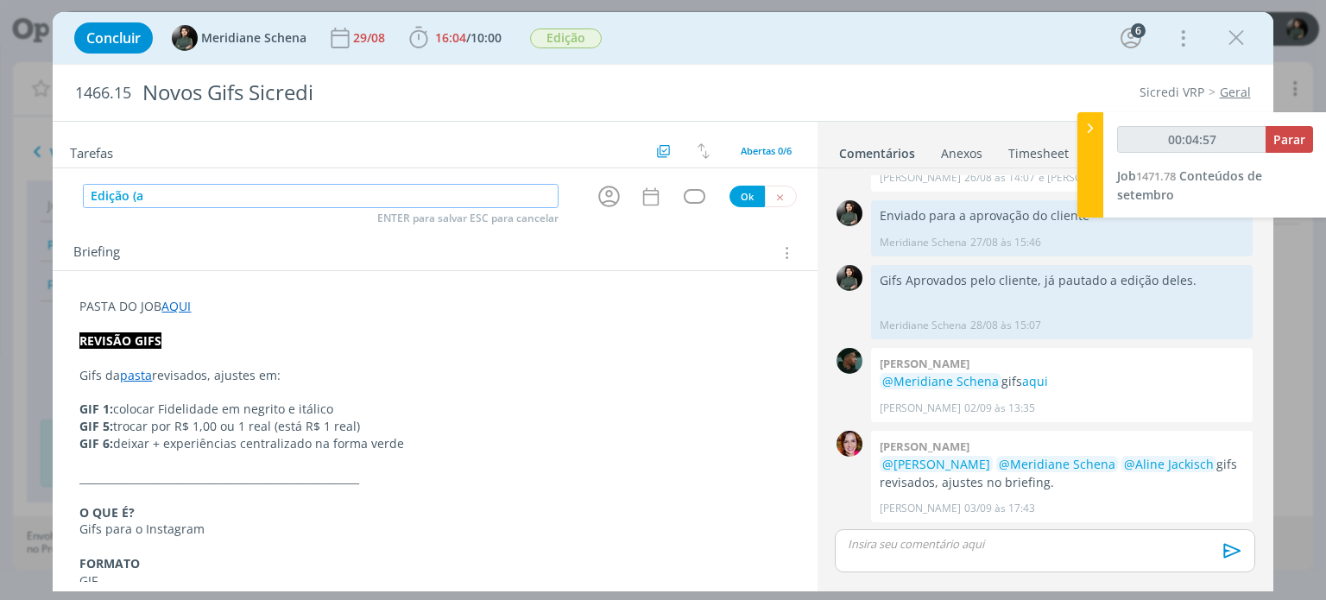
type input "Edição (aj"
type input "00:04:58"
type input "Edição (ajustes"
type input "00:04:59"
type input "Edição (ajustes revis"
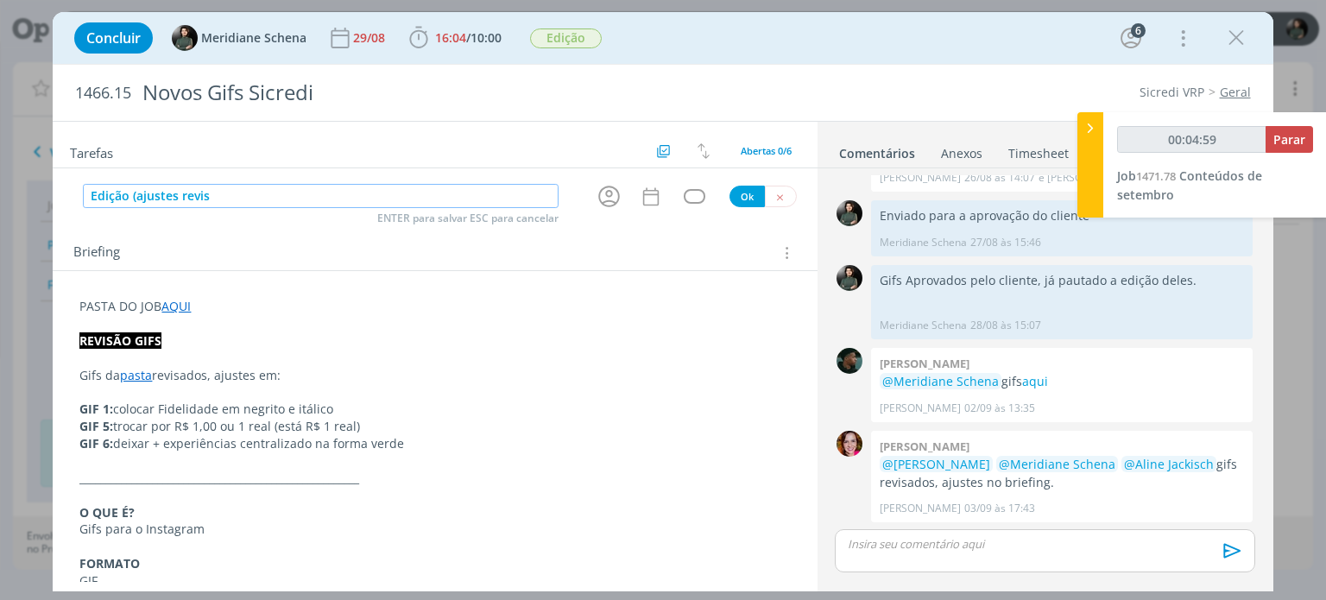
type input "00:05:00"
type input "Edição (ajustes revisão"
type input "00:05:08"
type input "Edição (ajustes revisão )"
type input "00:05:09"
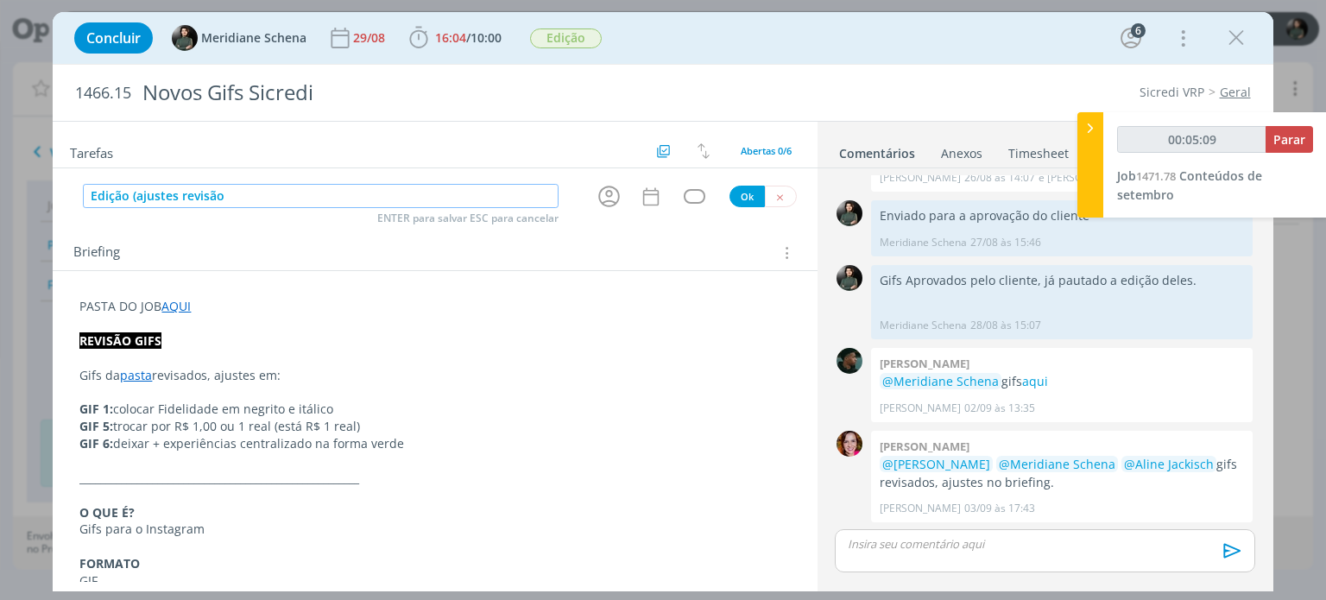
type input "Edição (ajustes revisão)"
type input "00:05:10"
type input "Edição (ajustes revisão)"
type input "00:05:11"
click at [602, 202] on icon "dialog" at bounding box center [608, 196] width 27 height 27
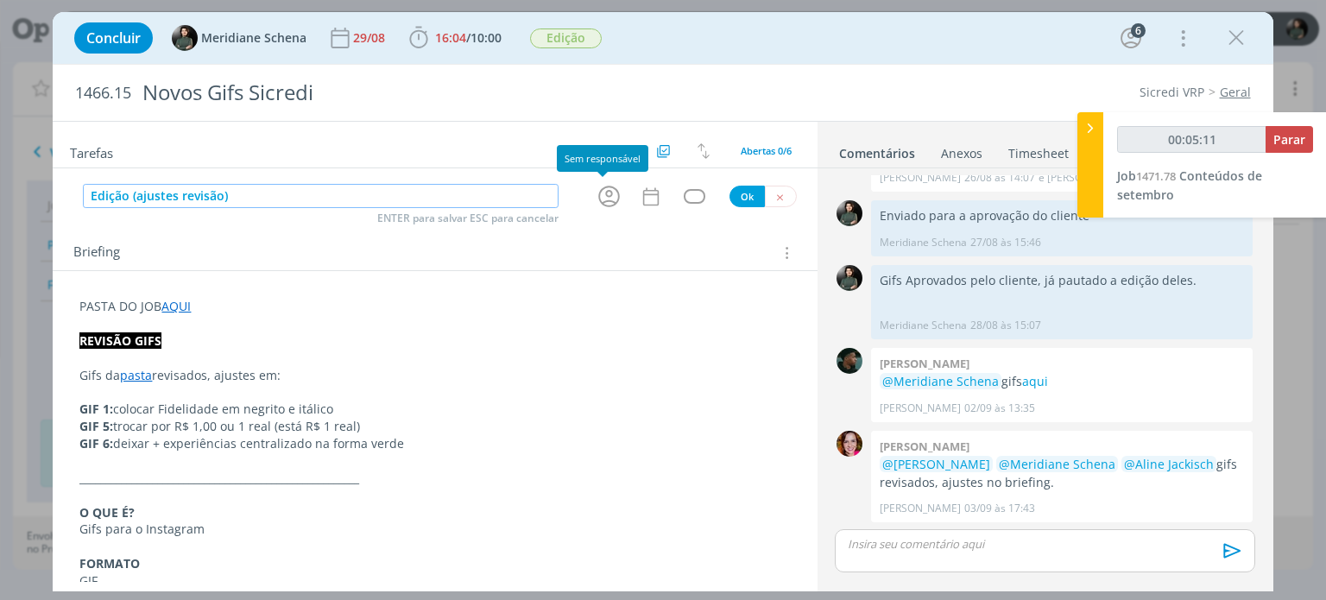
type input "Edição (ajustes revisão)"
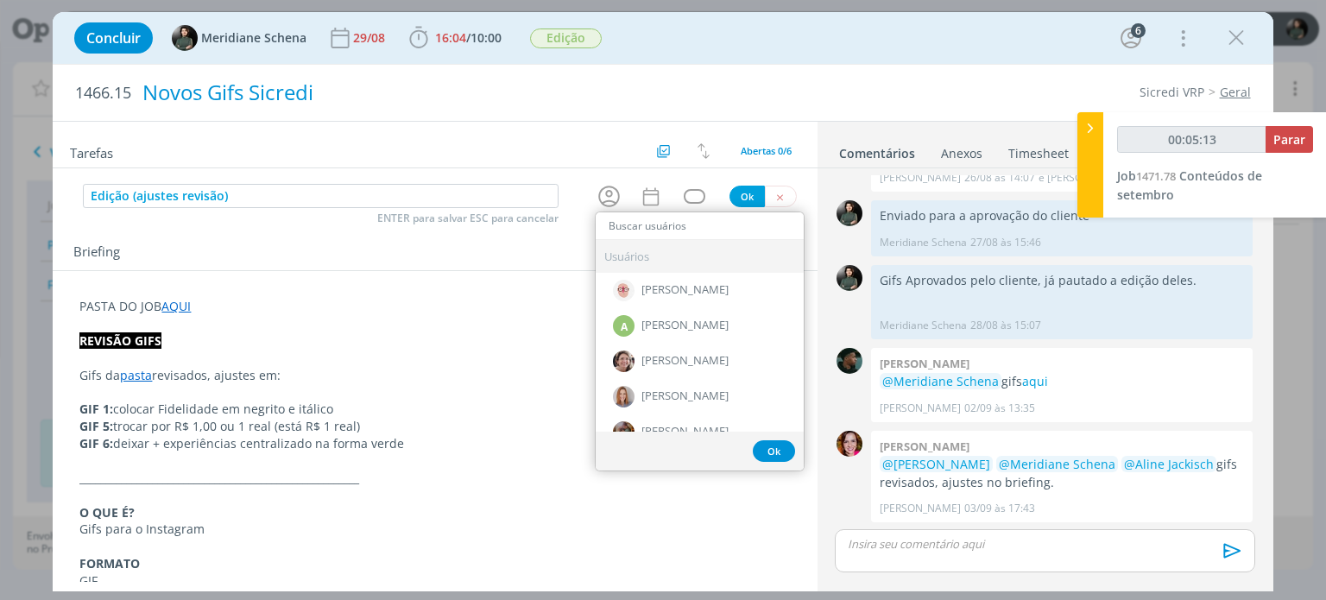
type input "00:05:14"
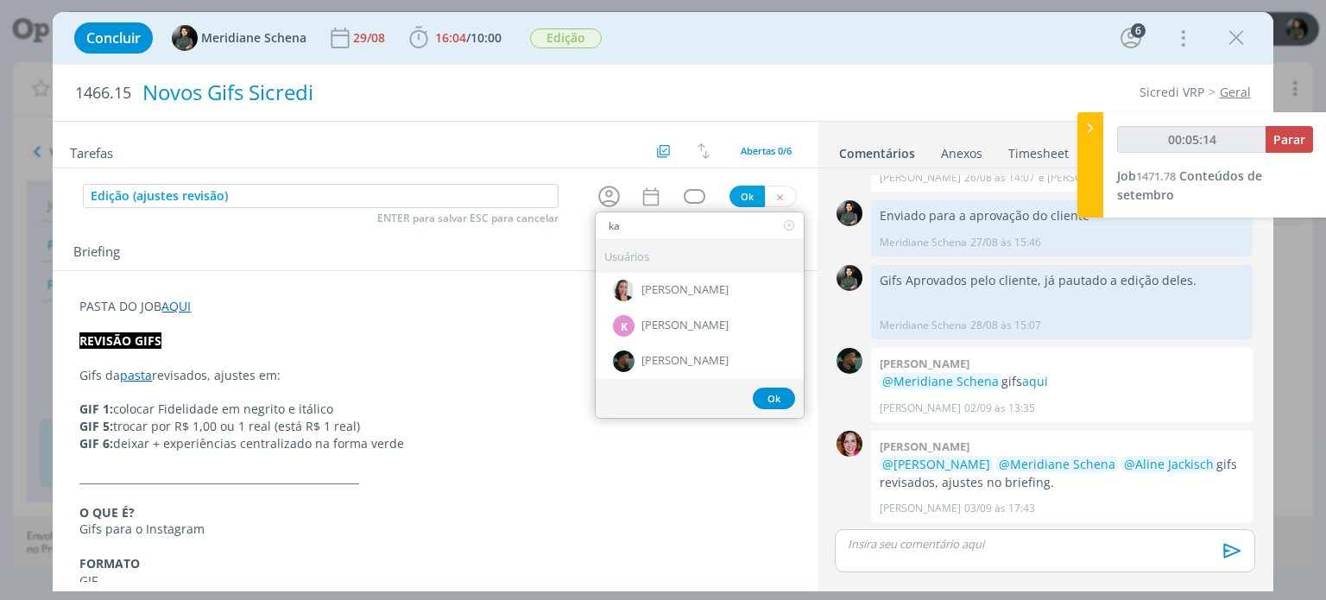
type input "kau"
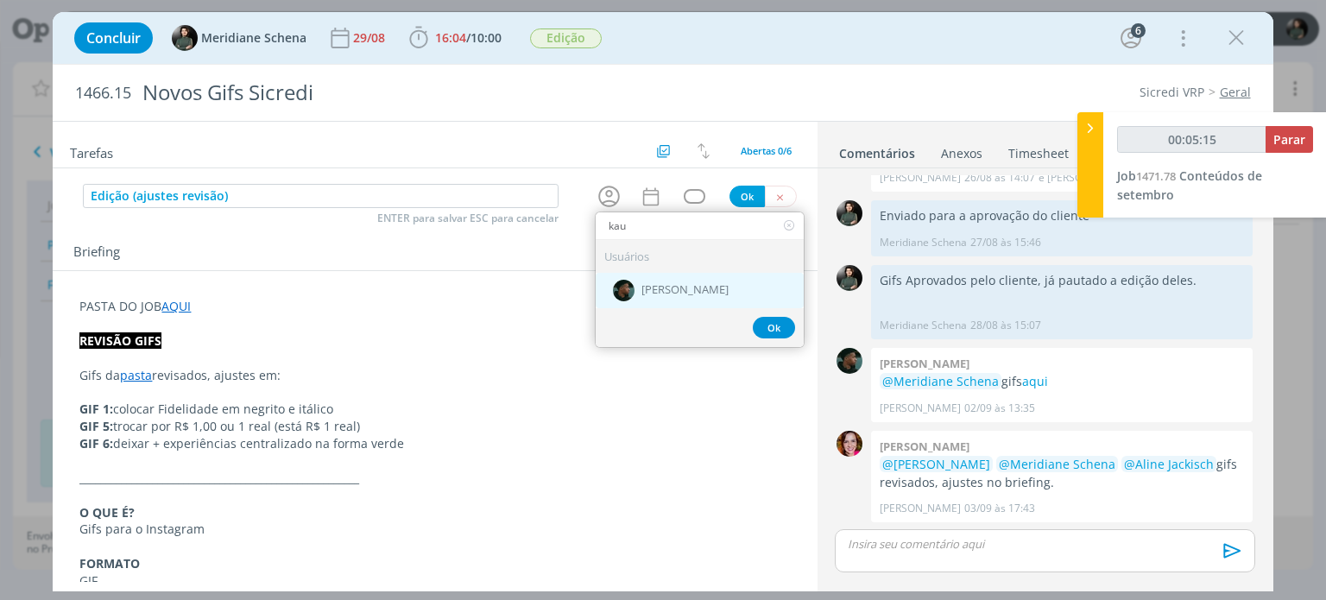
type input "00:05:16"
type input "kau"
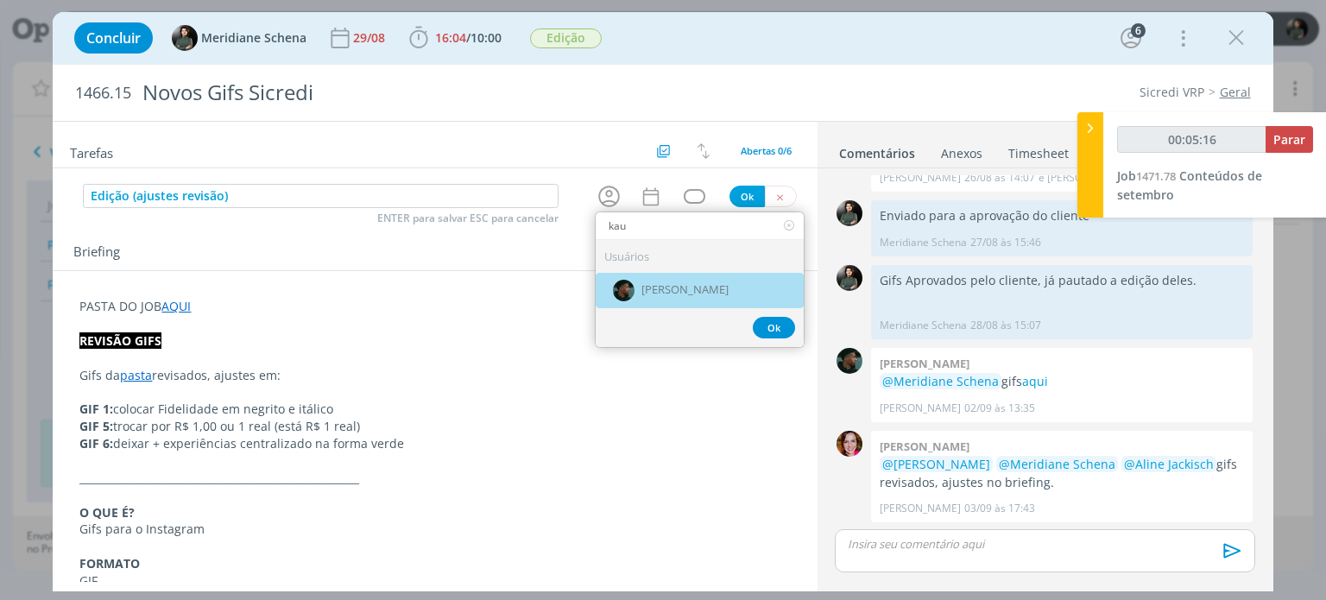
drag, startPoint x: 681, startPoint y: 281, endPoint x: 683, endPoint y: 258, distance: 23.4
click at [682, 284] on span "[PERSON_NAME]" at bounding box center [684, 291] width 87 height 14
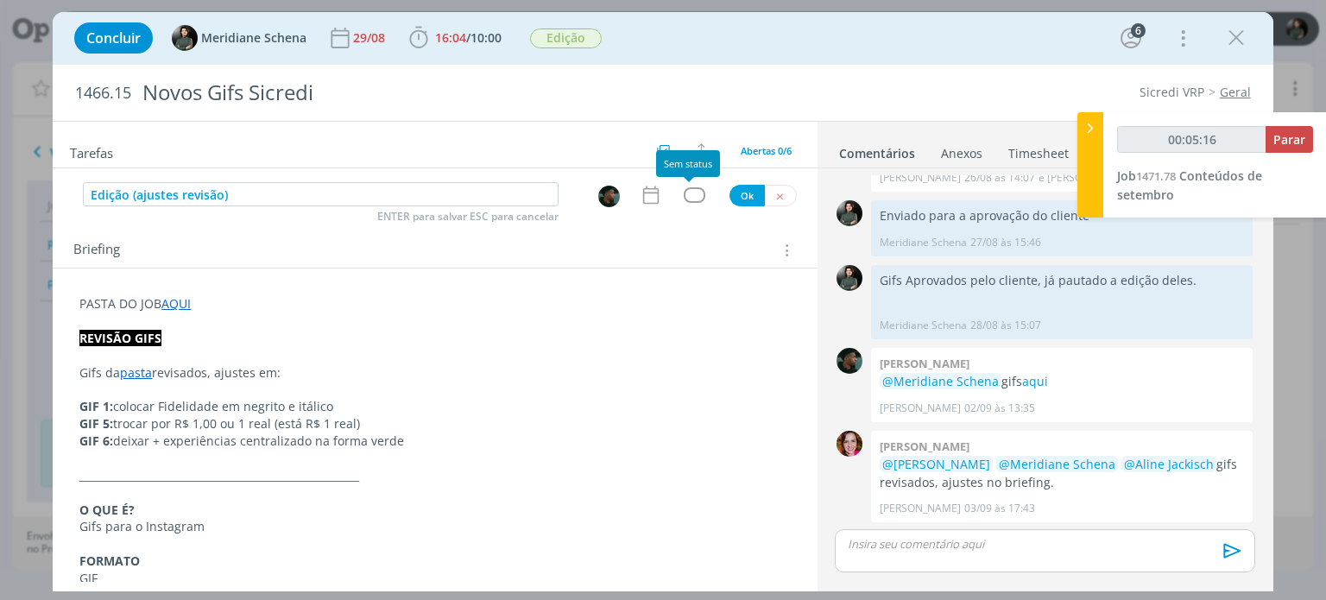
click at [695, 195] on div "dialog" at bounding box center [694, 194] width 22 height 15
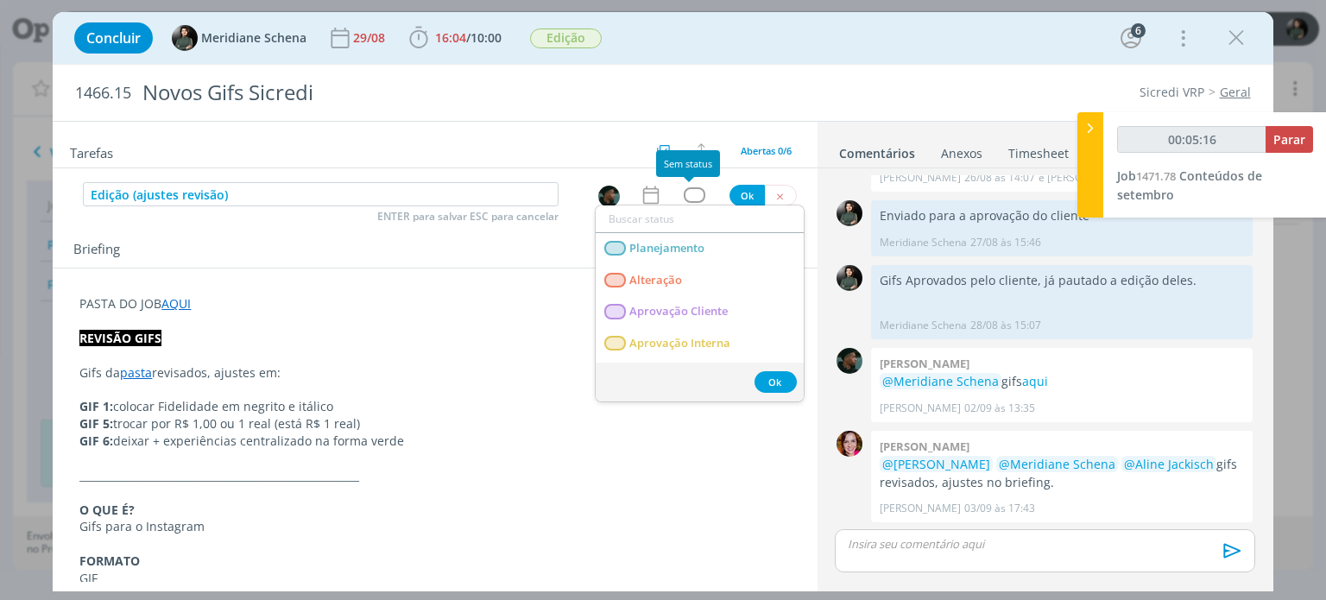
type input "e"
type input "00:05:17"
type input "ed"
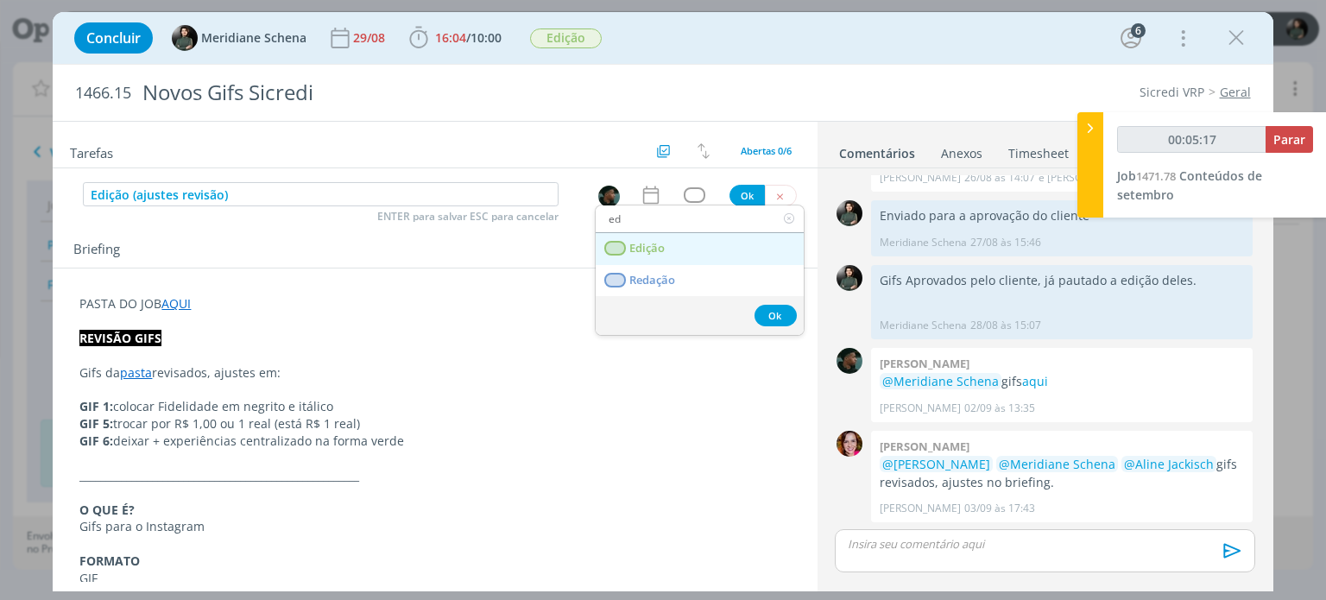
type input "00:05:18"
type input "ed"
click at [678, 239] on link "Edição" at bounding box center [699, 249] width 208 height 32
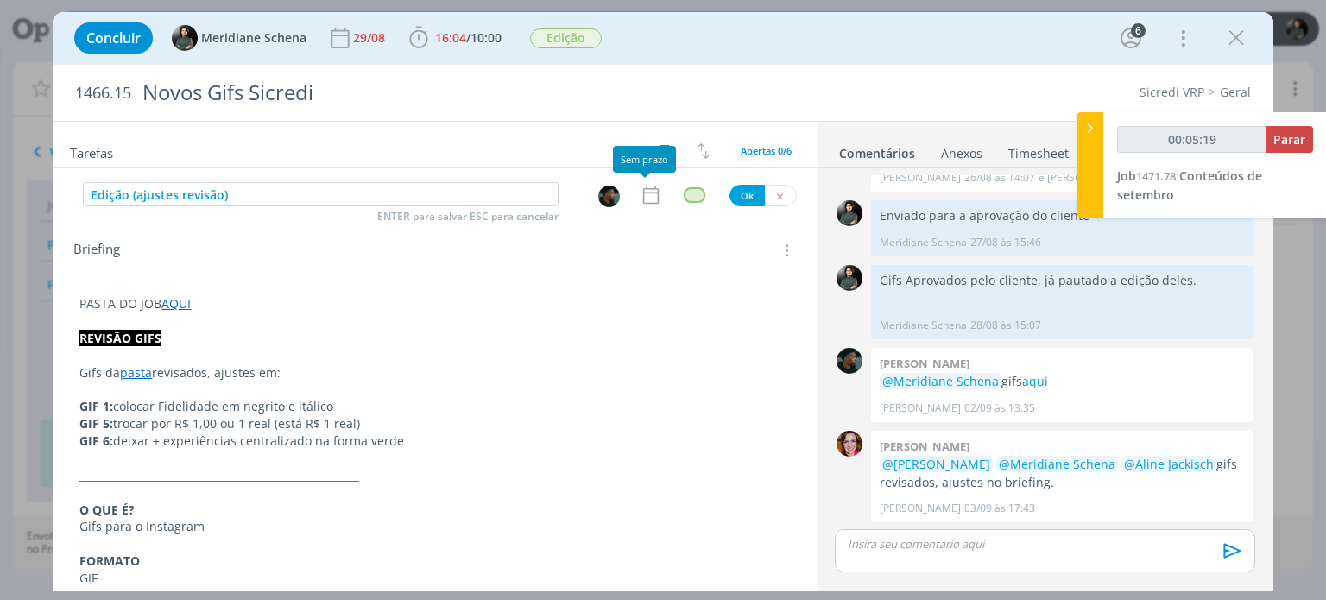
click at [640, 200] on icon "dialog" at bounding box center [650, 195] width 22 height 22
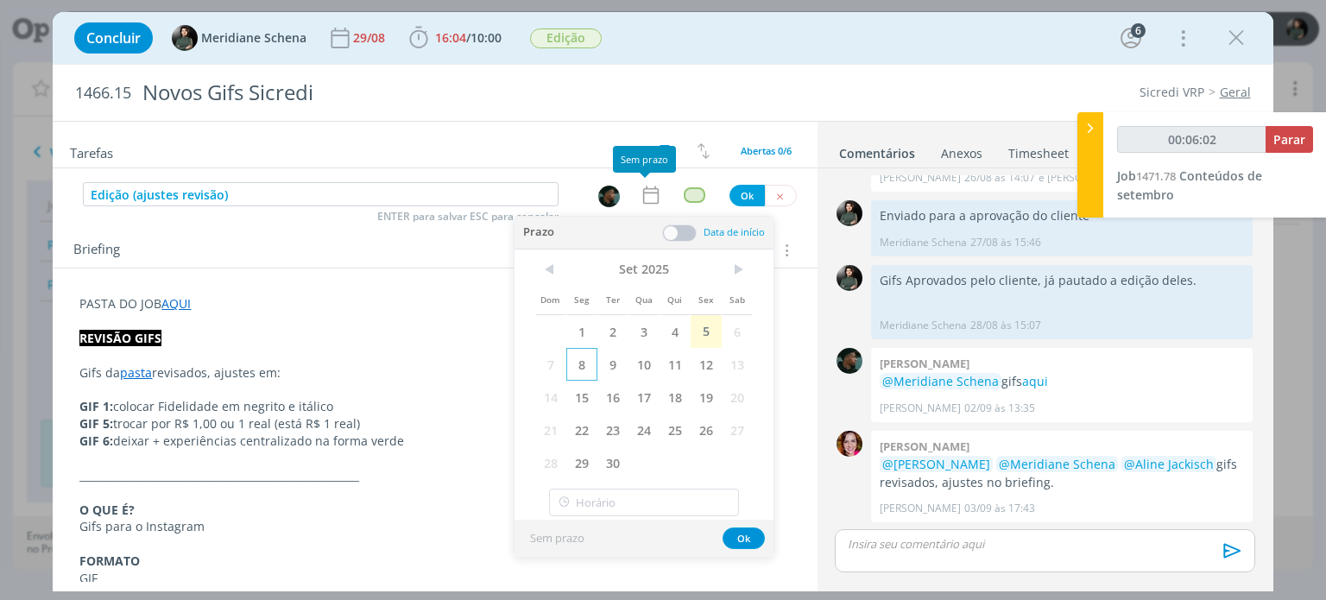
click at [589, 358] on span "8" at bounding box center [581, 364] width 31 height 33
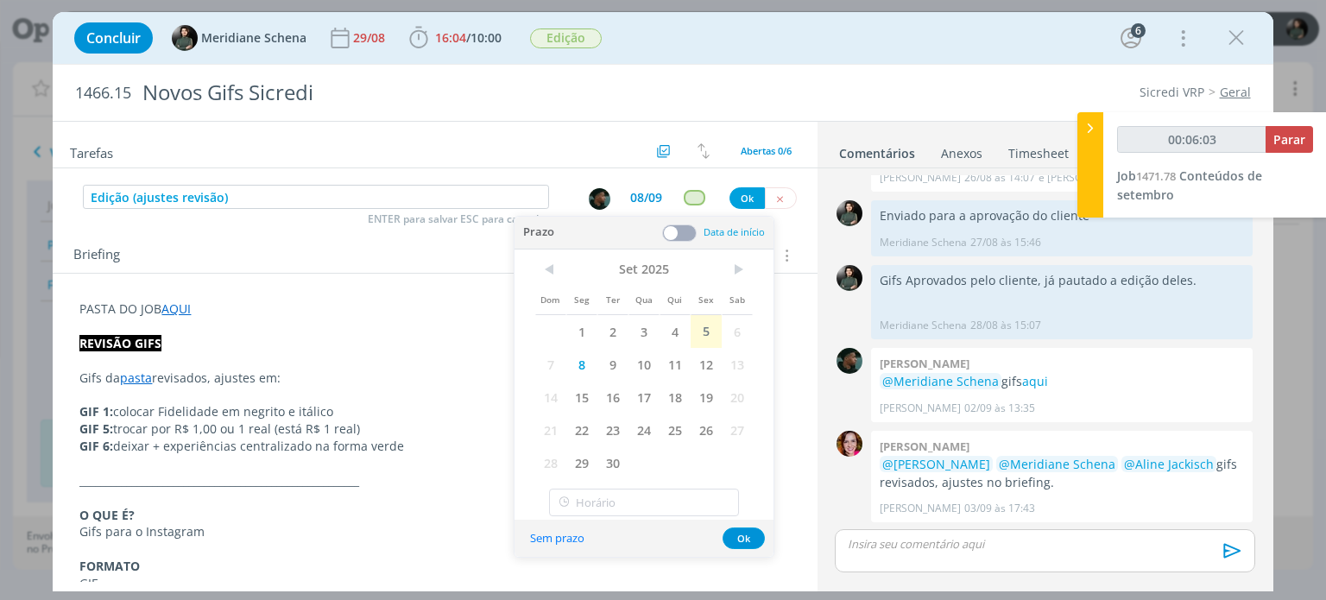
click at [697, 234] on div "Data de início" at bounding box center [713, 233] width 103 height 18
click at [694, 232] on span at bounding box center [679, 232] width 35 height 17
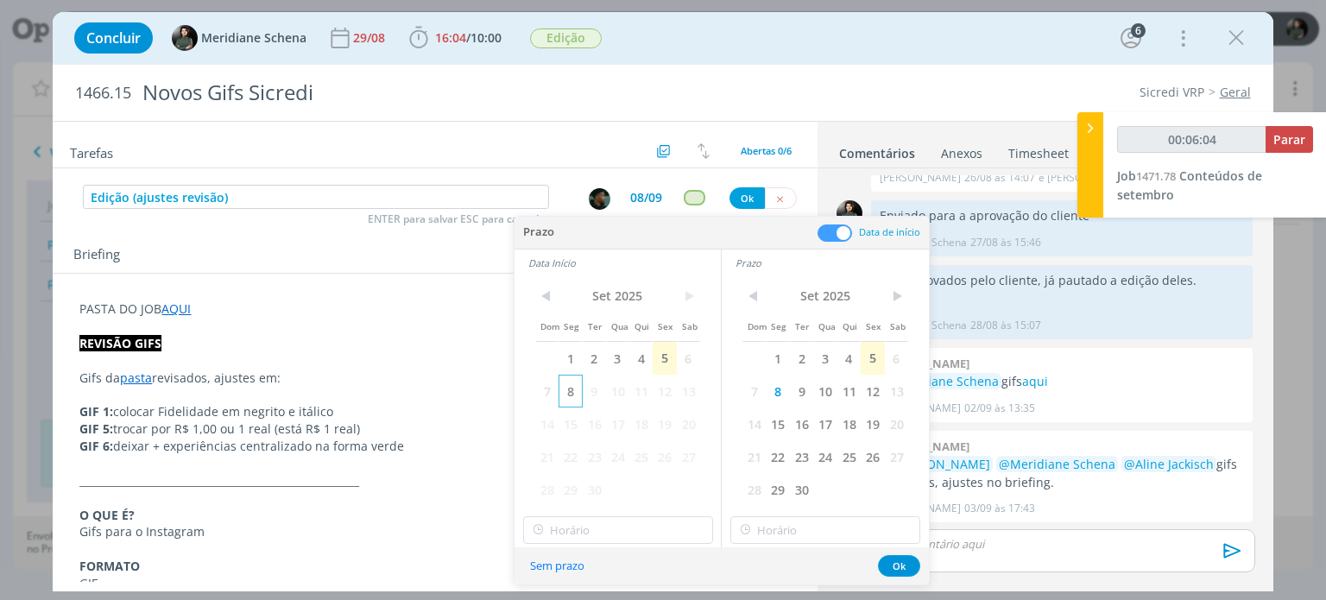
click at [571, 393] on span "8" at bounding box center [569, 391] width 23 height 33
type input "00:06:05"
click at [566, 545] on div "< Set 2025 > Dom Seg Ter Qua Qui Sex Sab 1 2 3 4 5 6 7 8 9 10 11 12 13 14 15 16…" at bounding box center [617, 411] width 206 height 271
type input "11:00"
click at [576, 539] on input "11:00" at bounding box center [618, 530] width 190 height 28
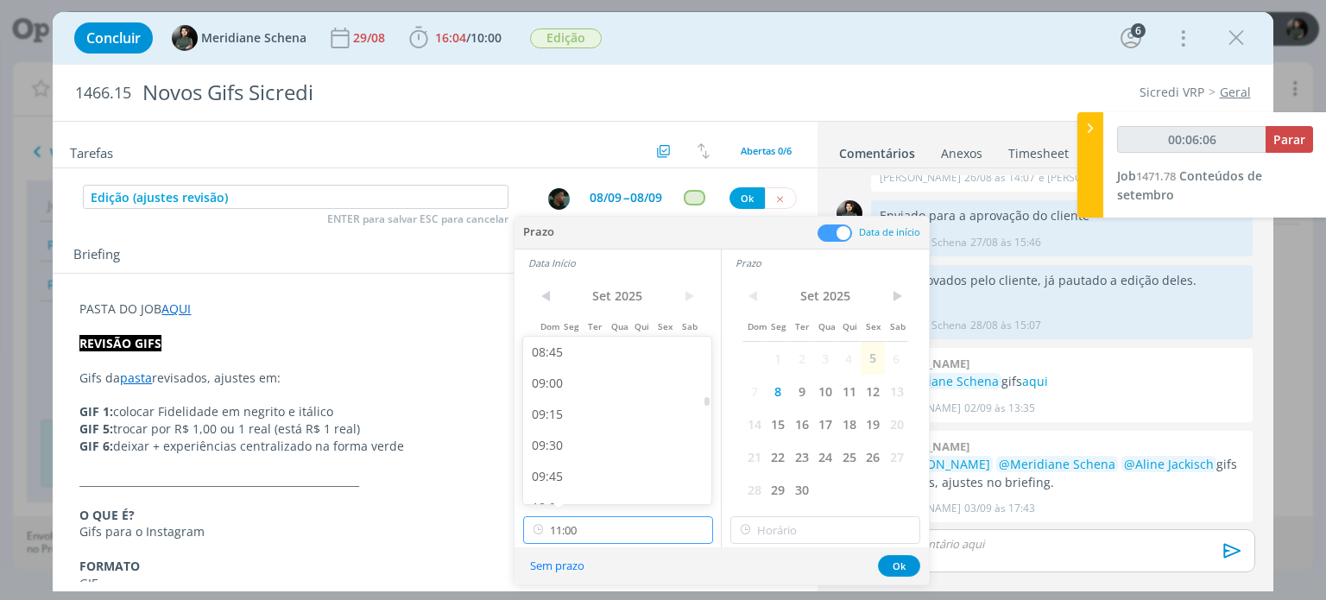
scroll to position [1063, 0]
type input "00:06:07"
click at [572, 404] on div "09:00" at bounding box center [619, 407] width 193 height 31
type input "09:00"
type input "00:06:08"
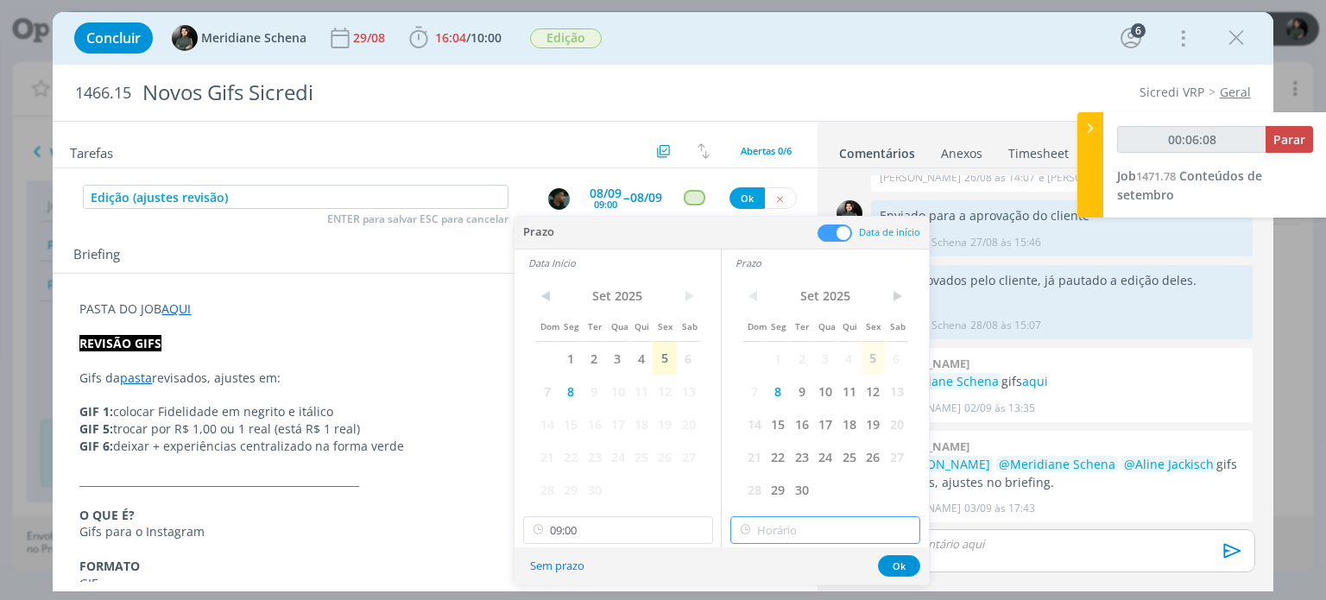
type input "11:00"
click at [801, 534] on input "11:00" at bounding box center [825, 530] width 190 height 28
type input "00:06:11"
click at [773, 434] on div "12:00" at bounding box center [827, 434] width 193 height 31
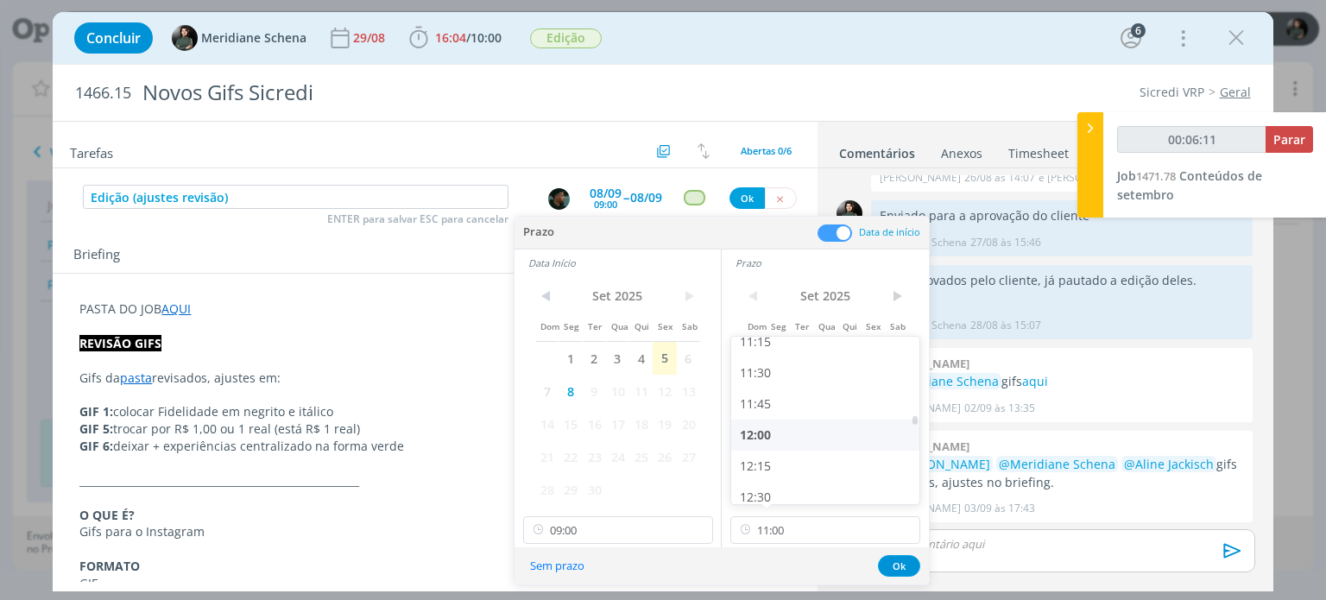
type input "12:00"
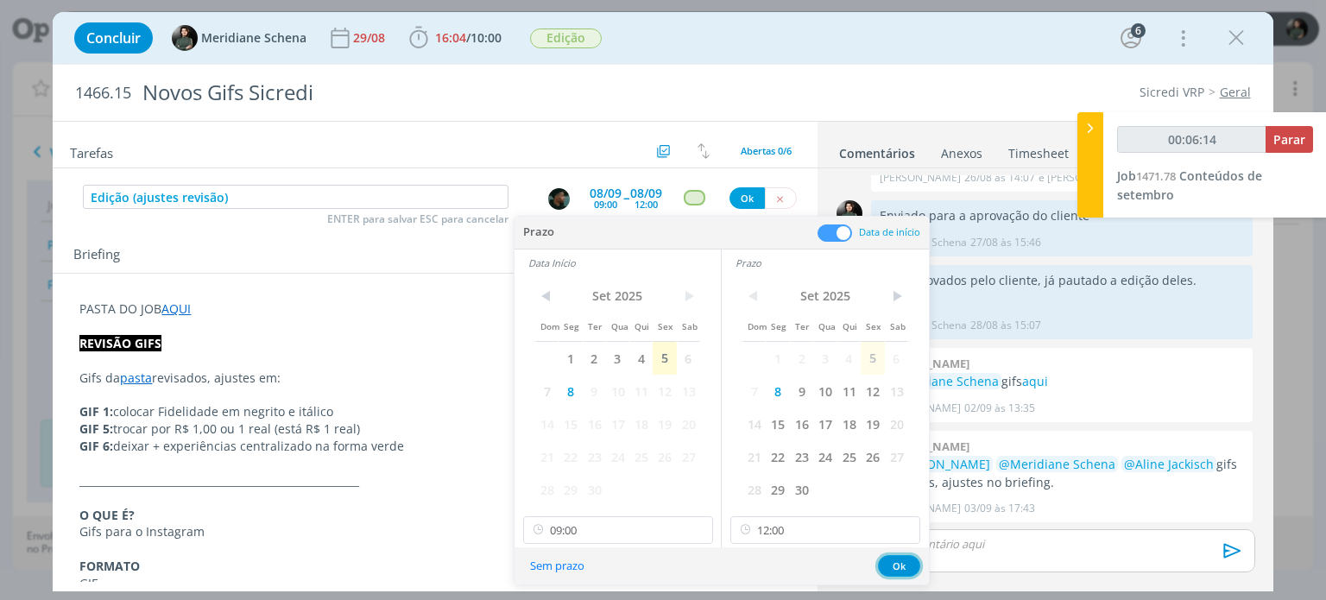
click at [896, 562] on button "Ok" at bounding box center [899, 566] width 42 height 22
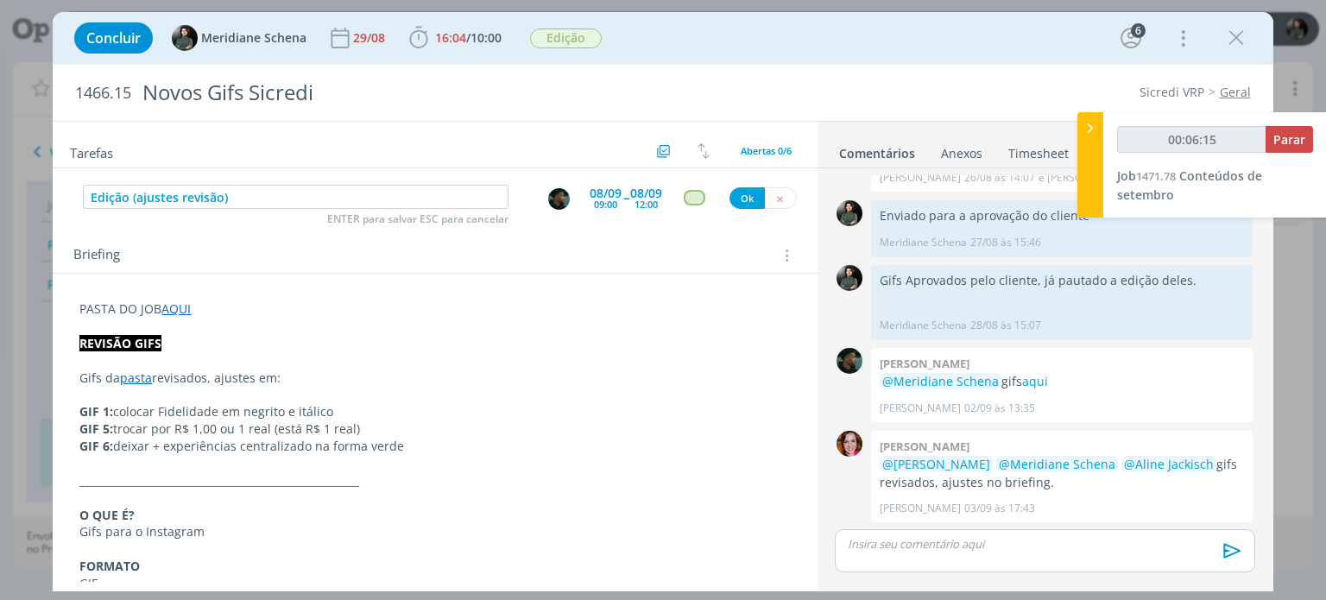
type input "00:06:16"
click at [745, 197] on button "Ok" at bounding box center [746, 198] width 35 height 22
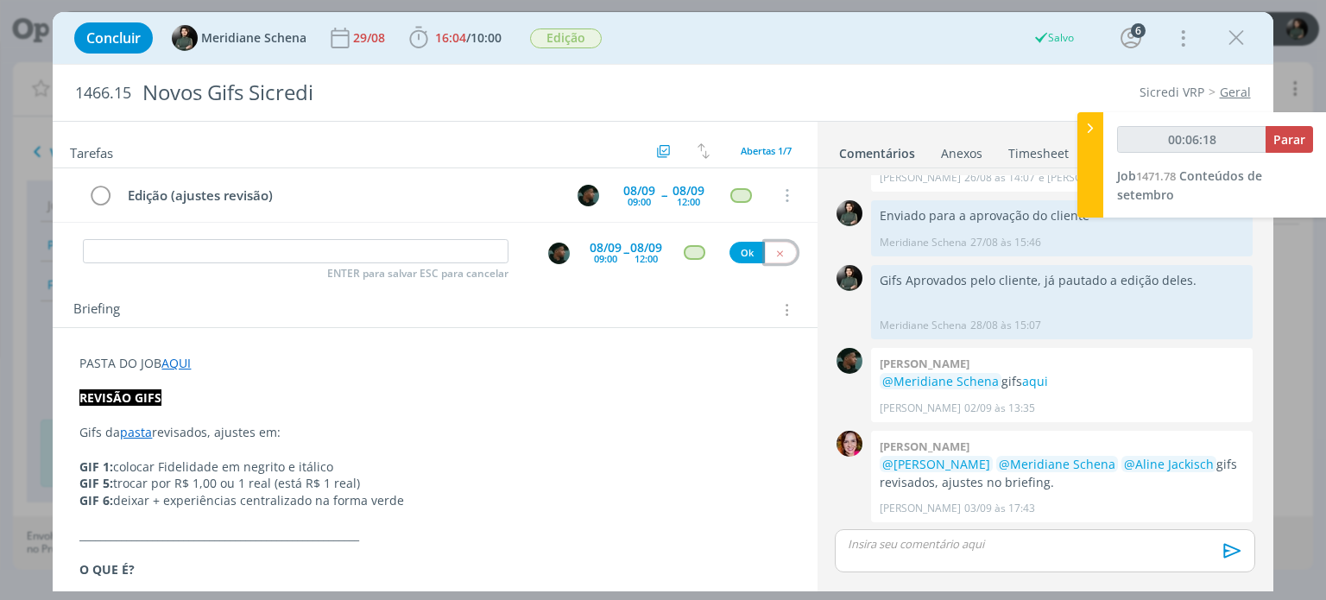
click at [771, 261] on button "dialog" at bounding box center [781, 253] width 32 height 22
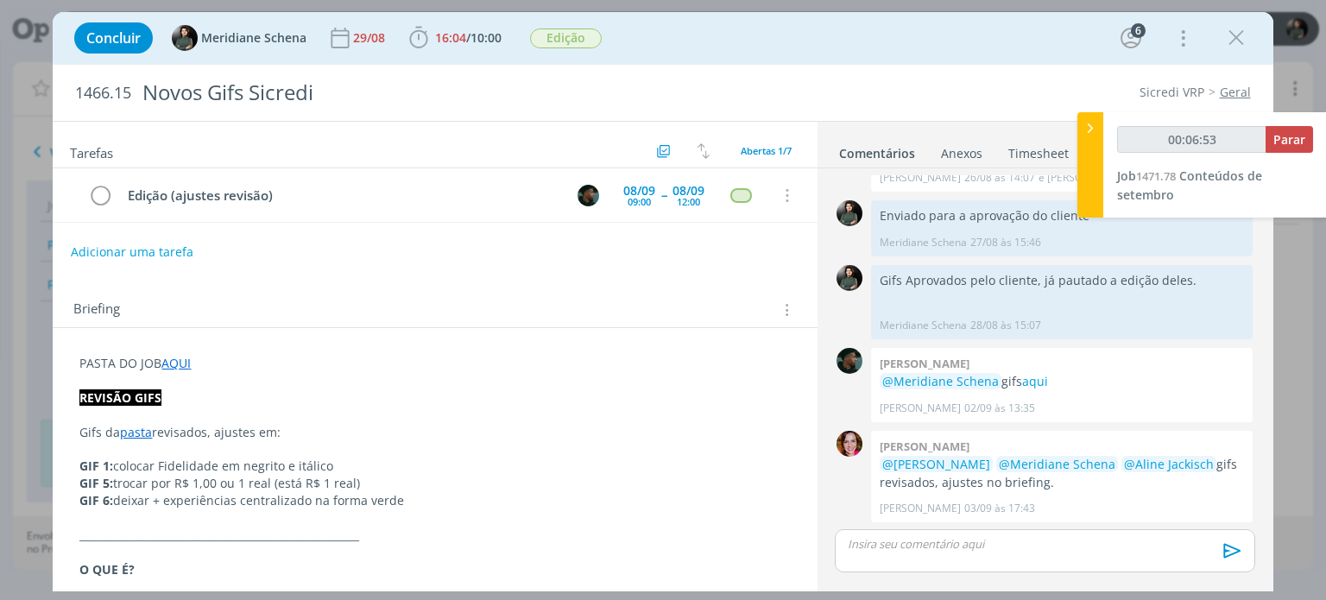
click at [1233, 44] on icon "dialog" at bounding box center [1236, 38] width 26 height 26
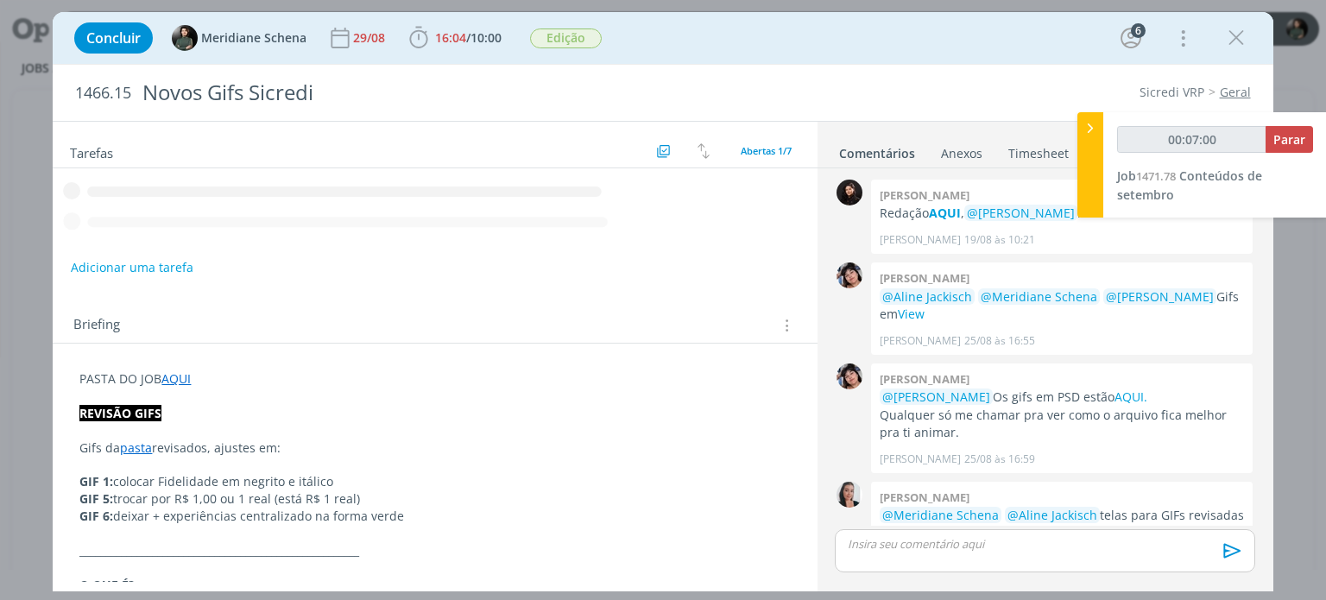
scroll to position [382, 0]
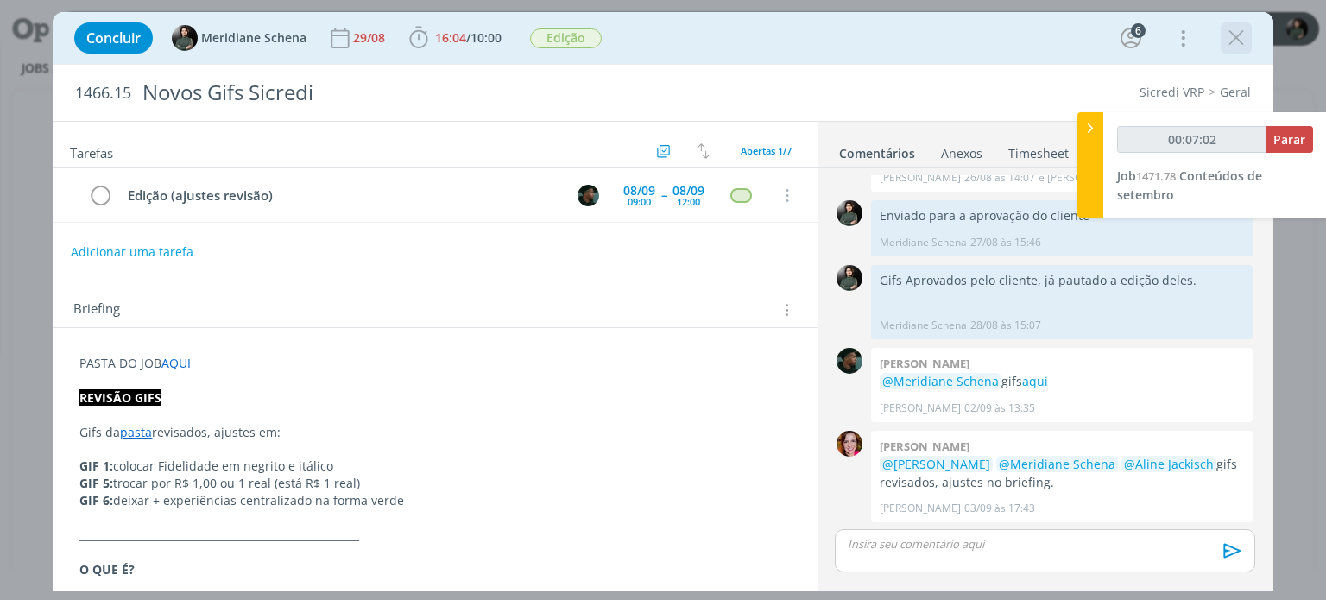
click at [1223, 40] on icon "dialog" at bounding box center [1236, 38] width 26 height 26
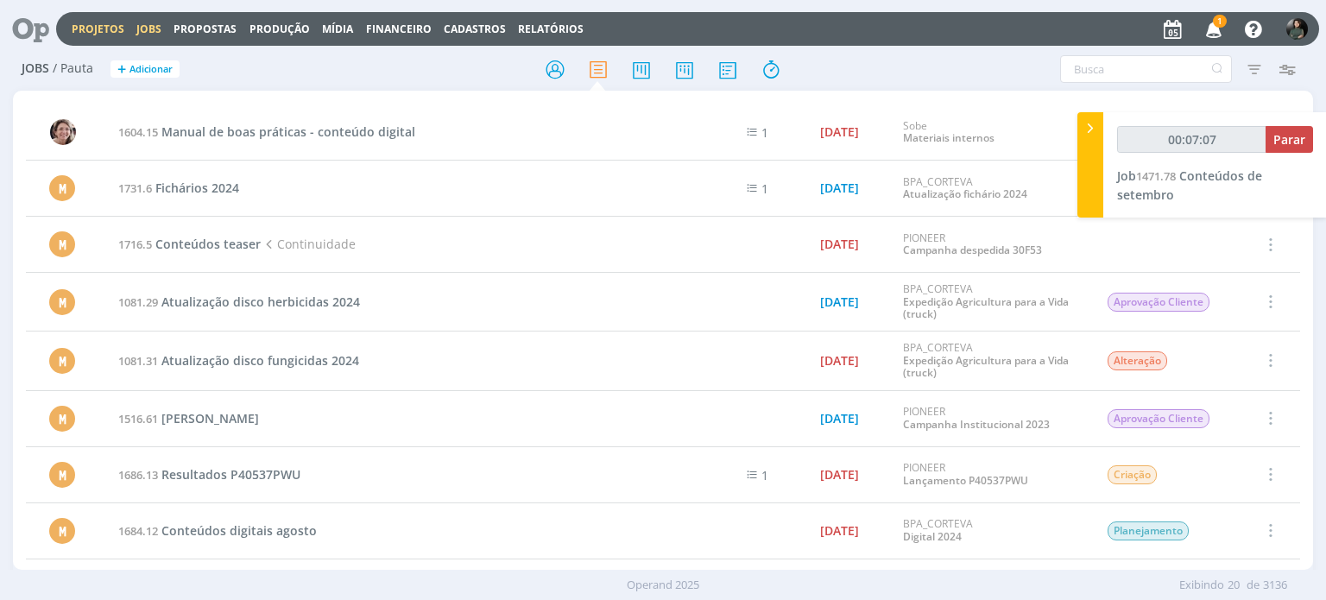
click at [98, 23] on link "Projetos" at bounding box center [98, 29] width 53 height 15
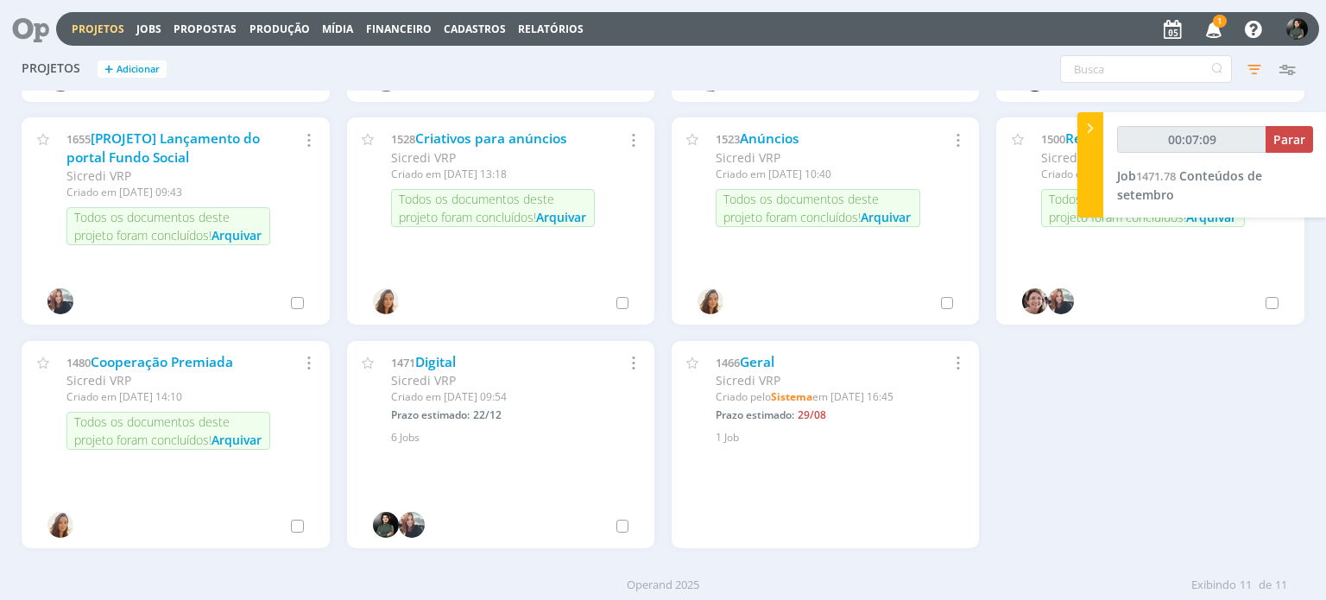
scroll to position [197, 0]
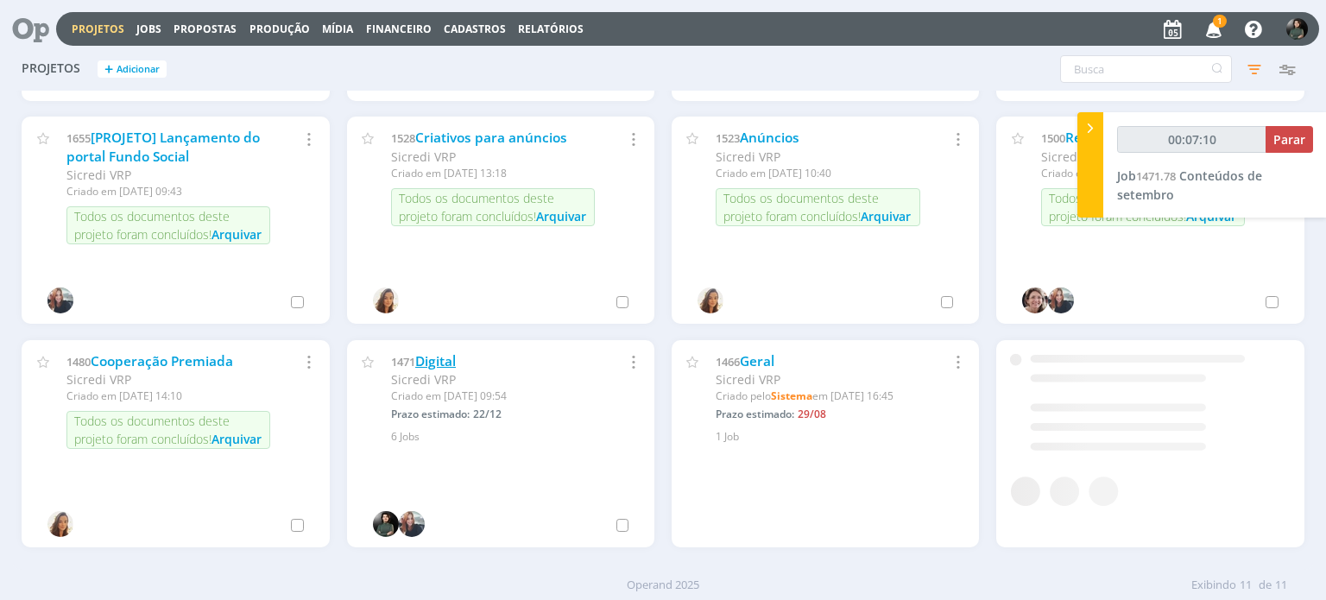
click at [447, 358] on link "Digital" at bounding box center [435, 361] width 41 height 18
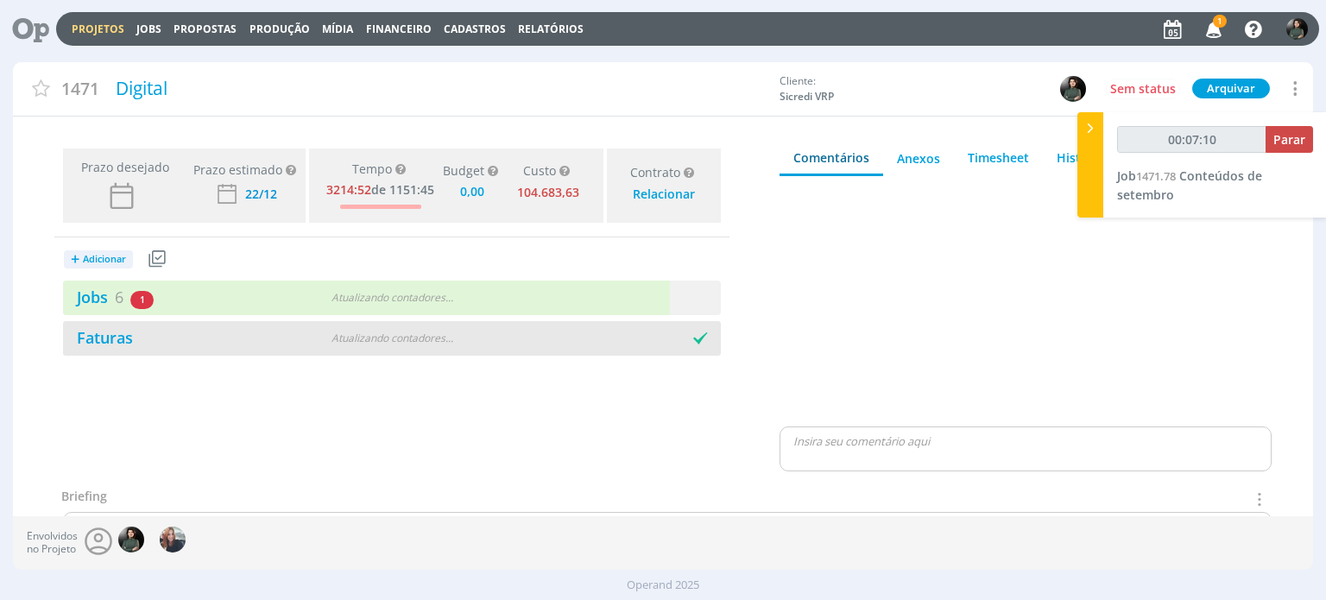
type input "00:07:11"
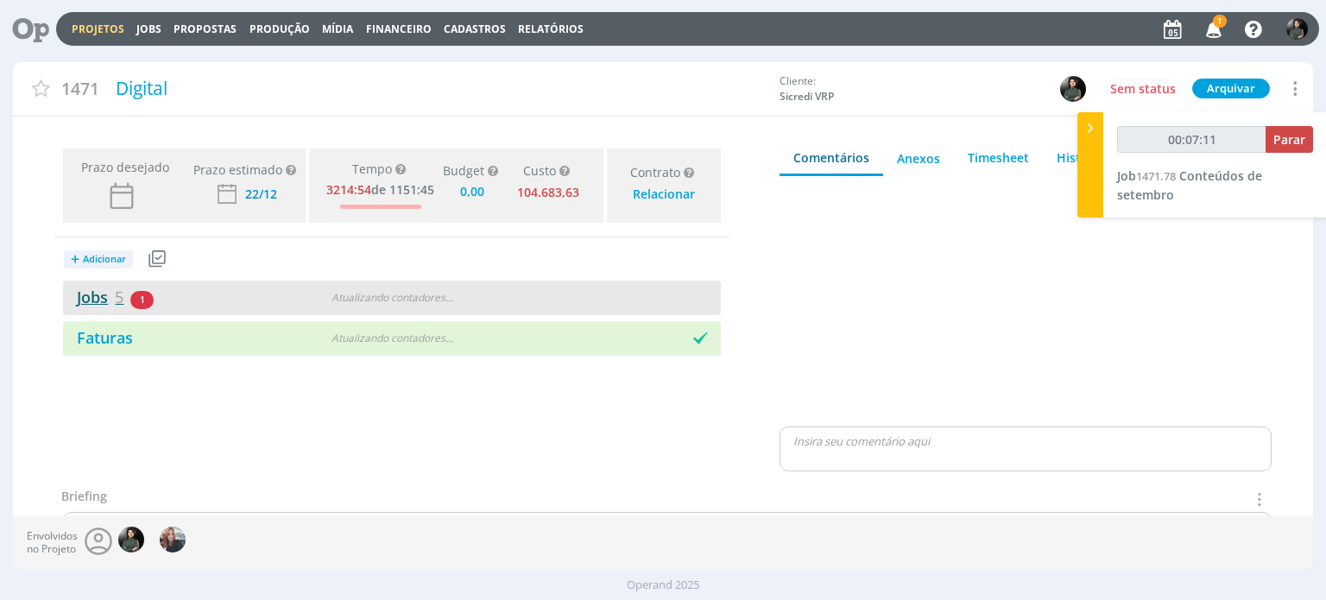
type input "0,00"
click at [93, 296] on link "Jobs 5" at bounding box center [93, 297] width 60 height 21
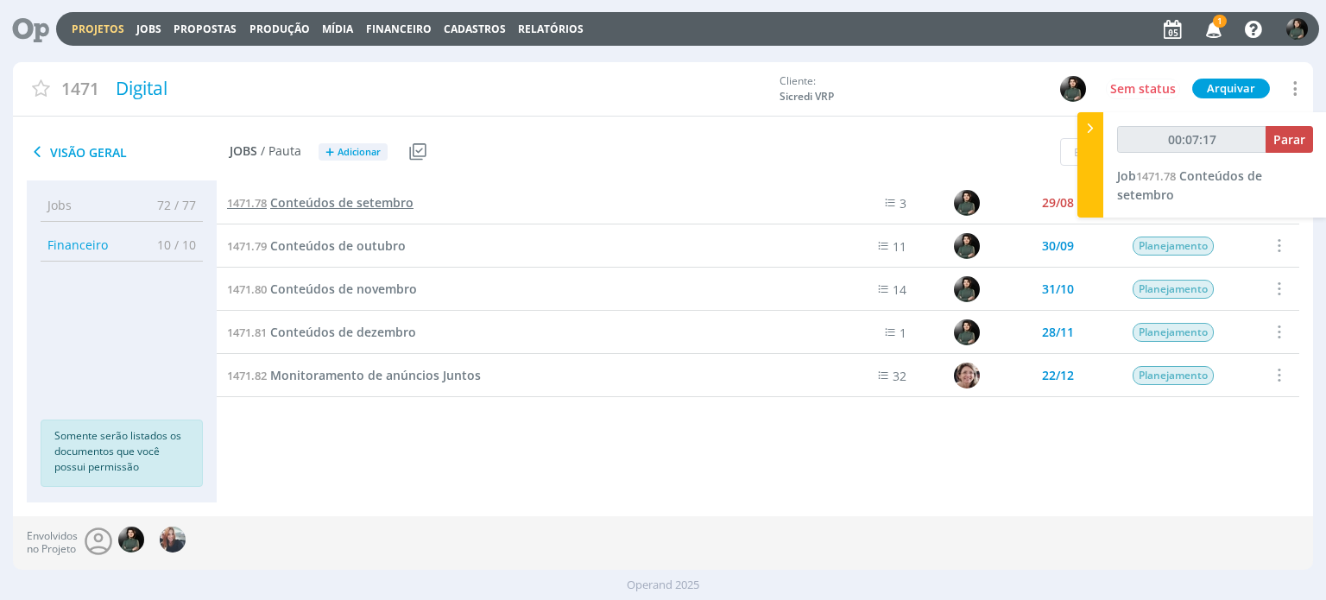
click at [383, 202] on span "Conteúdos de setembro" at bounding box center [341, 202] width 143 height 16
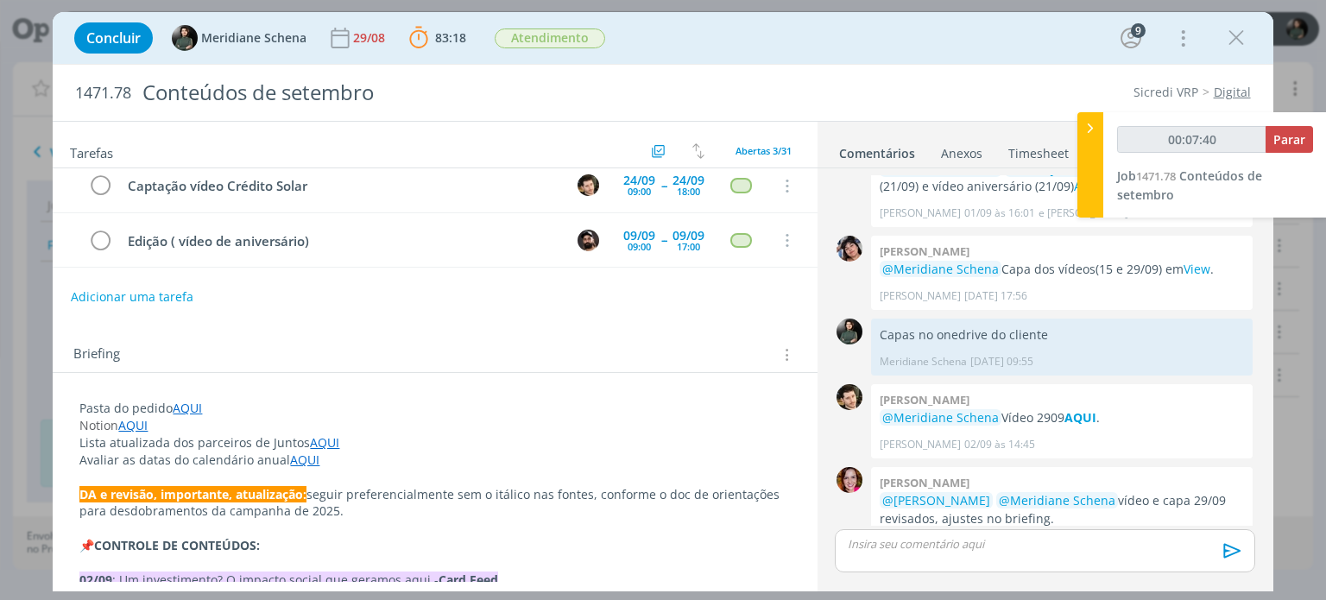
scroll to position [86, 0]
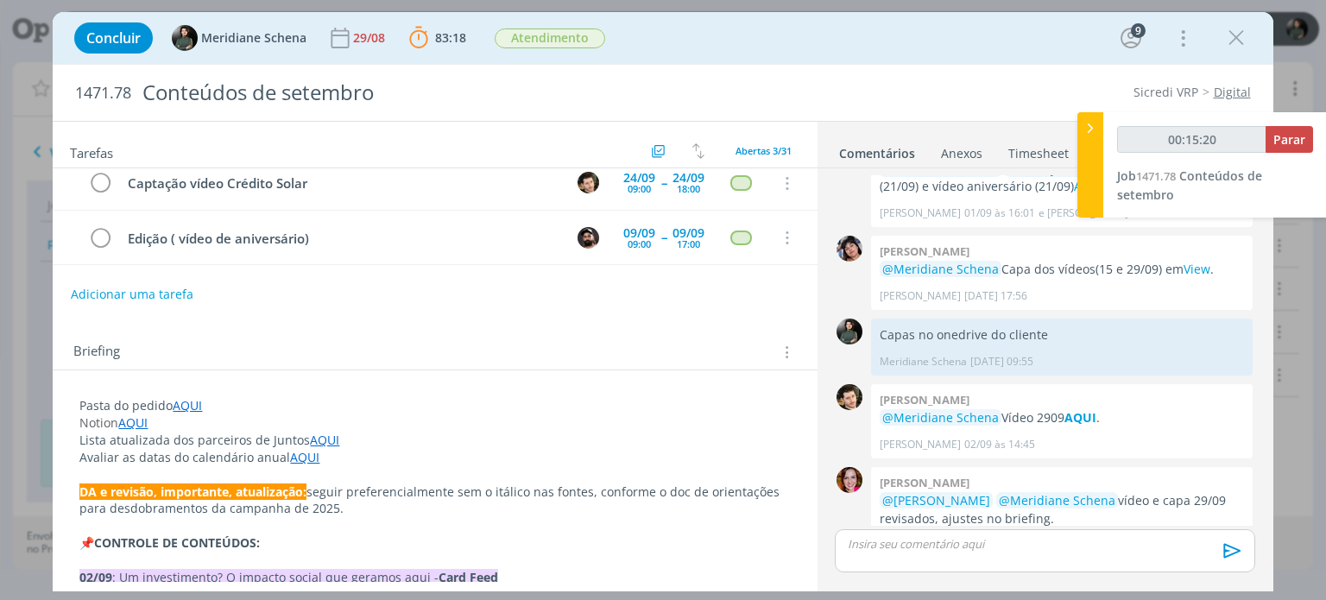
type input "00:15:21"
click at [1281, 142] on span "Parar" at bounding box center [1289, 139] width 32 height 16
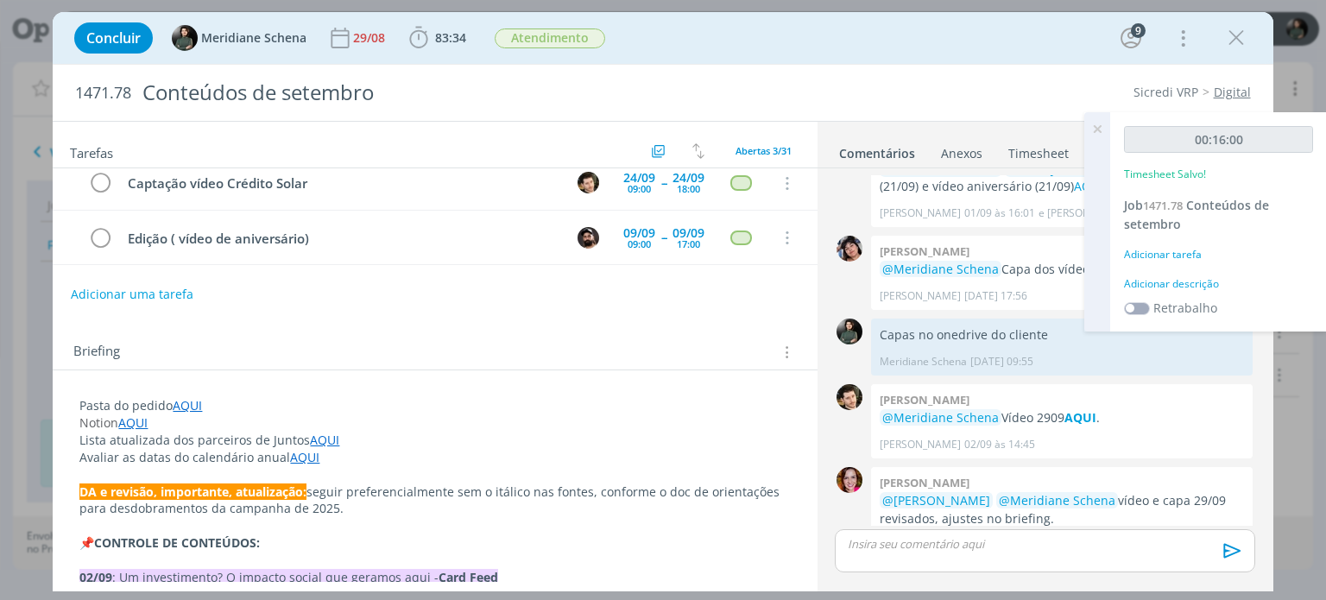
click at [1158, 279] on div "Adicionar descrição" at bounding box center [1218, 284] width 189 height 16
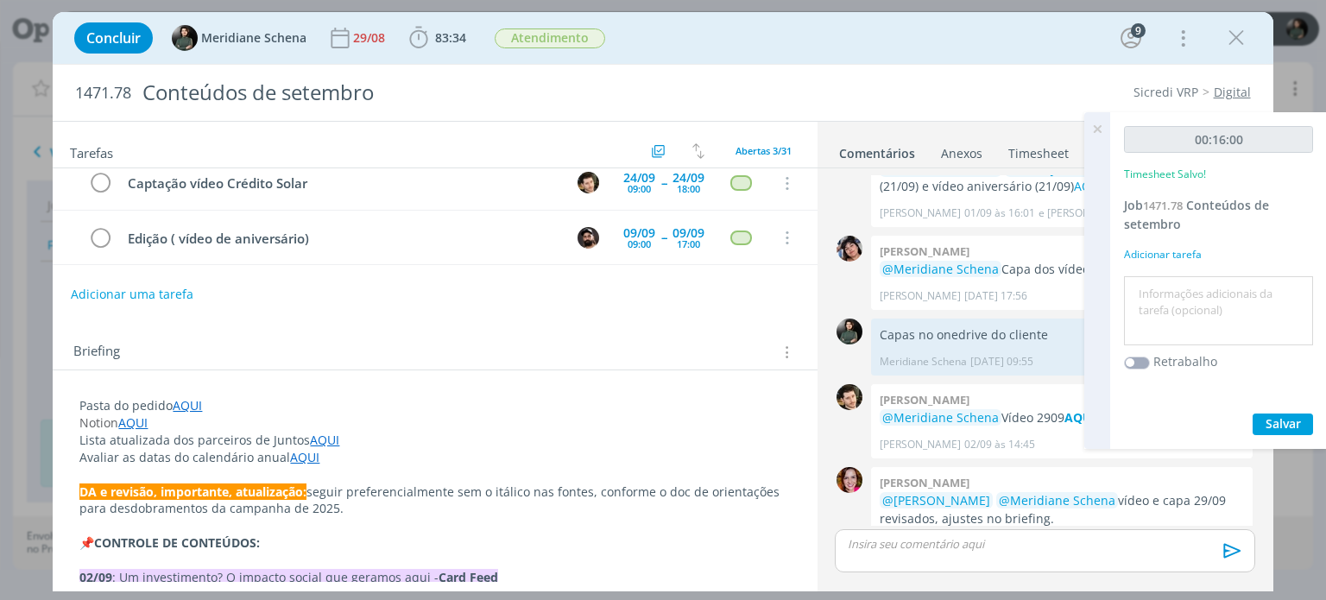
click at [1175, 293] on textarea at bounding box center [1218, 310] width 180 height 61
type textarea "Organização dos conteúdos"
click at [1278, 427] on span "Salvar" at bounding box center [1282, 423] width 35 height 16
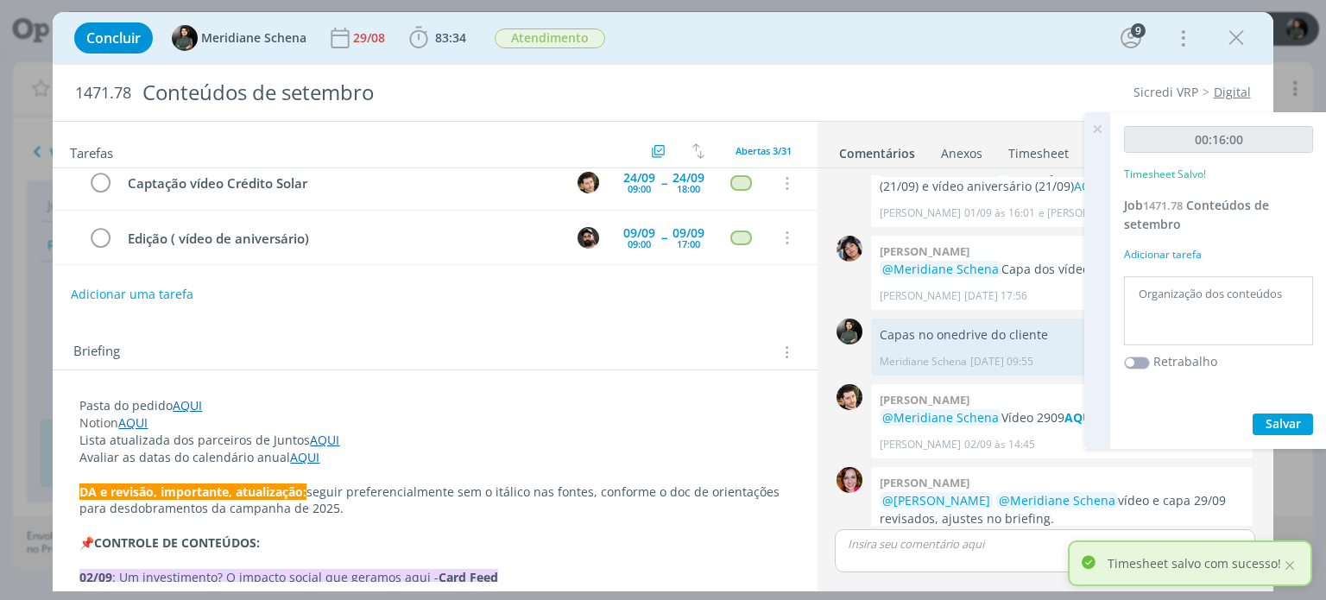
click at [1094, 123] on icon at bounding box center [1096, 129] width 31 height 34
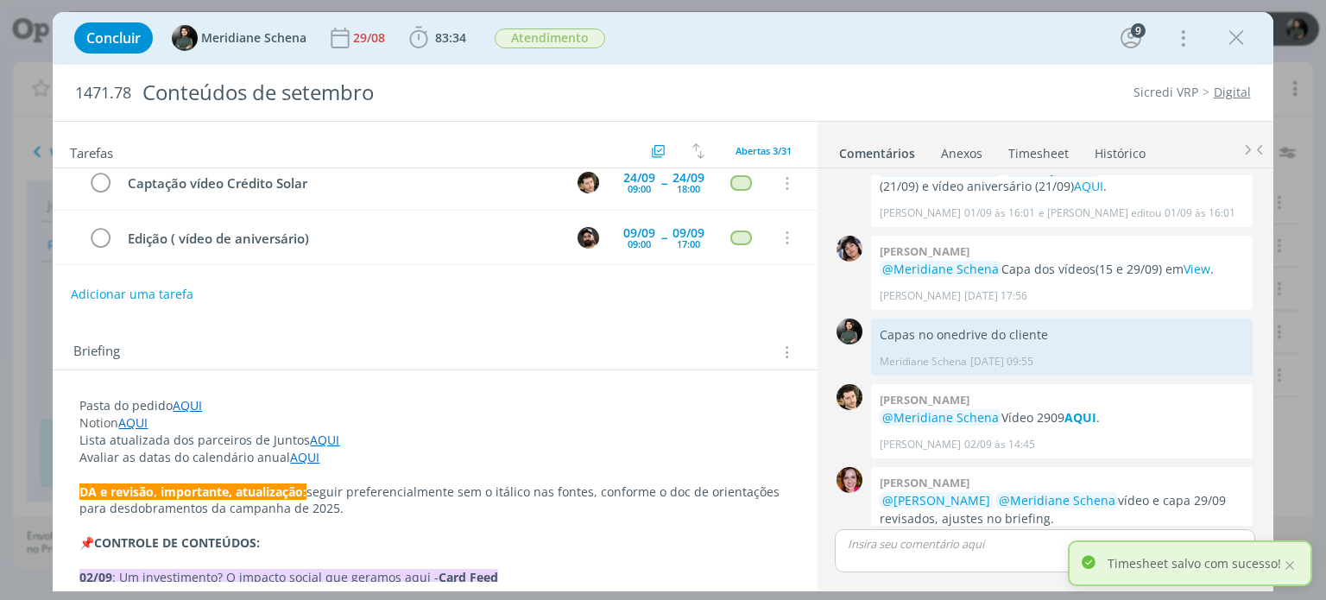
click at [1046, 149] on link "Timesheet" at bounding box center [1038, 149] width 62 height 25
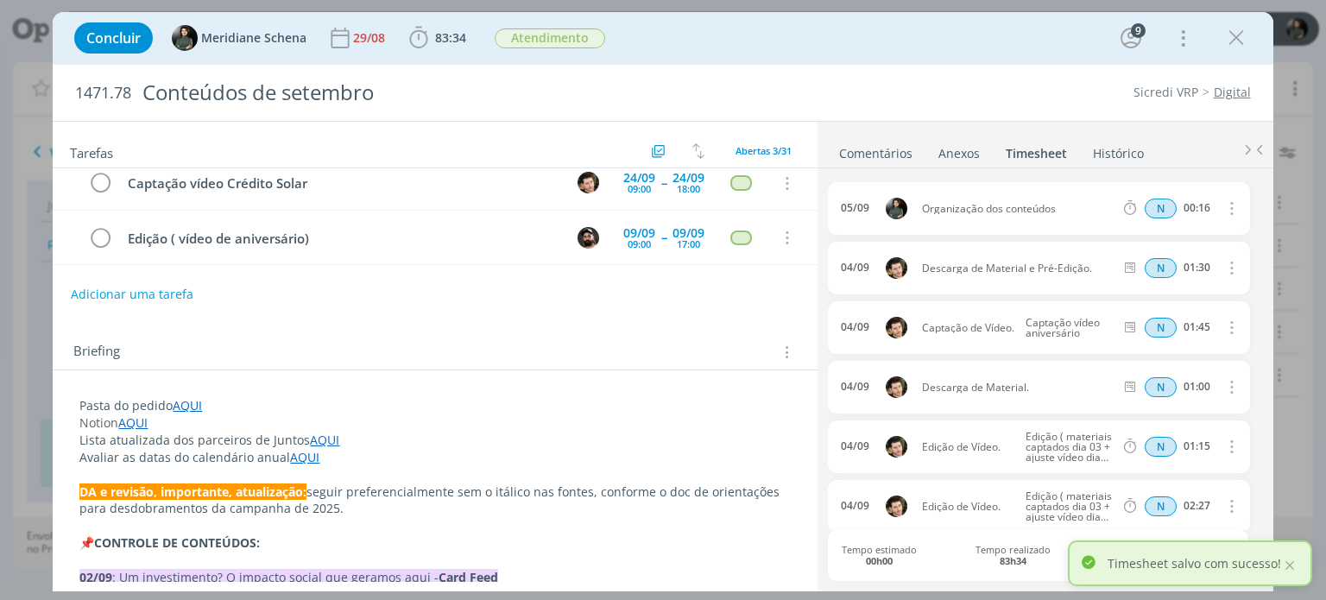
click at [1220, 203] on icon "dialog" at bounding box center [1229, 208] width 19 height 21
click at [1181, 267] on link "Editar" at bounding box center [1181, 265] width 136 height 28
click at [1209, 210] on input "00:16" at bounding box center [1195, 208] width 37 height 19
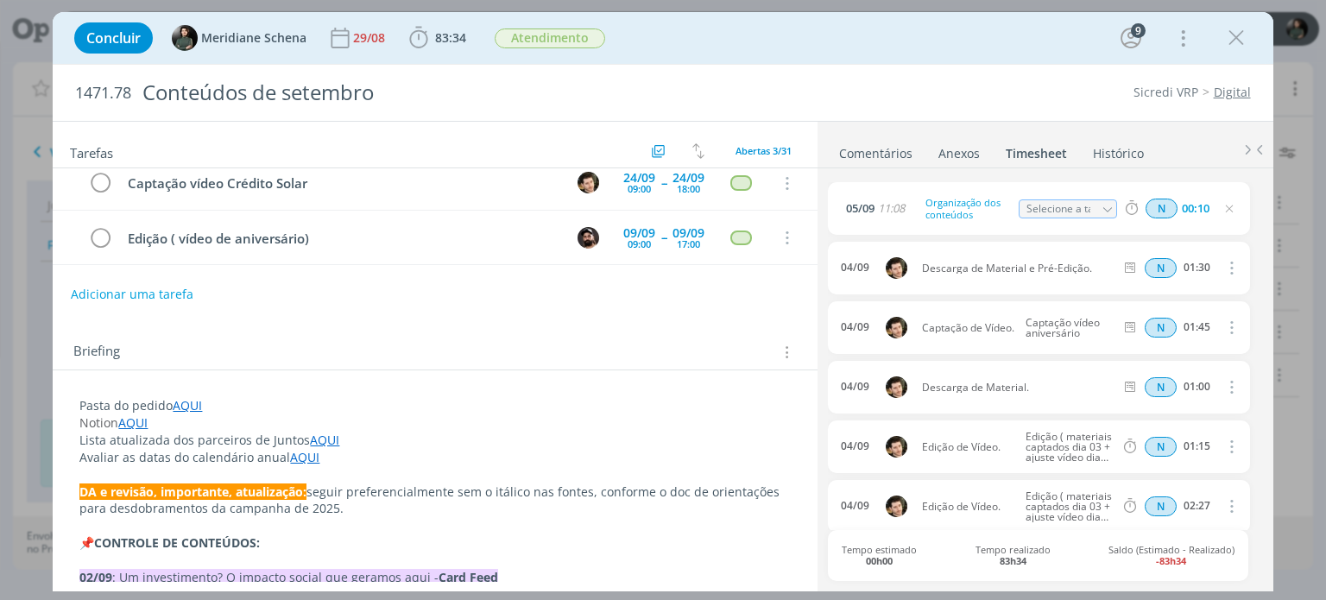
type input "00:10"
click at [1213, 166] on ul "Comentários Anexos 0 Timesheet Histórico" at bounding box center [1045, 145] width 456 height 47
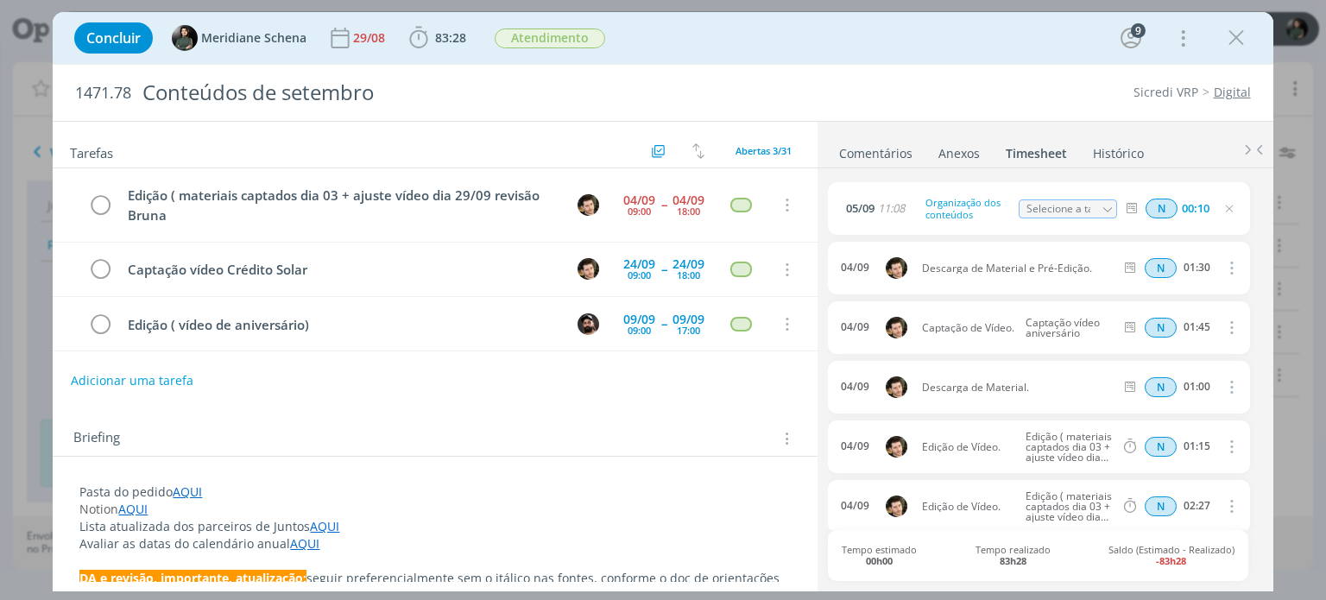
scroll to position [0, 0]
click at [1239, 38] on icon "dialog" at bounding box center [1236, 38] width 26 height 26
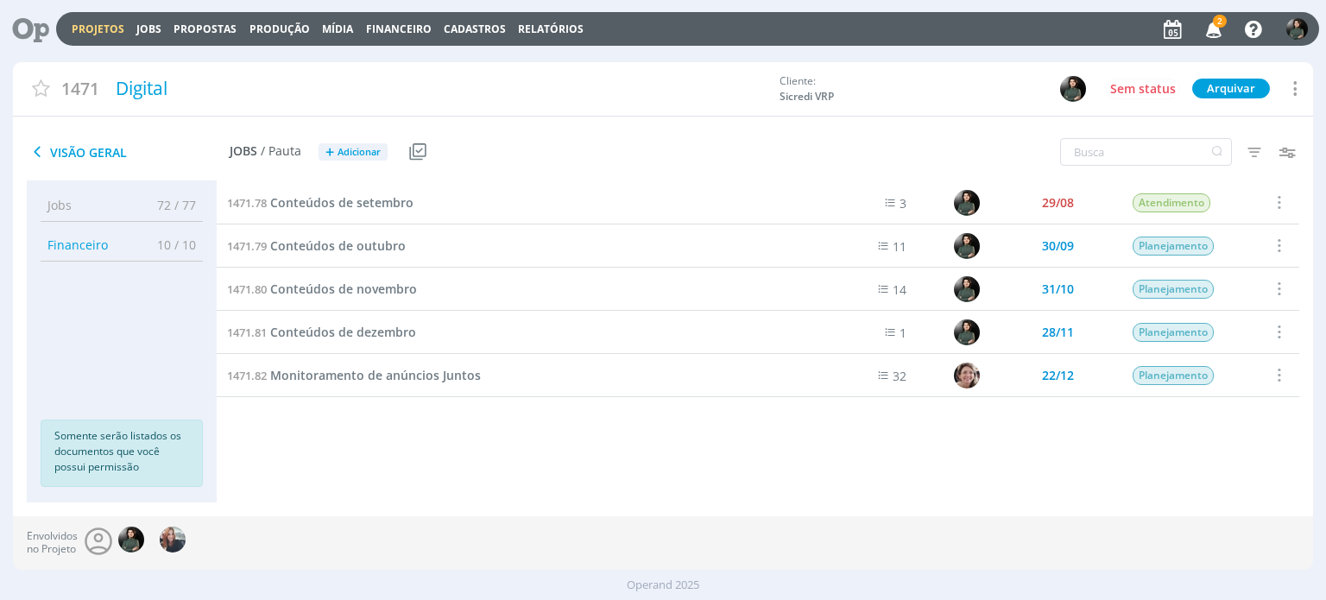
click at [151, 24] on link "Jobs" at bounding box center [148, 29] width 25 height 15
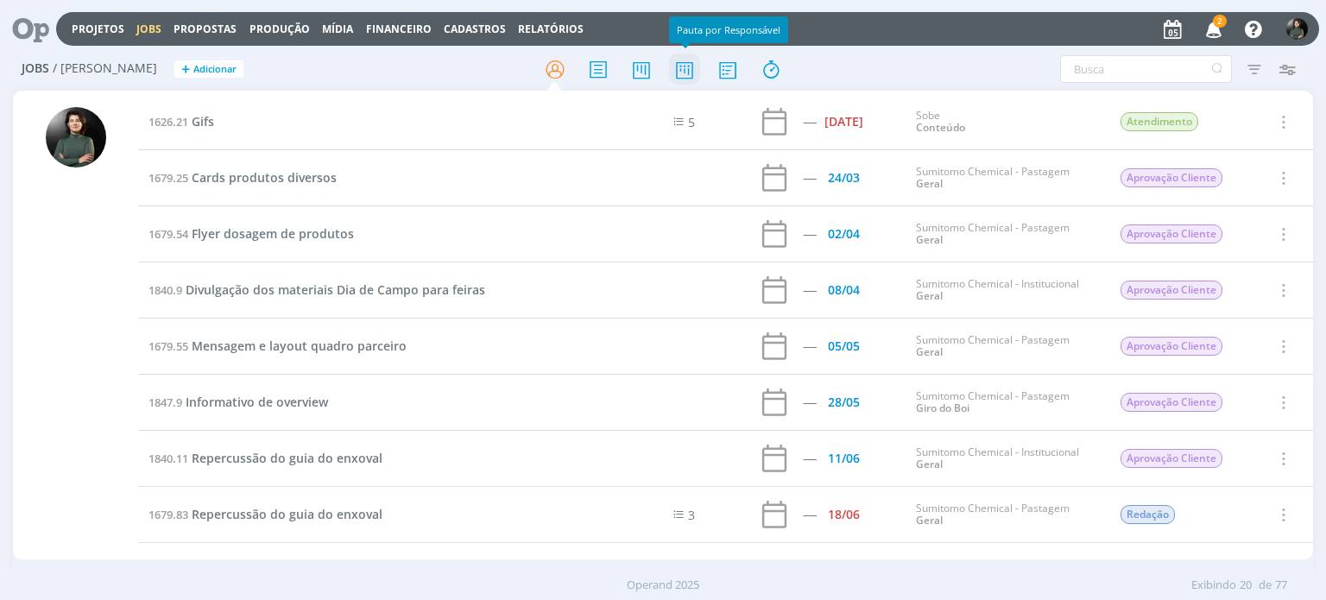
click at [680, 79] on icon at bounding box center [684, 70] width 31 height 34
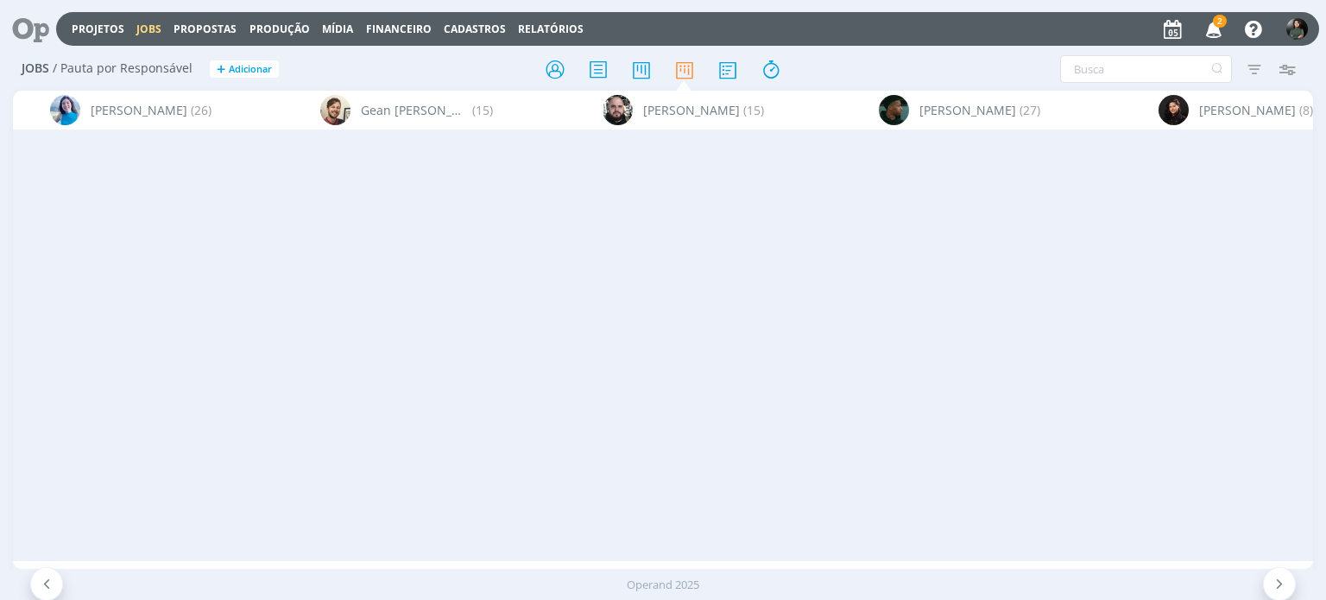
scroll to position [0, 3938]
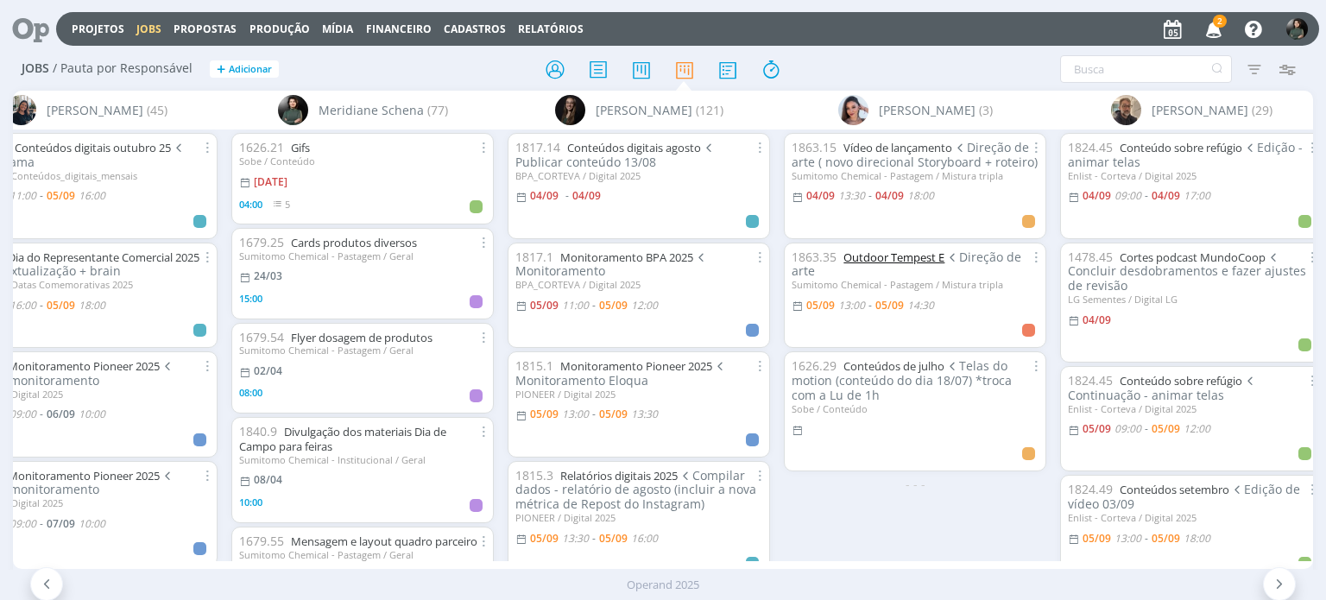
click at [885, 258] on link "Outdoor Tempest E" at bounding box center [893, 257] width 101 height 16
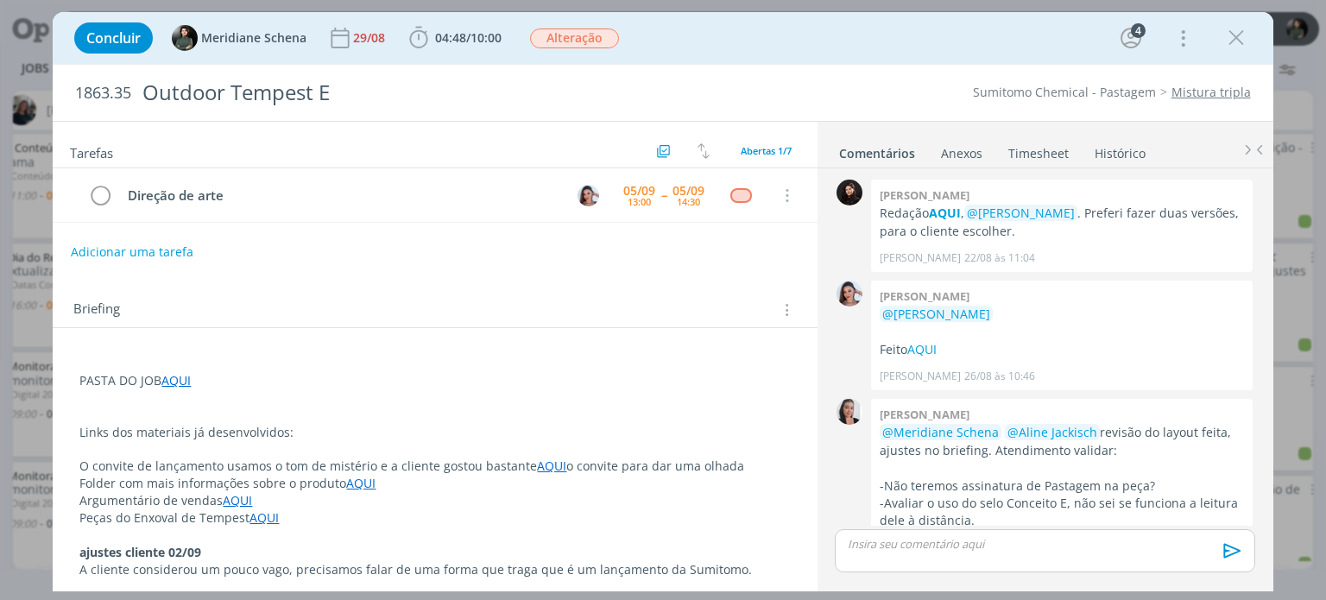
scroll to position [381, 0]
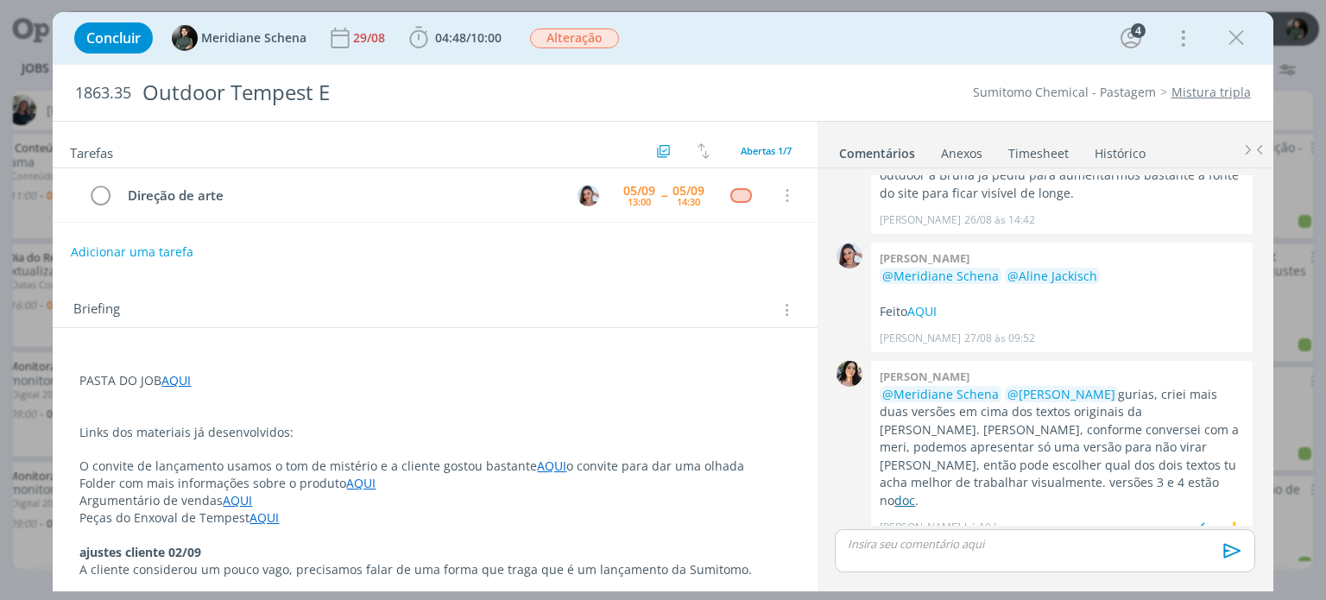
click at [894, 492] on link "doc" at bounding box center [904, 500] width 21 height 16
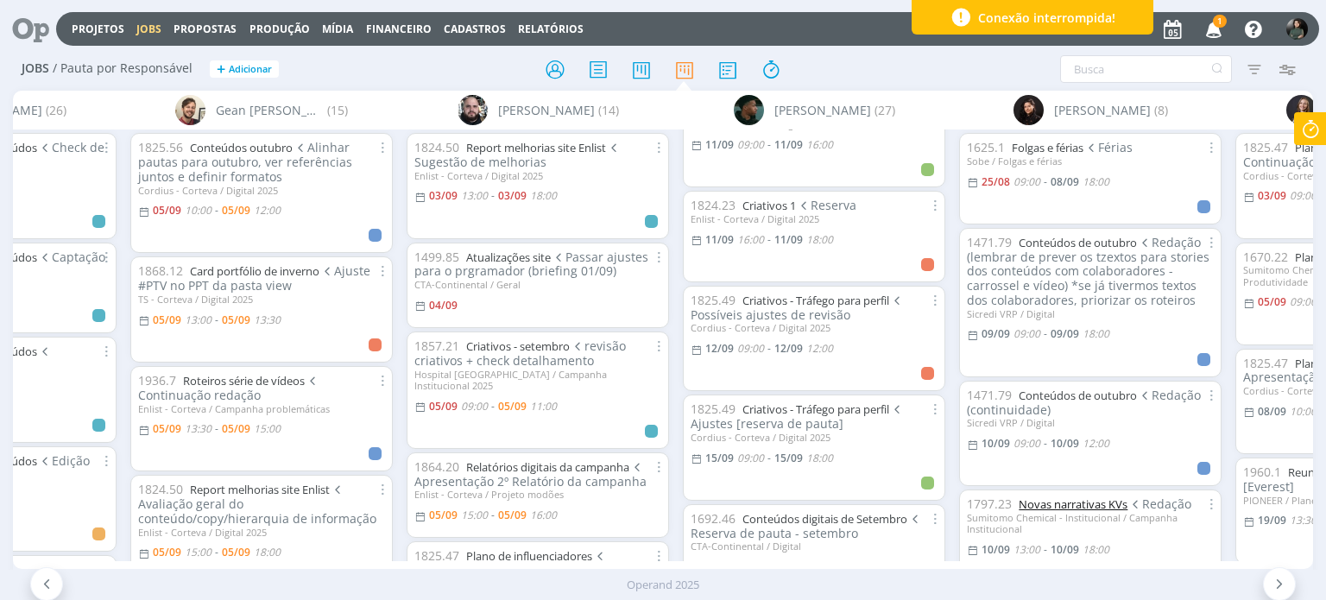
scroll to position [814, 0]
click at [945, 387] on div "1478.43 Conteúdos digitais de Outubro Edição - vídeo 17/10 LG Sementes / Digita…" at bounding box center [814, 344] width 276 height 431
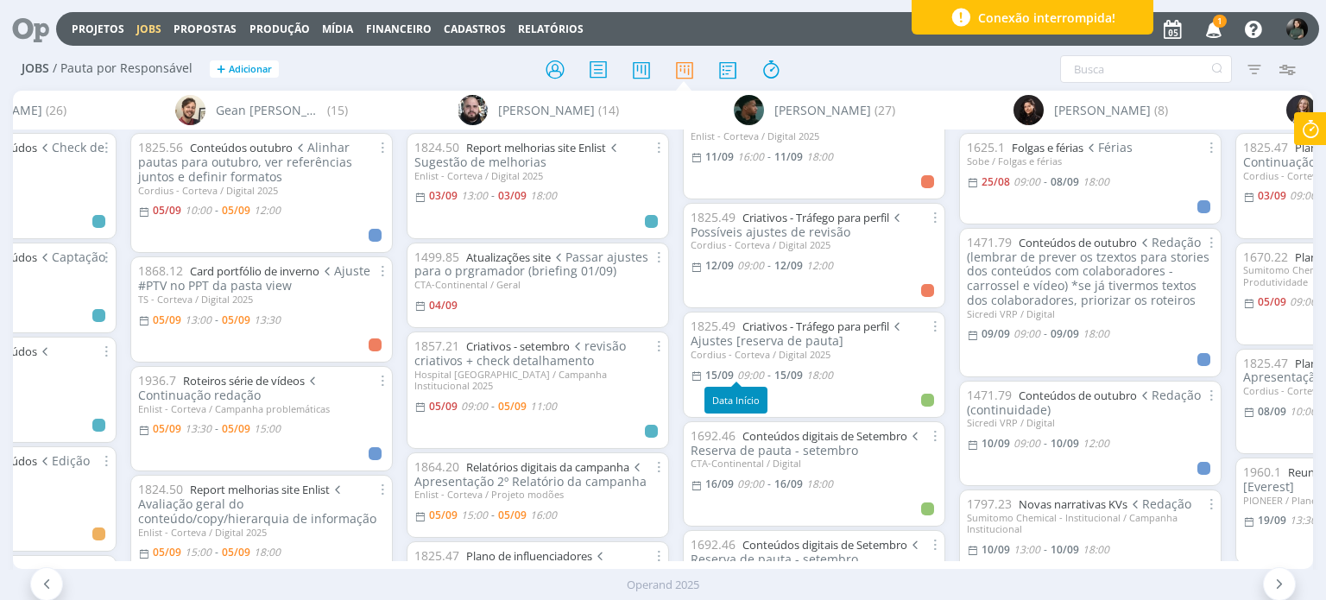
scroll to position [900, 0]
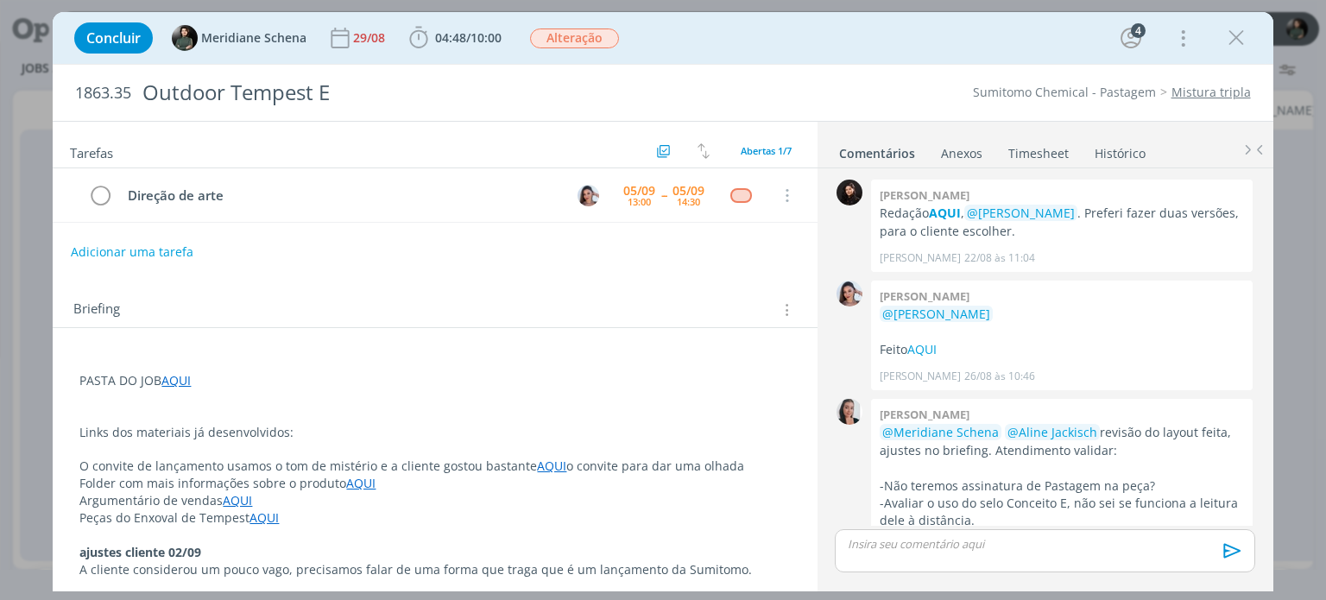
scroll to position [381, 0]
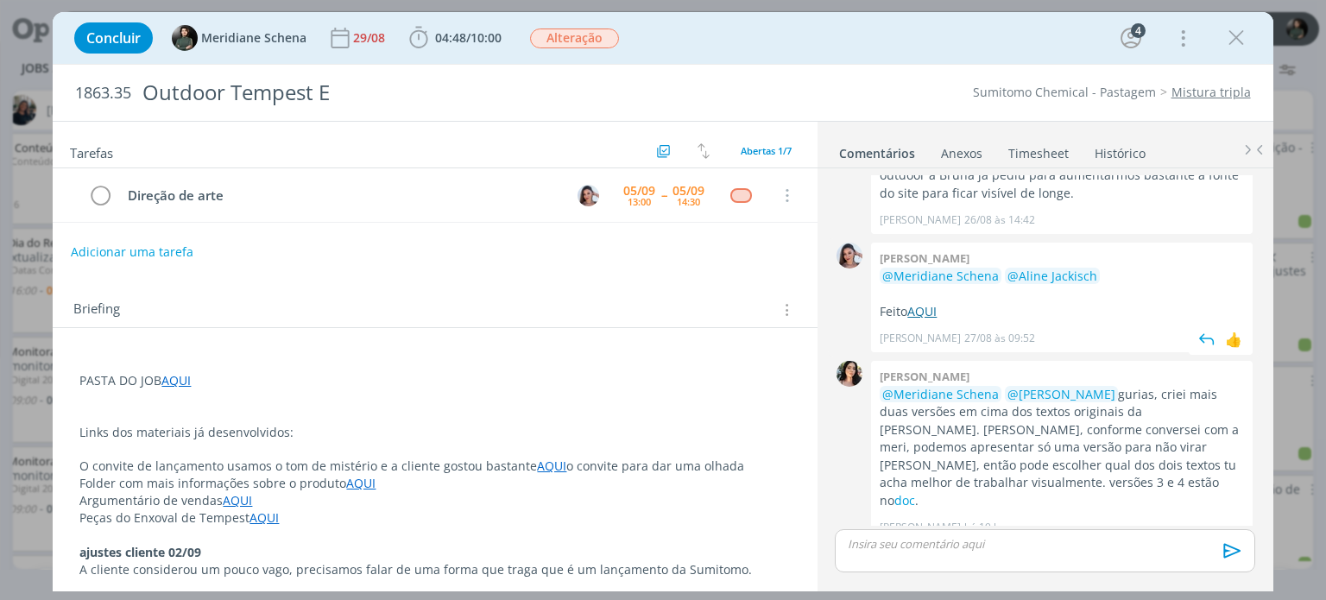
click at [924, 305] on link "AQUI" at bounding box center [921, 311] width 29 height 16
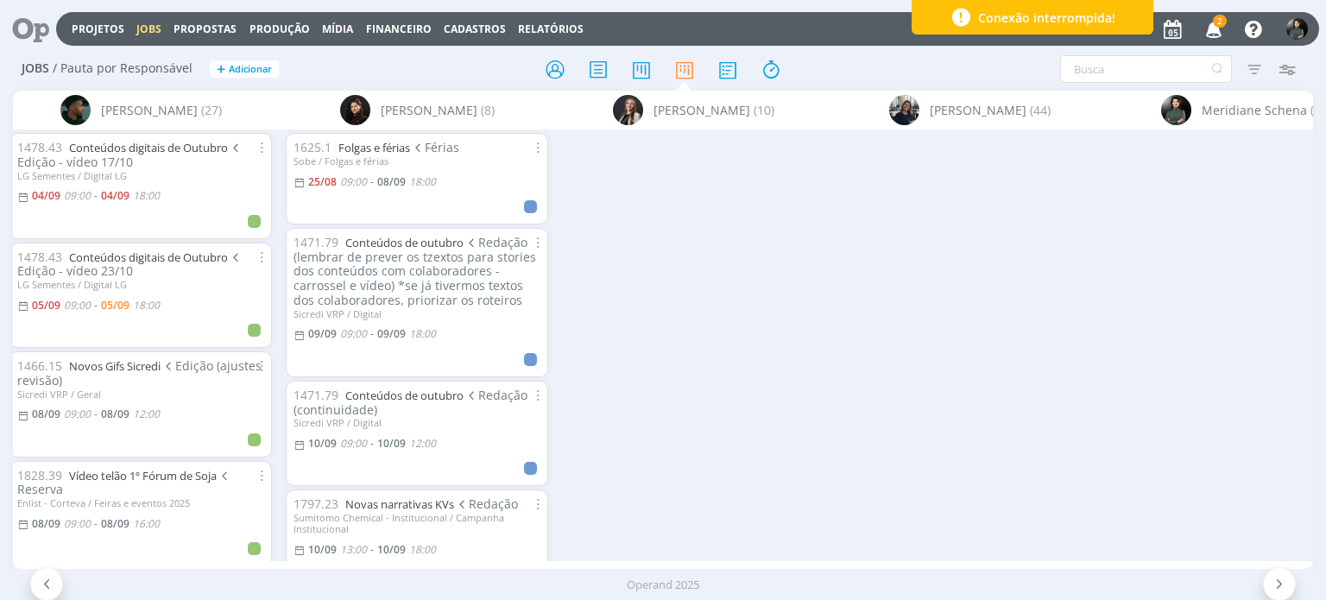
scroll to position [0, 1305]
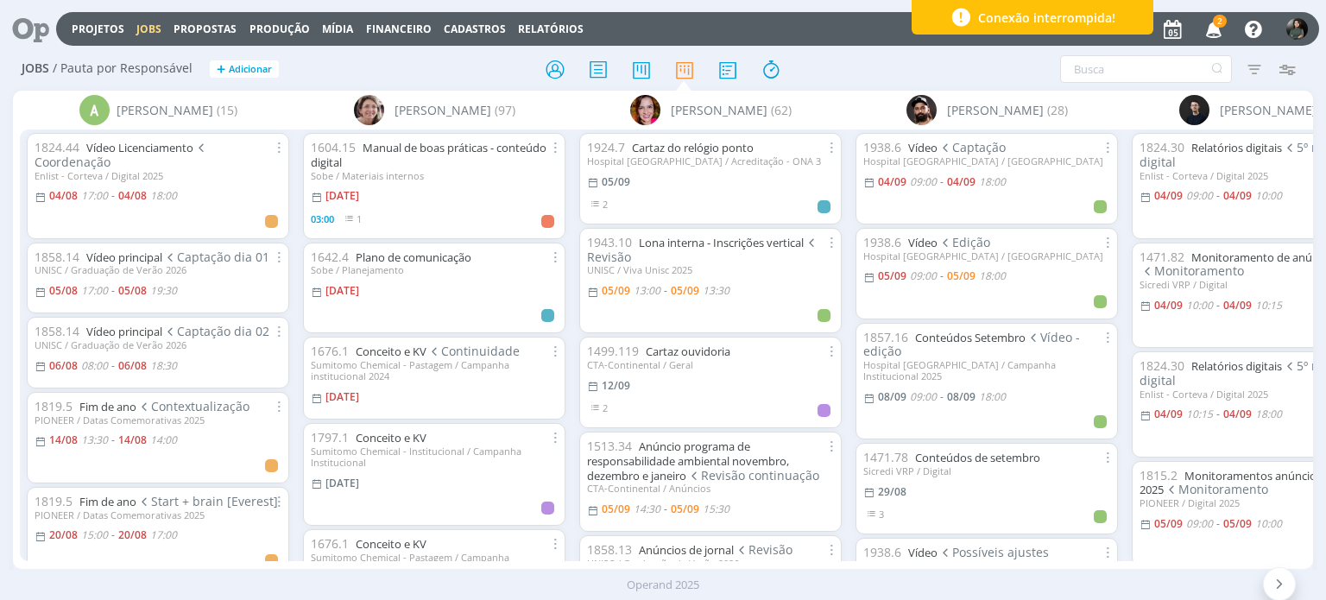
click at [931, 66] on div "Filtrar Filtrar [GEOGRAPHIC_DATA] Tipo Jobs e Tarefas Data Personalizado a Situ…" at bounding box center [1096, 69] width 416 height 28
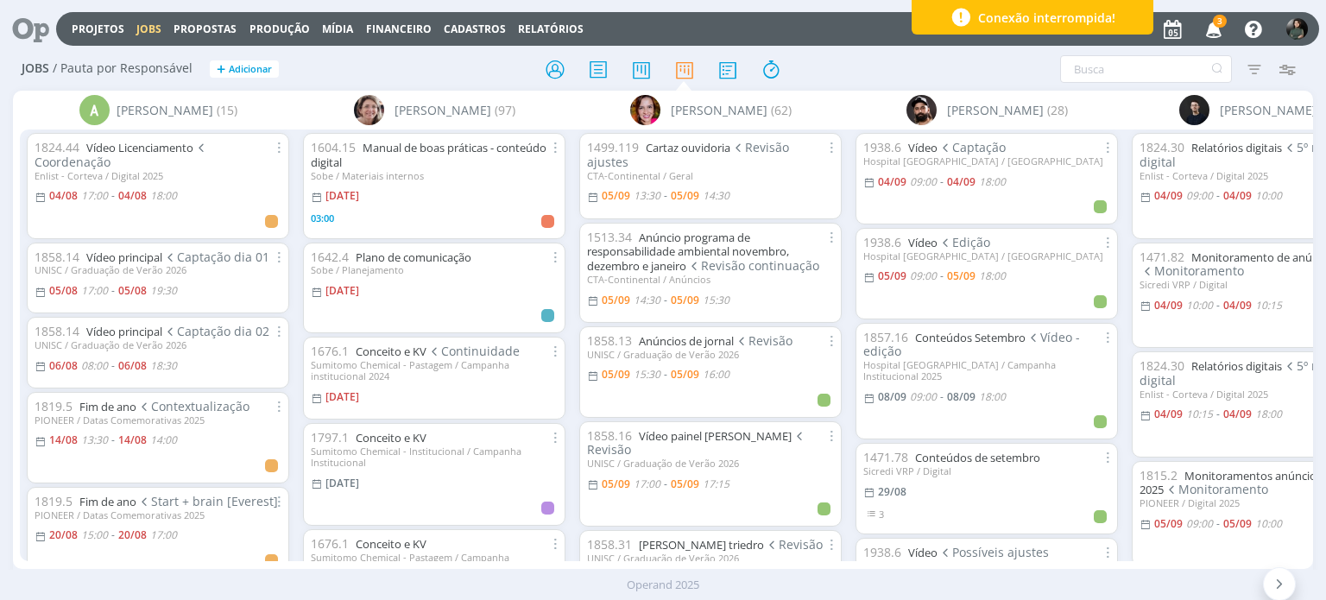
click at [1216, 31] on icon "button" at bounding box center [1214, 28] width 30 height 29
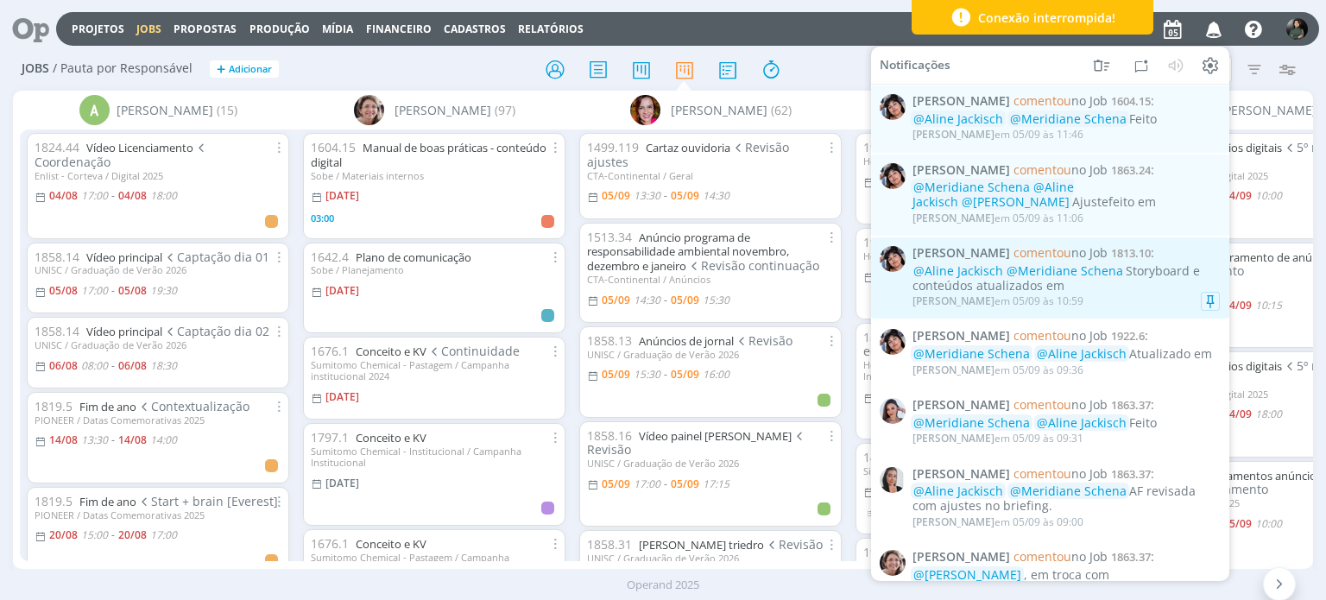
click at [1116, 293] on div "@[PERSON_NAME] @Meridiane Schena Storyboard e conteúdos atualizados em" at bounding box center [1065, 278] width 307 height 29
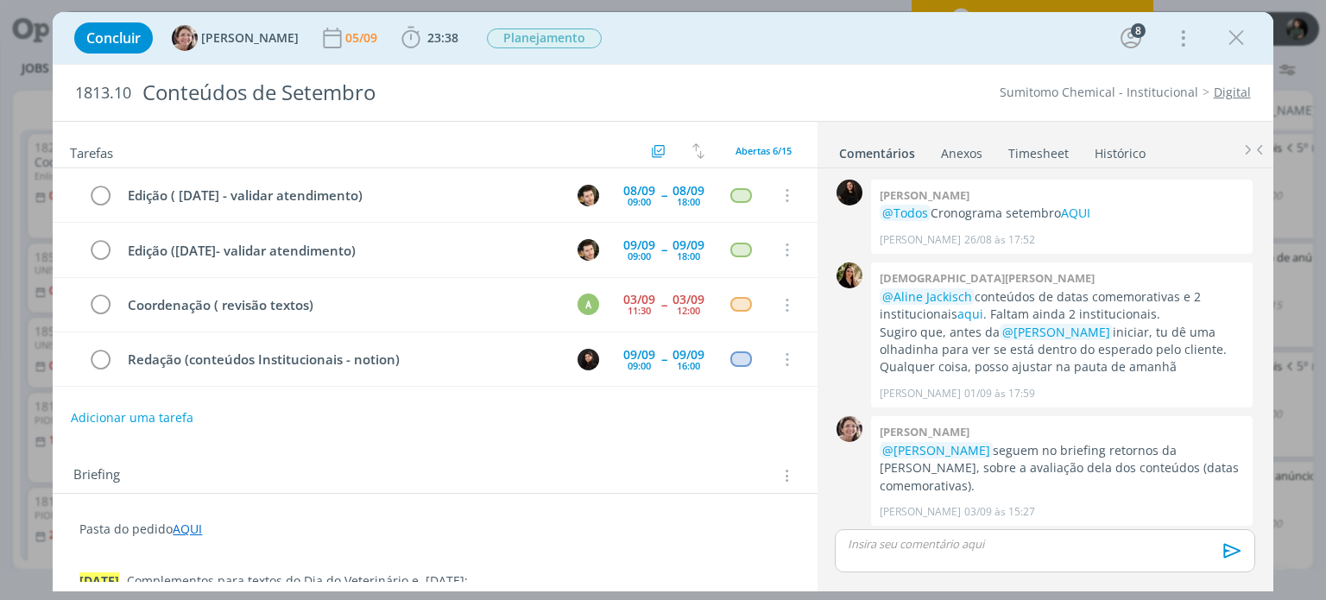
scroll to position [441, 0]
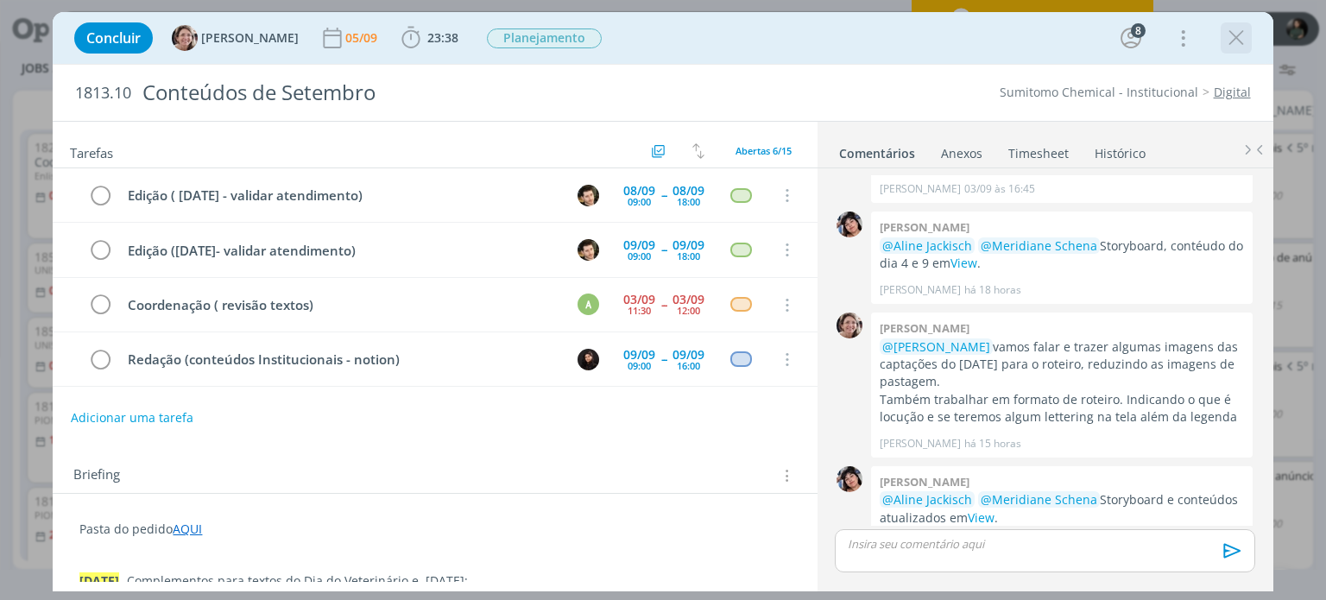
click at [1226, 35] on icon "dialog" at bounding box center [1236, 38] width 26 height 26
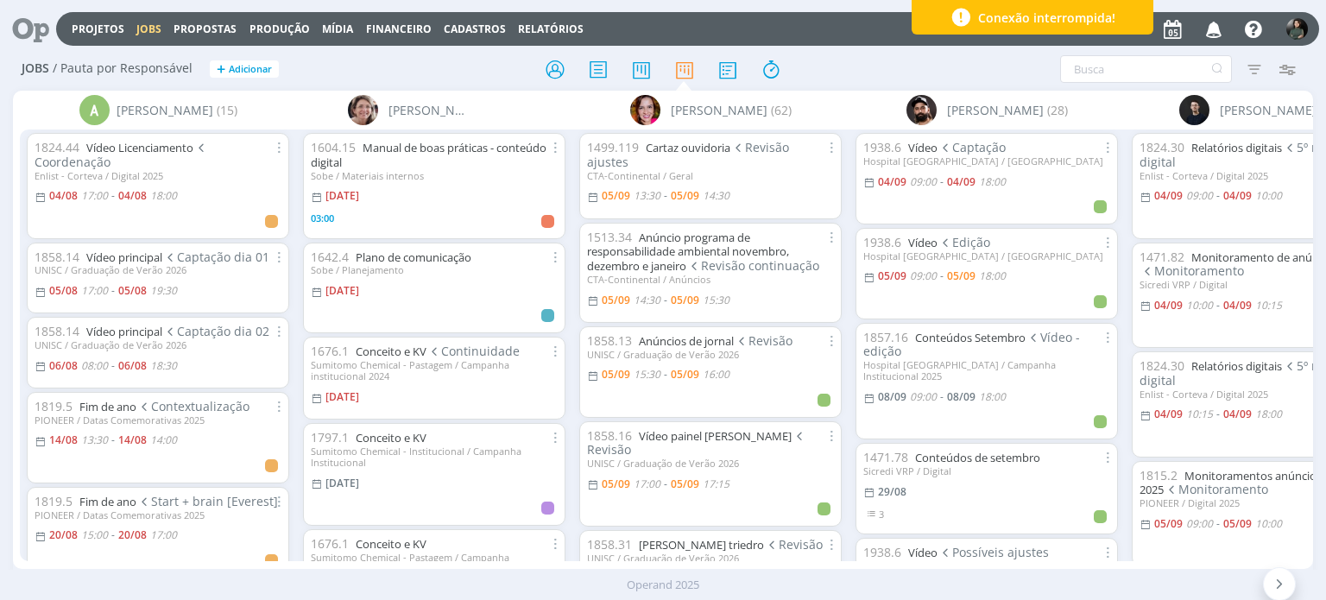
click at [1212, 29] on icon "button" at bounding box center [1214, 28] width 30 height 29
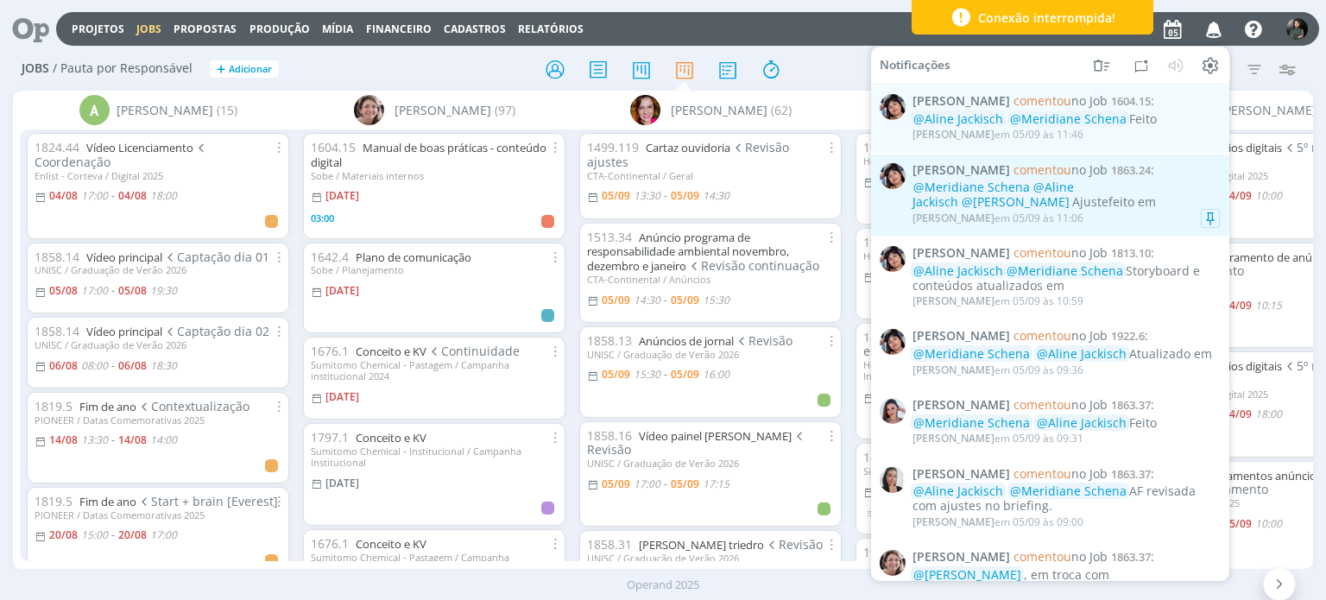
click at [1020, 196] on div "@Meridiane Schena @[PERSON_NAME] @[PERSON_NAME] Ajustefeito em" at bounding box center [1065, 194] width 307 height 29
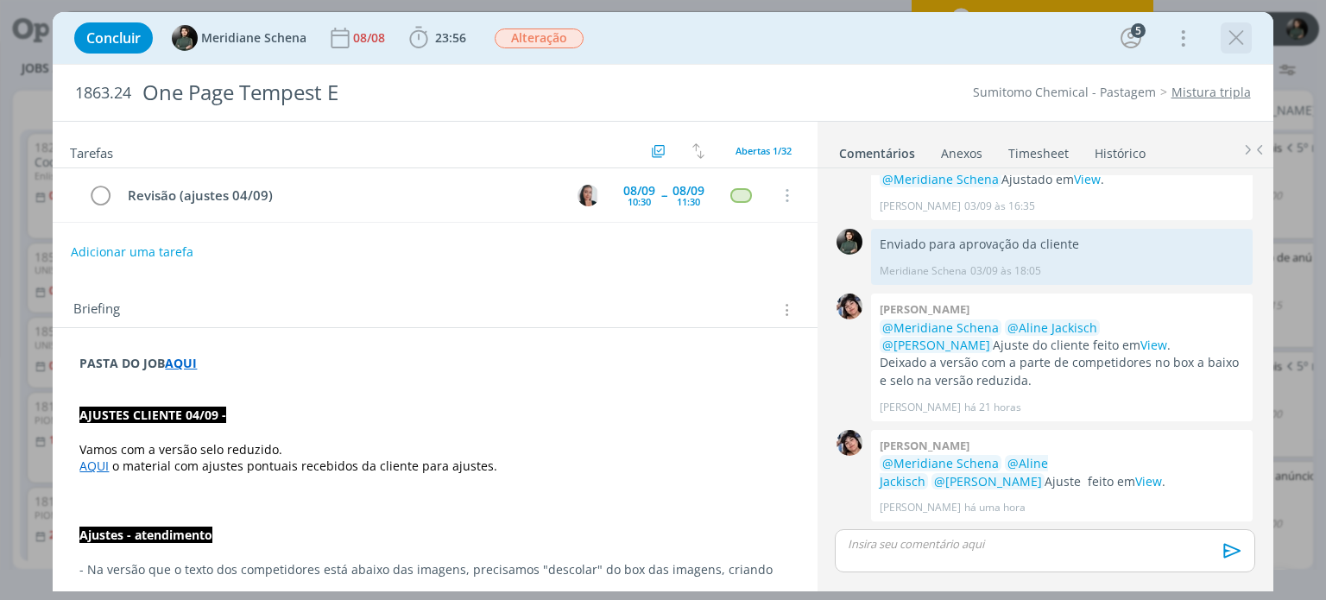
click at [1246, 41] on icon "dialog" at bounding box center [1236, 38] width 26 height 26
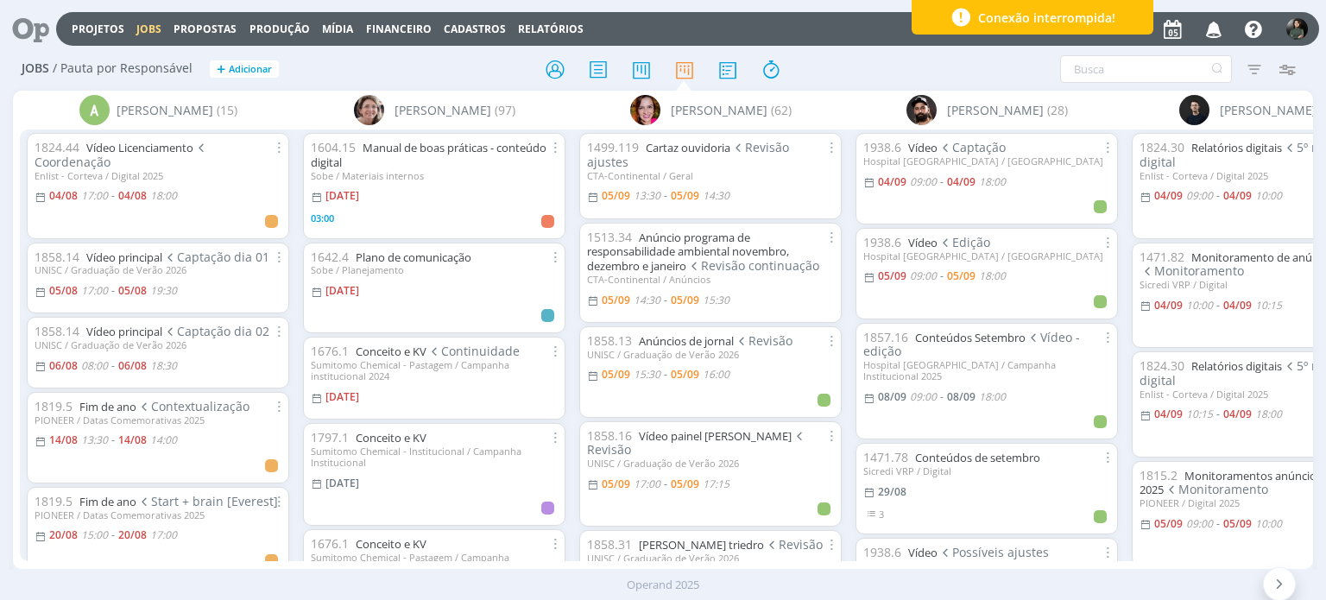
click at [1210, 37] on icon "button" at bounding box center [1214, 28] width 30 height 29
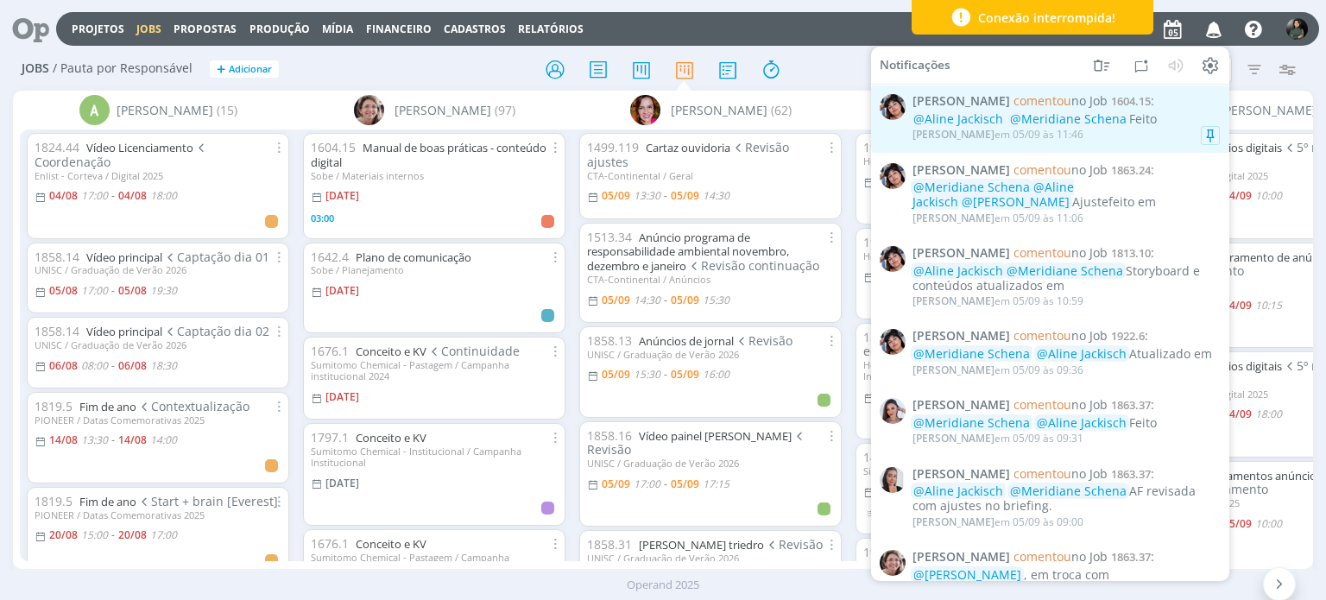
click at [1036, 111] on span "@Meridiane Schena" at bounding box center [1068, 118] width 117 height 16
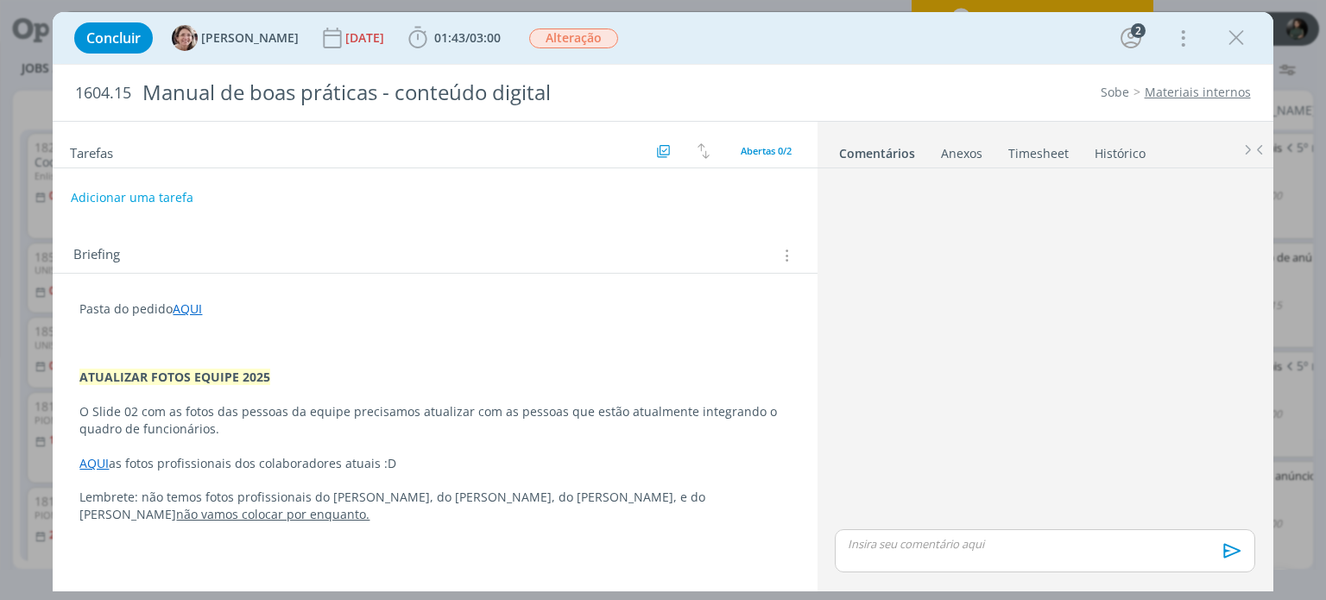
scroll to position [91, 0]
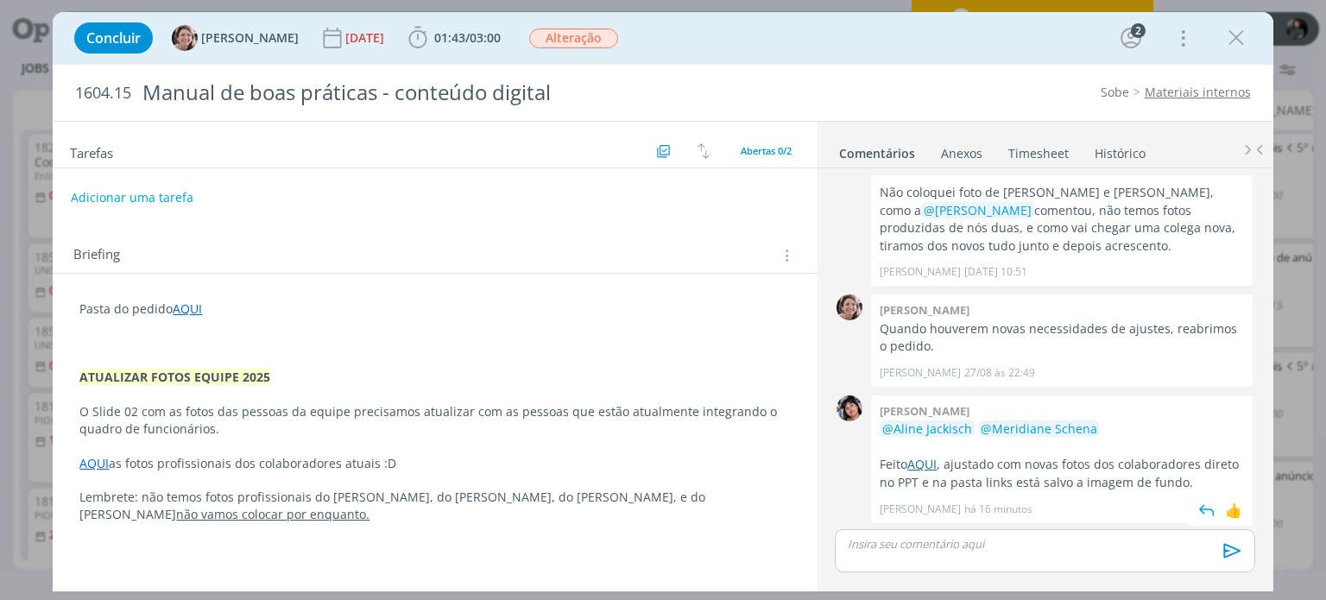
click at [915, 458] on link "AQUI" at bounding box center [921, 464] width 29 height 16
click at [465, 42] on span "/" at bounding box center [467, 37] width 4 height 16
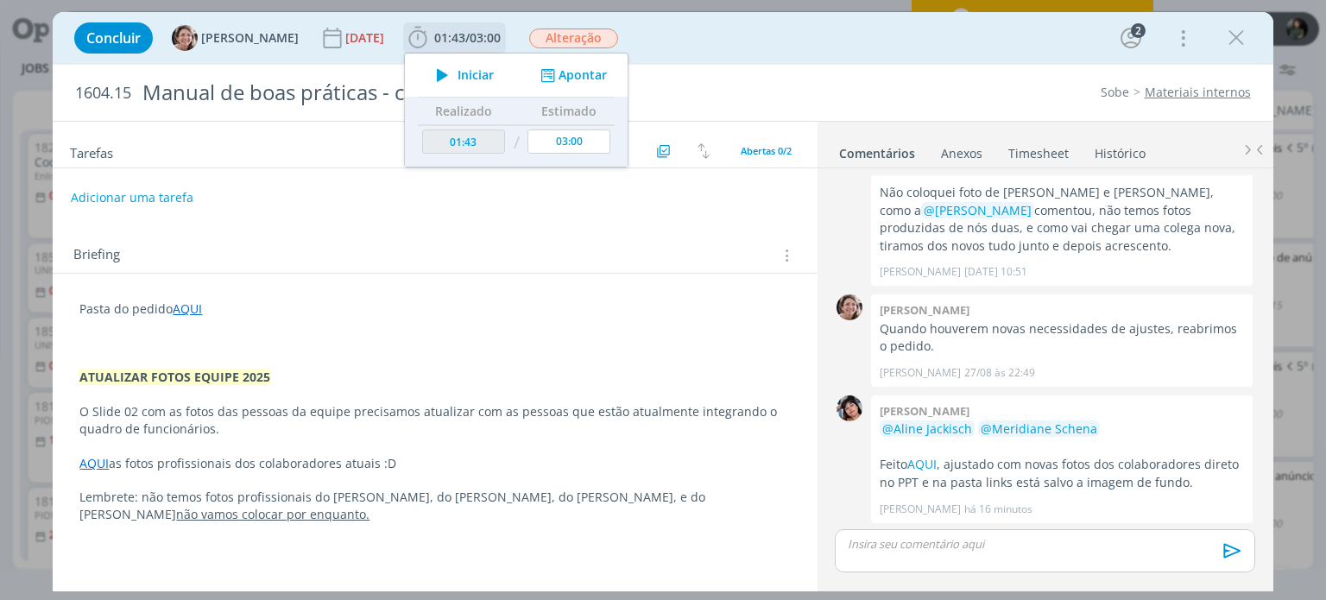
click at [432, 78] on icon "dialog" at bounding box center [442, 75] width 30 height 22
click at [935, 462] on link "AQUI" at bounding box center [921, 464] width 29 height 16
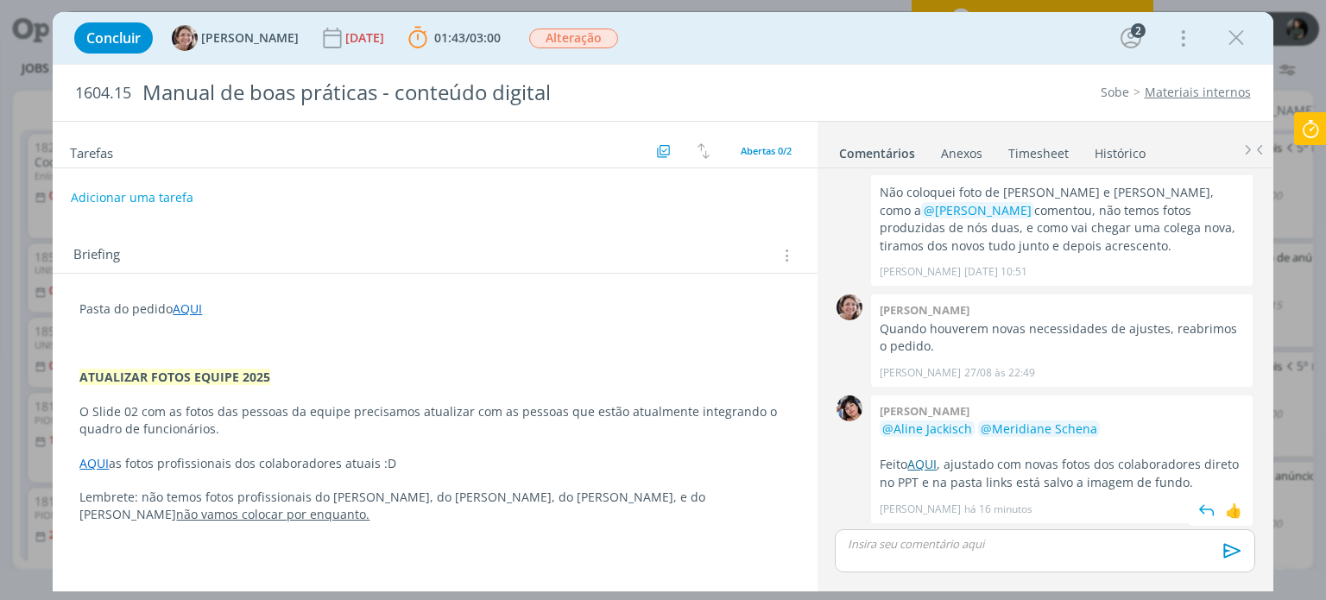
click at [929, 458] on link "AQUI" at bounding box center [921, 464] width 29 height 16
click at [198, 312] on link "AQUI" at bounding box center [187, 308] width 29 height 16
click at [198, 344] on link "https://sobeae.sharepoint.com/:f:/s/SOBEAE/En-1sCtmDlBBiuOfDPbgwHIBqYcrRH5z4lo7…" at bounding box center [192, 342] width 130 height 22
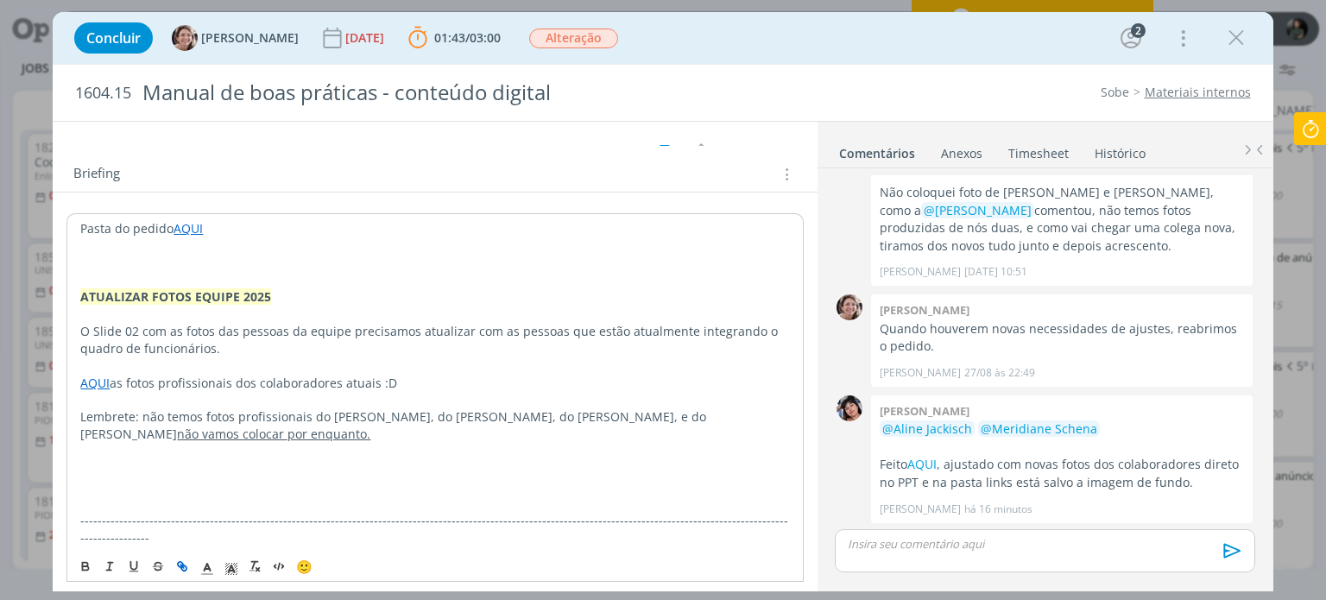
scroll to position [0, 0]
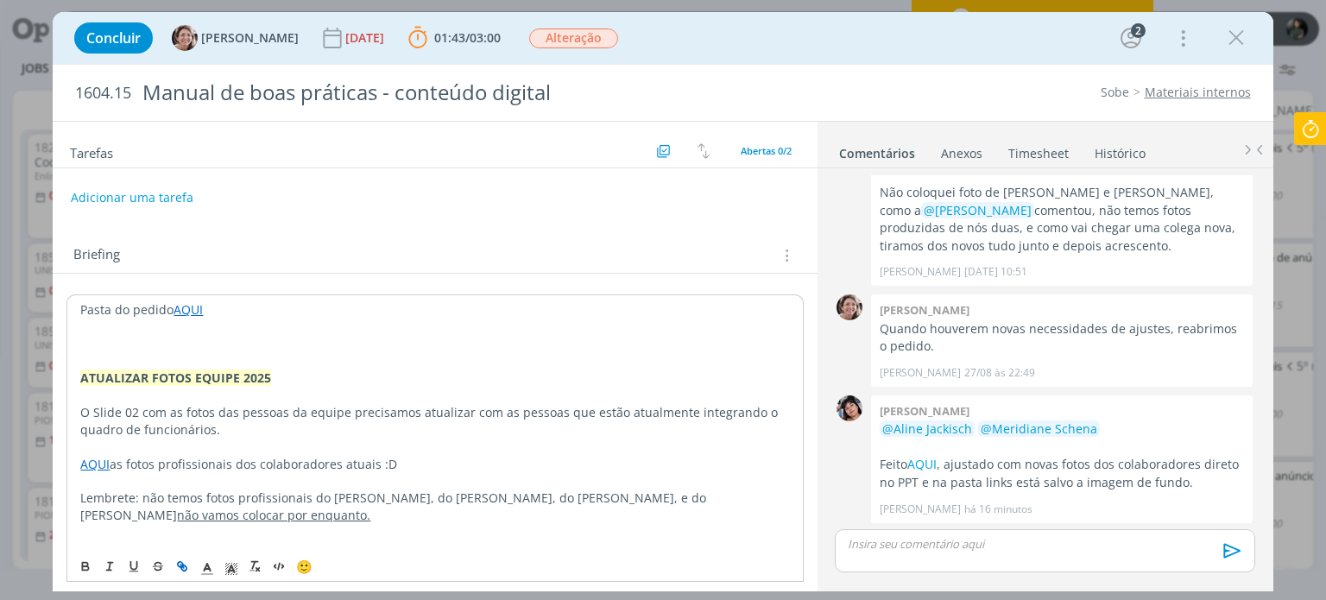
click at [956, 526] on div "🙂 Ctrl + ENTER para enviar" at bounding box center [1044, 557] width 433 height 62
click at [954, 549] on p "dialog" at bounding box center [1044, 544] width 392 height 16
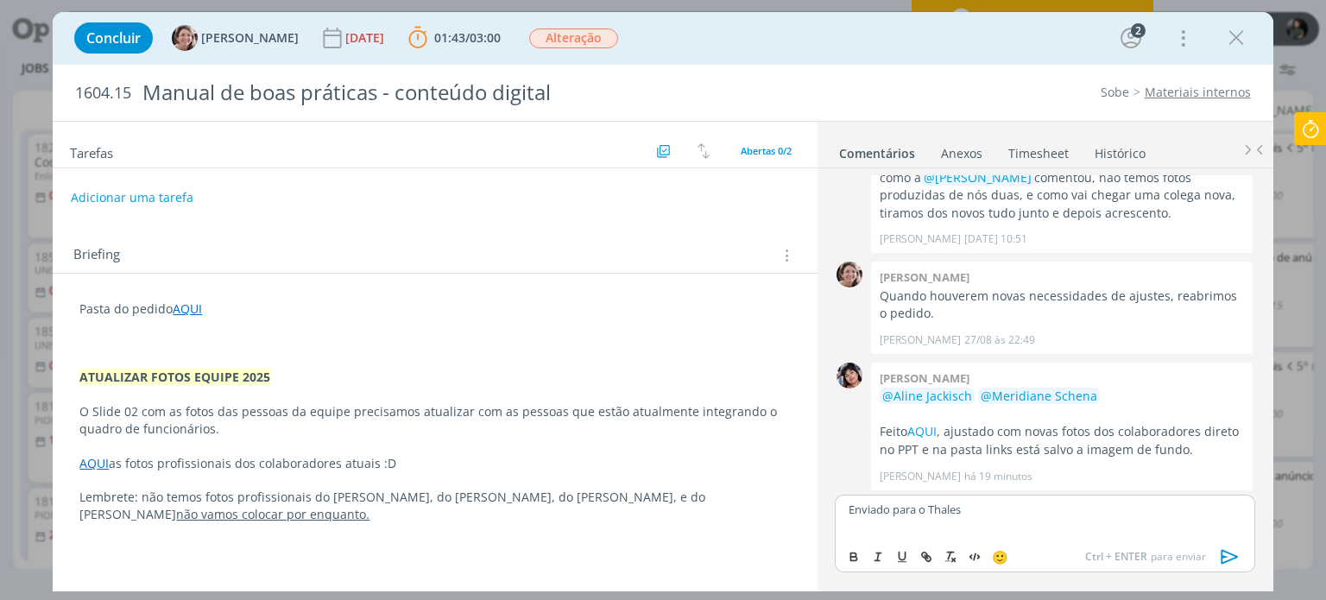
click at [1223, 555] on icon "dialog" at bounding box center [1228, 556] width 17 height 15
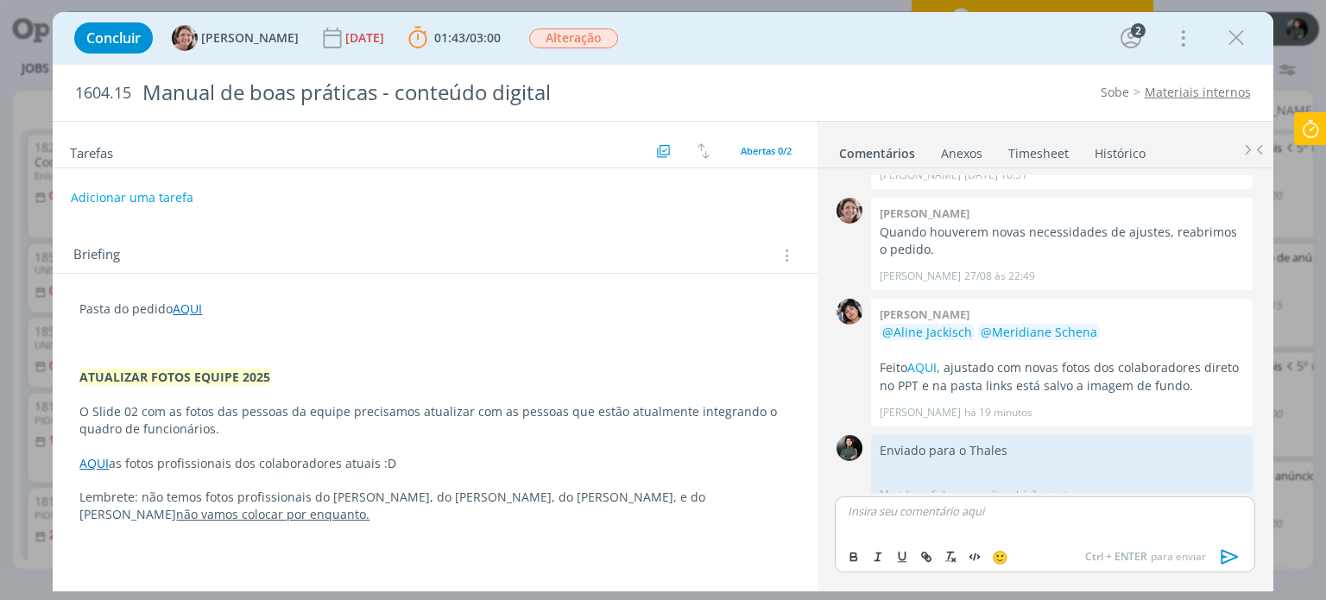
scroll to position [207, 0]
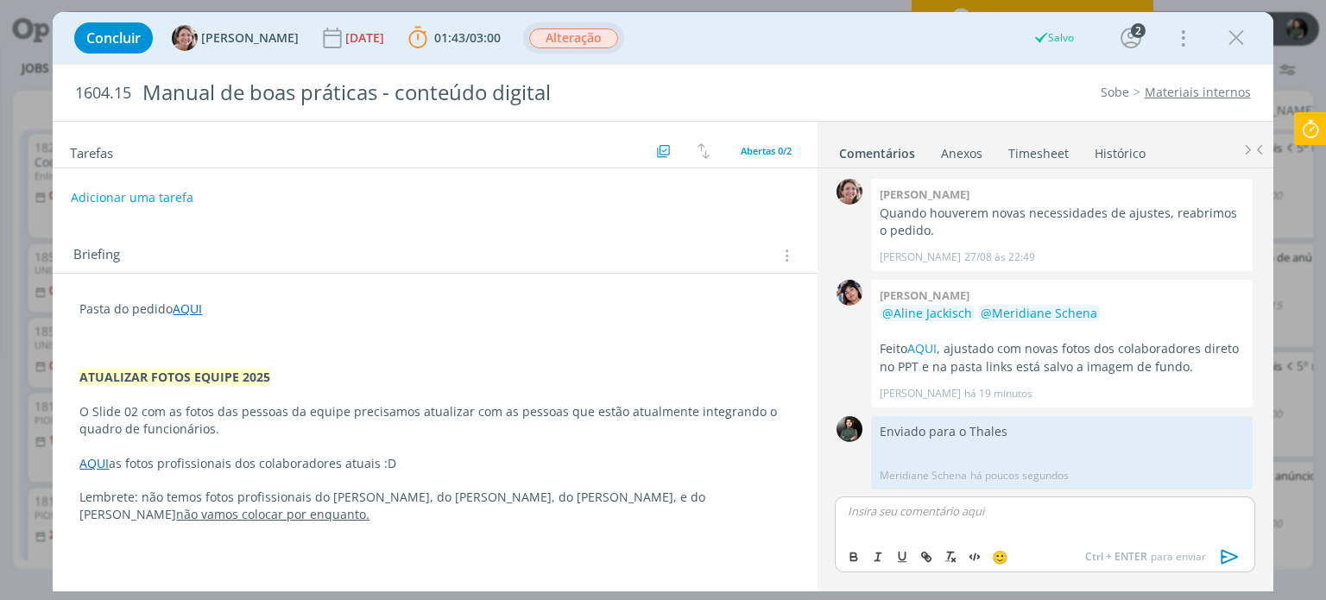
click at [603, 42] on span "Alteração" at bounding box center [573, 38] width 89 height 20
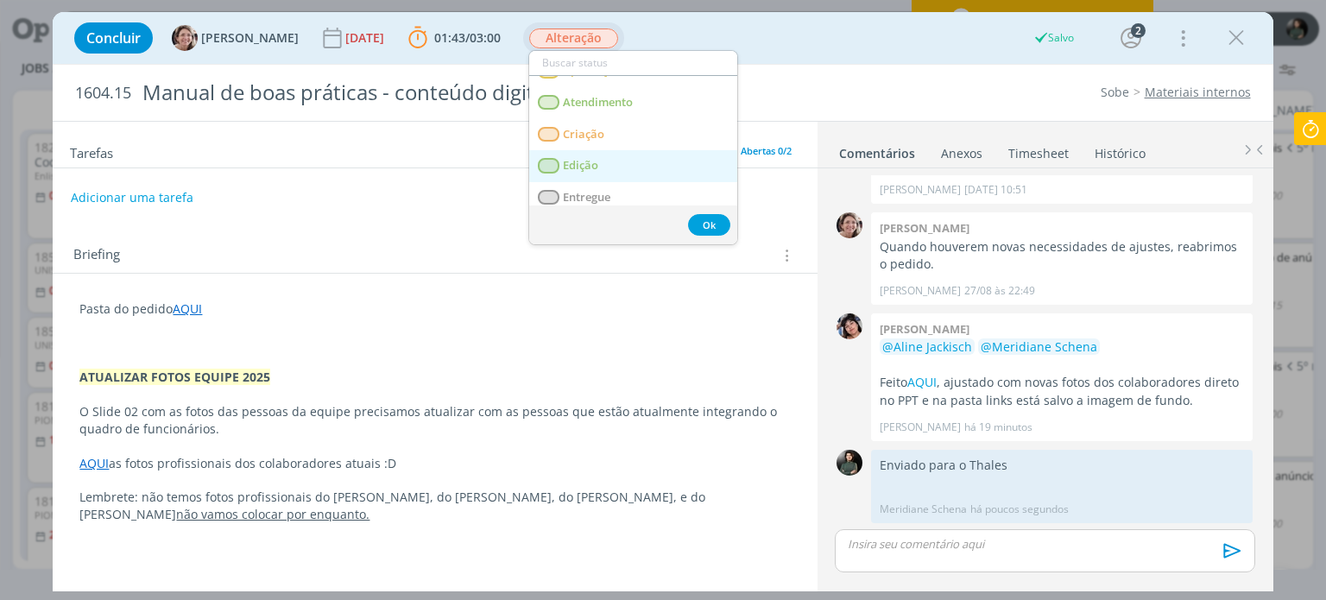
scroll to position [86, 0]
click at [606, 192] on span "Entregue" at bounding box center [587, 195] width 47 height 14
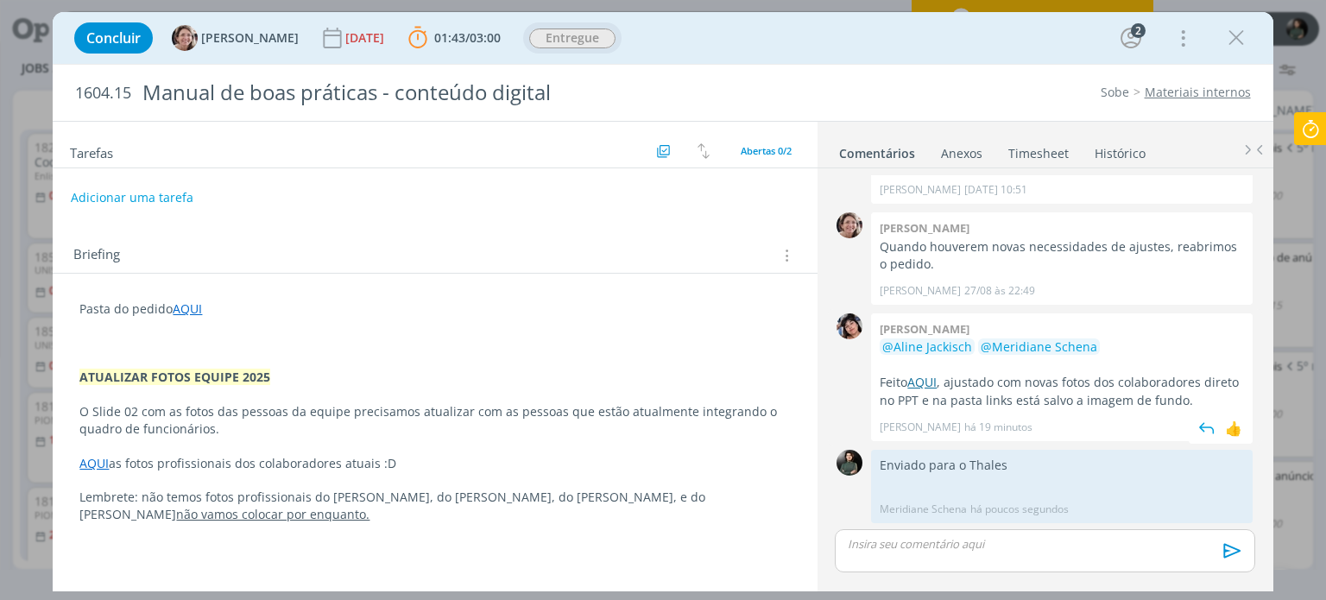
click at [922, 382] on link "AQUI" at bounding box center [921, 382] width 29 height 16
click at [183, 308] on link "AQUI" at bounding box center [187, 308] width 29 height 16
click at [221, 341] on link "https://sobeae.sharepoint.com/:f:/s/SOBEAE/En-1sCtmDlBBiuOfDPbgwHIBqYcrRH5z4lo7…" at bounding box center [192, 342] width 130 height 22
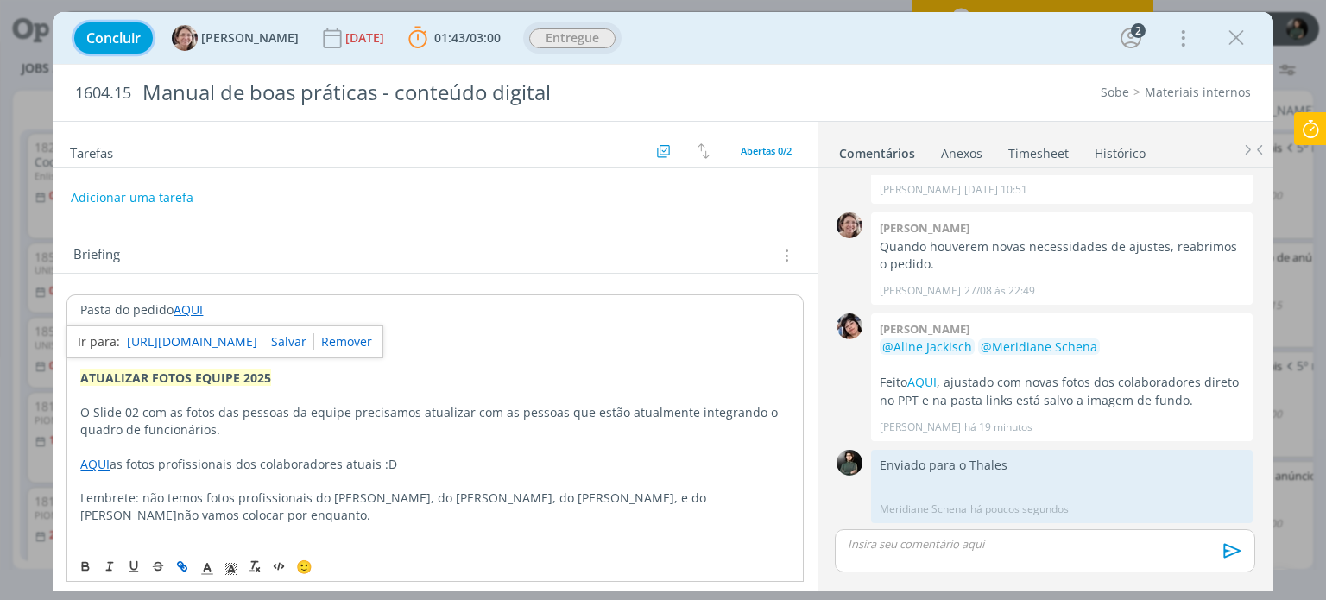
click at [120, 39] on span "Concluir" at bounding box center [113, 38] width 54 height 14
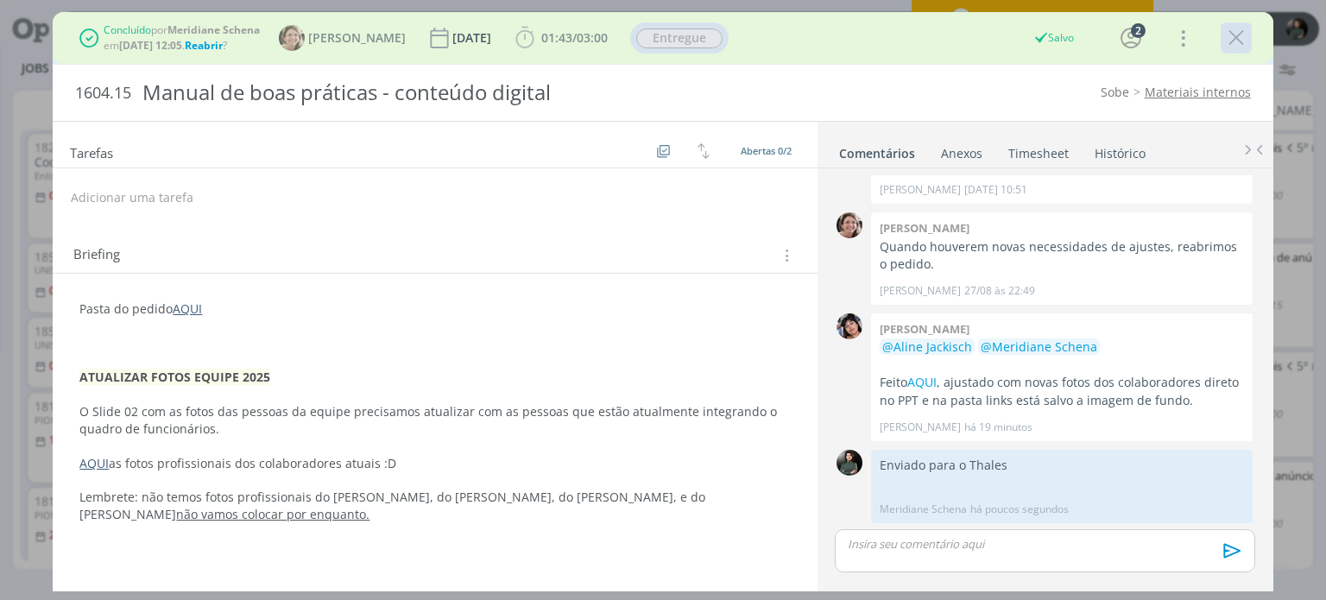
click at [1234, 38] on icon "dialog" at bounding box center [1236, 38] width 26 height 26
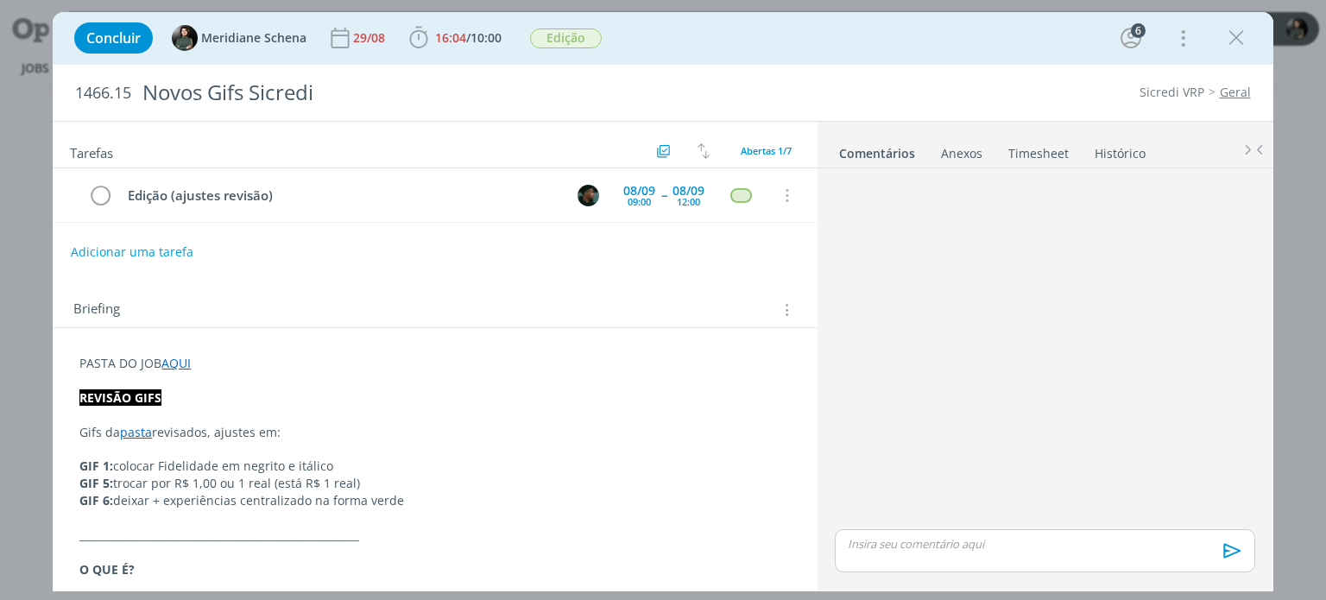
scroll to position [382, 0]
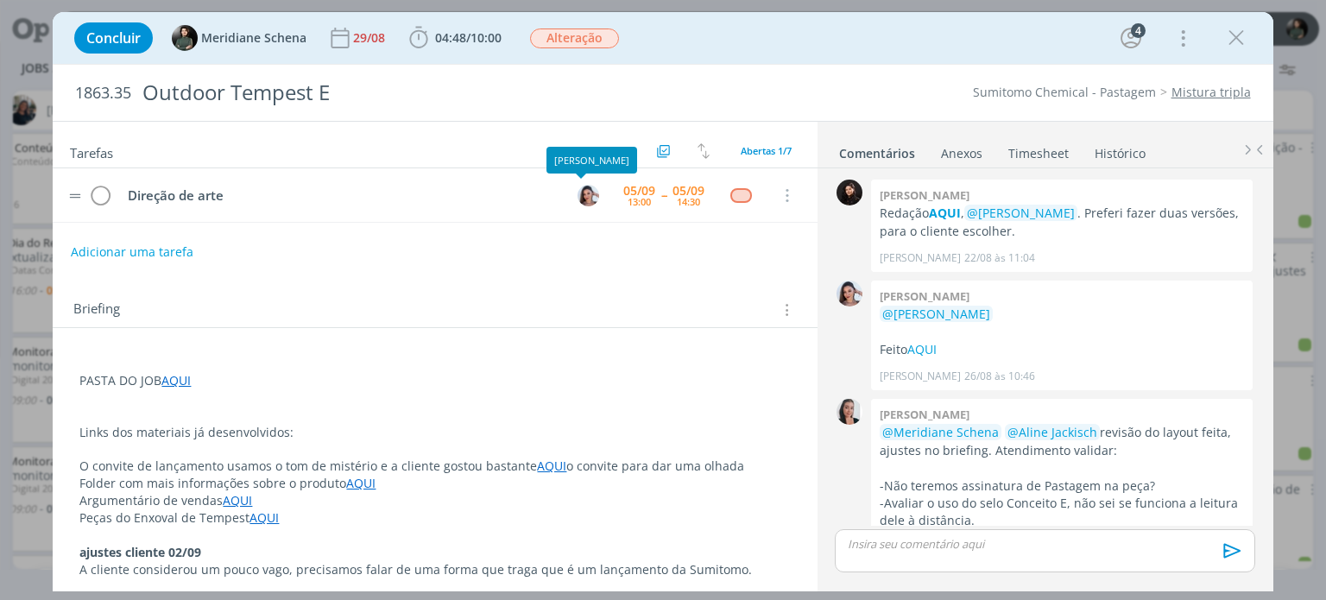
scroll to position [381, 0]
